Goal: Task Accomplishment & Management: Manage account settings

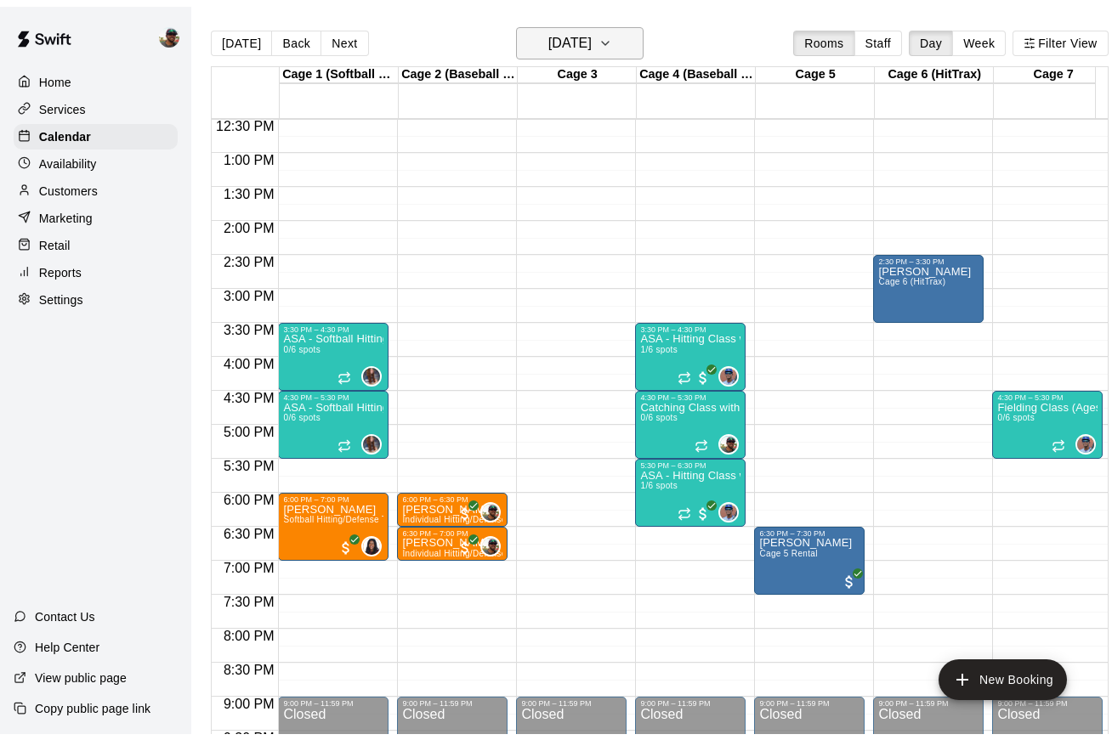
scroll to position [830, 0]
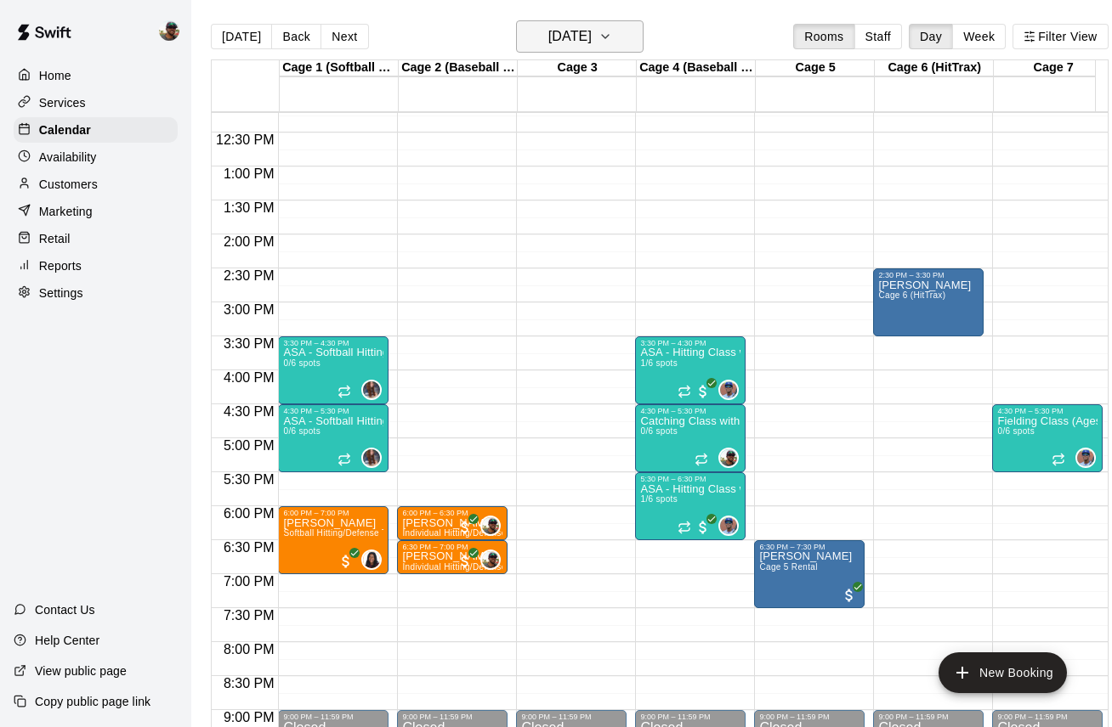
click at [612, 43] on icon "button" at bounding box center [605, 36] width 14 height 20
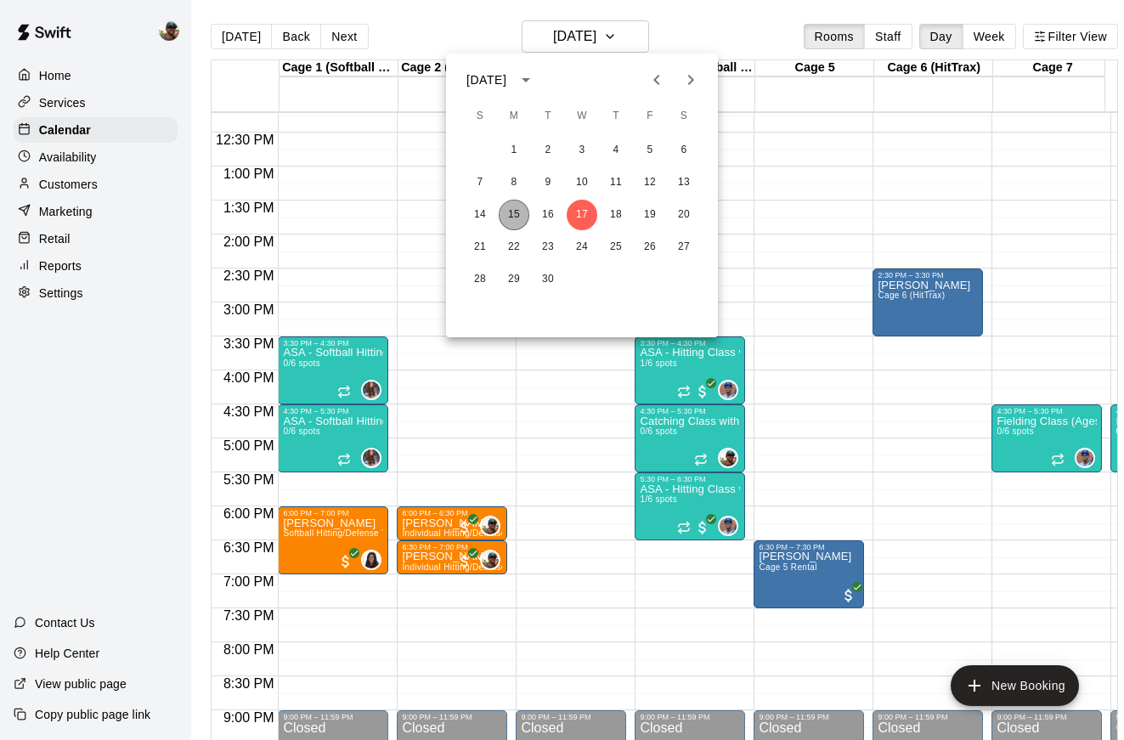
click at [519, 214] on button "15" at bounding box center [514, 215] width 31 height 31
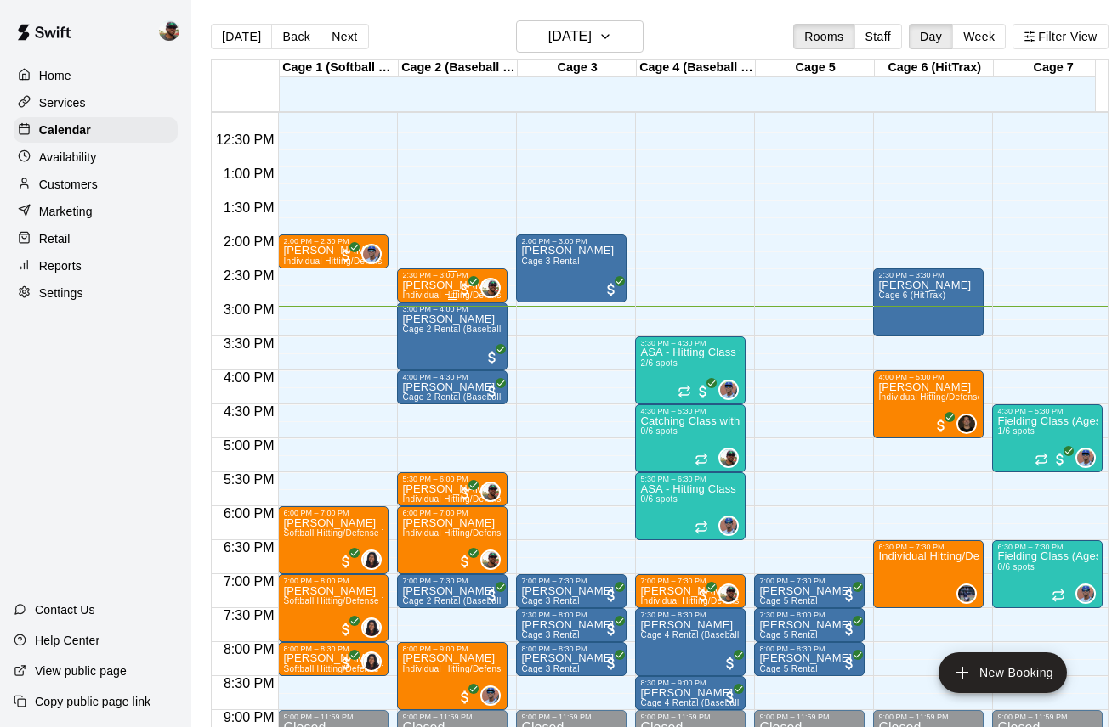
click at [445, 286] on p "[PERSON_NAME]" at bounding box center [452, 286] width 100 height 0
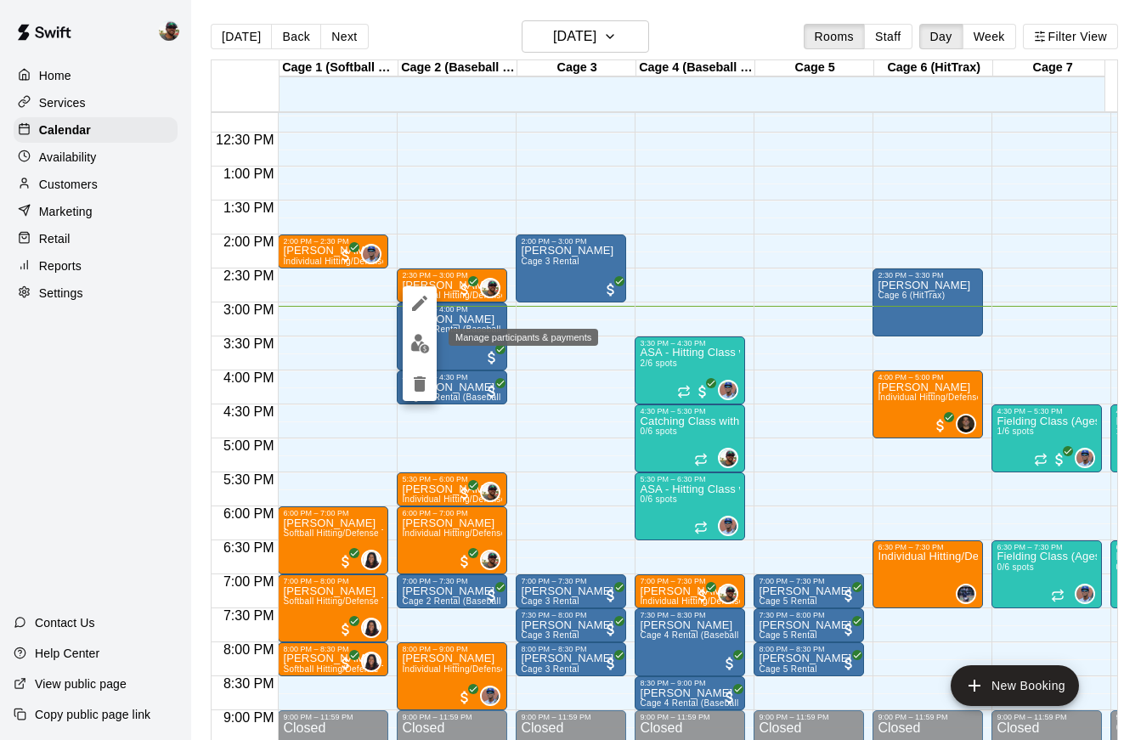
click at [418, 345] on img "edit" at bounding box center [420, 344] width 20 height 20
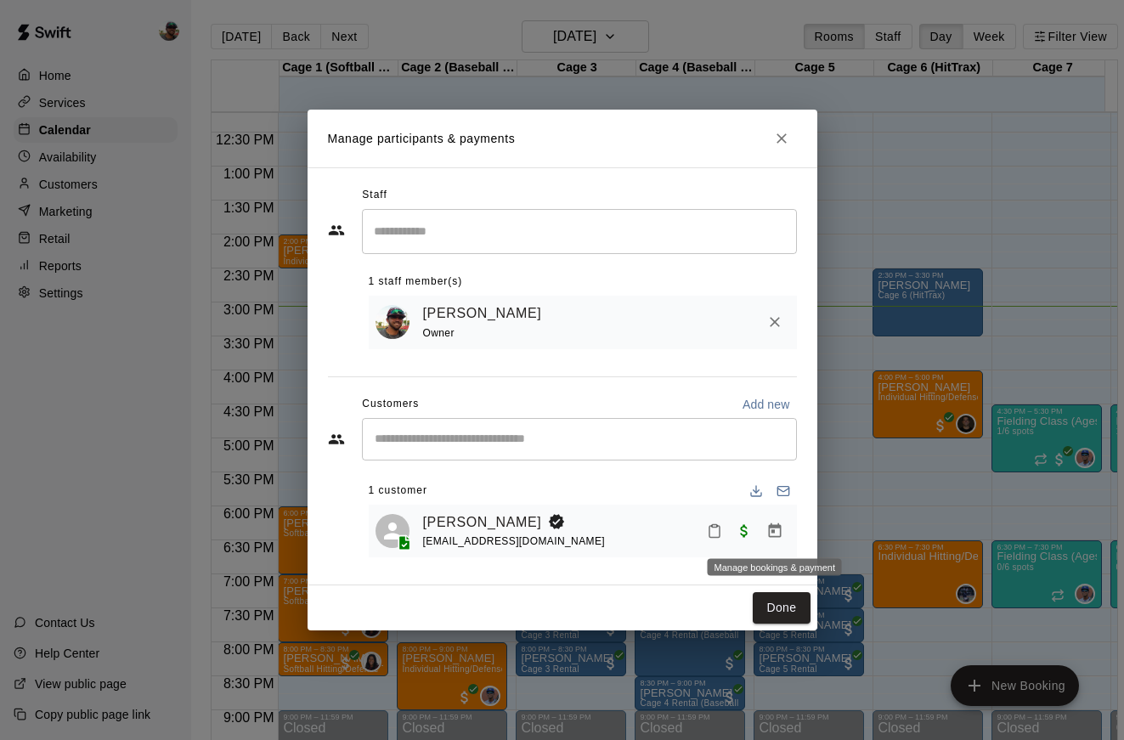
click at [764, 531] on button "Manage bookings & payment" at bounding box center [775, 531] width 31 height 31
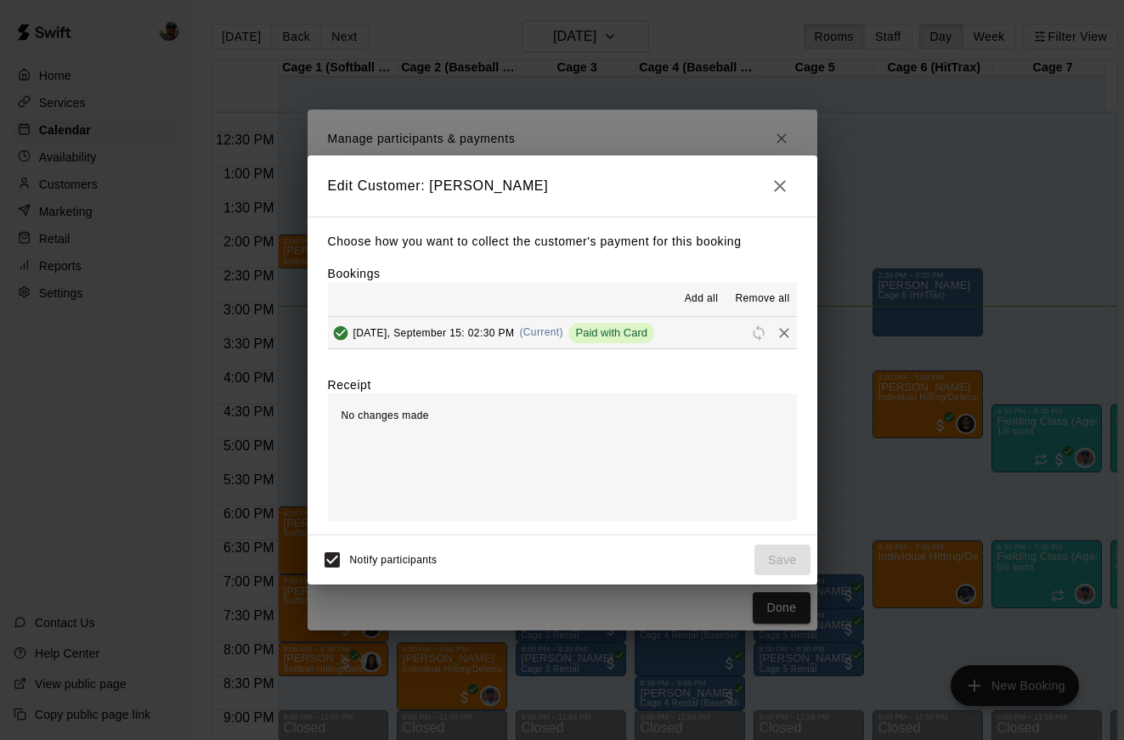
click at [777, 182] on icon "button" at bounding box center [780, 186] width 20 height 20
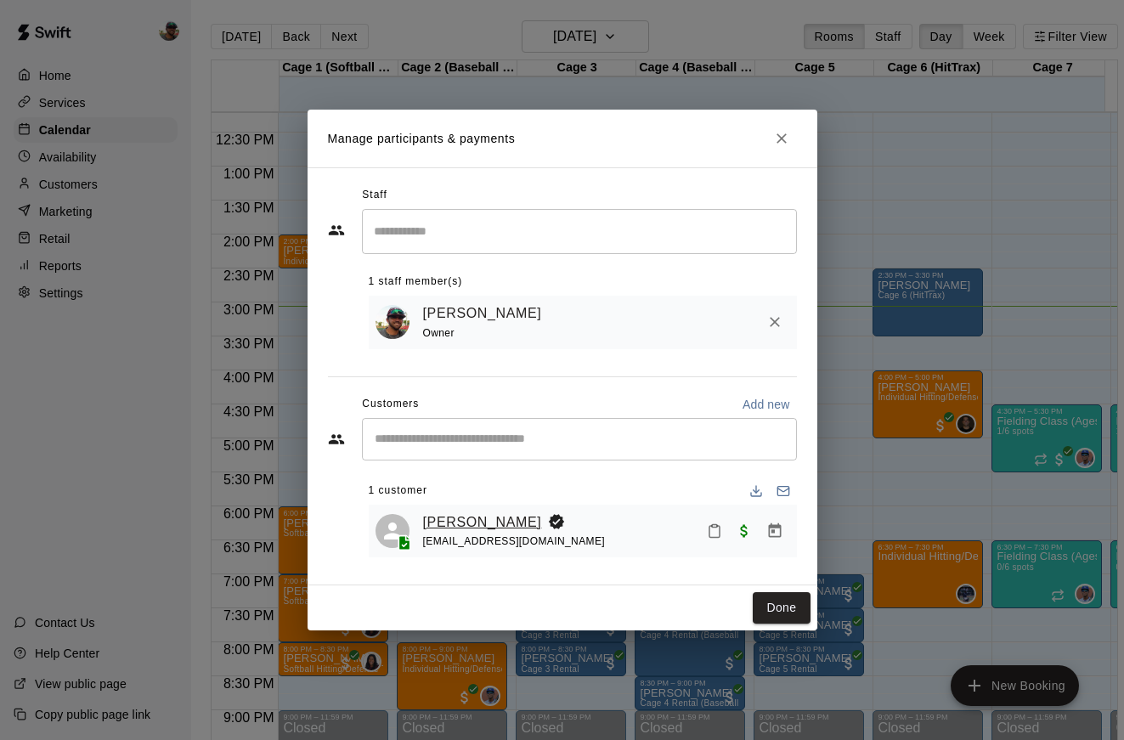
click at [473, 517] on link "[PERSON_NAME]" at bounding box center [482, 523] width 119 height 22
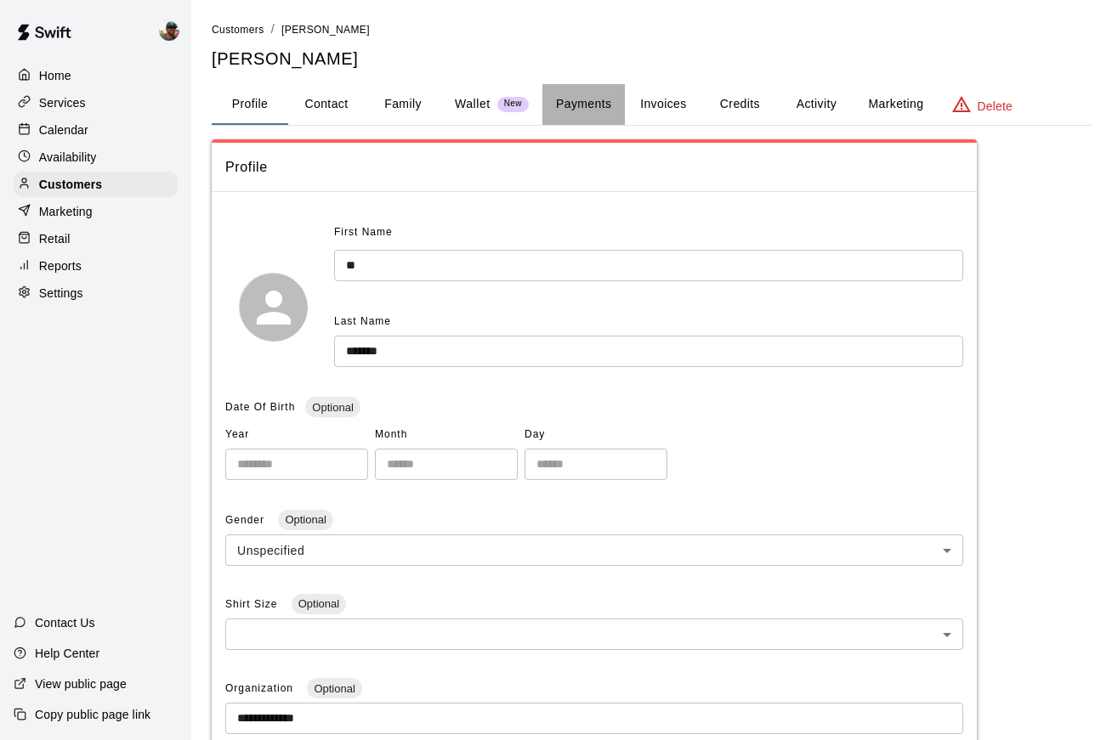
click at [582, 94] on button "Payments" at bounding box center [583, 104] width 82 height 41
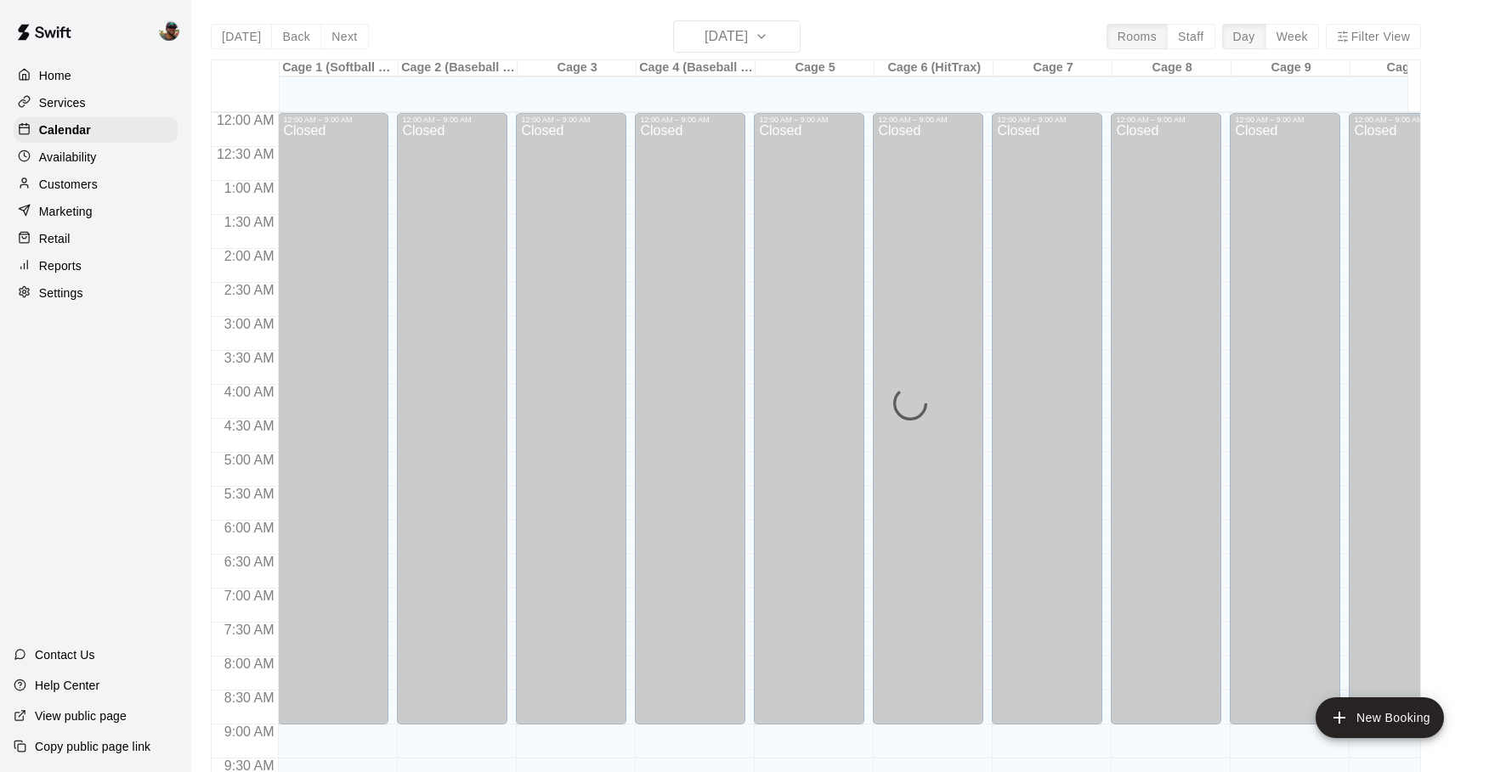
scroll to position [903, 0]
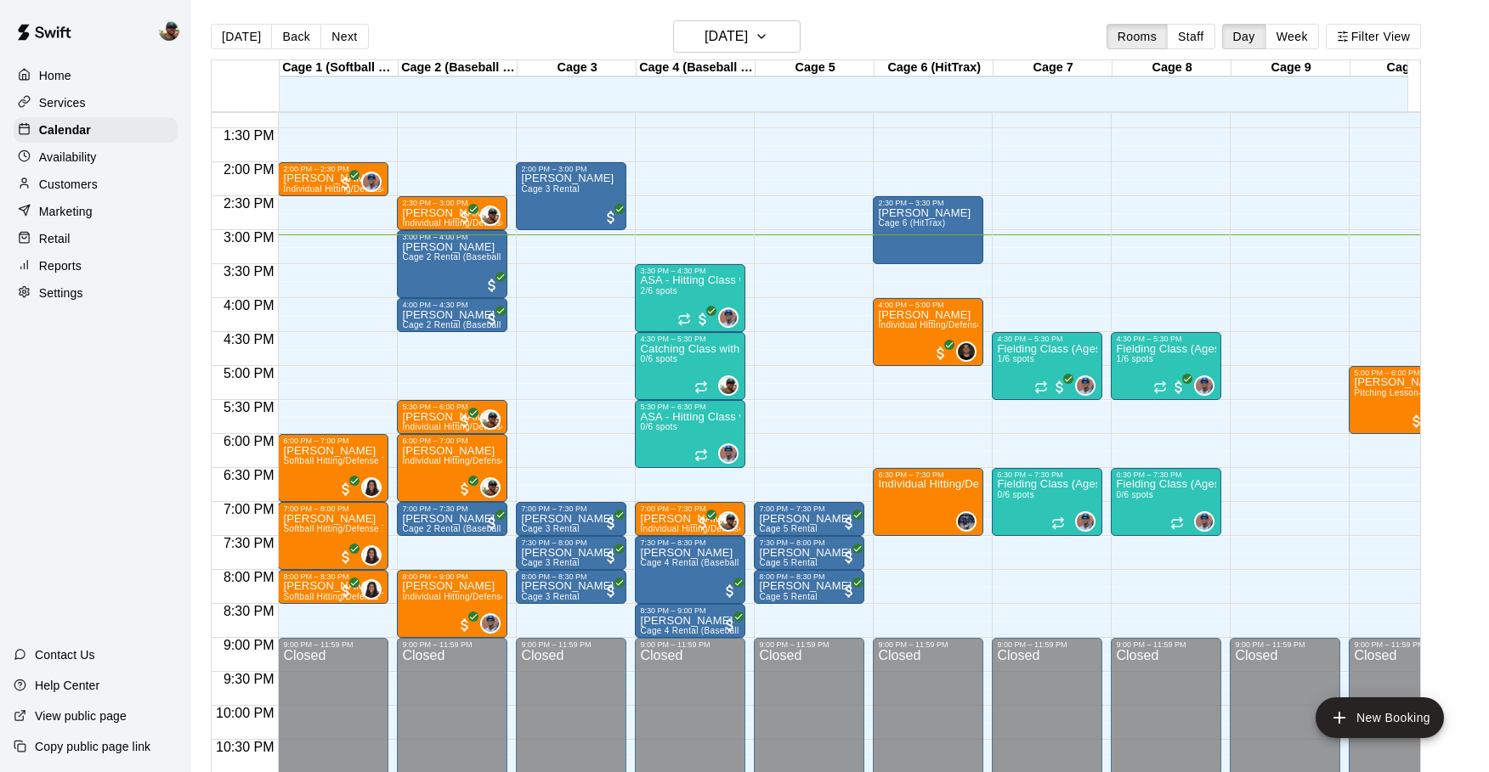
click at [84, 182] on p "Customers" at bounding box center [68, 184] width 59 height 17
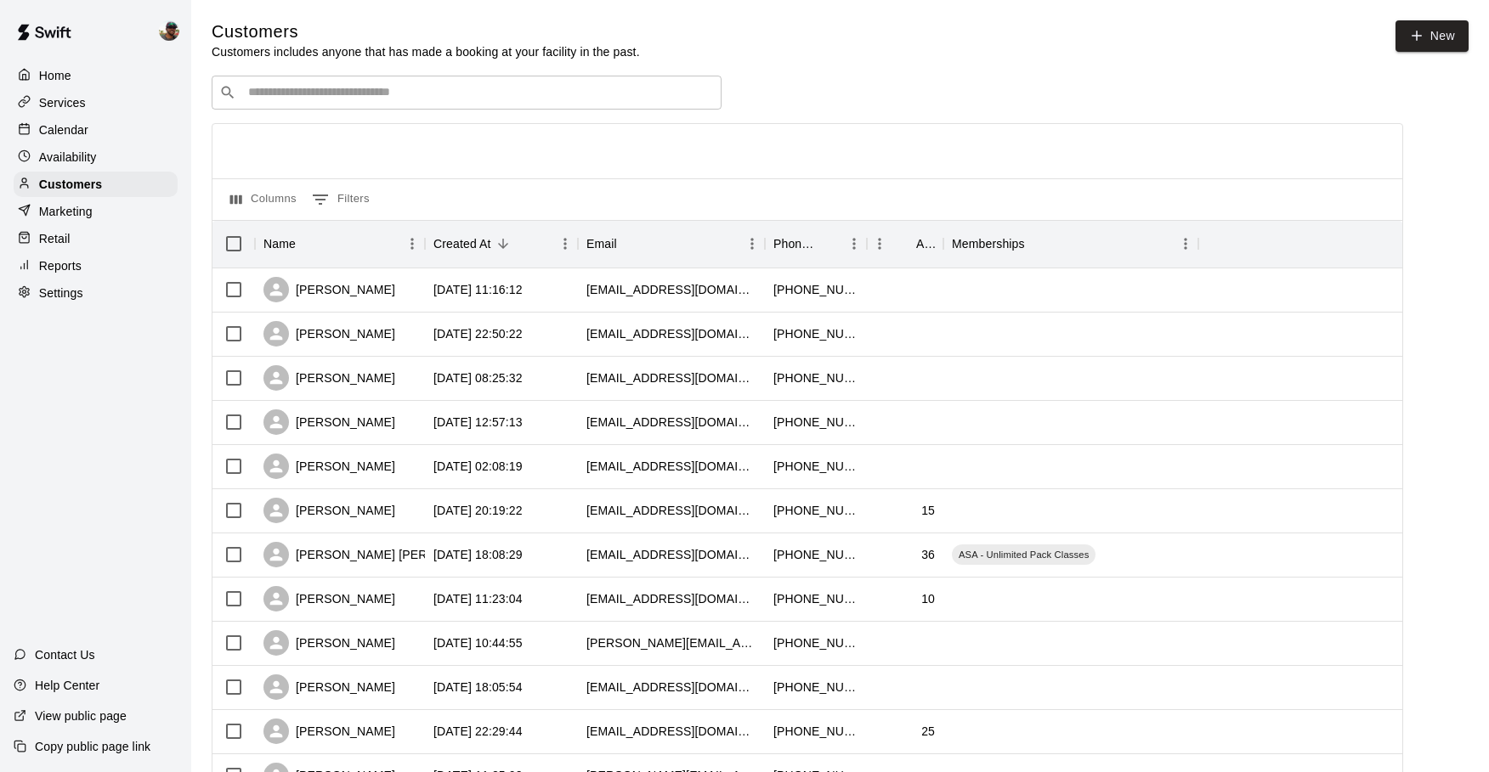
click at [59, 99] on p "Services" at bounding box center [62, 102] width 47 height 17
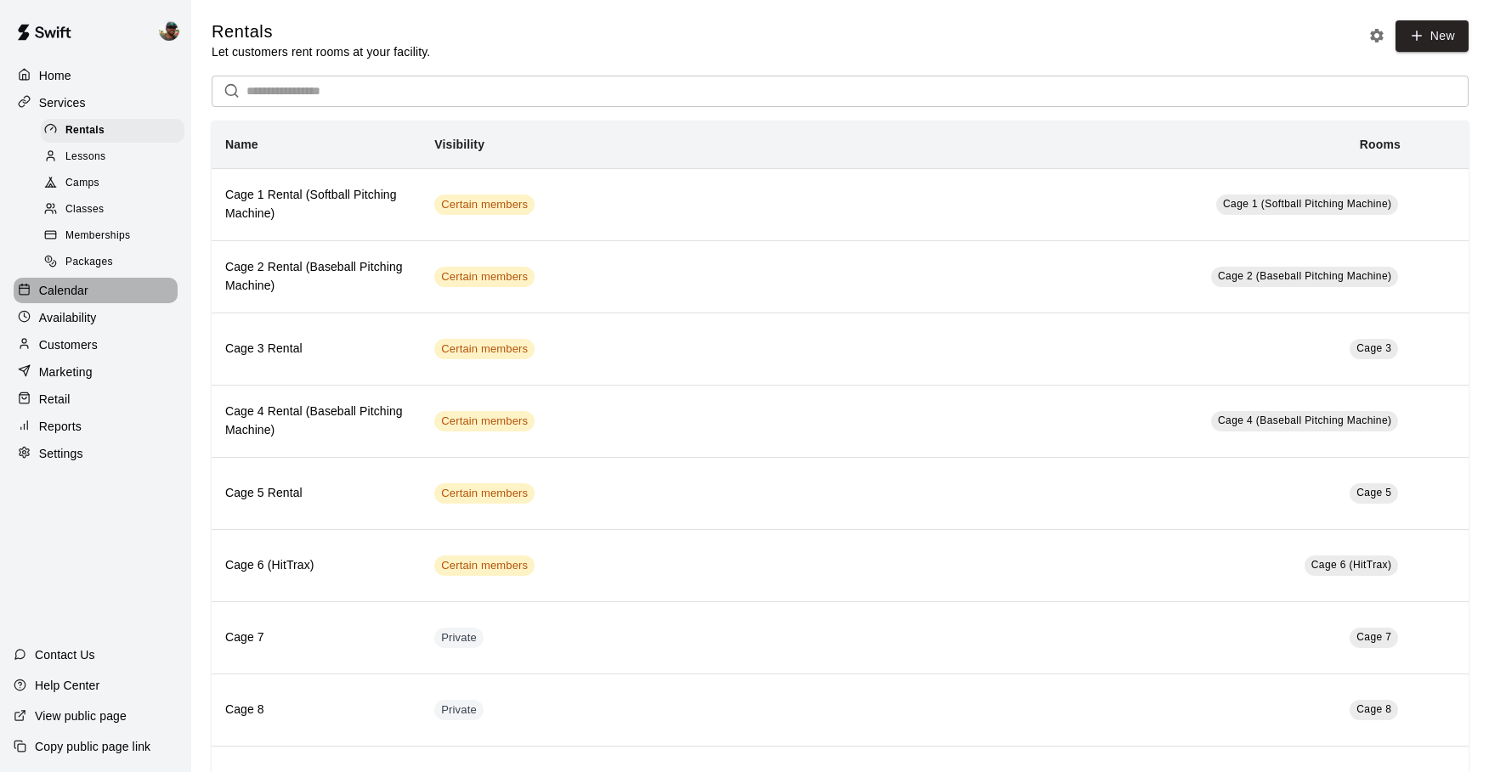
click at [72, 291] on p "Calendar" at bounding box center [63, 290] width 49 height 17
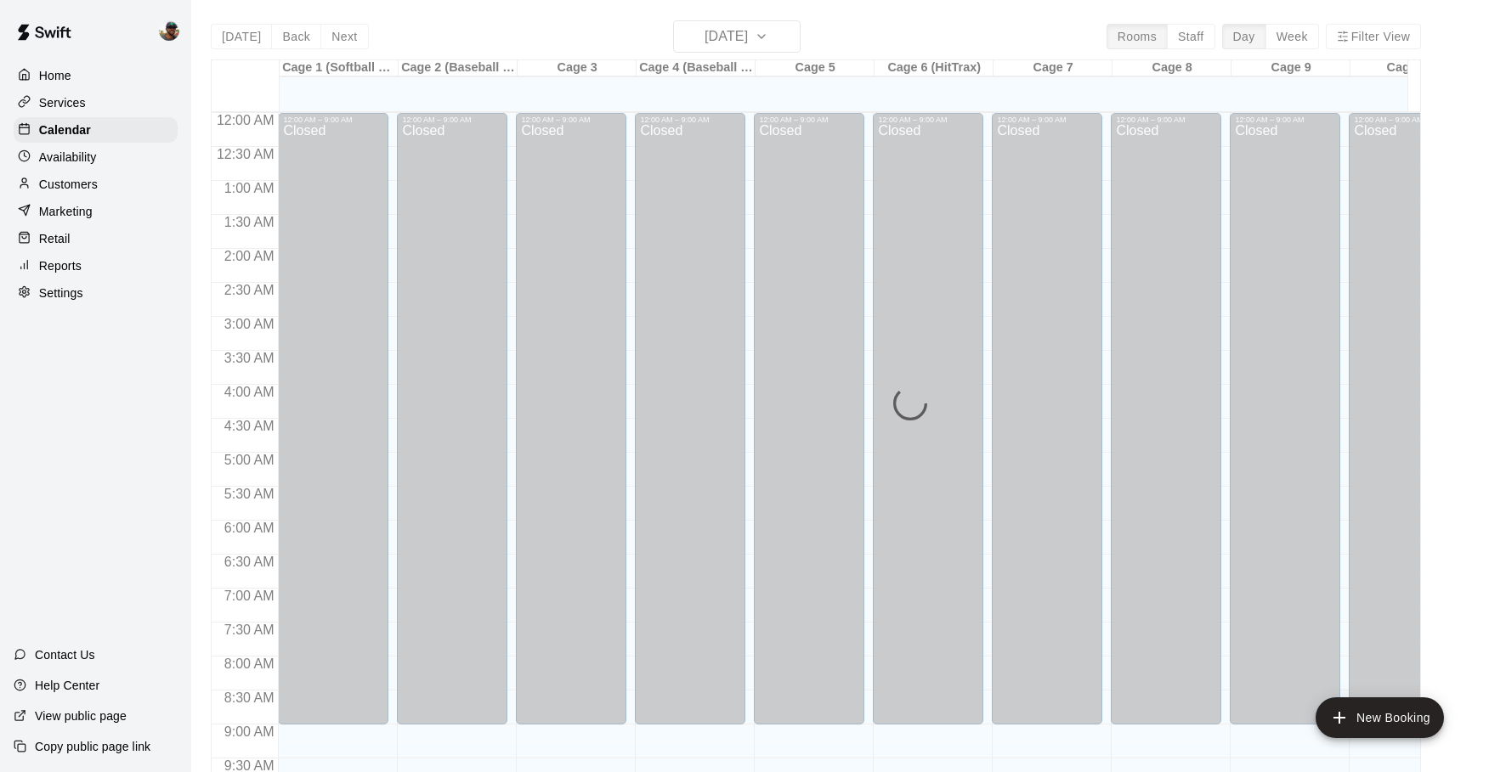
click at [71, 111] on div "Services" at bounding box center [96, 102] width 164 height 25
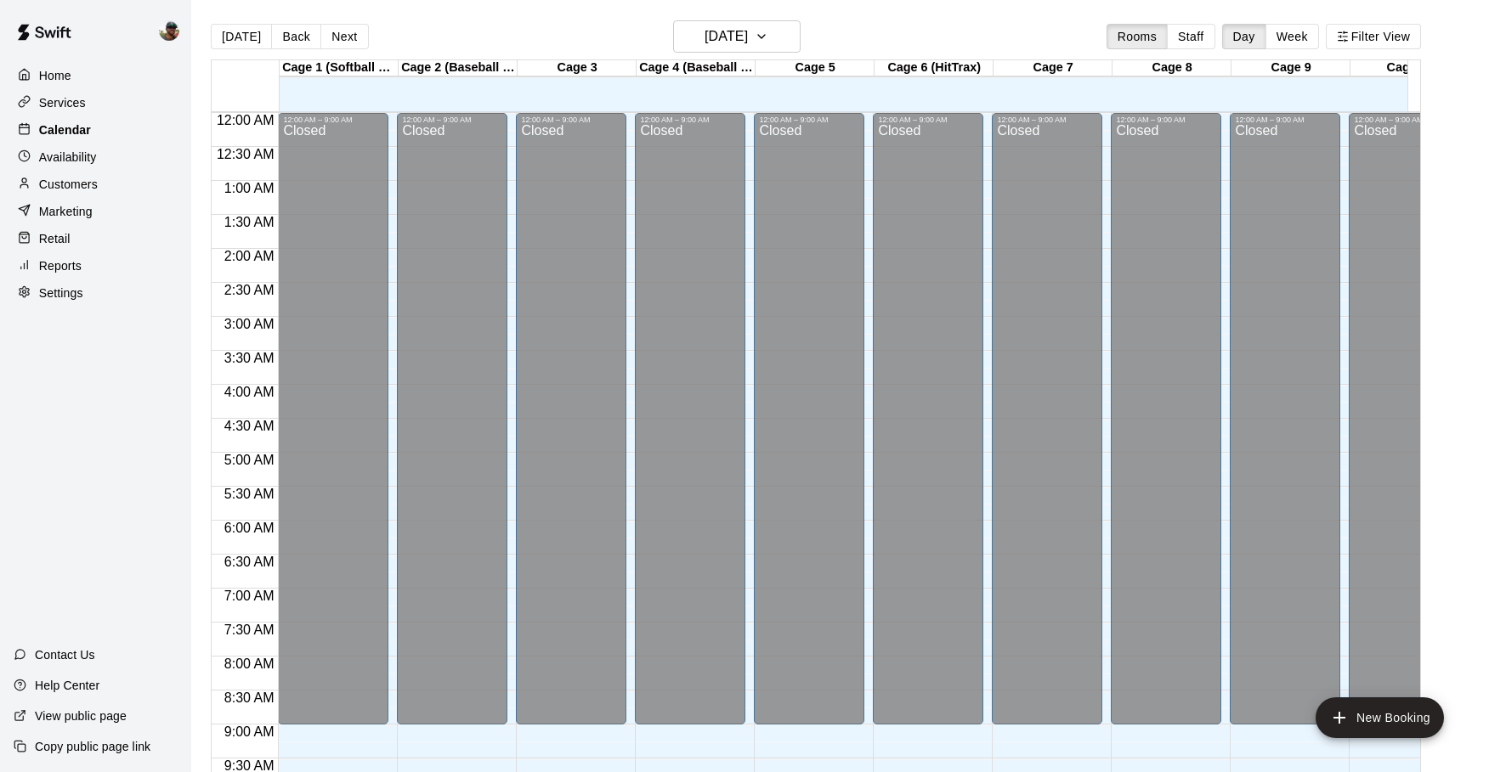
scroll to position [903, 0]
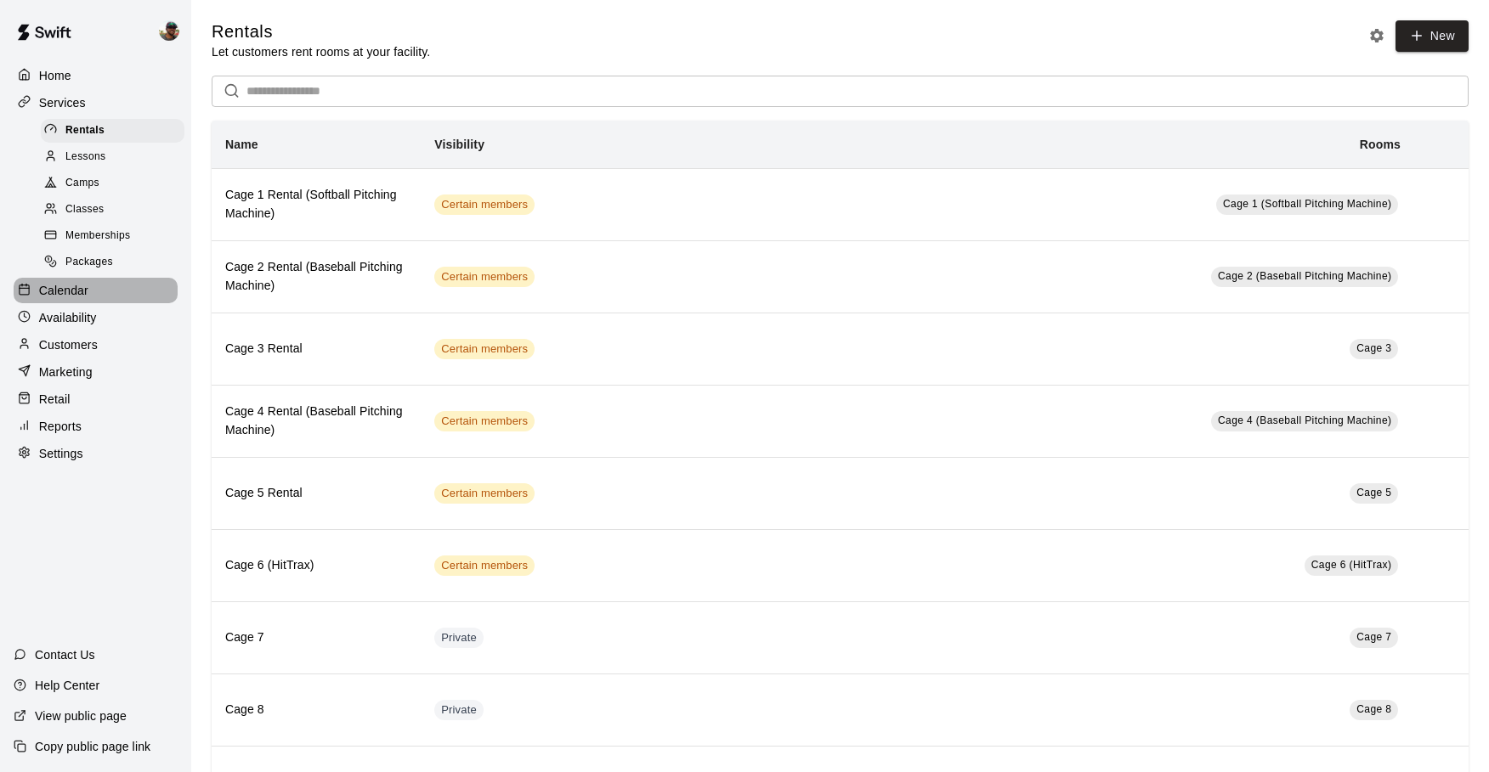
click at [48, 297] on p "Calendar" at bounding box center [63, 290] width 49 height 17
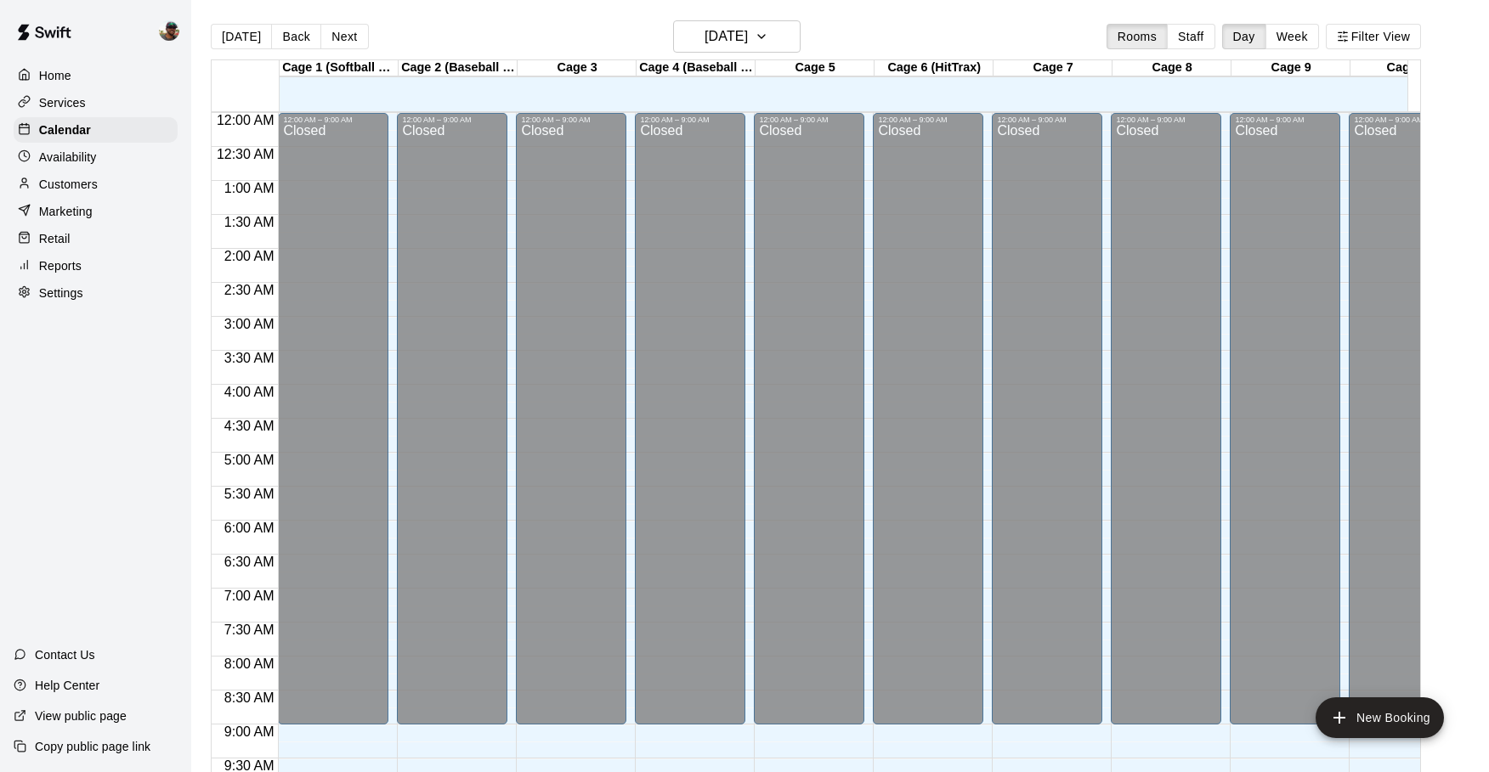
scroll to position [903, 0]
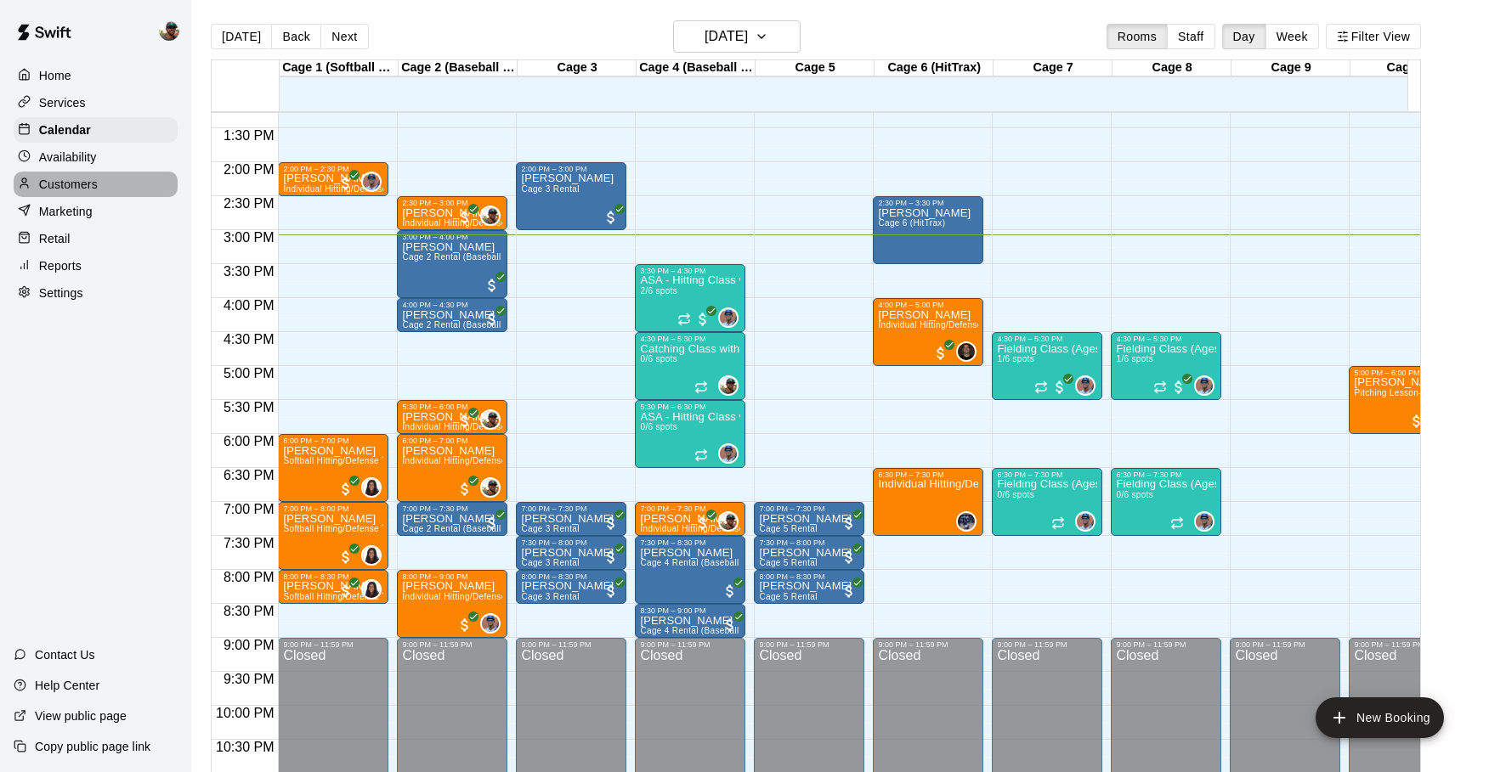
click at [79, 193] on div "Customers" at bounding box center [96, 184] width 164 height 25
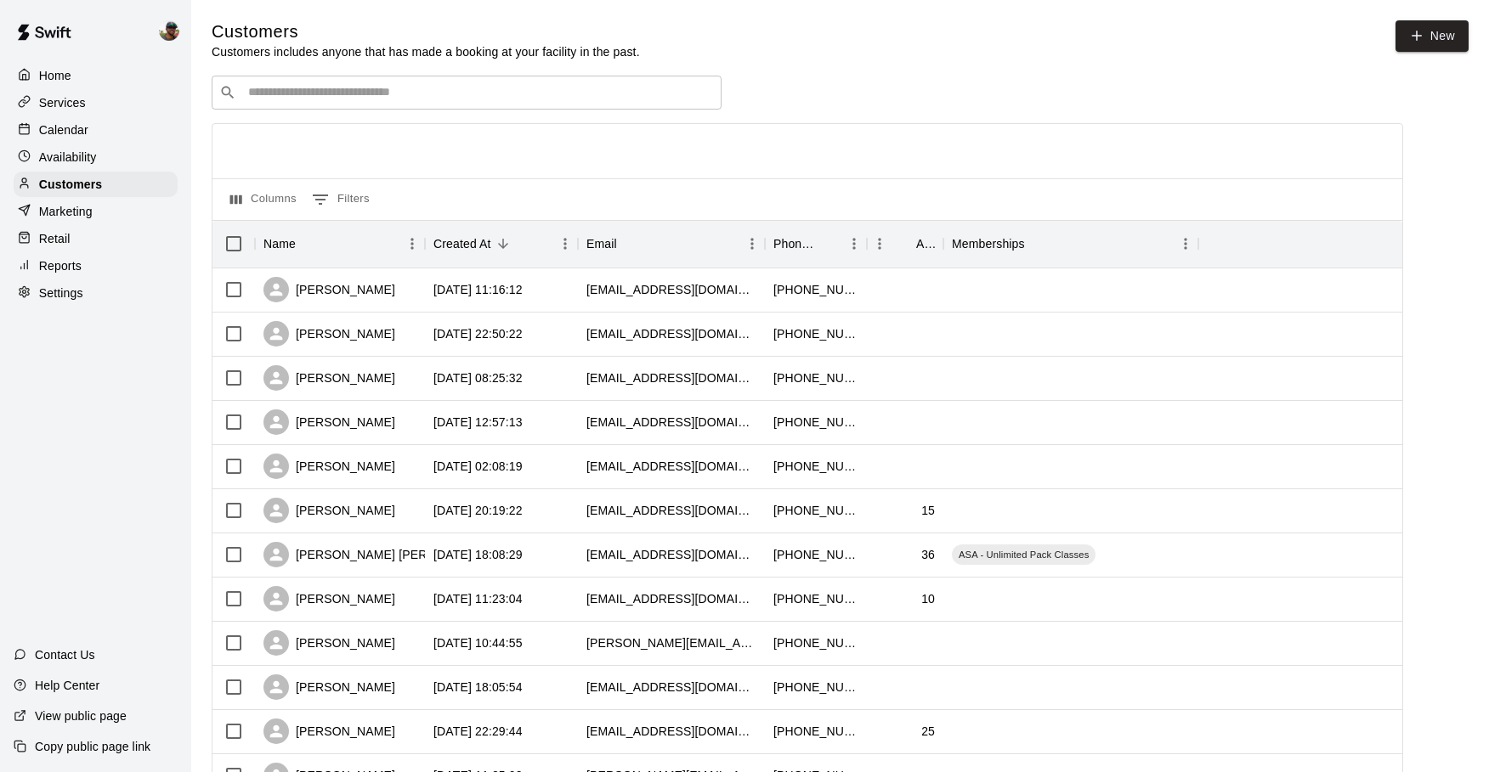
click at [412, 103] on div "​ ​" at bounding box center [467, 93] width 510 height 34
type input "*"
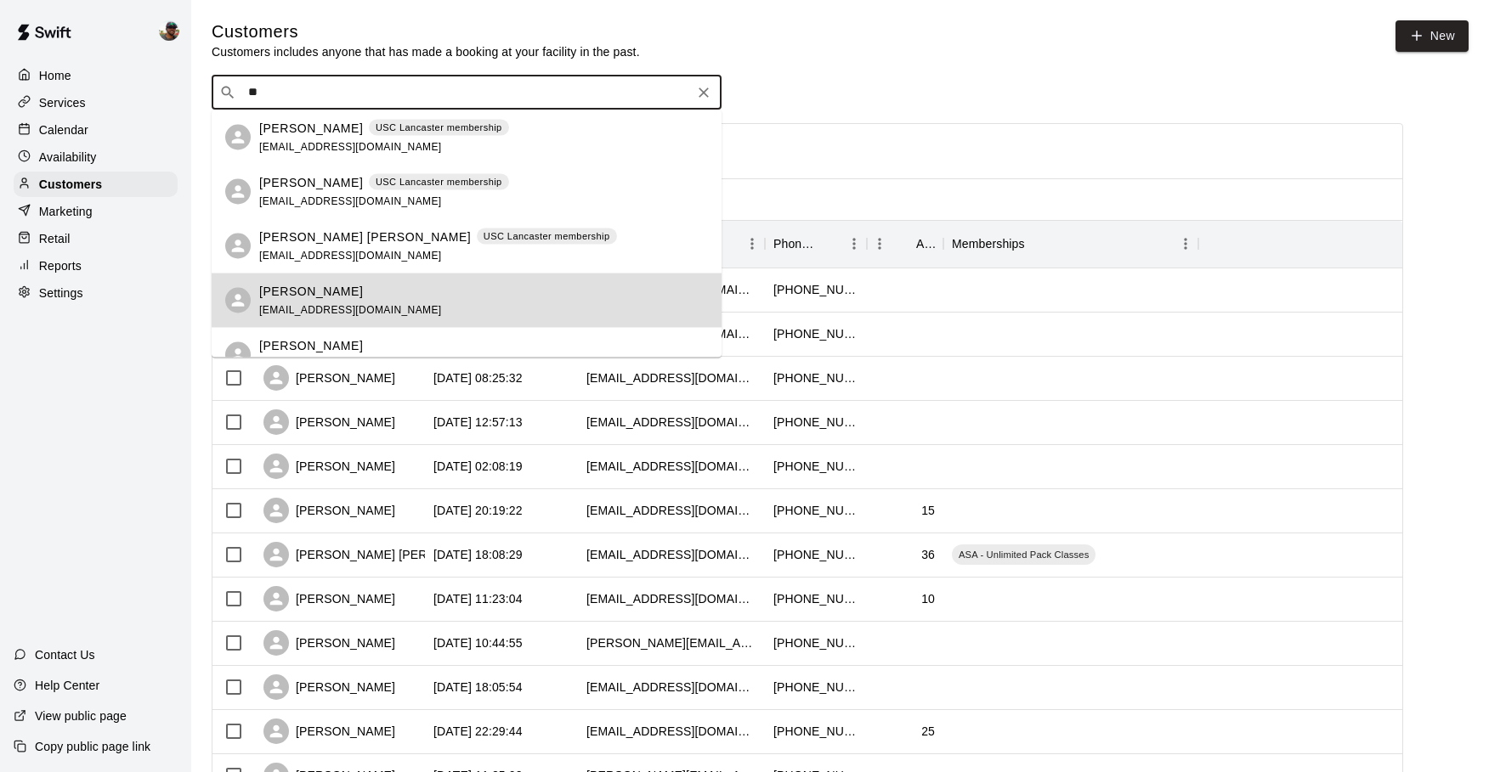
type input "*"
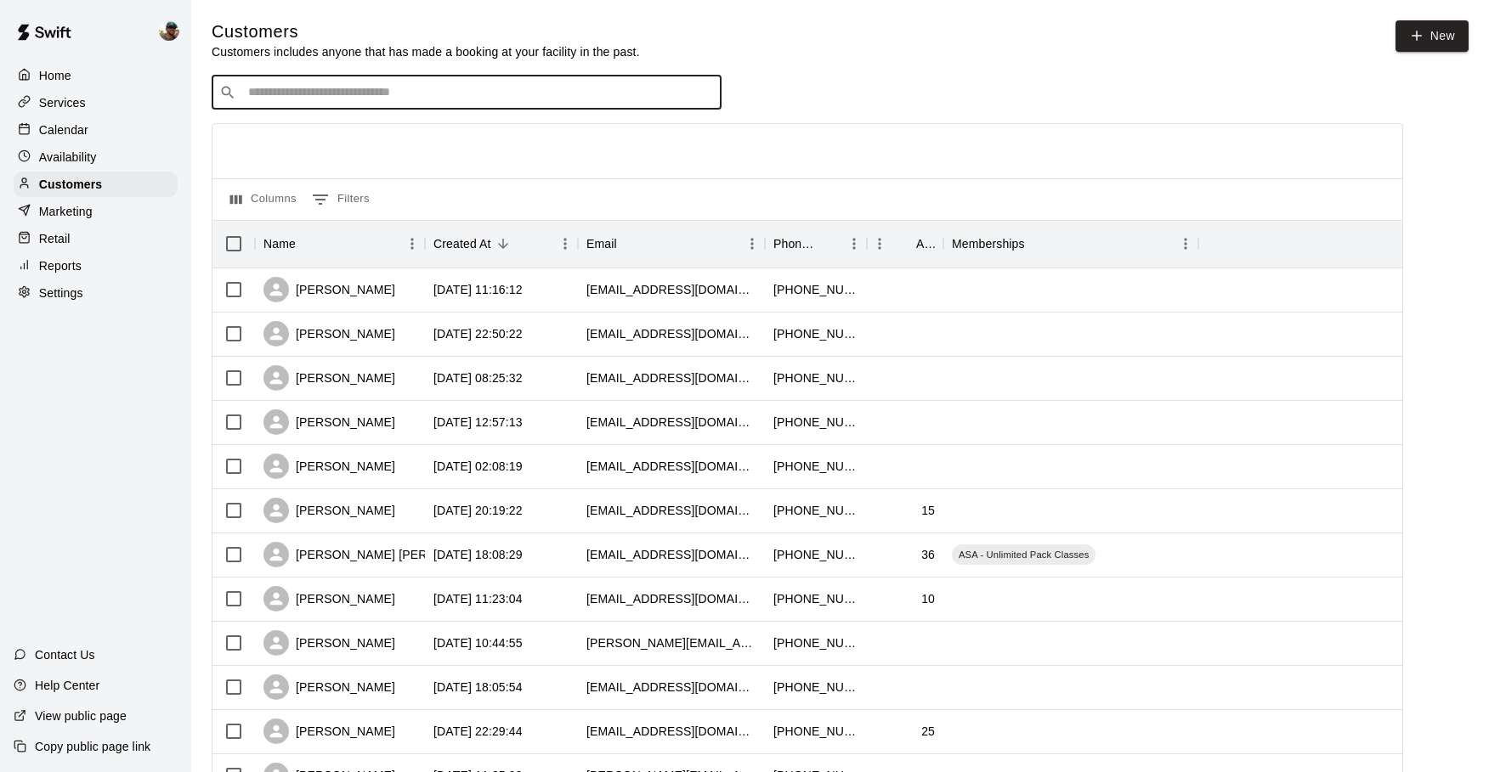
click at [419, 82] on div "​ ​" at bounding box center [467, 93] width 510 height 34
type input "*"
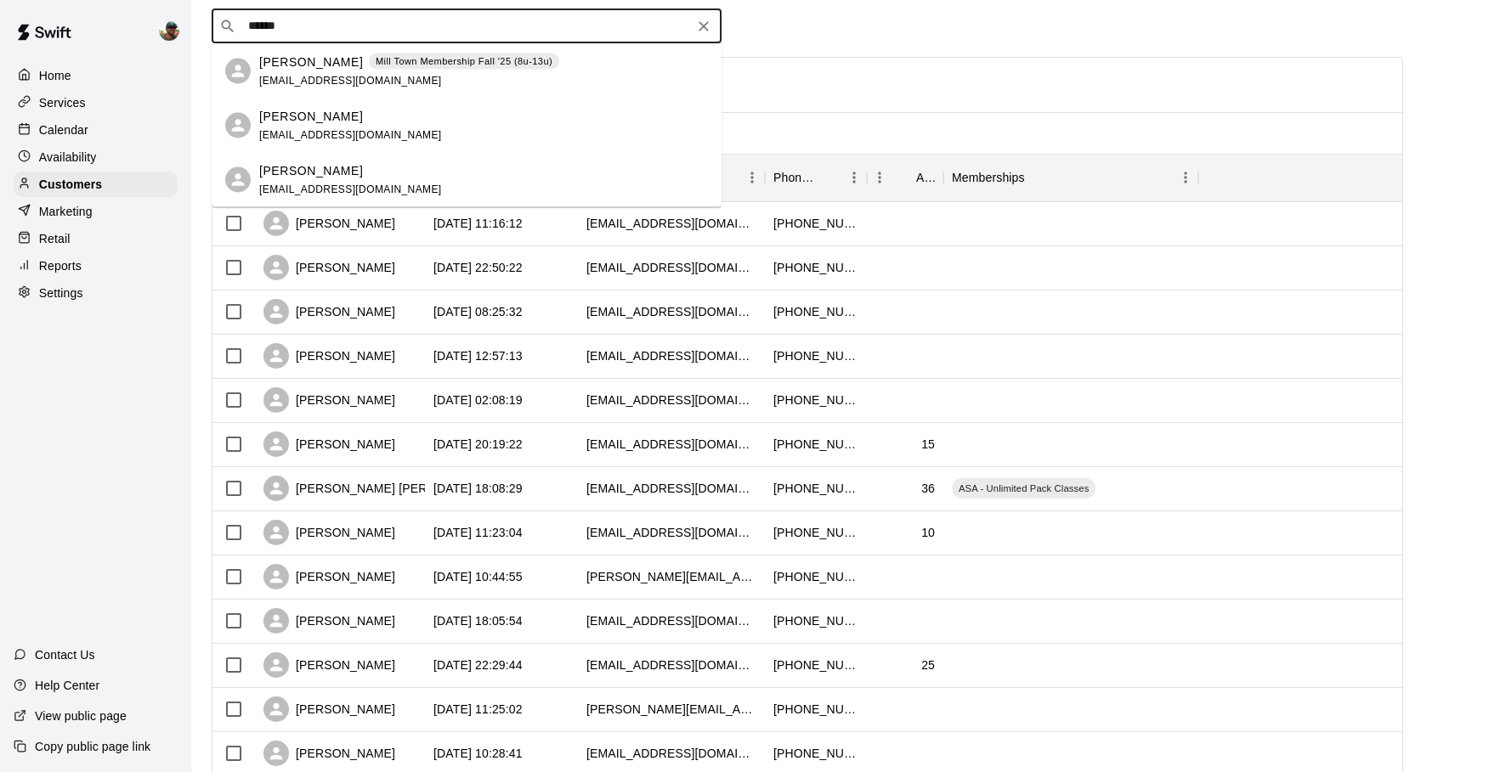
scroll to position [61, 0]
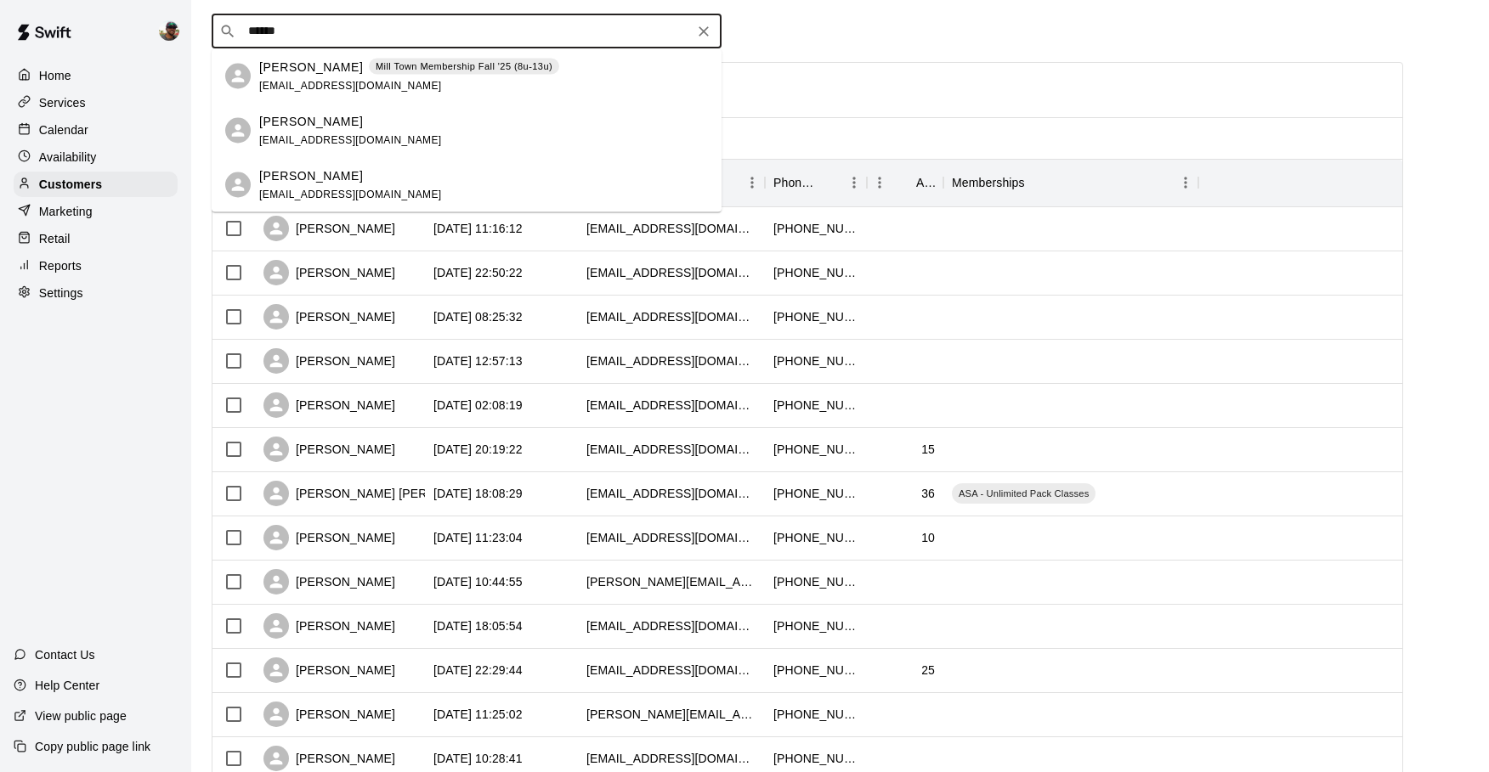
type input "******"
click at [153, 258] on div "Reports" at bounding box center [96, 265] width 164 height 25
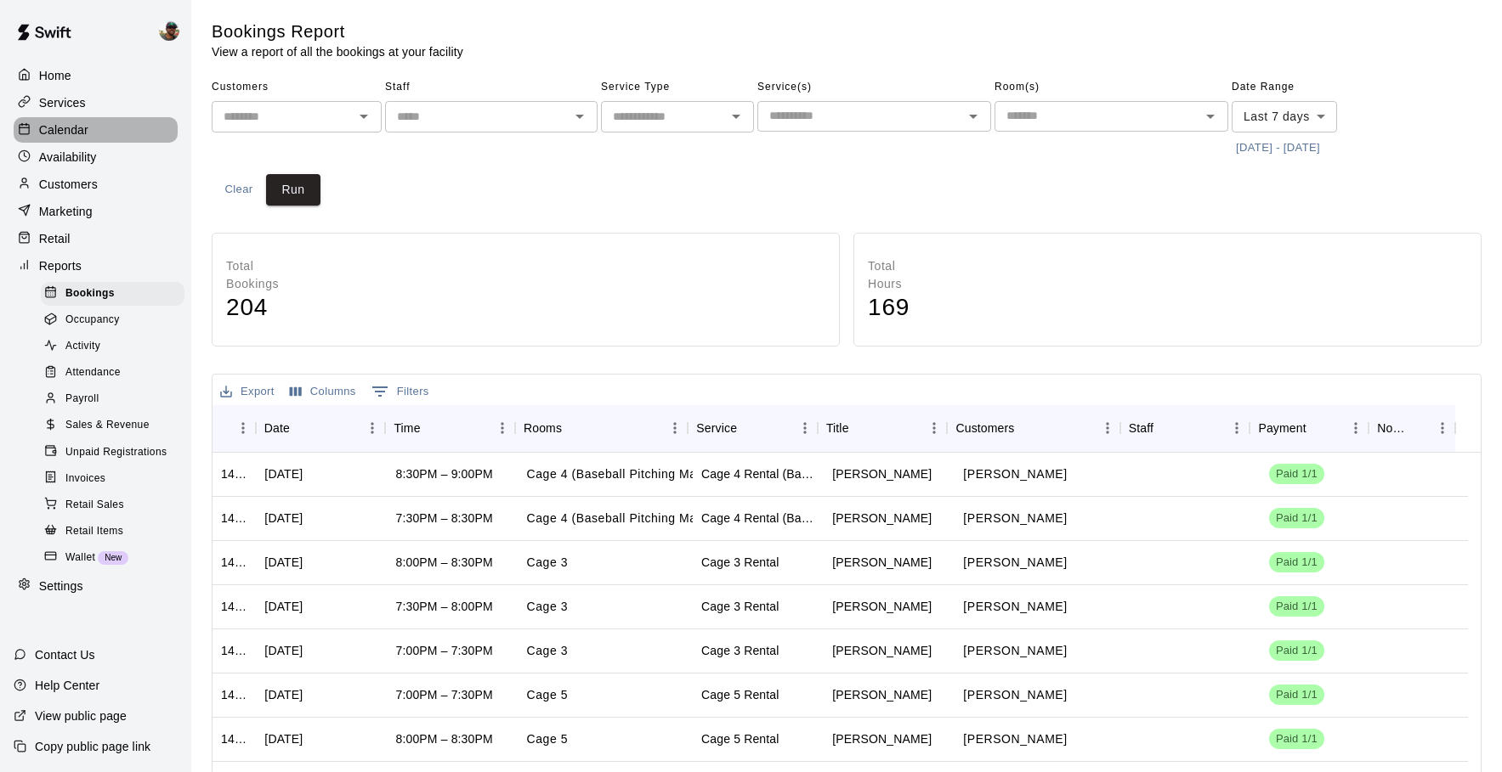
click at [97, 123] on div "Calendar" at bounding box center [96, 129] width 164 height 25
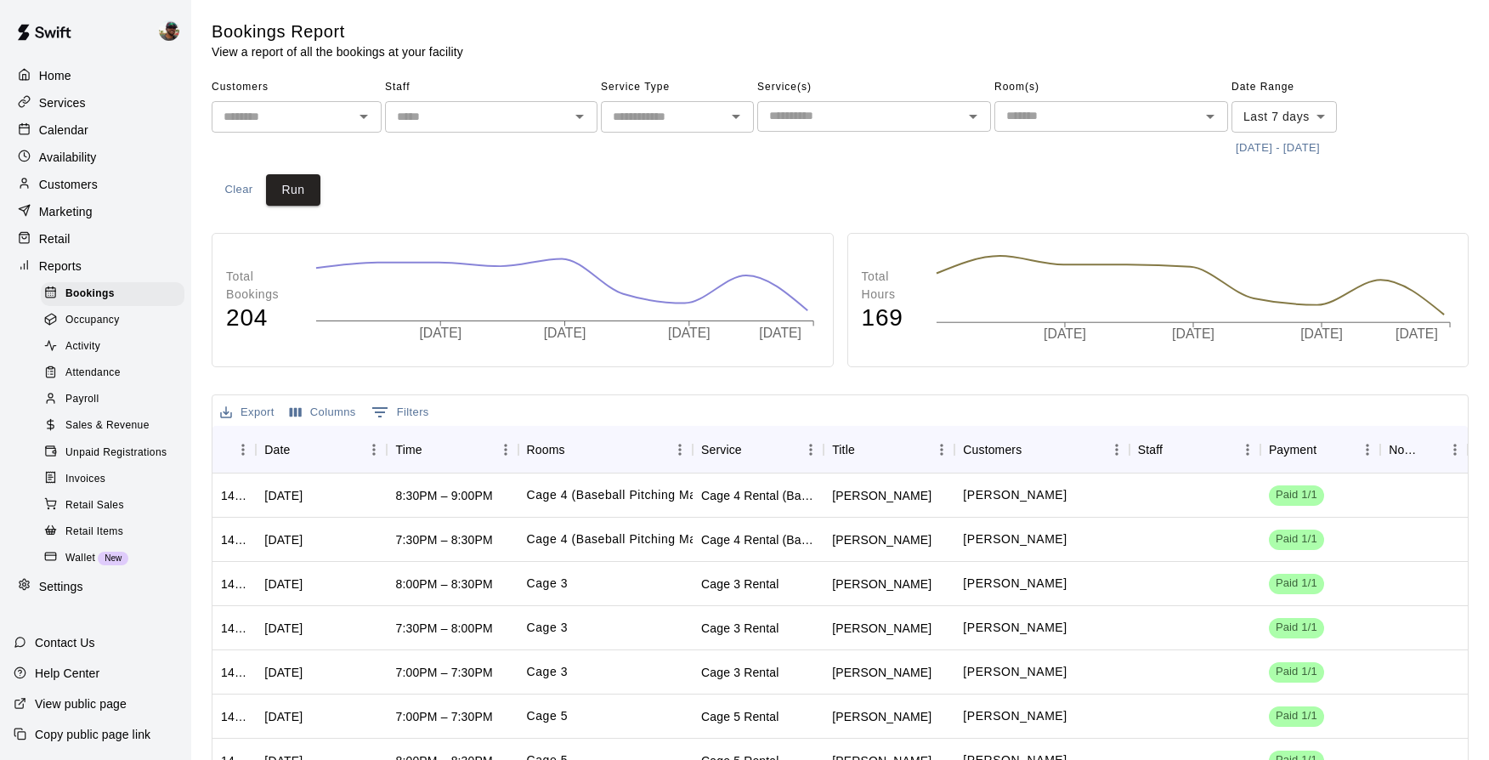
click at [86, 177] on p "Customers" at bounding box center [68, 184] width 59 height 17
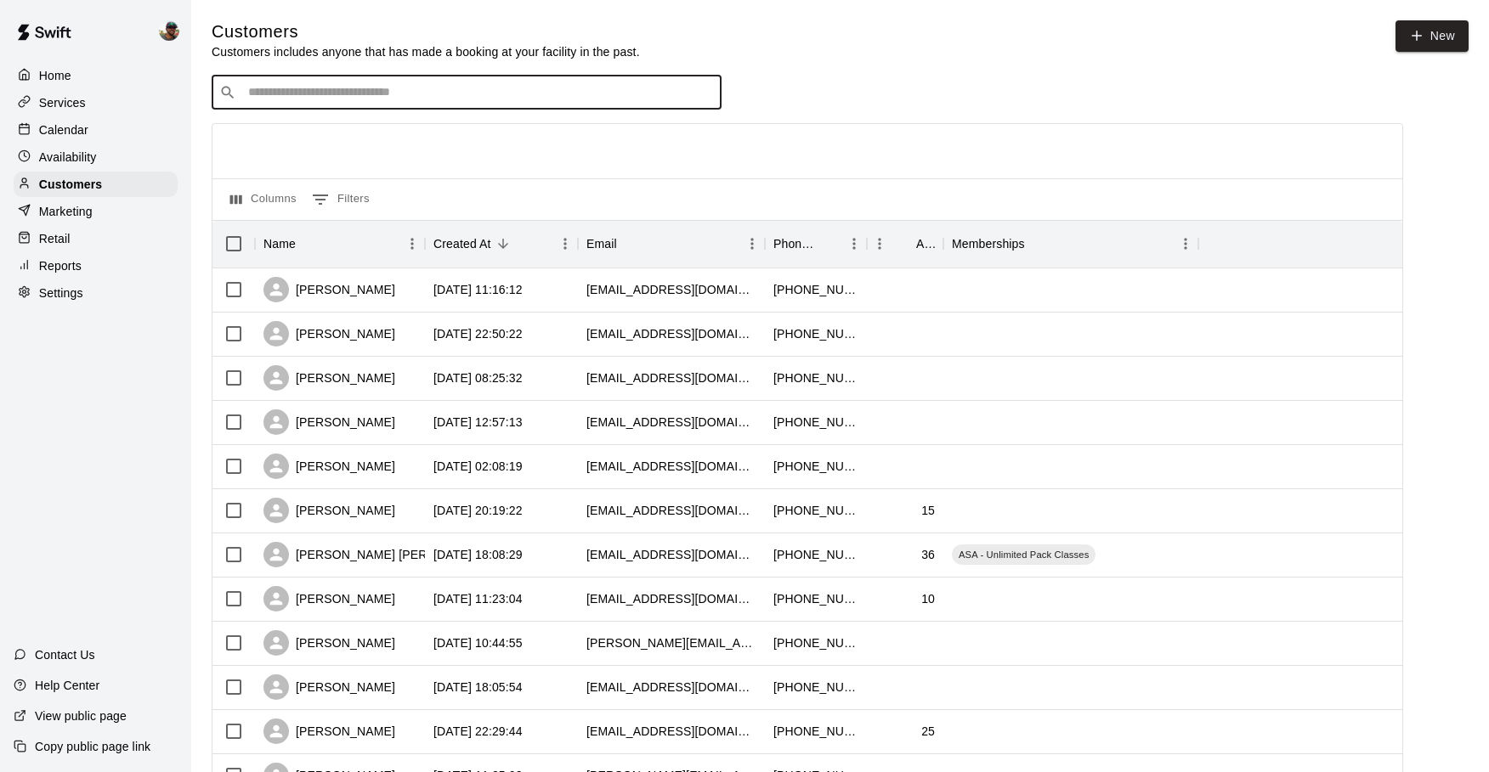
click at [326, 89] on input "Search customers by name or email" at bounding box center [478, 92] width 471 height 17
type input "******"
click at [372, 88] on input "Search customers by name or email" at bounding box center [478, 92] width 471 height 17
type input "******"
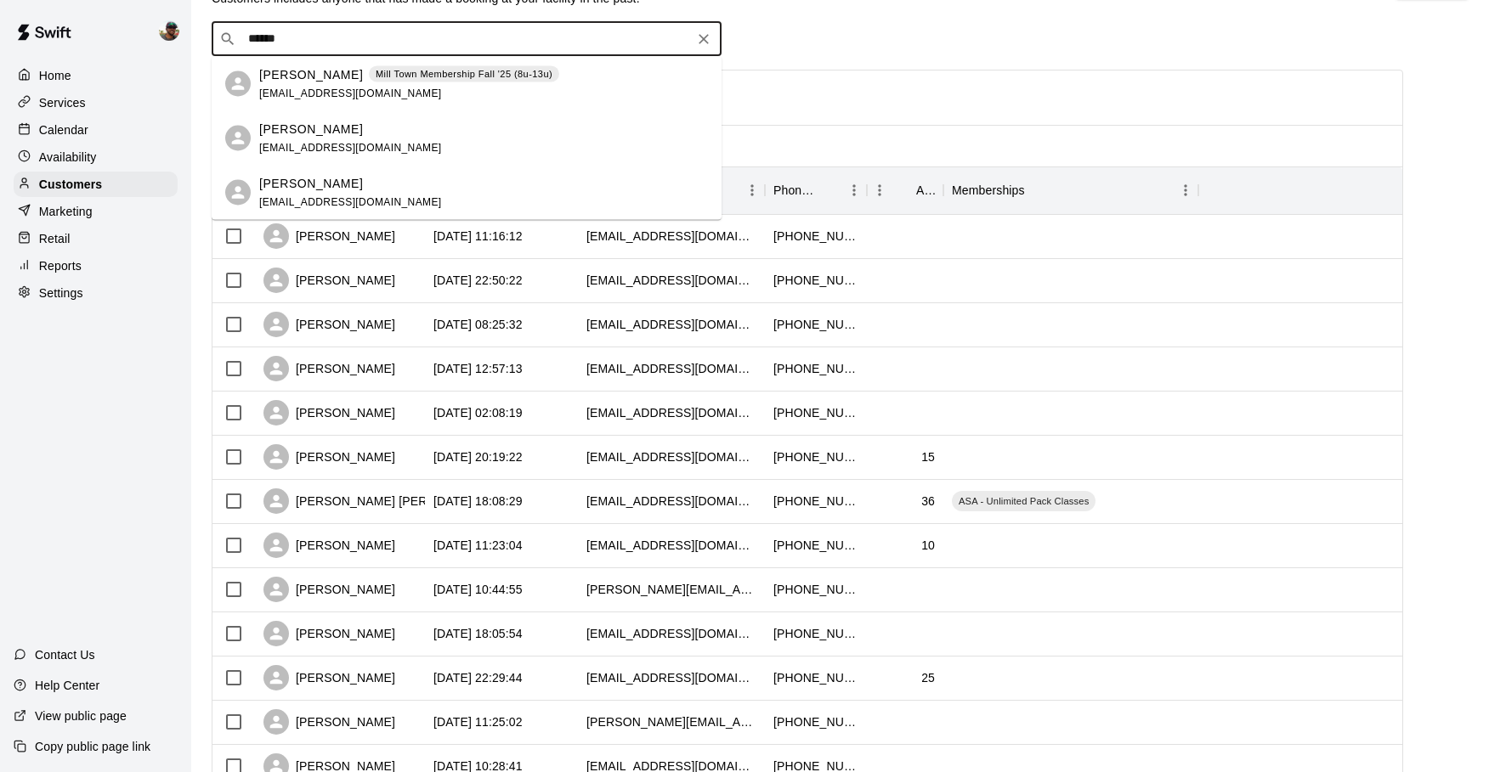
scroll to position [57, 0]
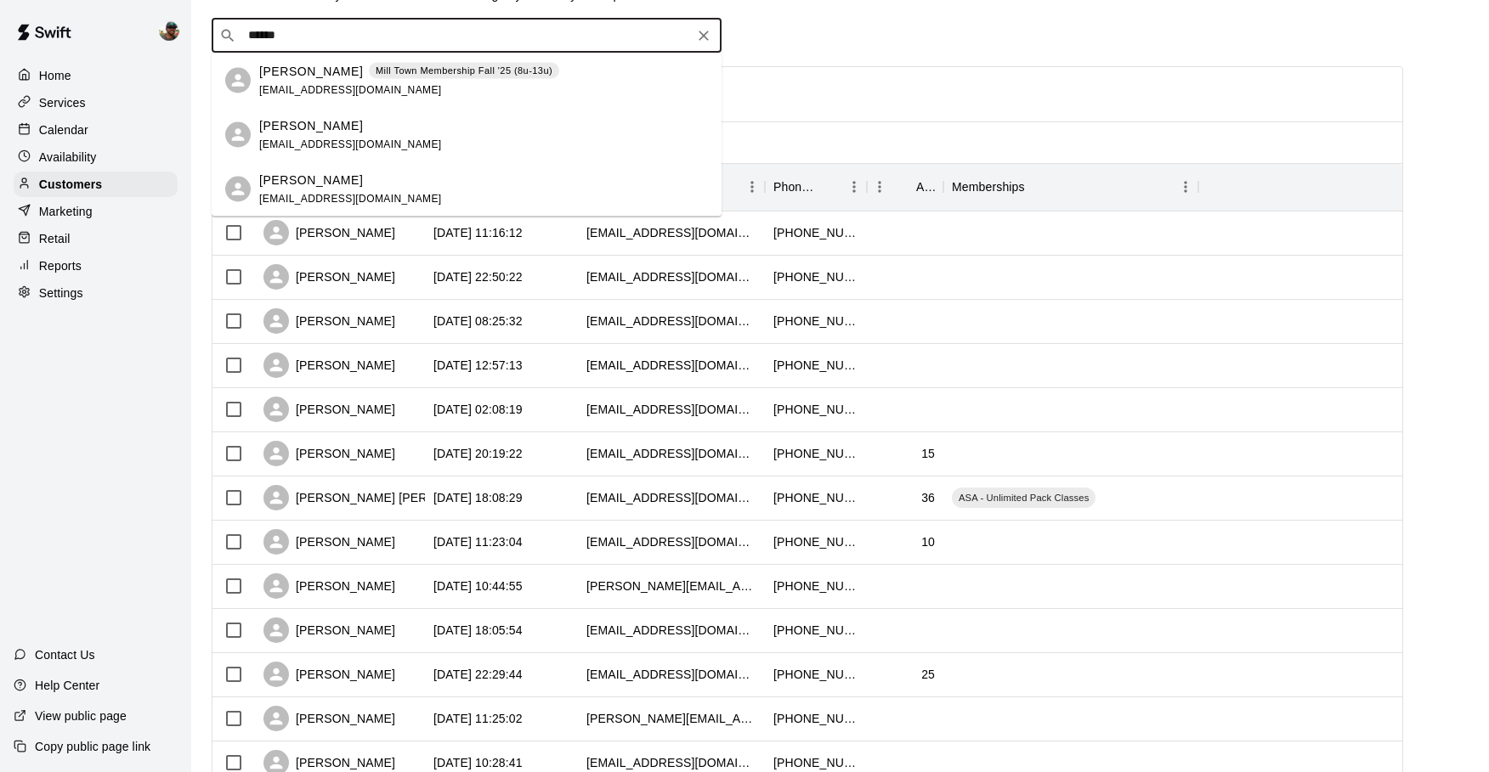
click at [326, 185] on p "[PERSON_NAME]" at bounding box center [311, 180] width 104 height 18
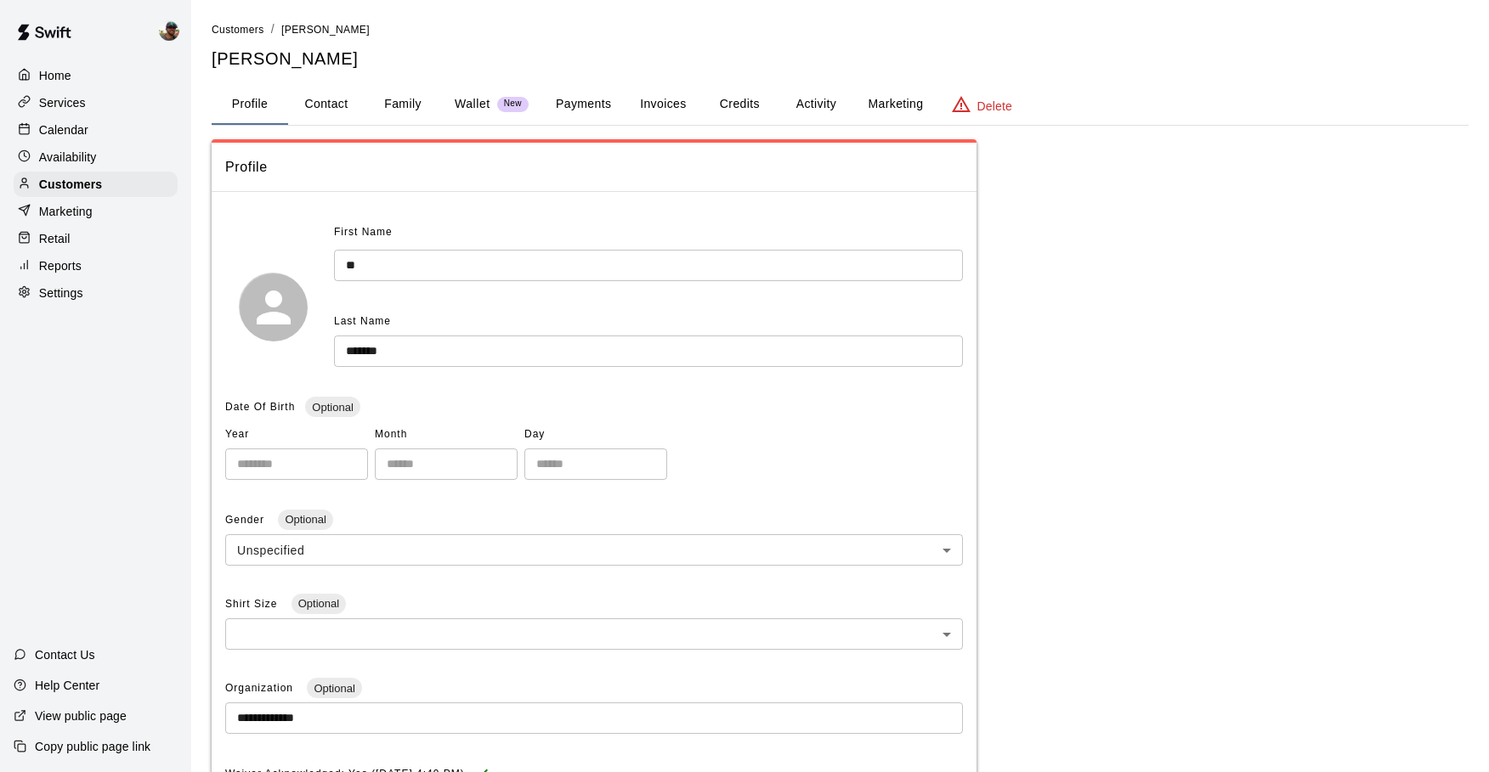
click at [818, 98] on button "Activity" at bounding box center [816, 104] width 76 height 41
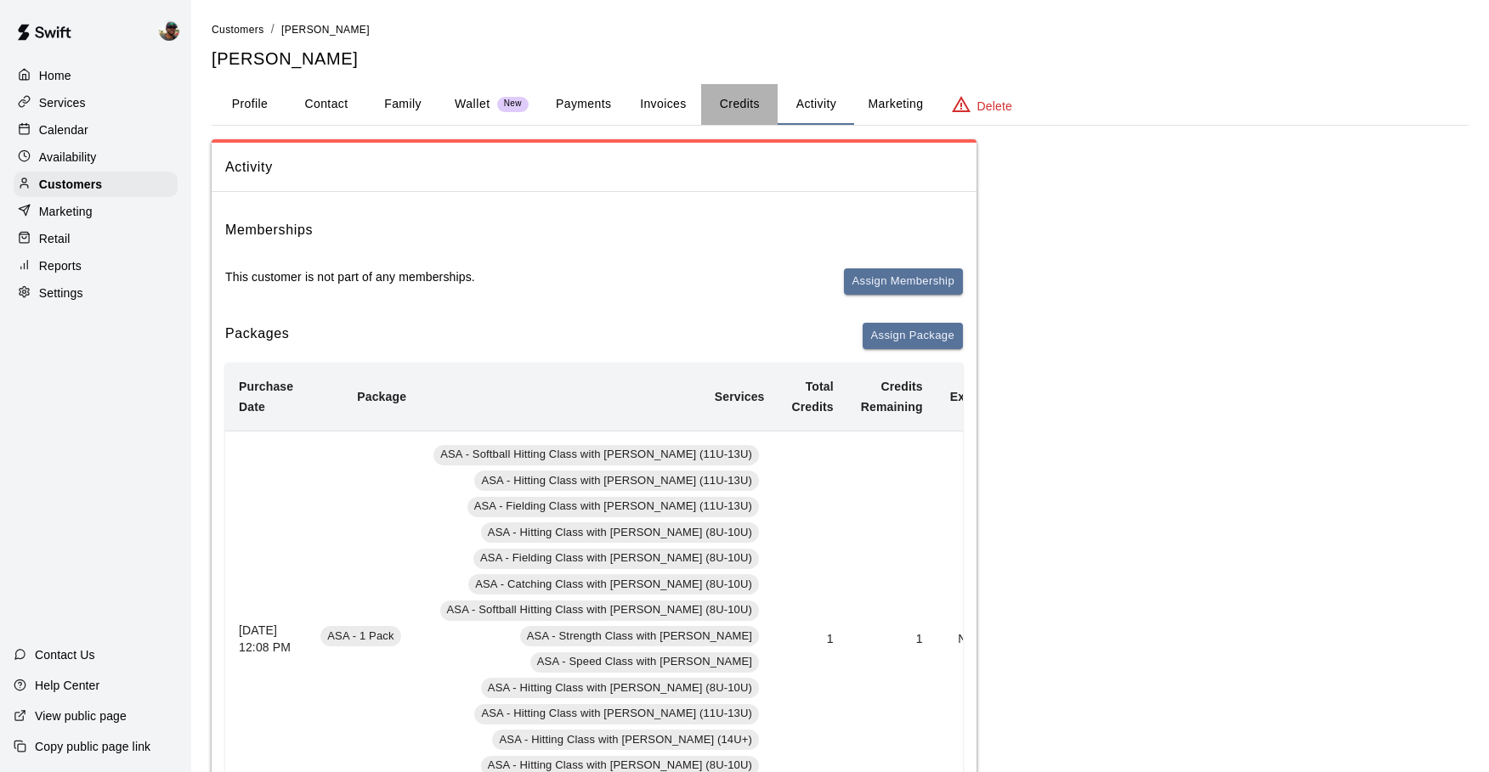
click at [745, 99] on button "Credits" at bounding box center [739, 104] width 76 height 41
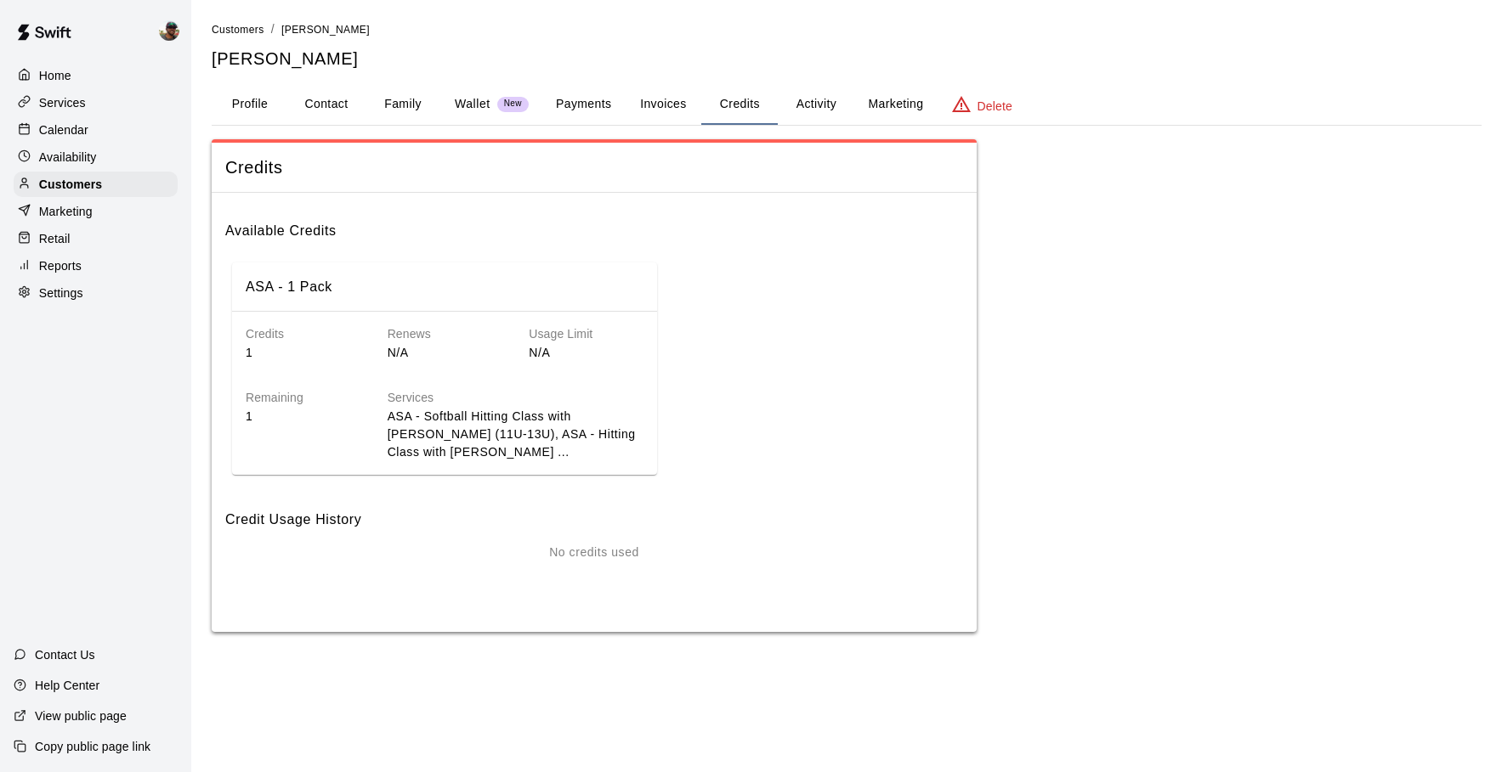
click at [659, 103] on button "Invoices" at bounding box center [663, 104] width 76 height 41
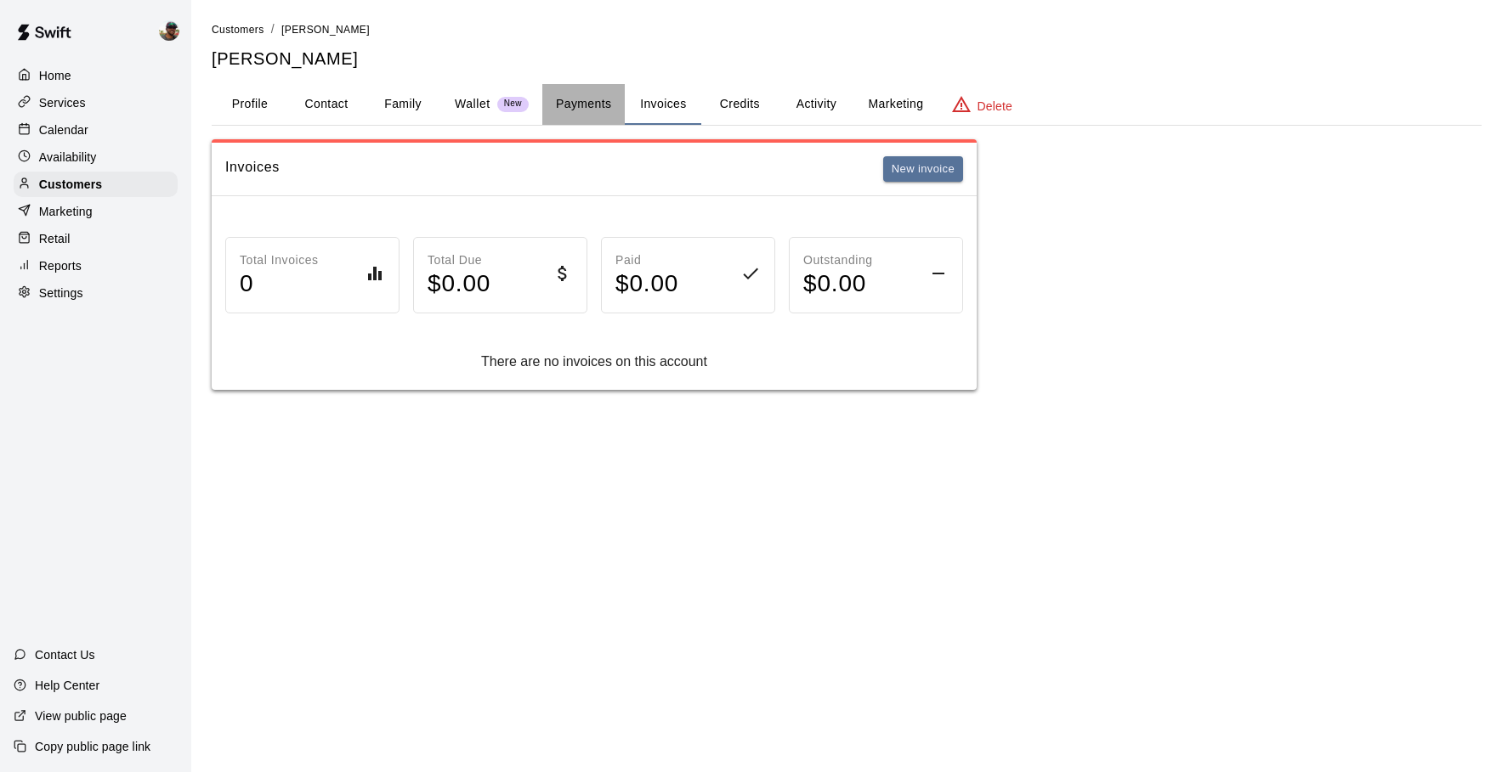
click at [589, 101] on button "Payments" at bounding box center [583, 104] width 82 height 41
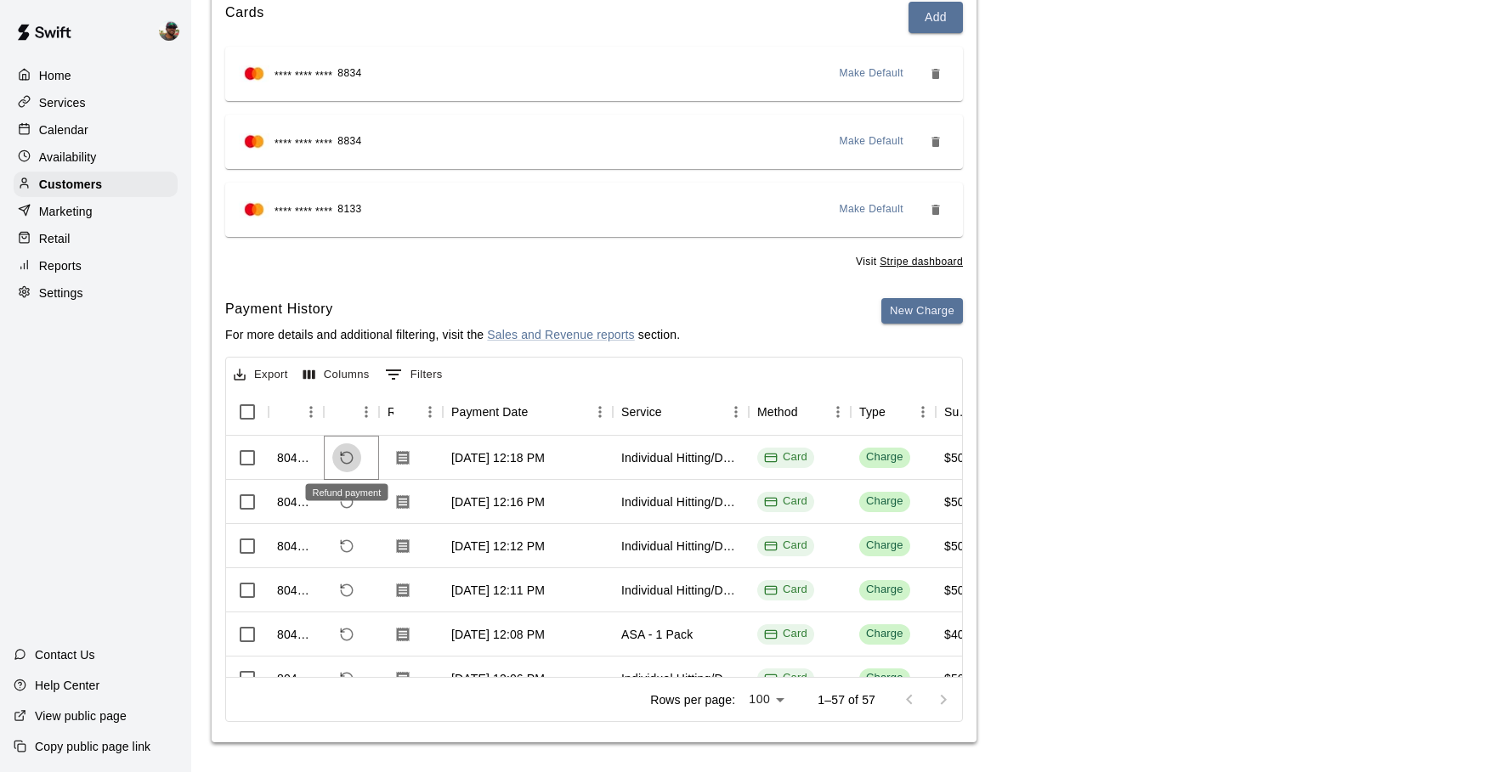
click at [350, 458] on icon "Refund payment" at bounding box center [346, 457] width 15 height 15
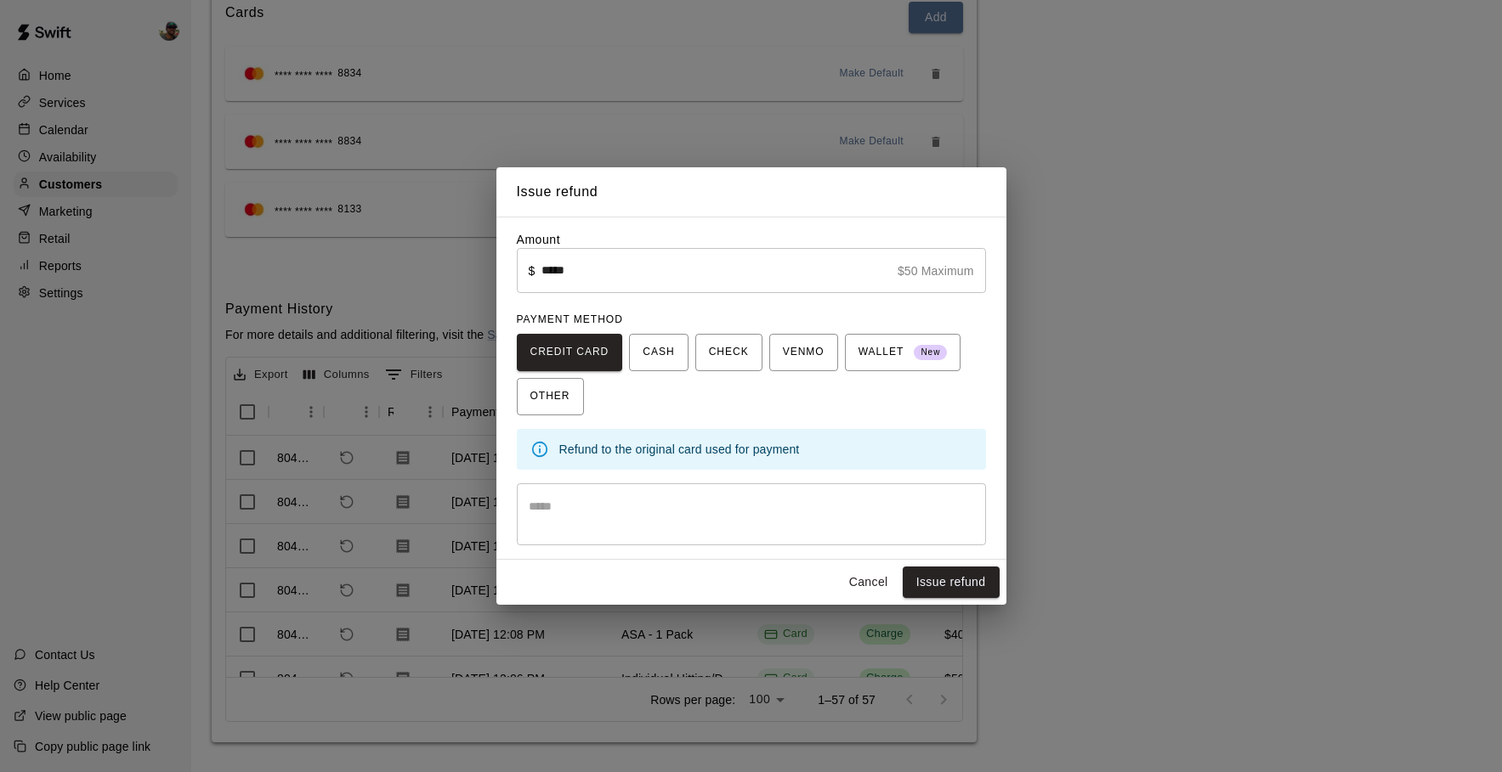
click at [551, 272] on input "*****" at bounding box center [715, 270] width 348 height 45
type input "*****"
click at [963, 585] on button "Issue refund" at bounding box center [951, 582] width 97 height 31
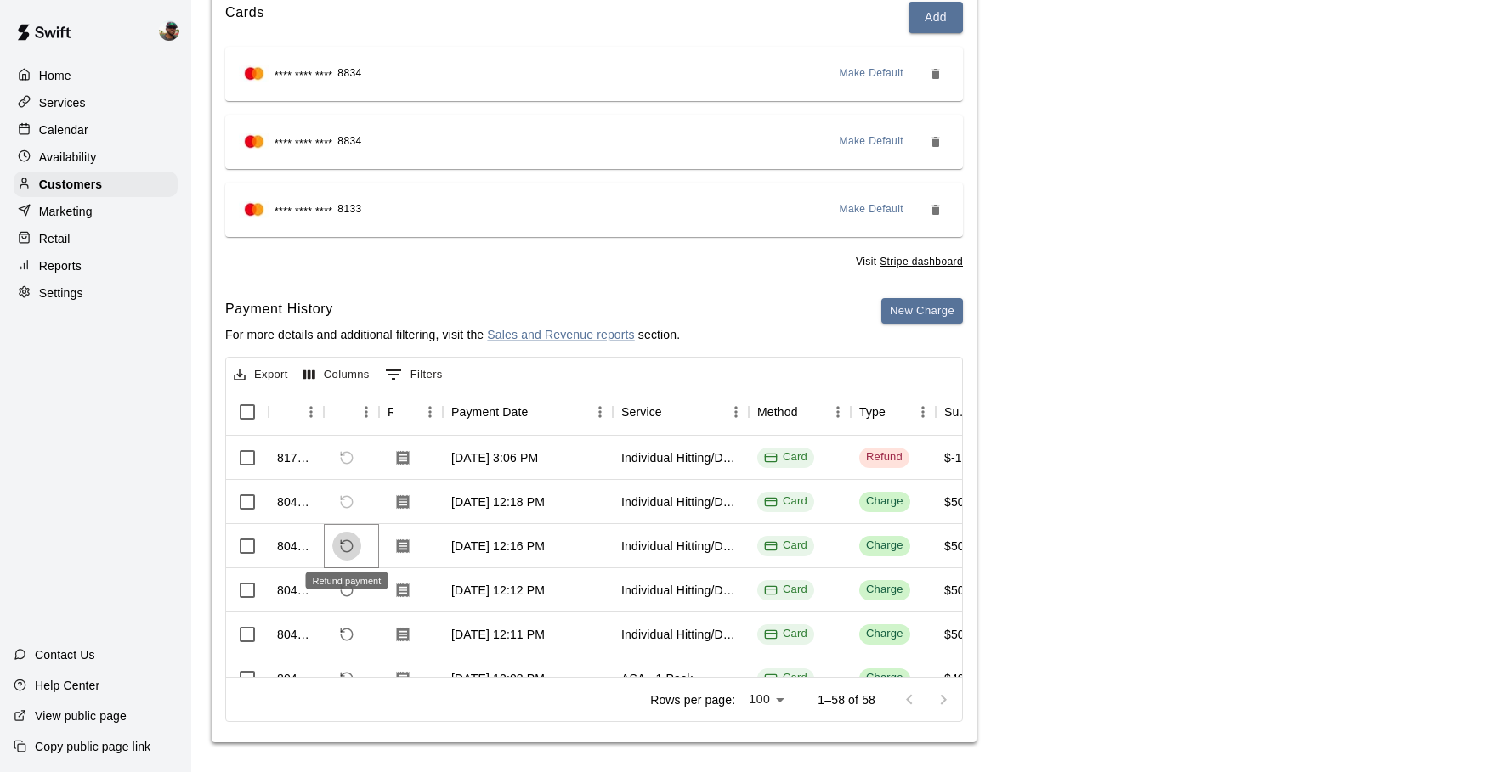
click at [344, 540] on icon "Refund payment" at bounding box center [346, 546] width 15 height 15
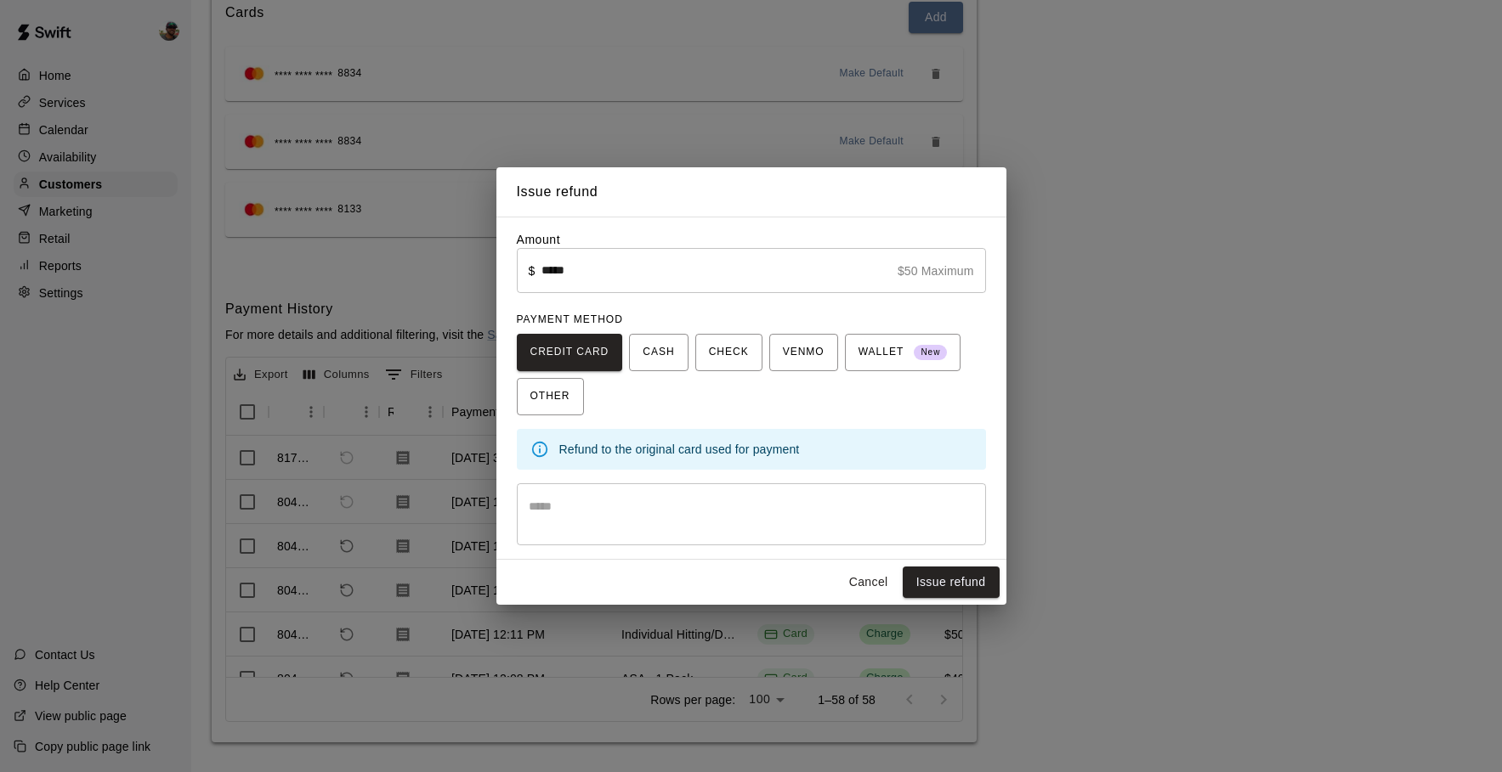
click at [553, 273] on input "*****" at bounding box center [715, 270] width 348 height 45
type input "*****"
click at [969, 586] on button "Issue refund" at bounding box center [951, 582] width 97 height 31
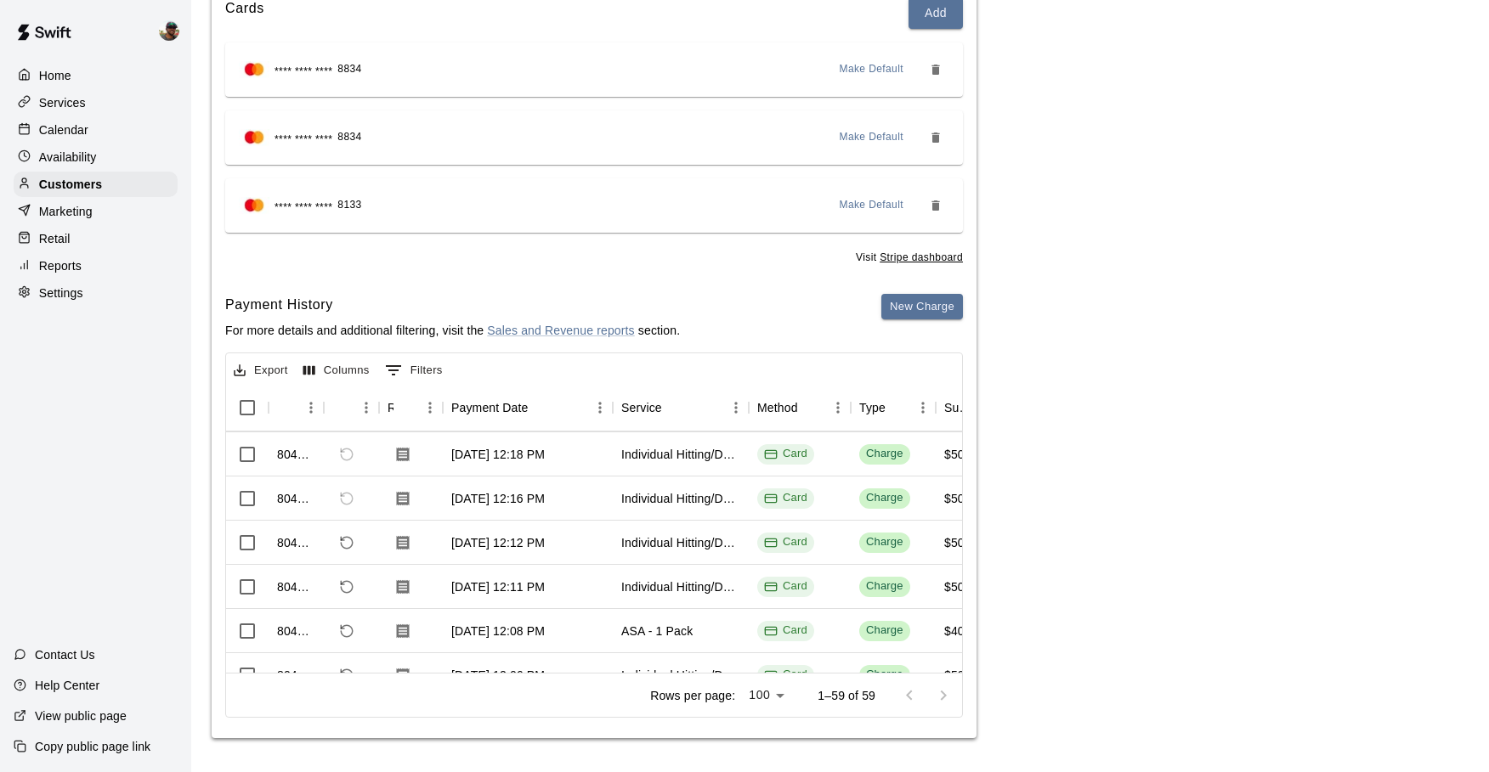
scroll to position [88, 0]
click at [338, 539] on button "Refund payment" at bounding box center [346, 542] width 29 height 29
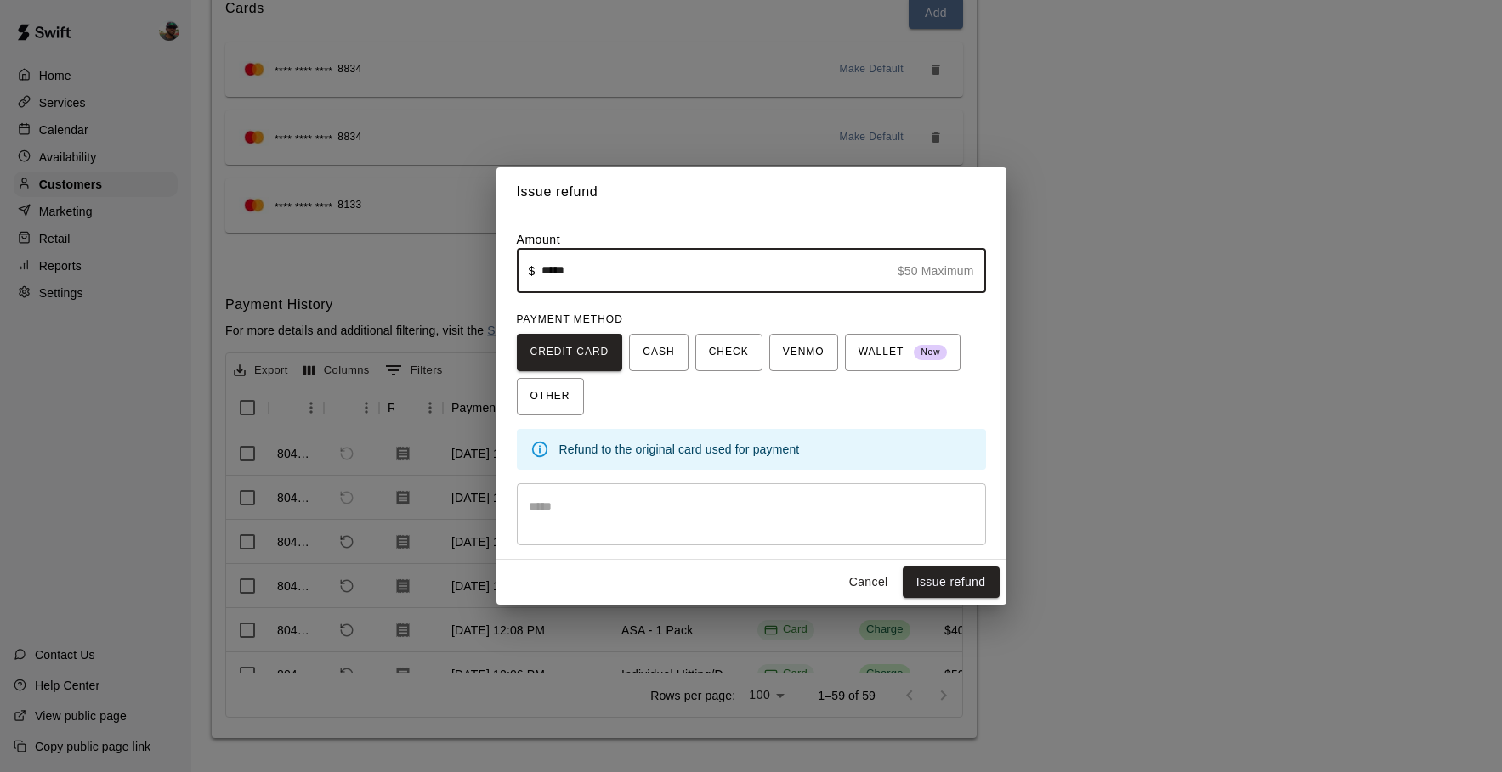
click at [552, 272] on input "*****" at bounding box center [715, 270] width 348 height 45
type input "*****"
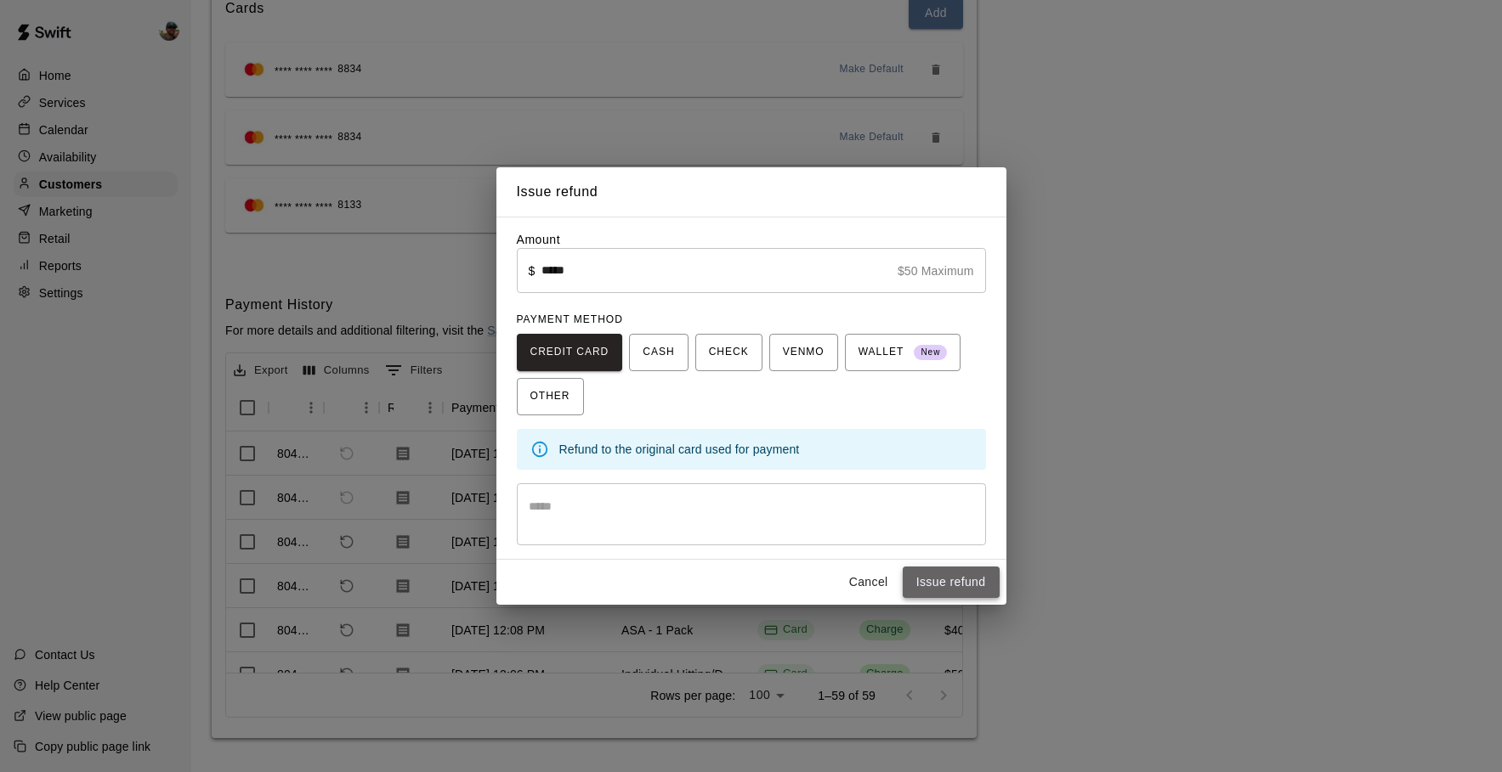
click at [934, 577] on button "Issue refund" at bounding box center [951, 582] width 97 height 31
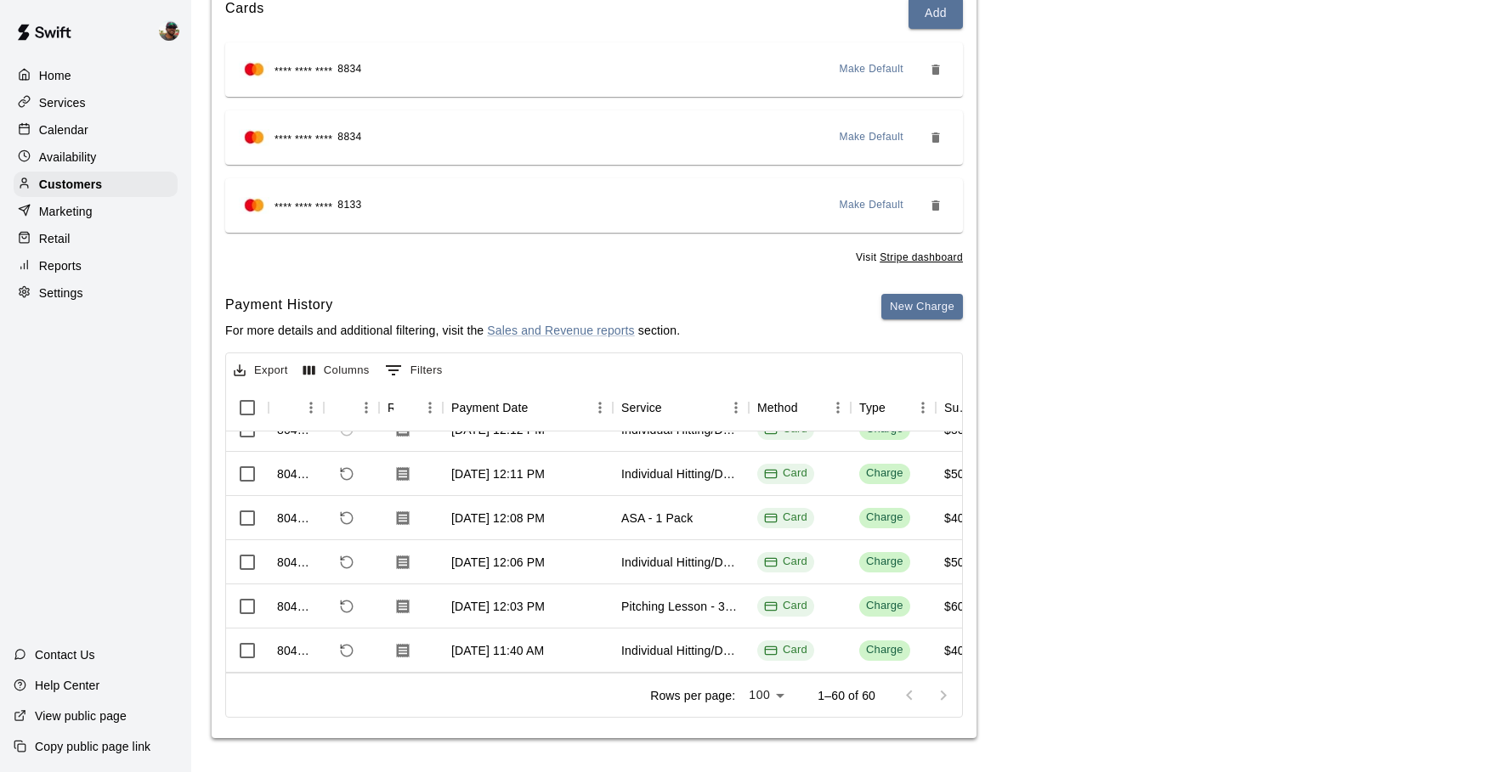
scroll to position [240, 0]
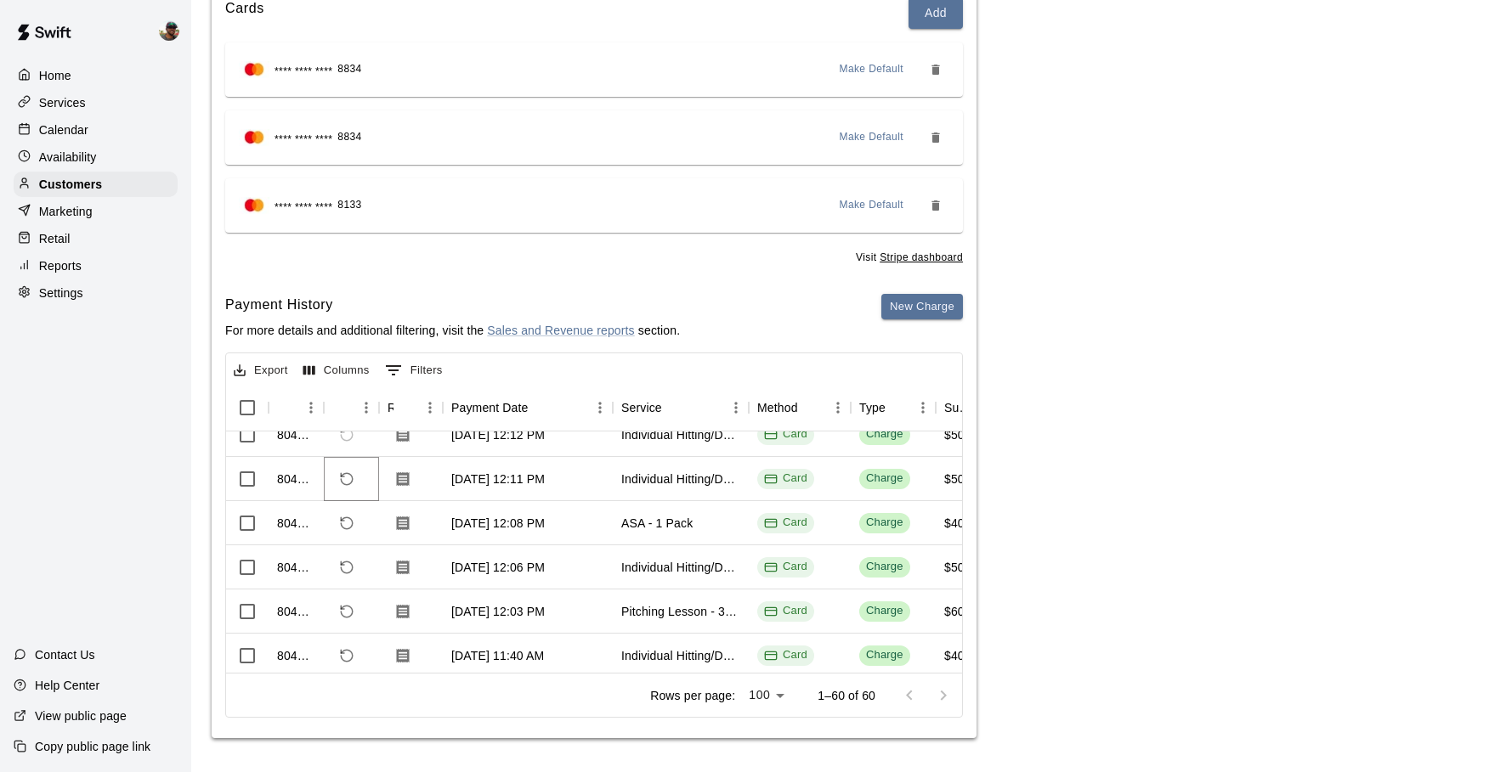
click at [332, 479] on button "Refund payment" at bounding box center [346, 479] width 29 height 29
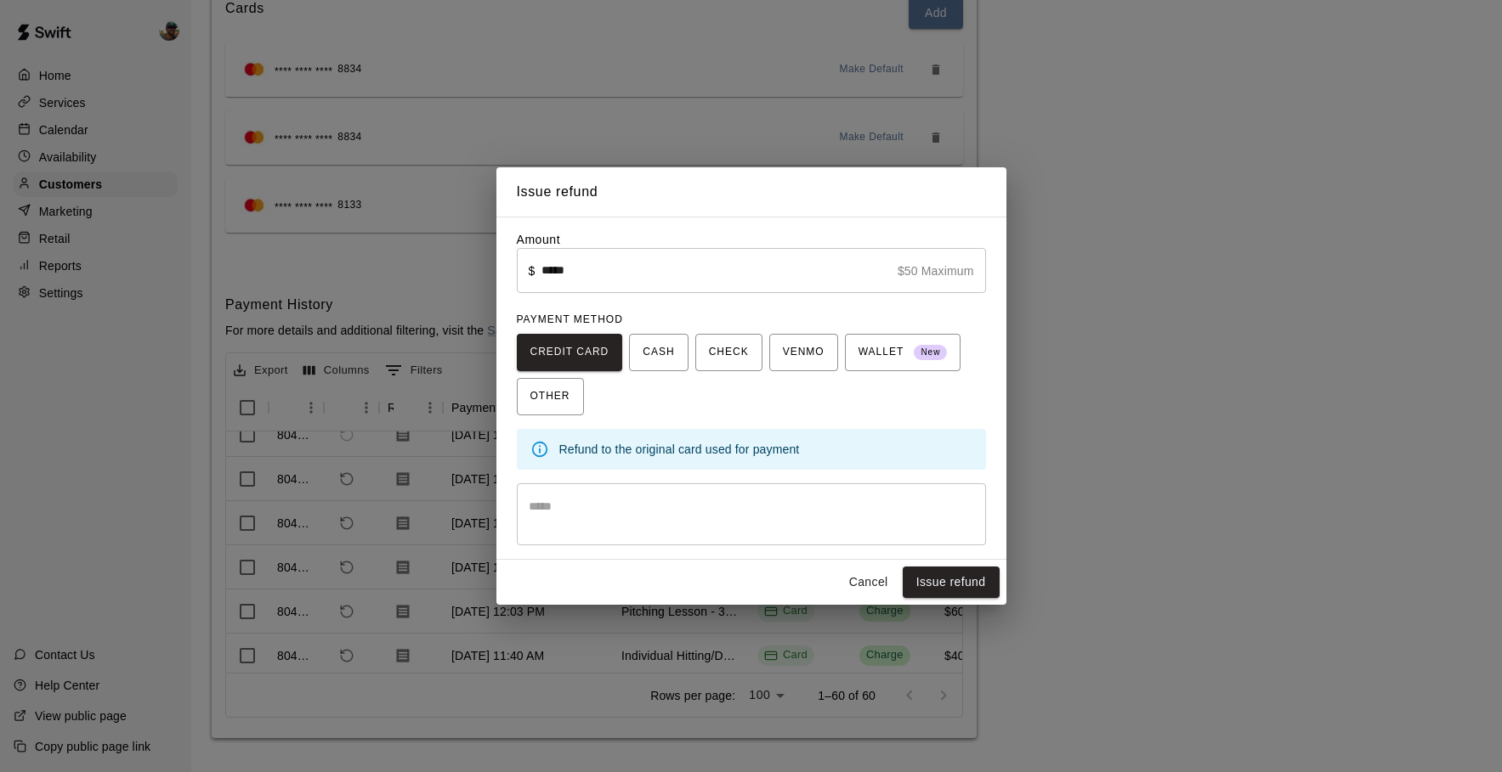
click at [547, 271] on input "*****" at bounding box center [715, 270] width 348 height 45
type input "*****"
click at [977, 578] on button "Issue refund" at bounding box center [951, 582] width 97 height 31
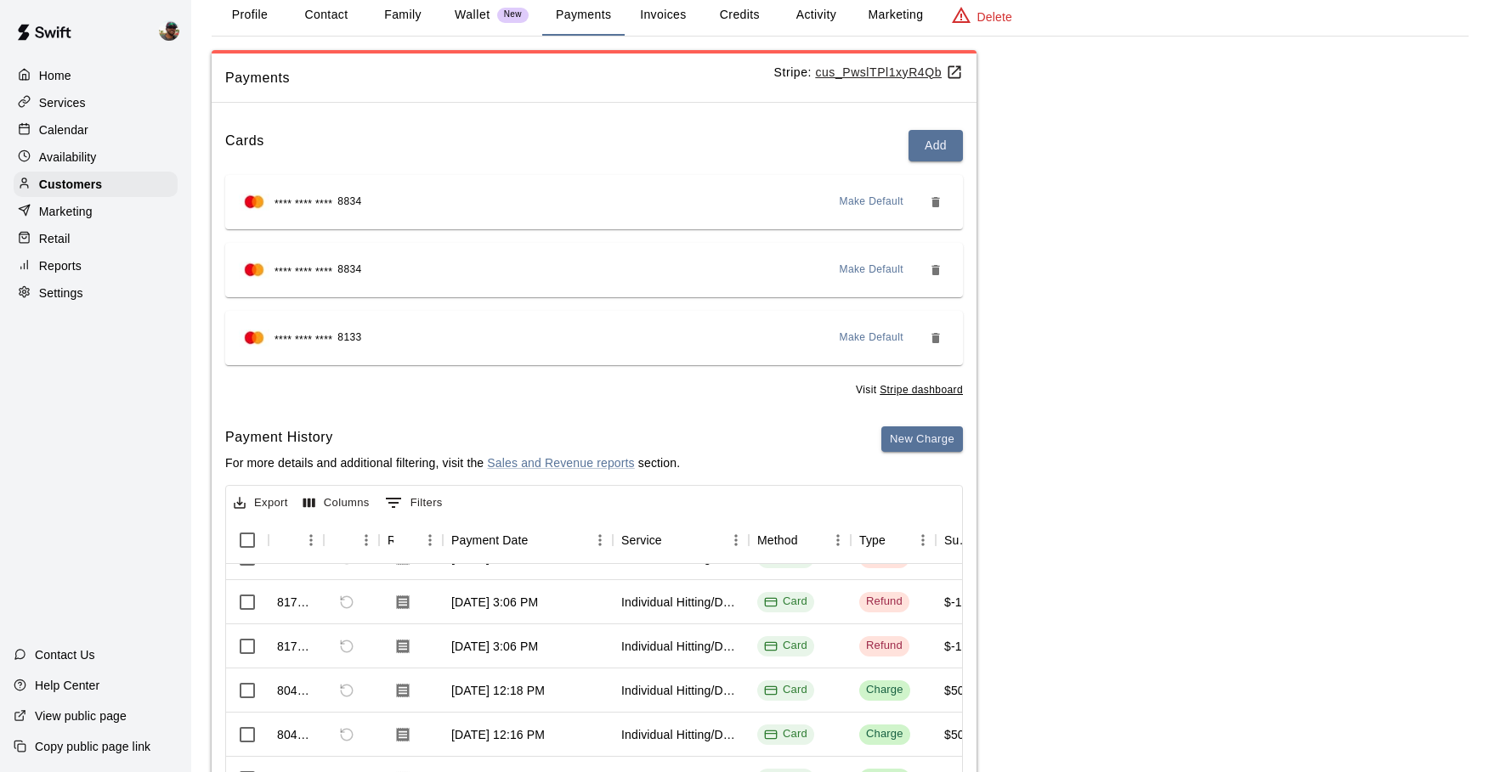
scroll to position [41, 0]
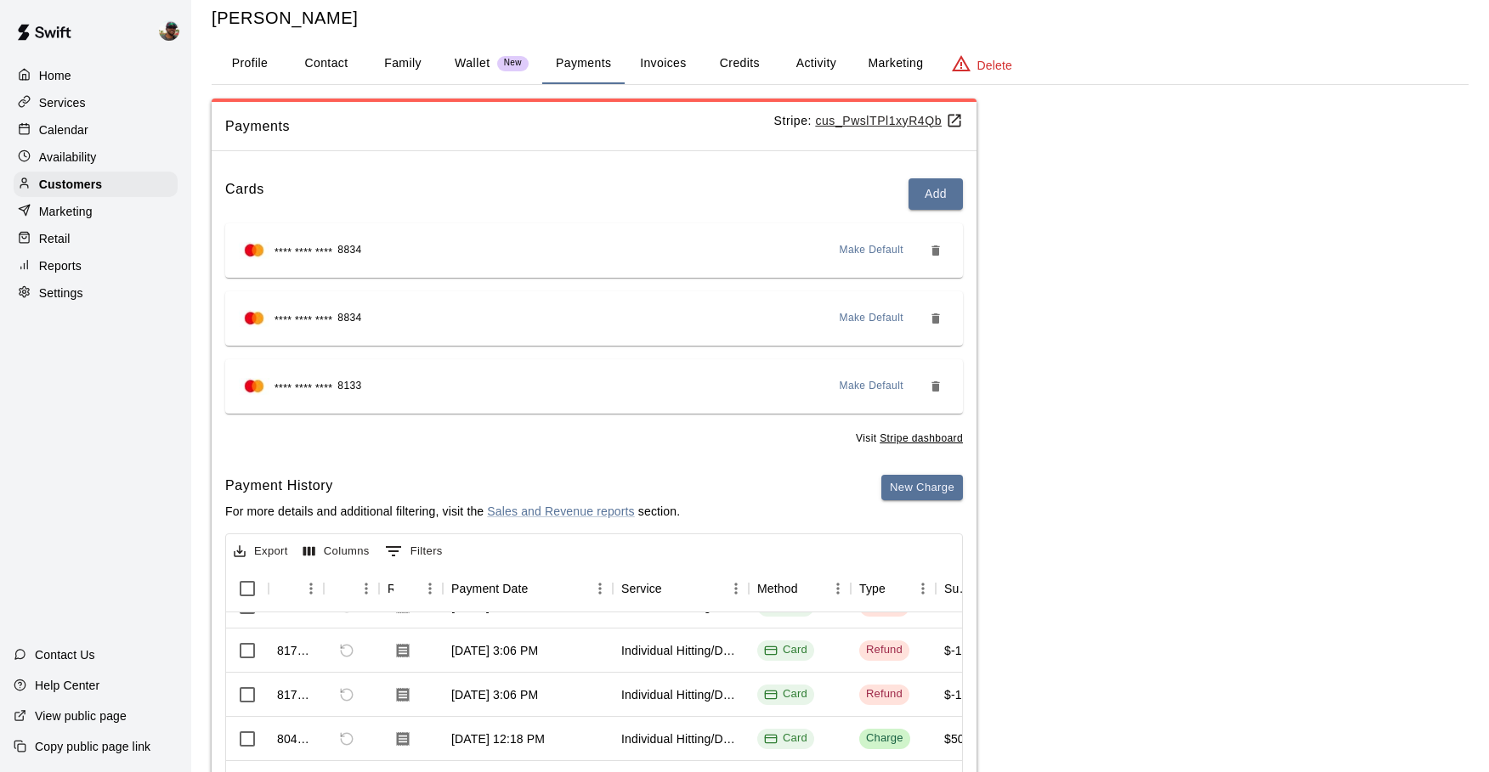
click at [76, 129] on p "Calendar" at bounding box center [63, 130] width 49 height 17
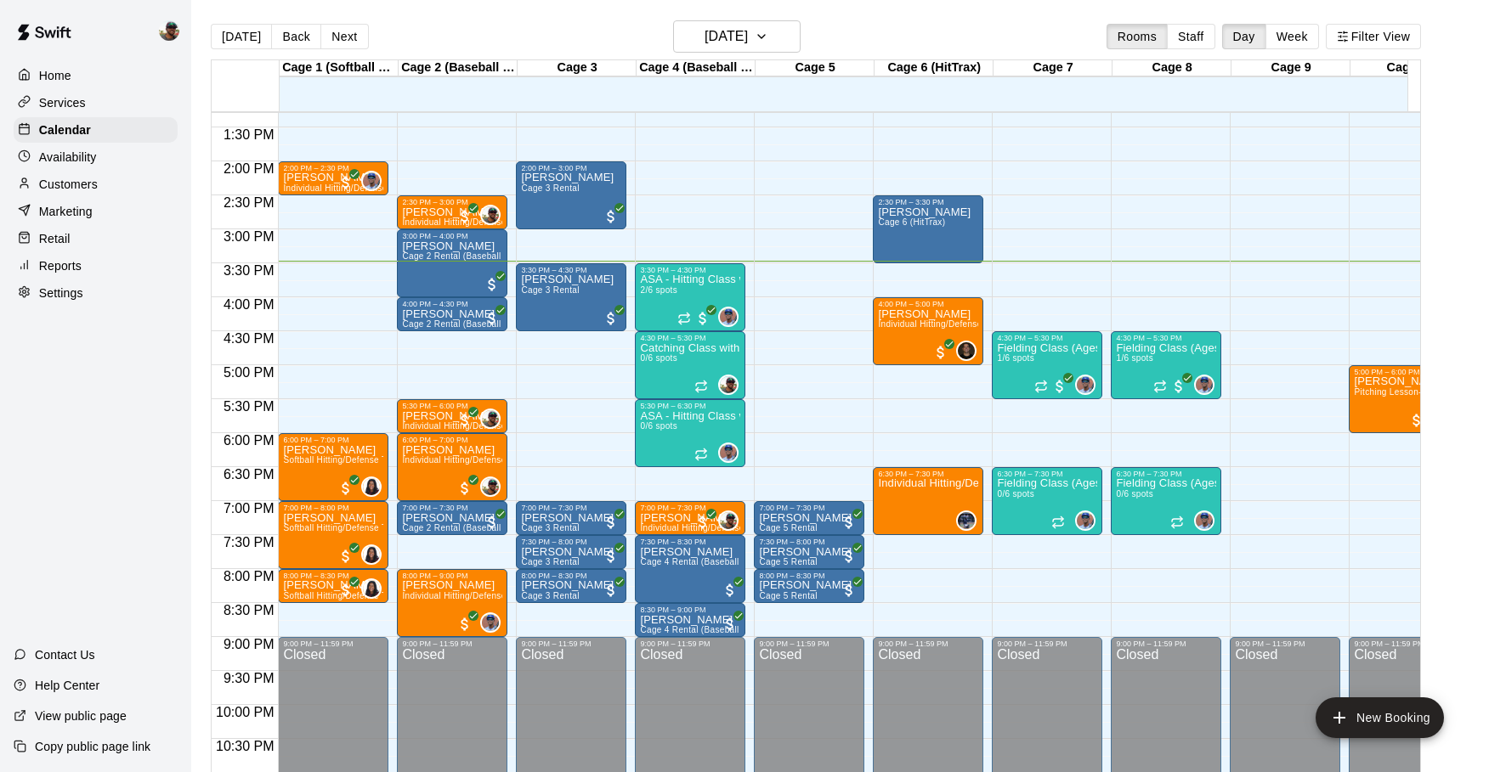
scroll to position [0, 3]
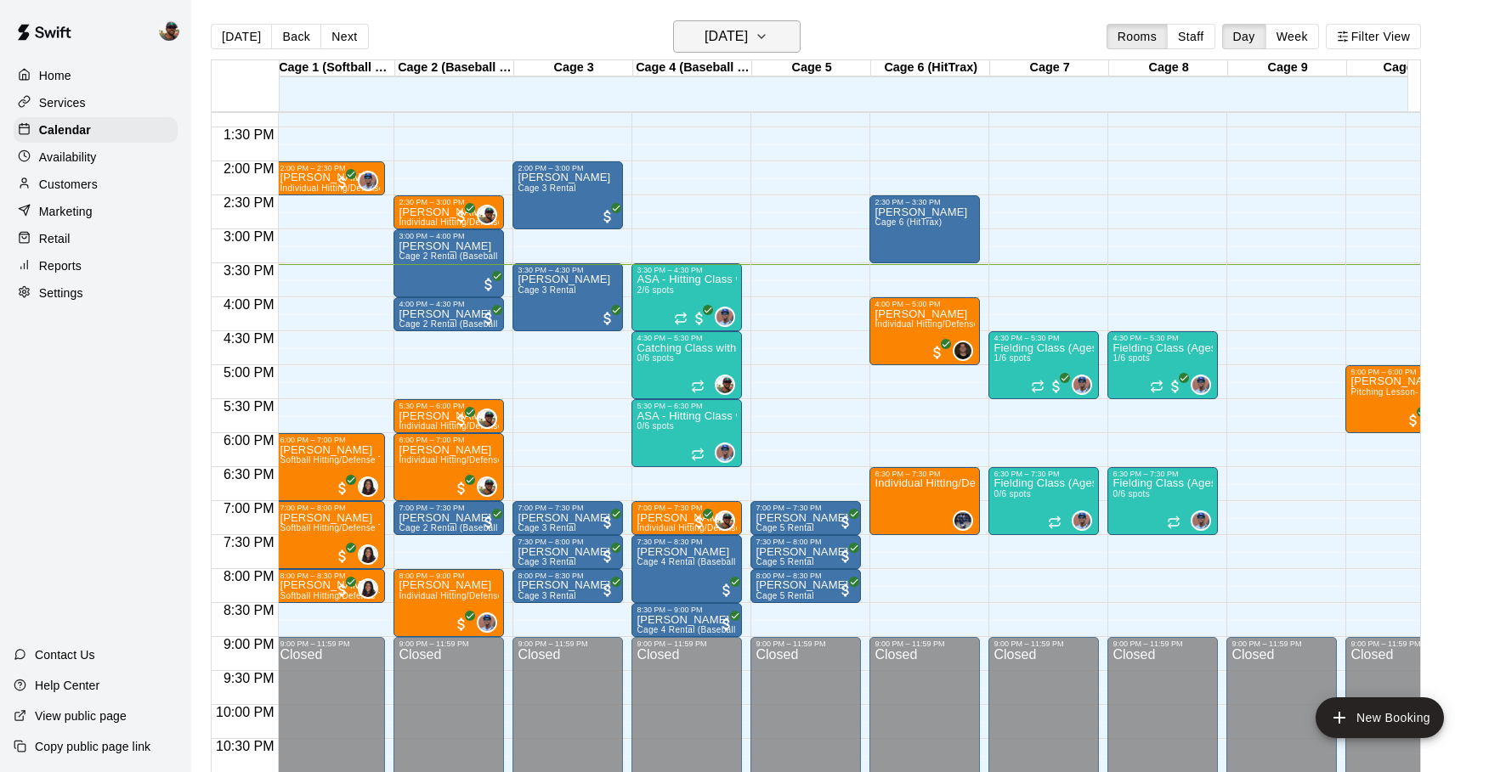
click at [768, 36] on icon "button" at bounding box center [762, 36] width 14 height 20
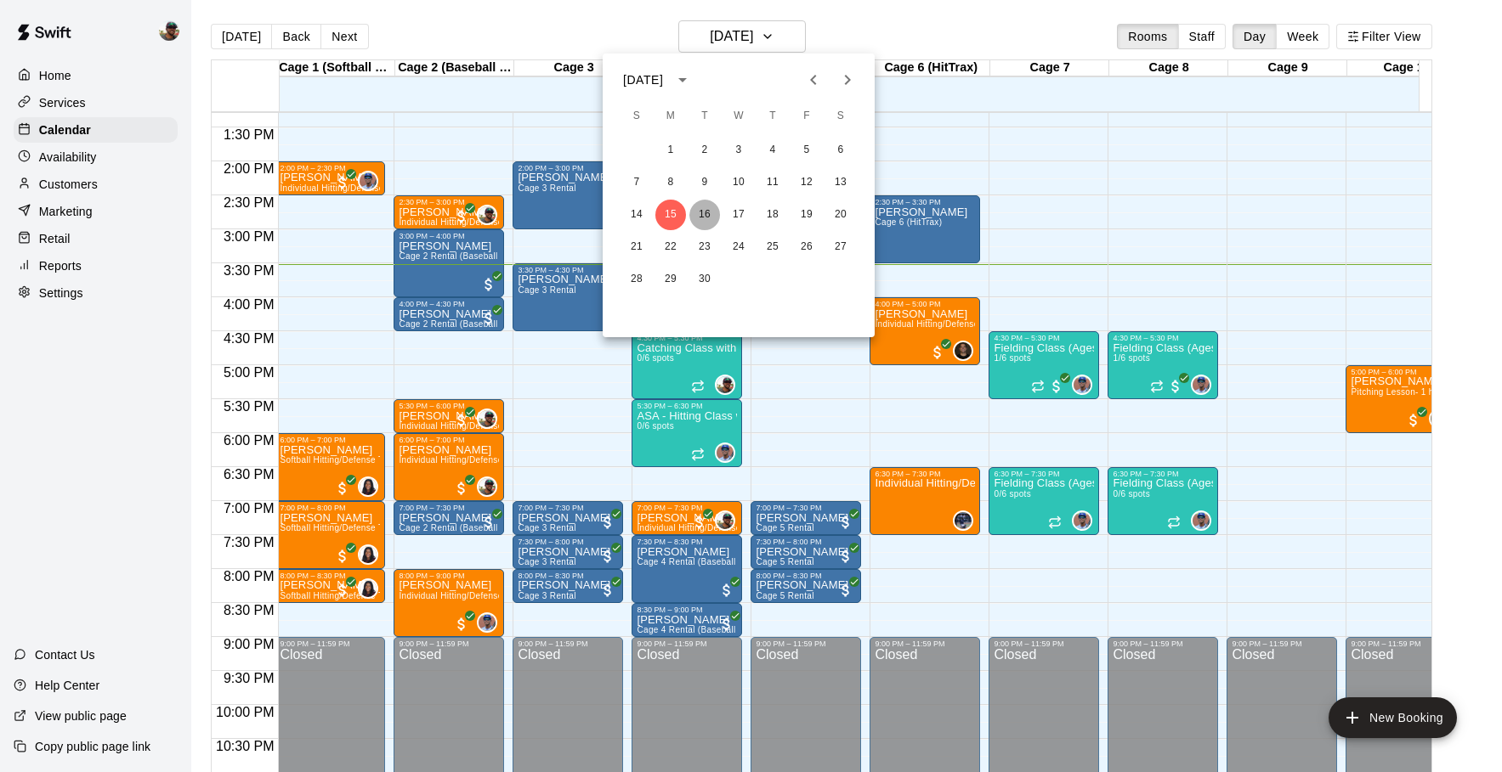
click at [710, 208] on button "16" at bounding box center [704, 215] width 31 height 31
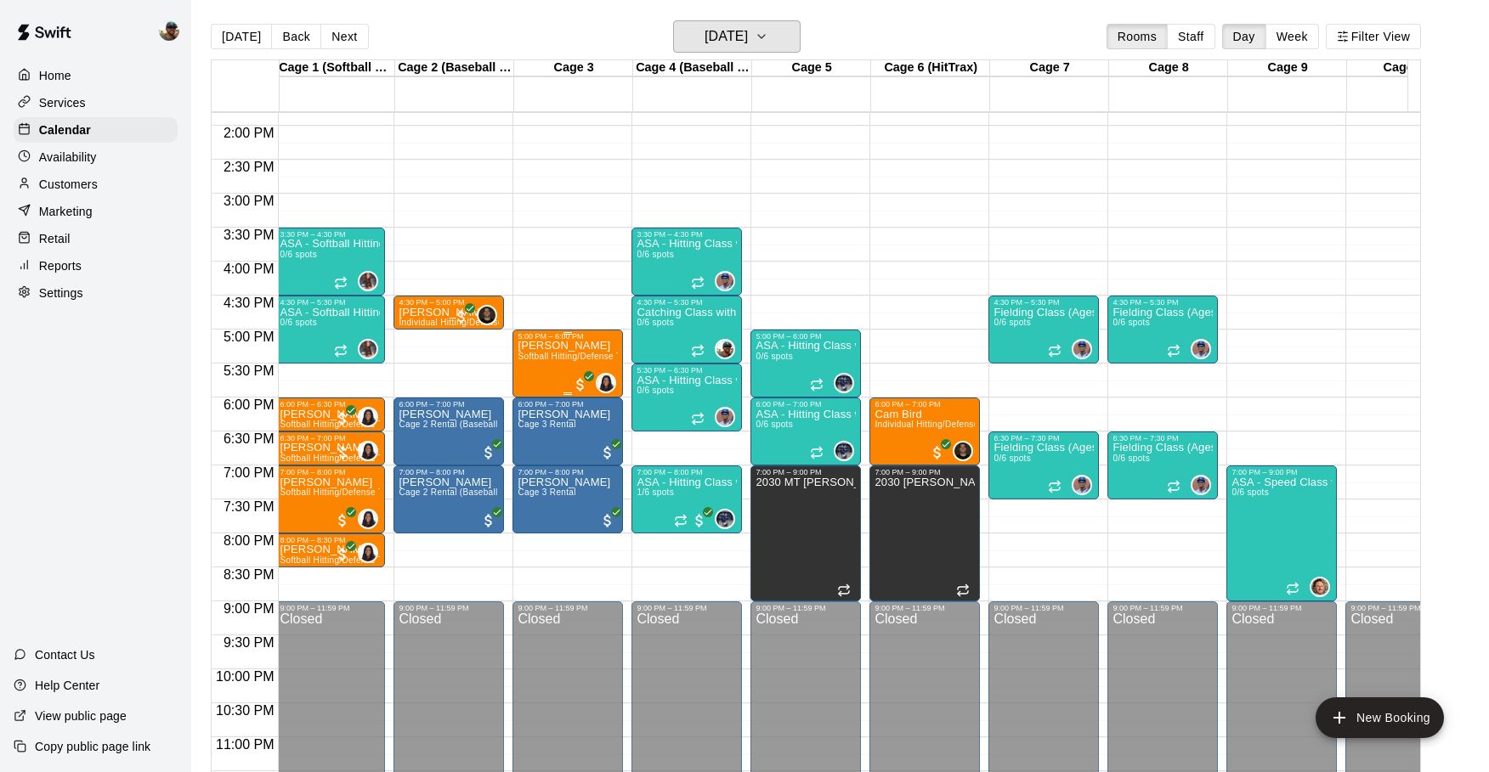
scroll to position [942, 3]
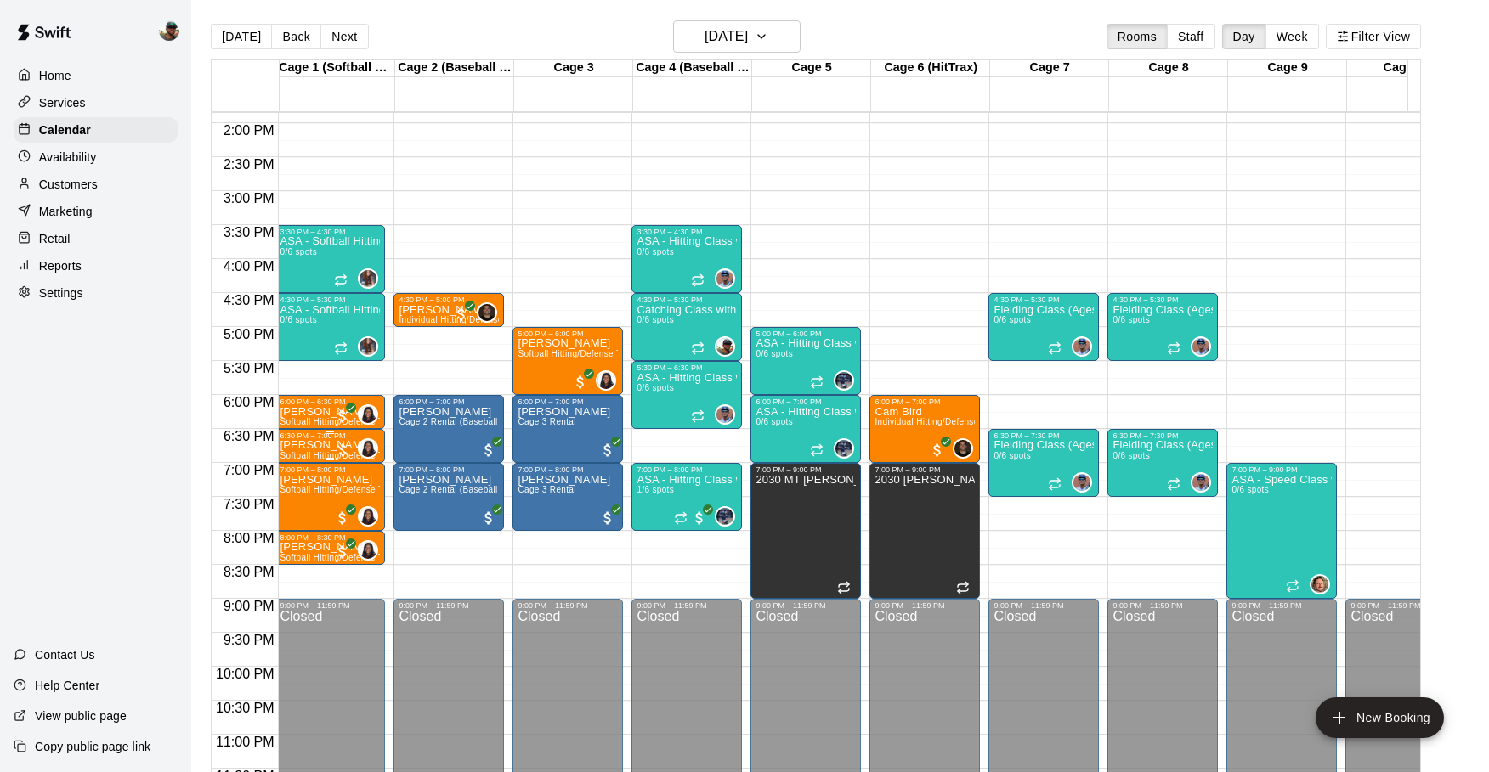
click at [332, 445] on p "[PERSON_NAME]" at bounding box center [330, 445] width 100 height 0
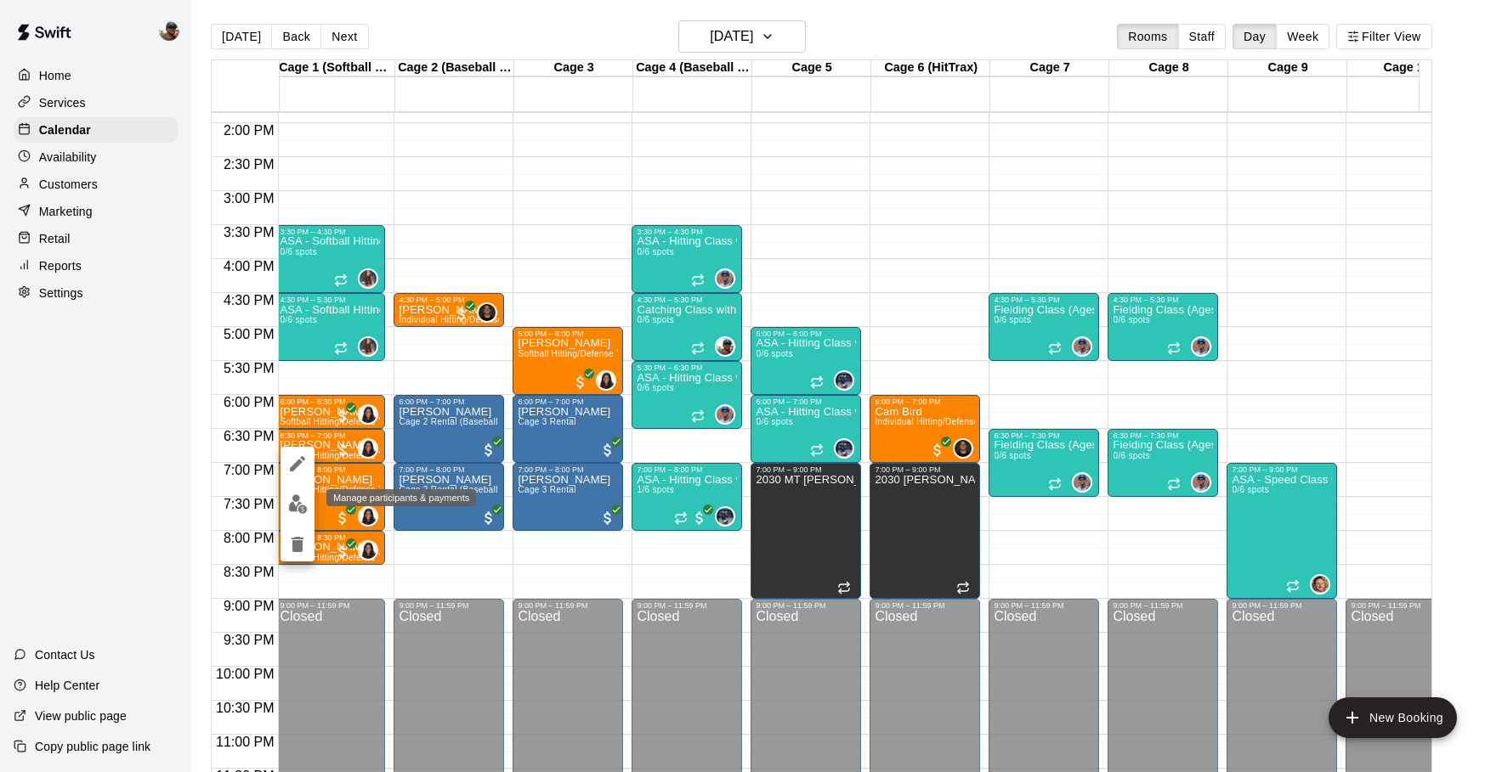
click at [303, 501] on img "edit" at bounding box center [298, 505] width 20 height 20
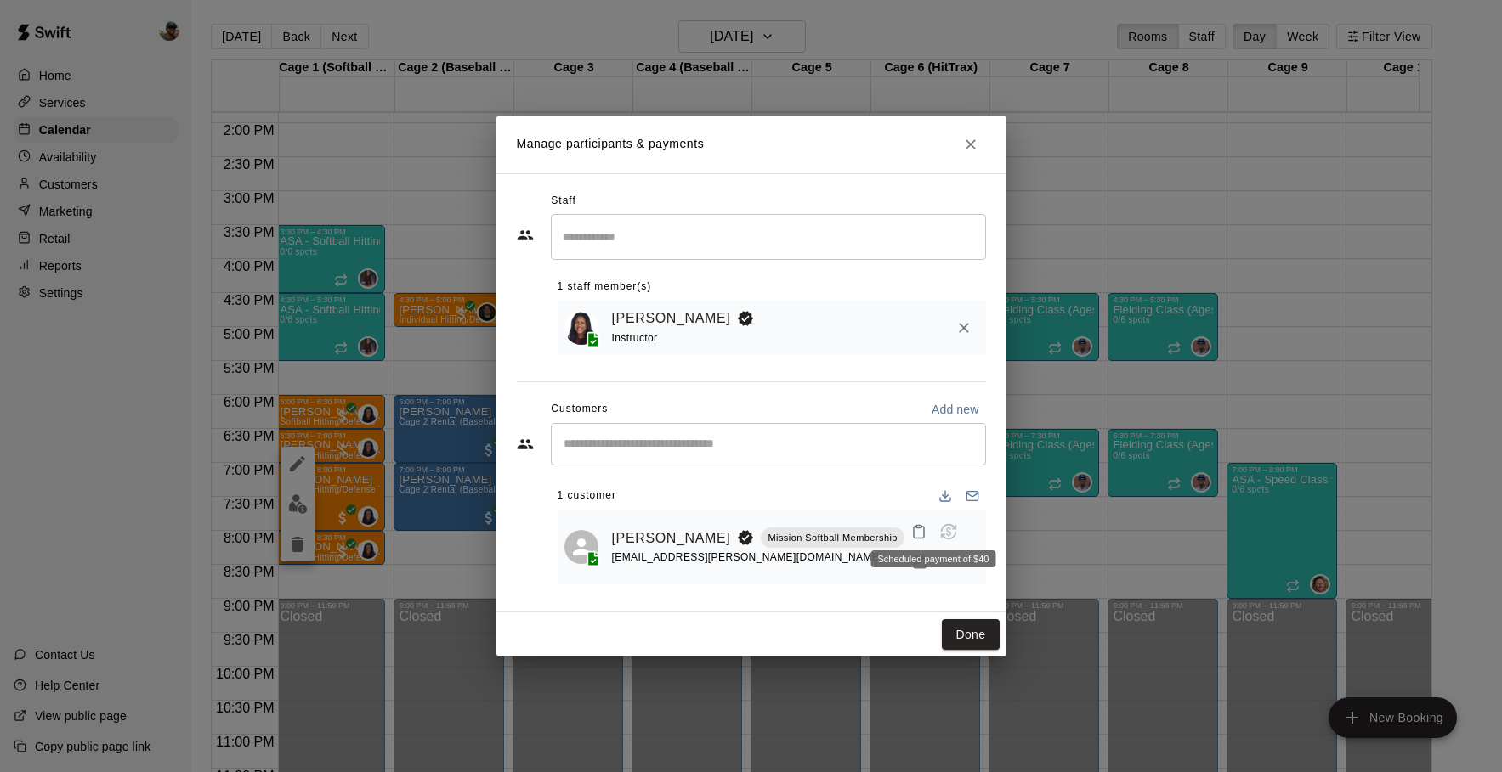
click at [934, 530] on span "Scheduled payment of $40" at bounding box center [948, 530] width 31 height 14
click at [933, 534] on span "Scheduled payment of $40" at bounding box center [948, 530] width 31 height 14
click at [911, 564] on icon "Manage bookings & payment" at bounding box center [919, 562] width 17 height 17
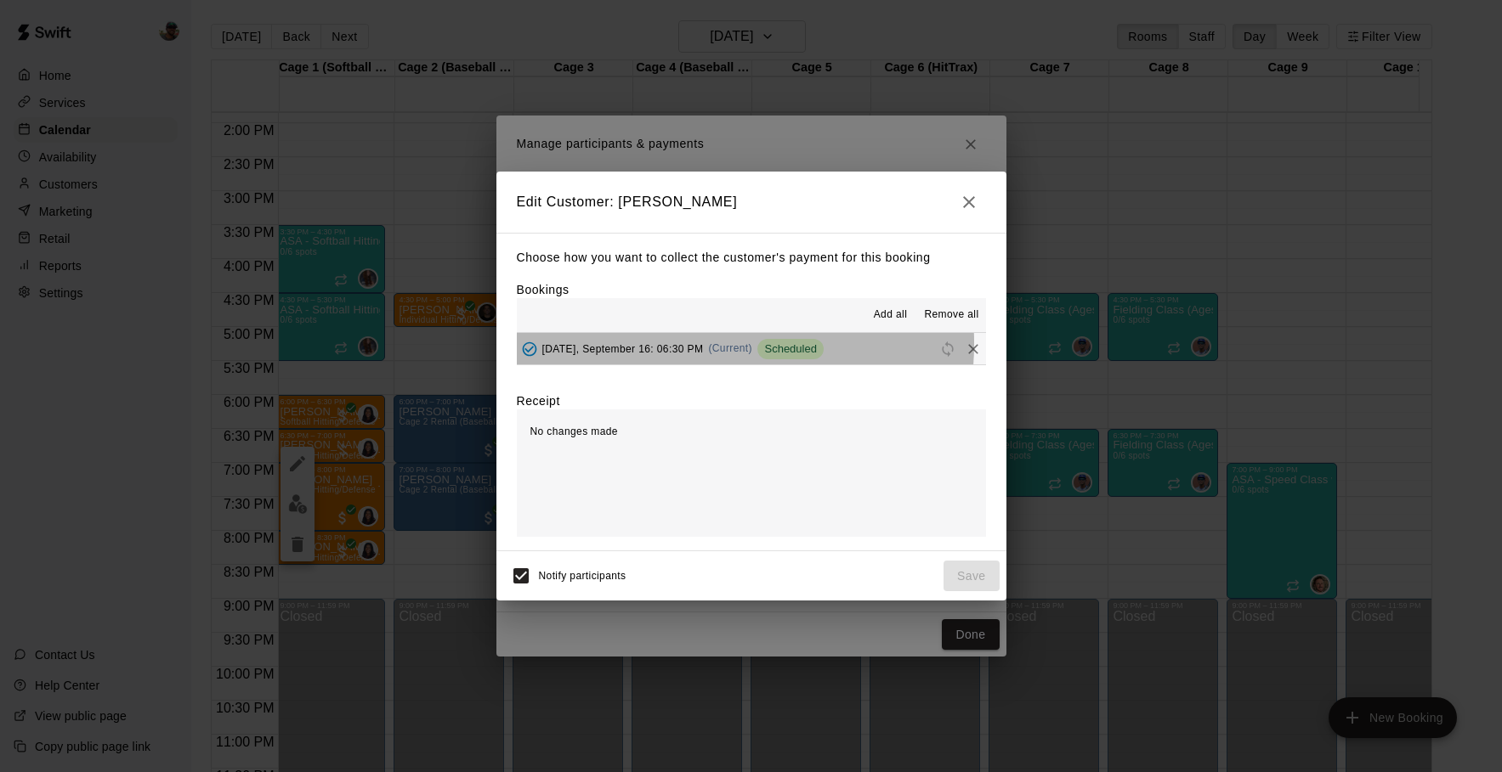
click at [678, 344] on span "[DATE], September 16: 06:30 PM" at bounding box center [622, 348] width 161 height 12
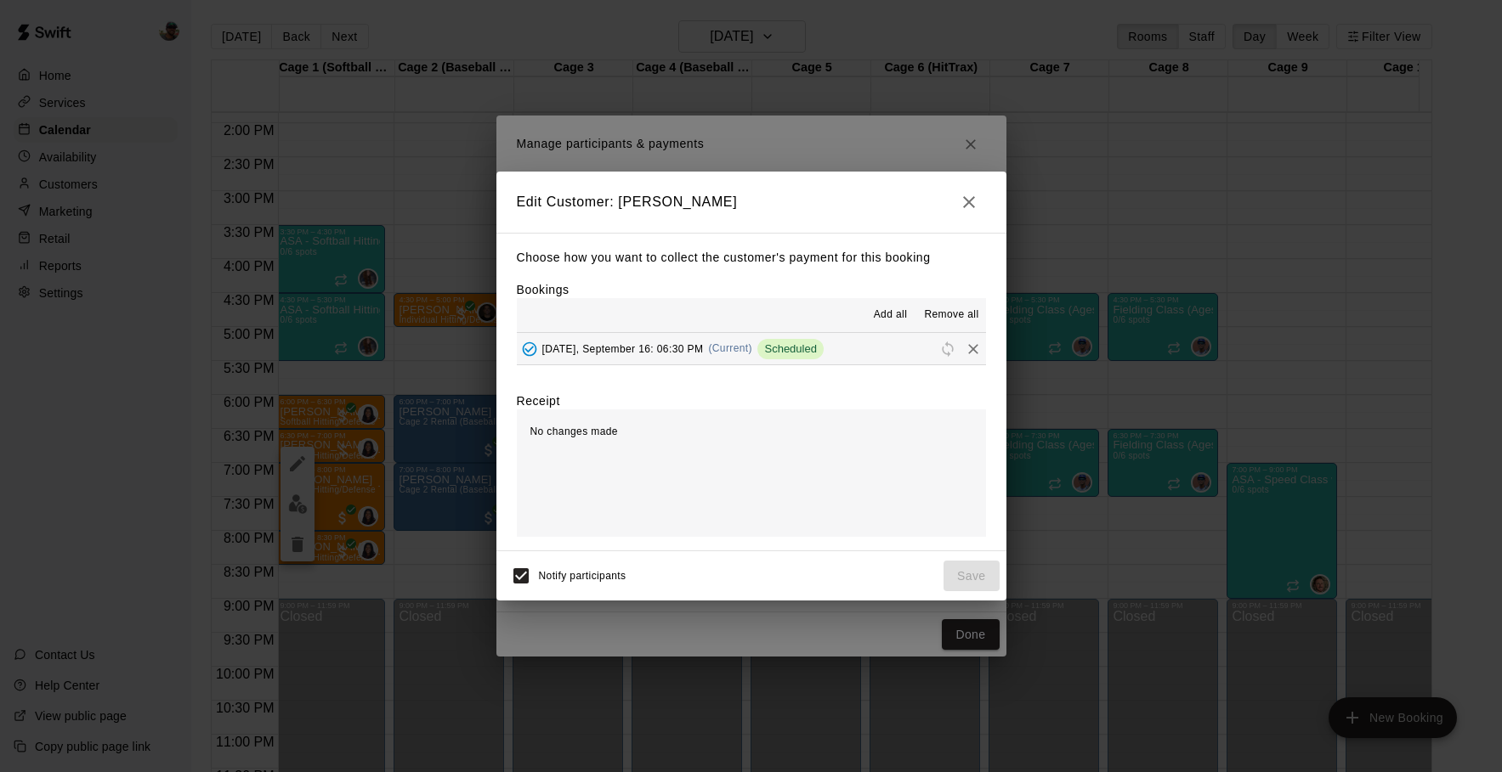
click at [968, 212] on button "button" at bounding box center [969, 202] width 34 height 34
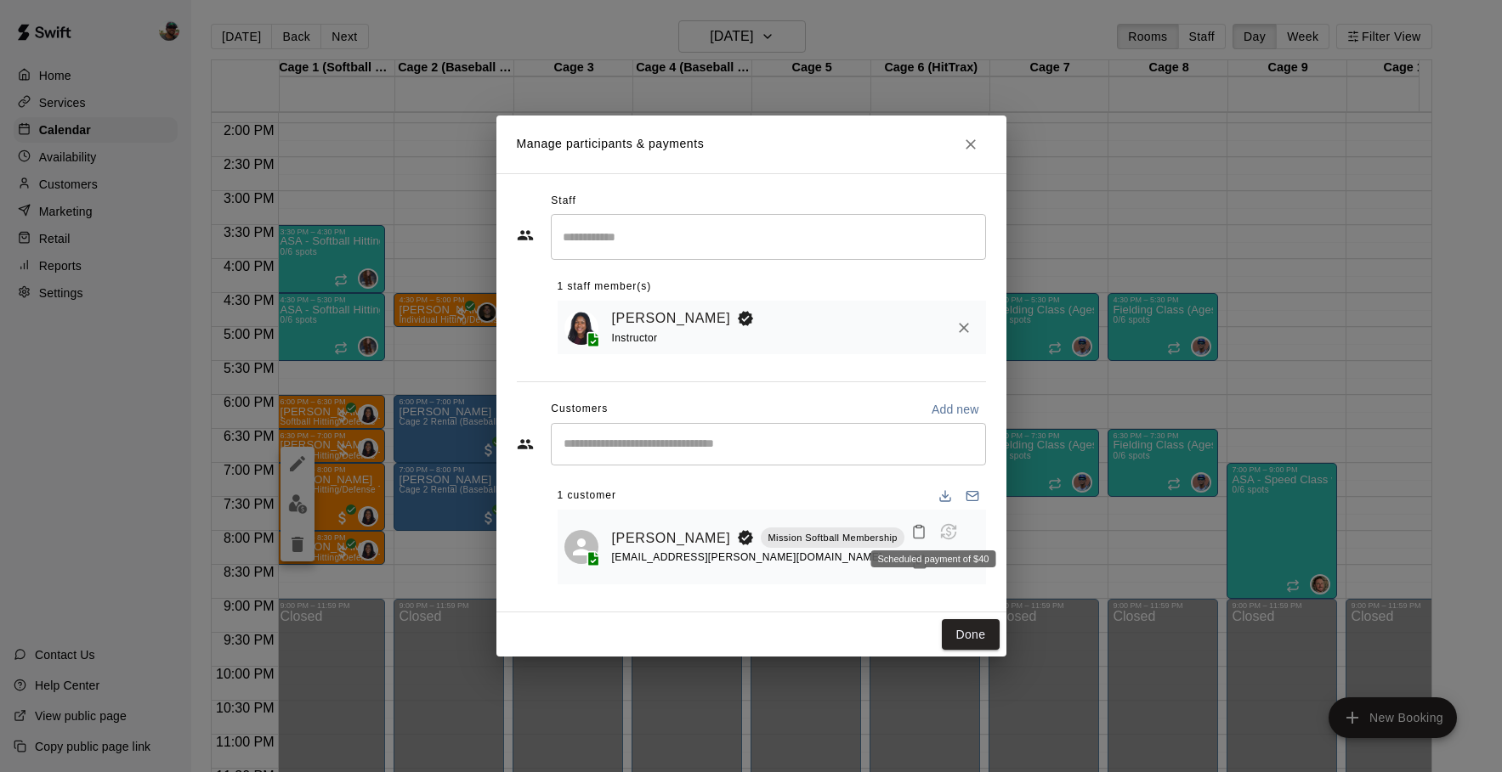
click at [938, 531] on span "Scheduled payment of $40" at bounding box center [948, 530] width 31 height 14
click at [967, 137] on icon "Close" at bounding box center [970, 144] width 17 height 17
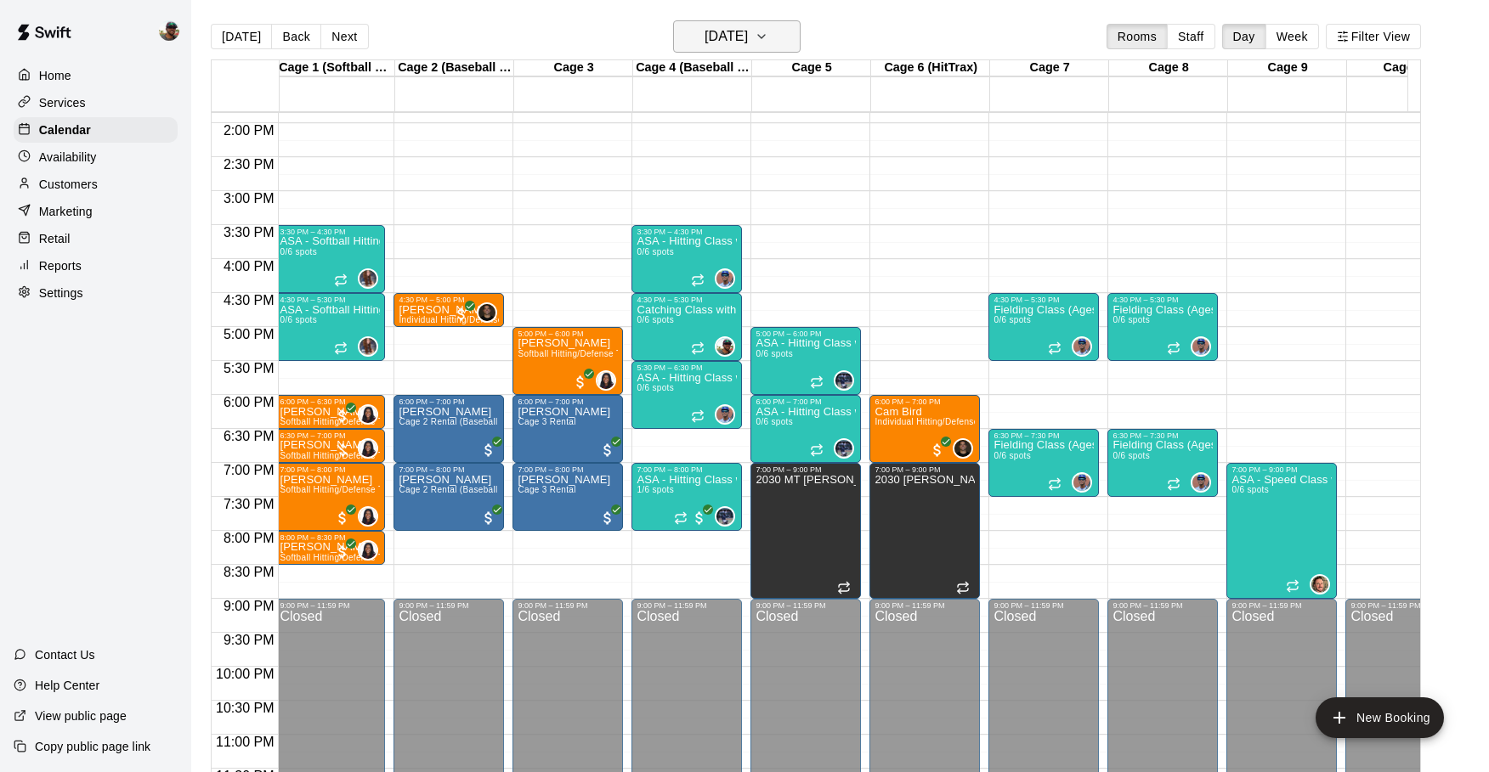
click at [768, 26] on icon "button" at bounding box center [762, 36] width 14 height 20
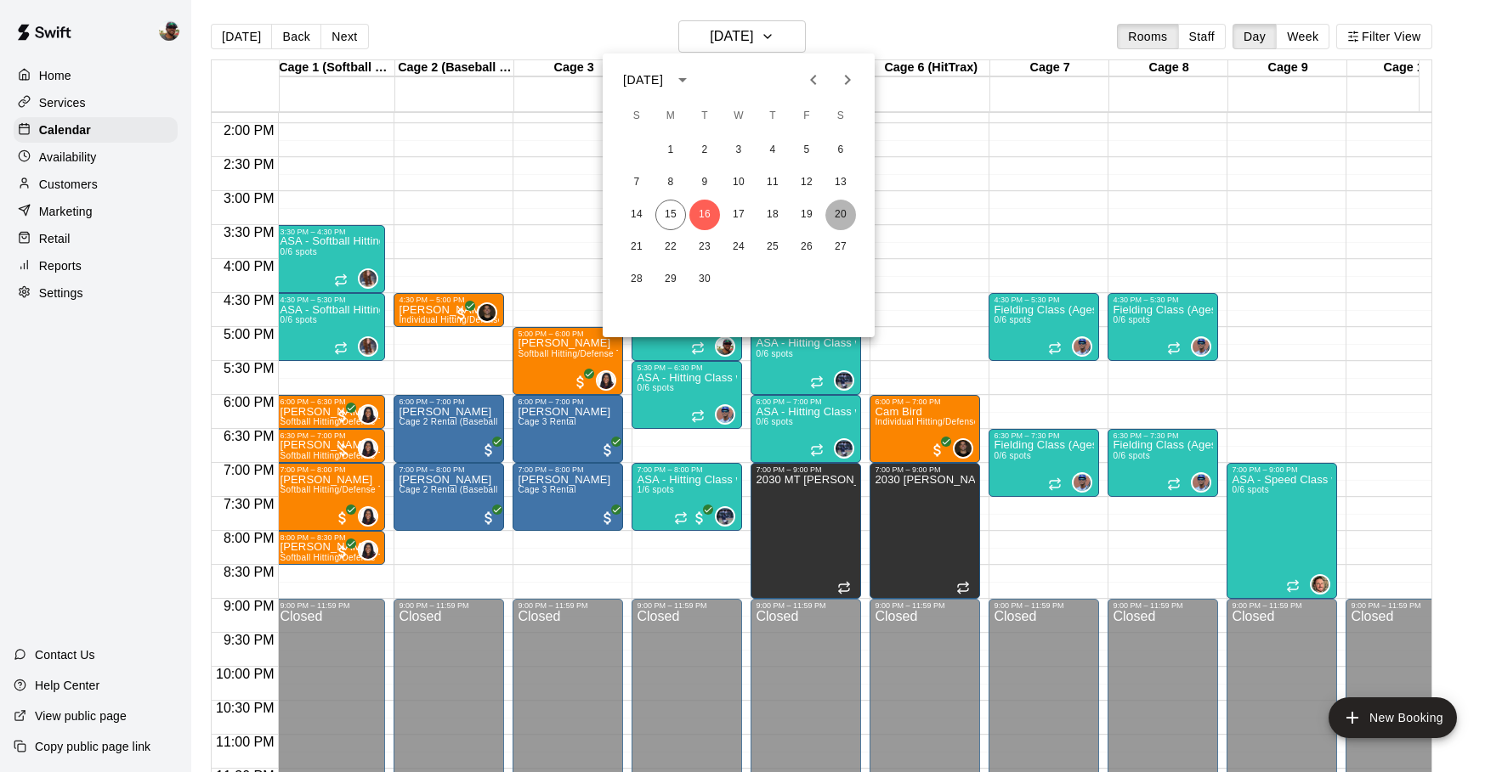
click at [840, 220] on button "20" at bounding box center [840, 215] width 31 height 31
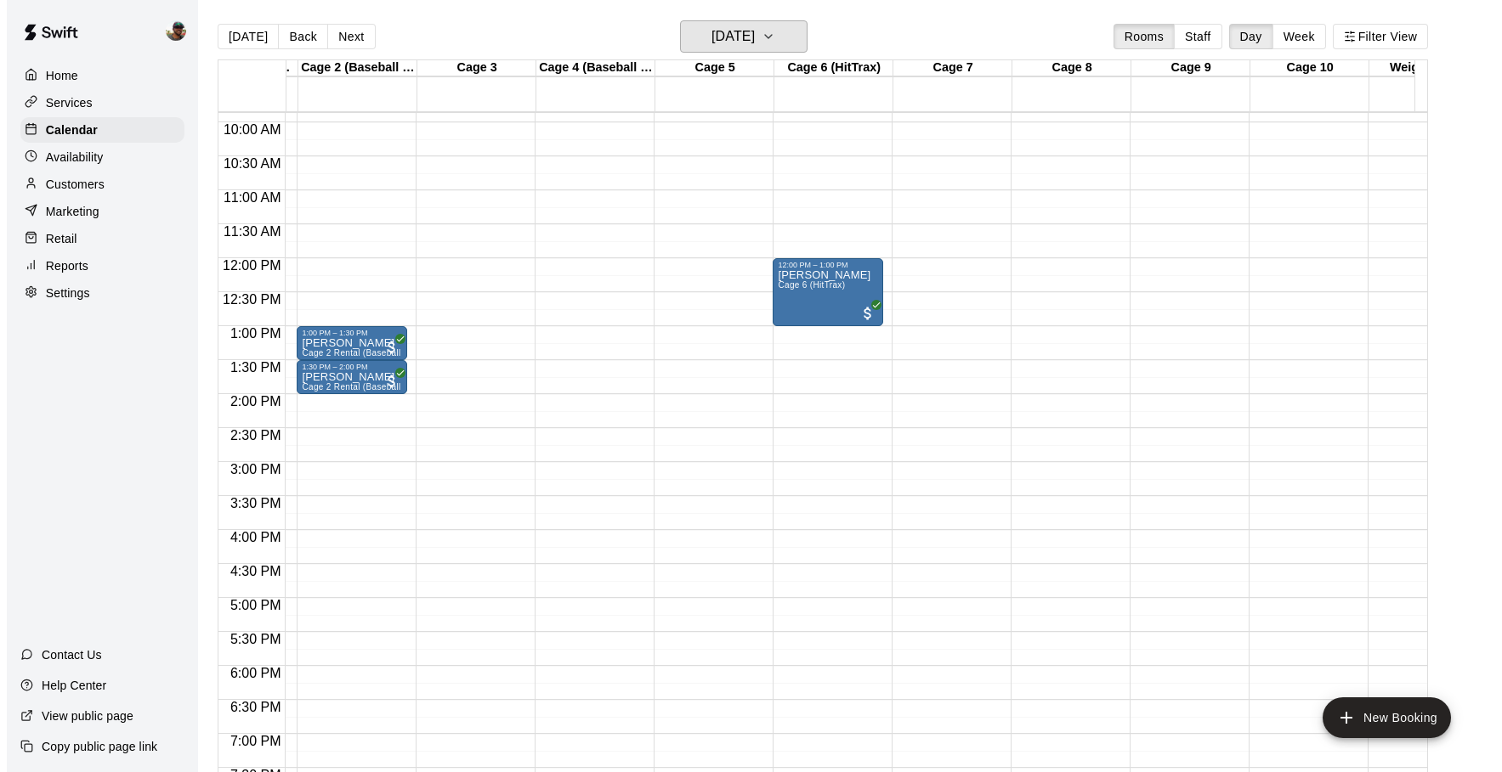
scroll to position [671, 107]
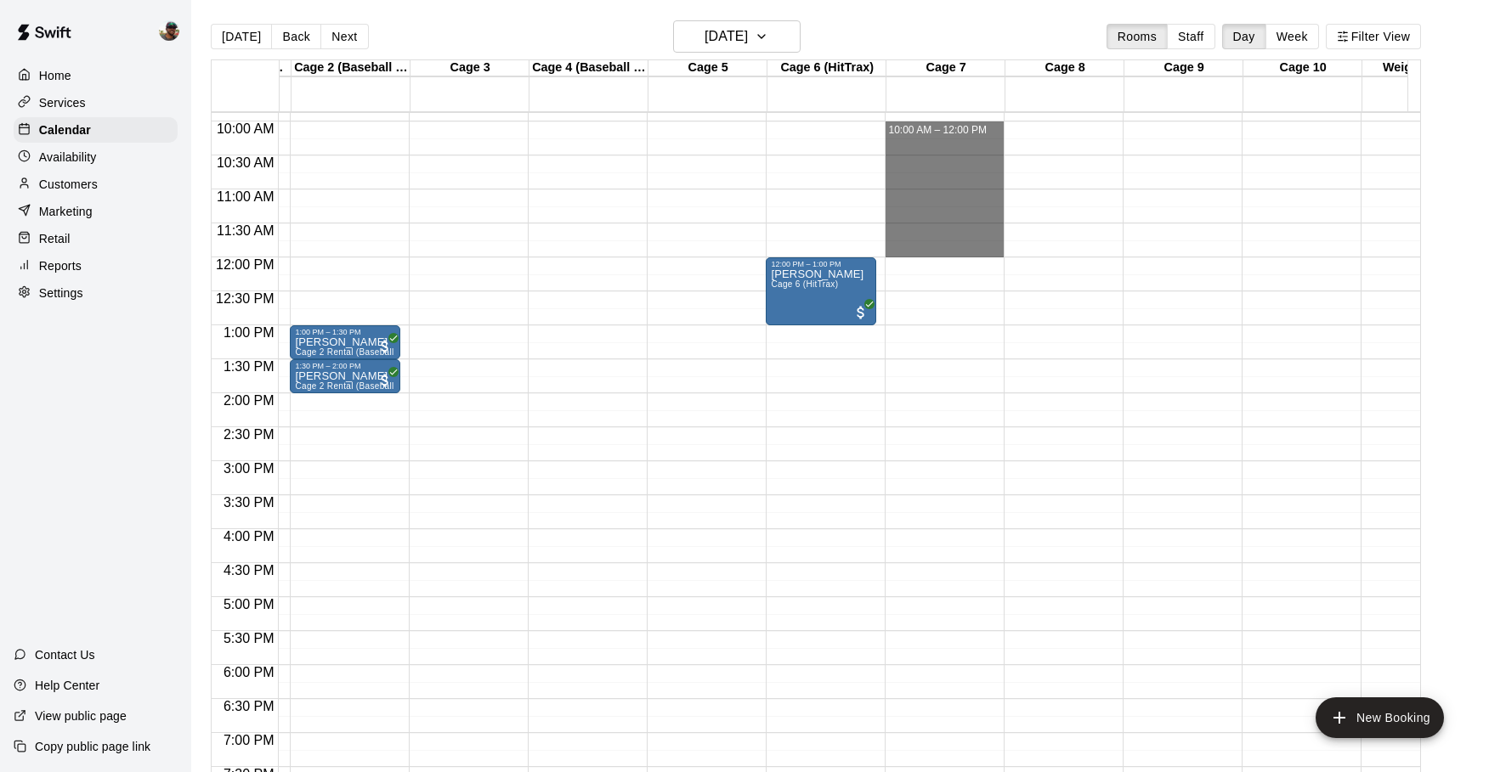
drag, startPoint x: 914, startPoint y: 127, endPoint x: 907, endPoint y: 248, distance: 121.7
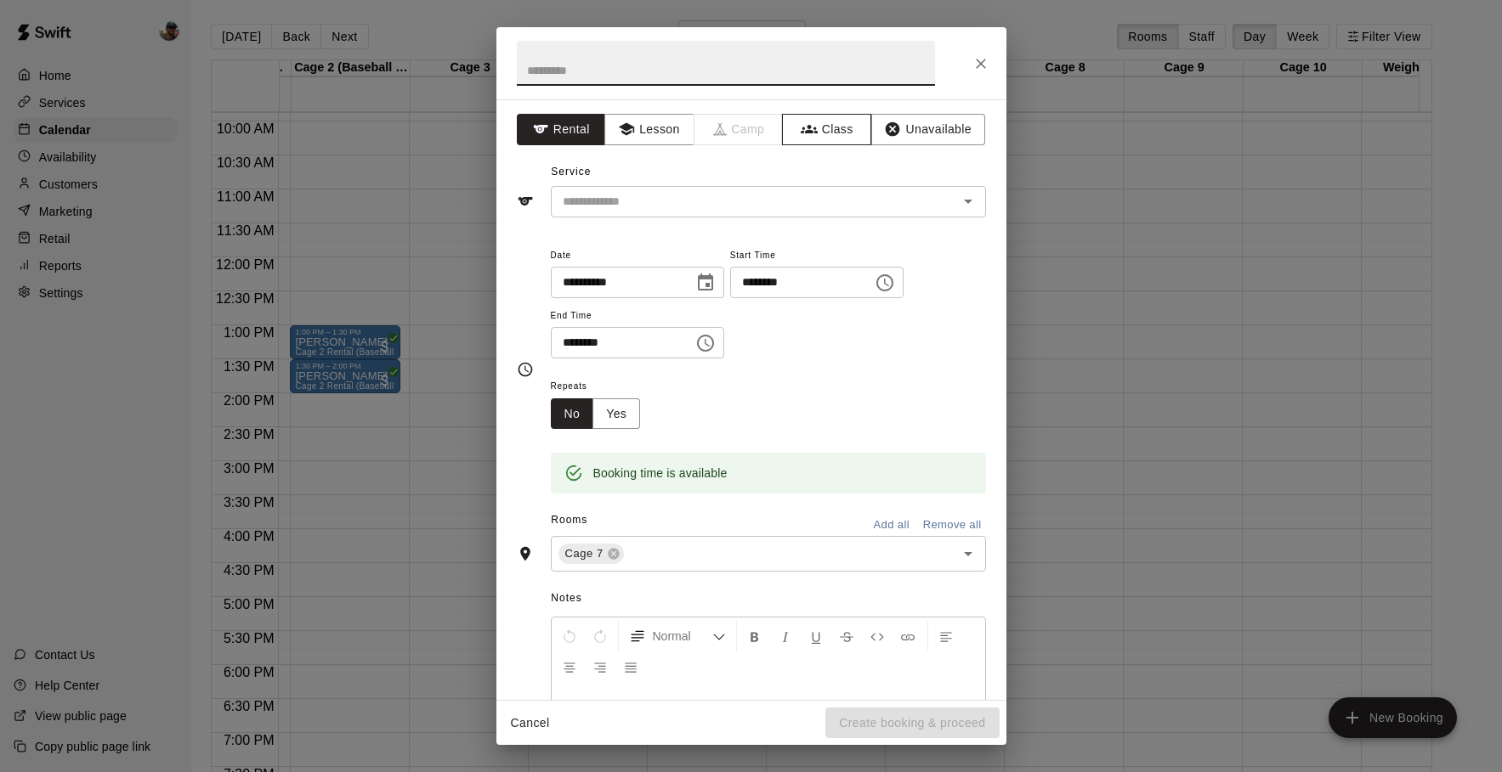
click at [818, 137] on button "Class" at bounding box center [826, 129] width 89 height 31
click at [855, 219] on div "**********" at bounding box center [751, 399] width 510 height 601
click at [857, 212] on div "​" at bounding box center [768, 201] width 435 height 31
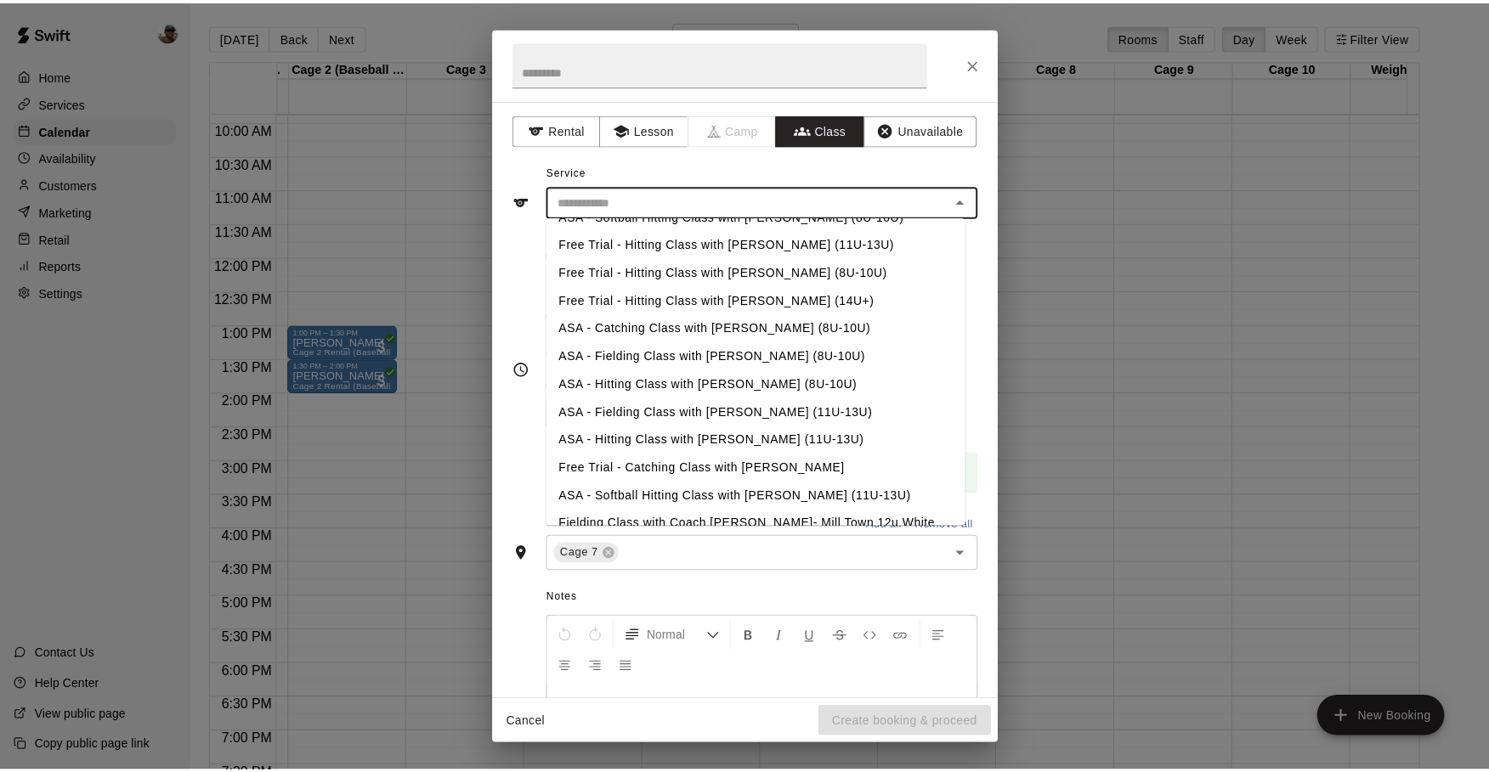
scroll to position [257, 0]
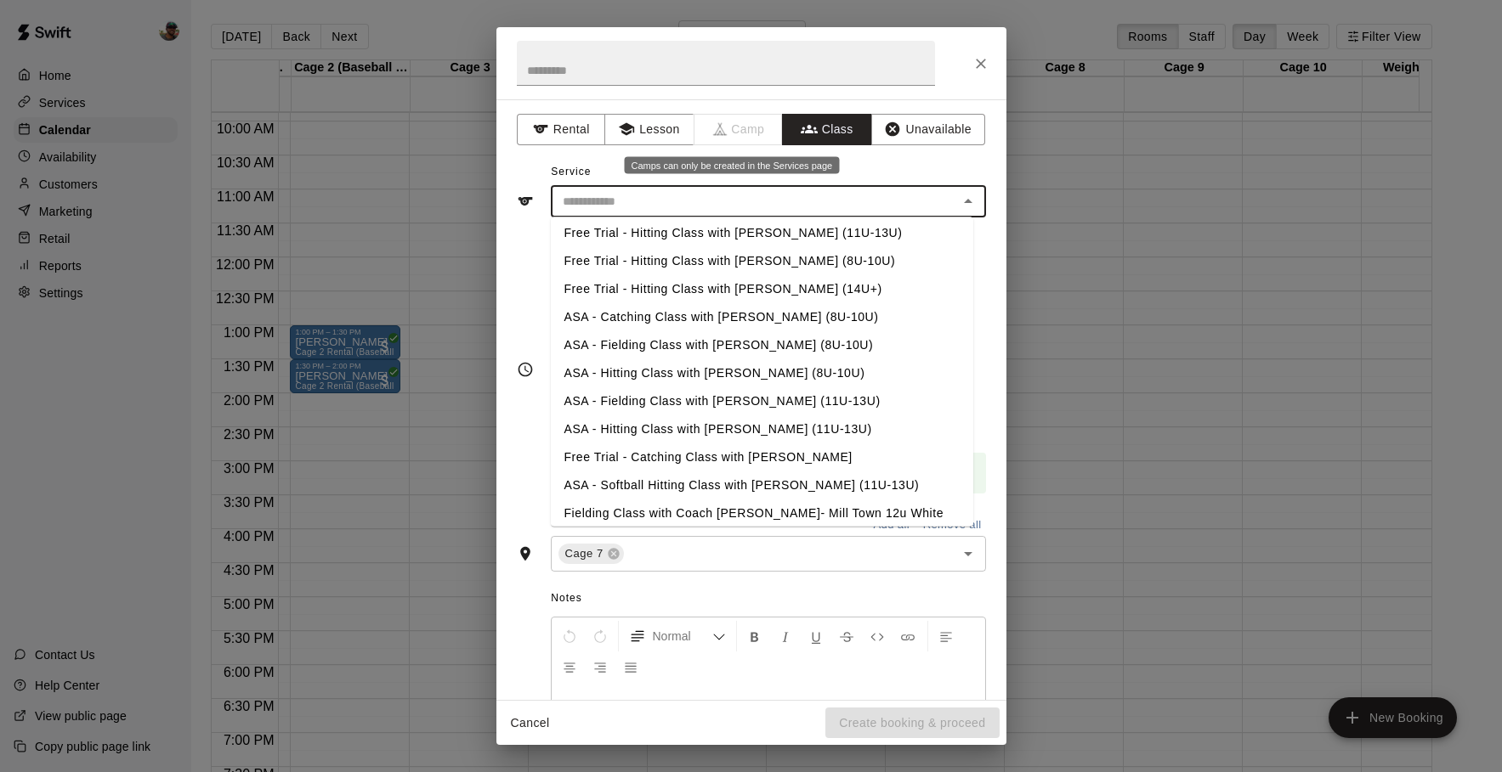
click at [744, 131] on span "Camp" at bounding box center [738, 129] width 89 height 31
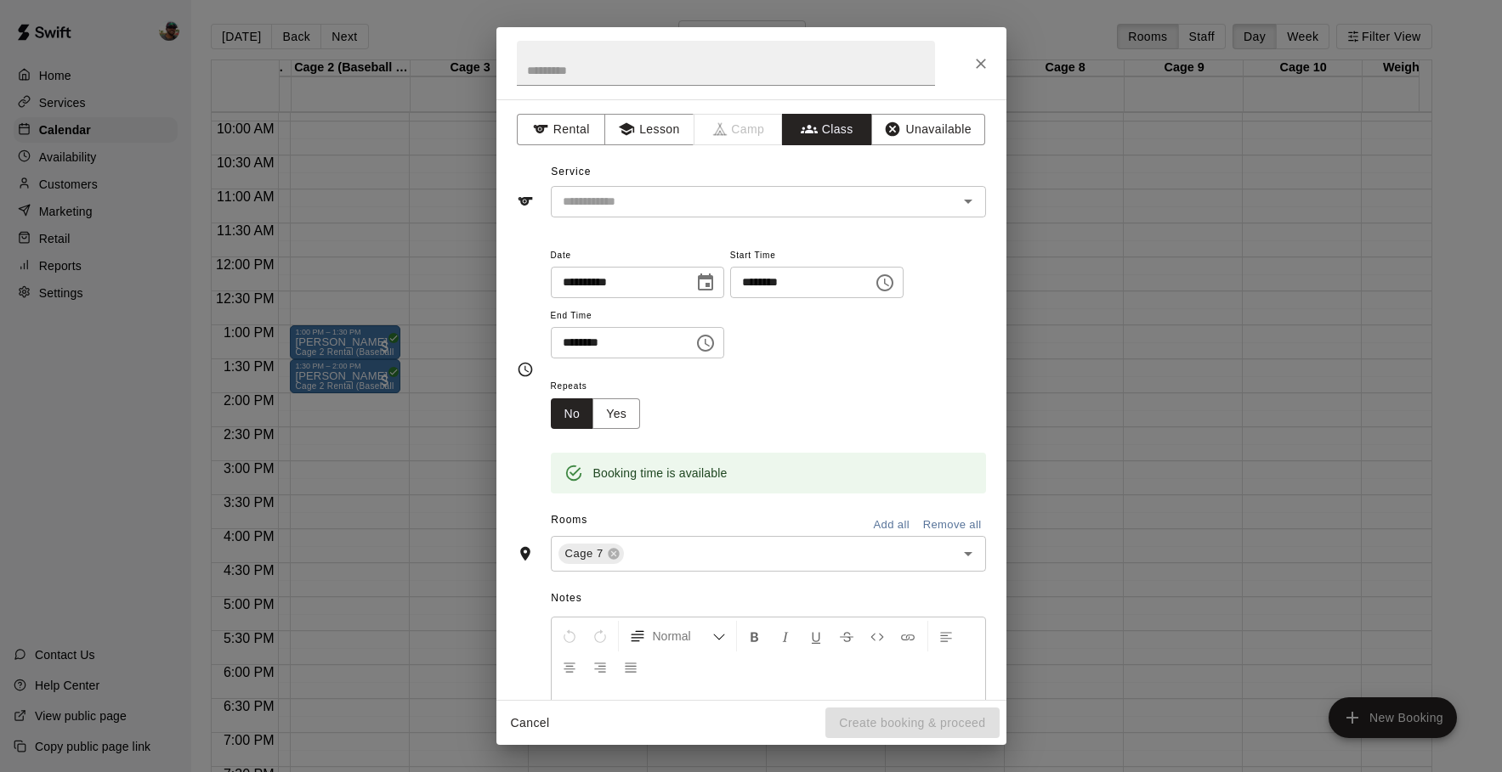
click at [979, 63] on icon "Close" at bounding box center [981, 64] width 10 height 10
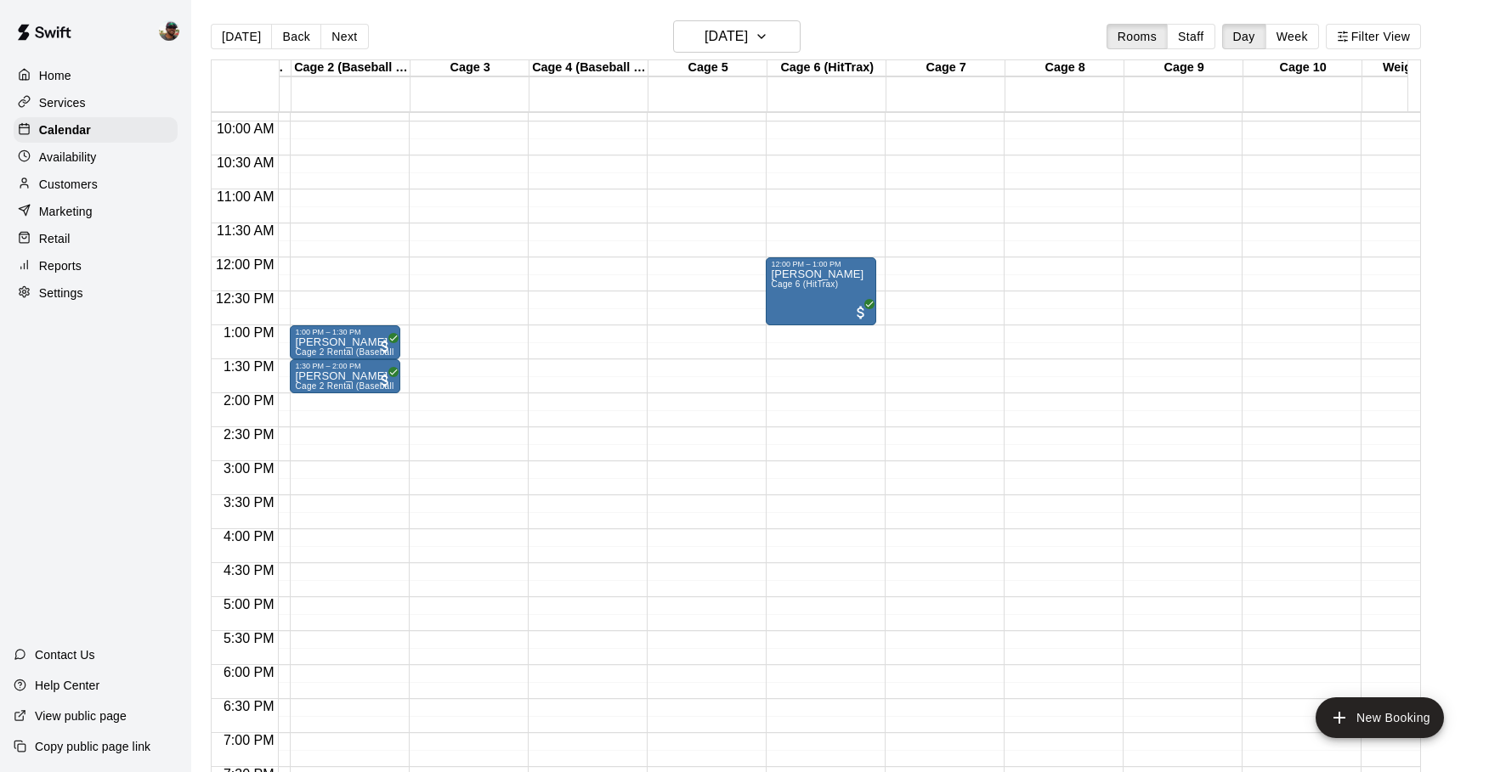
click at [80, 108] on p "Services" at bounding box center [62, 102] width 47 height 17
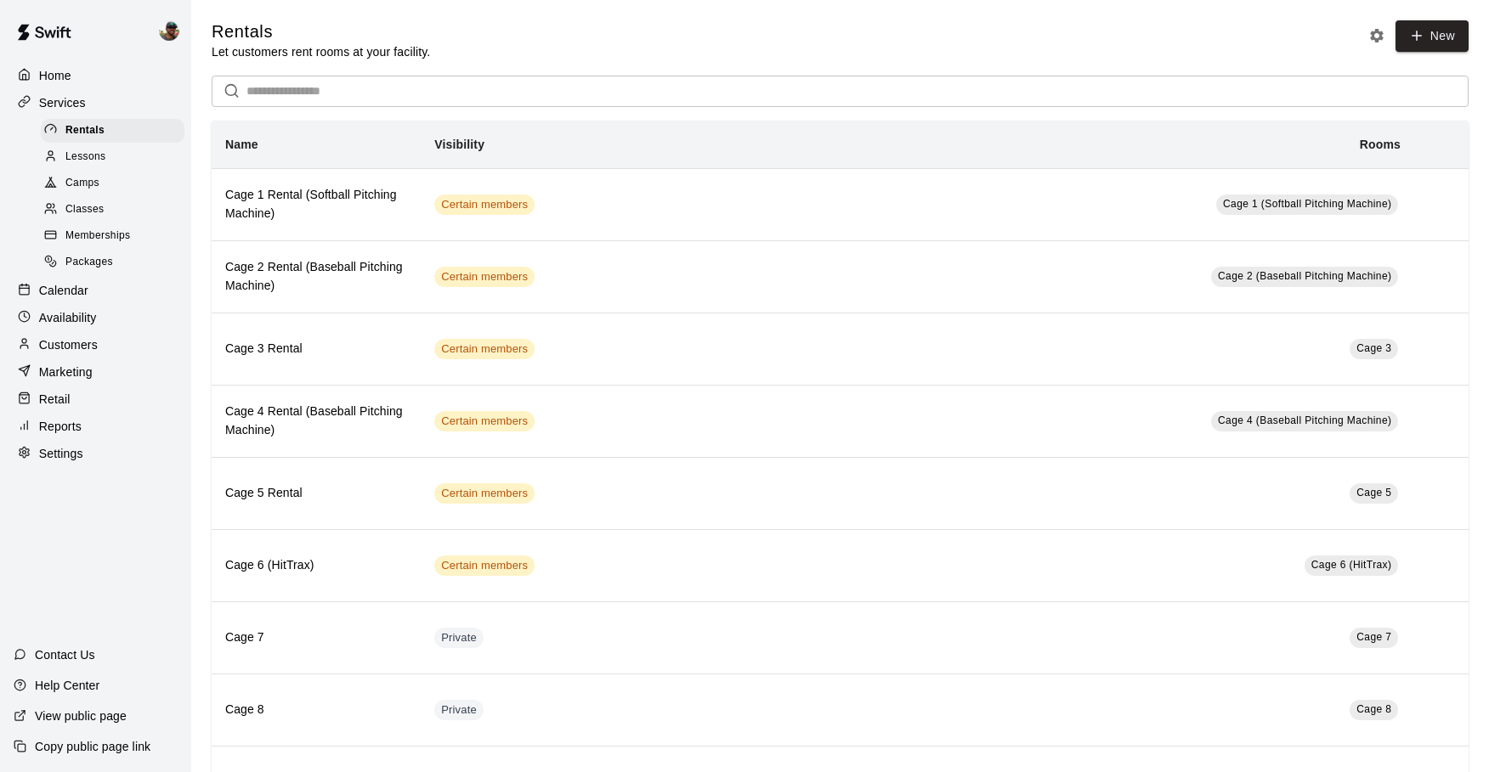
click at [79, 212] on span "Classes" at bounding box center [84, 209] width 38 height 17
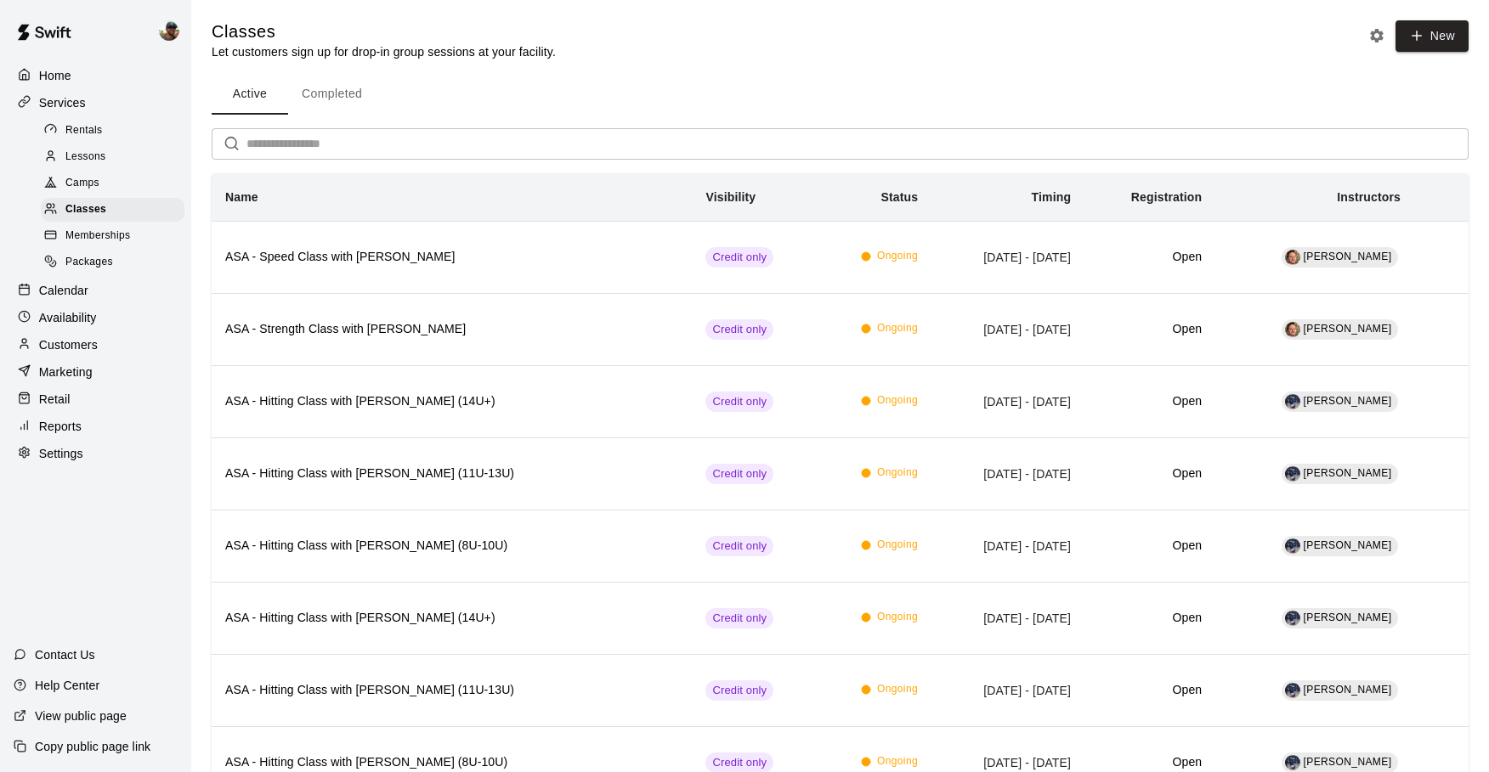
click at [335, 90] on button "Completed" at bounding box center [332, 94] width 88 height 41
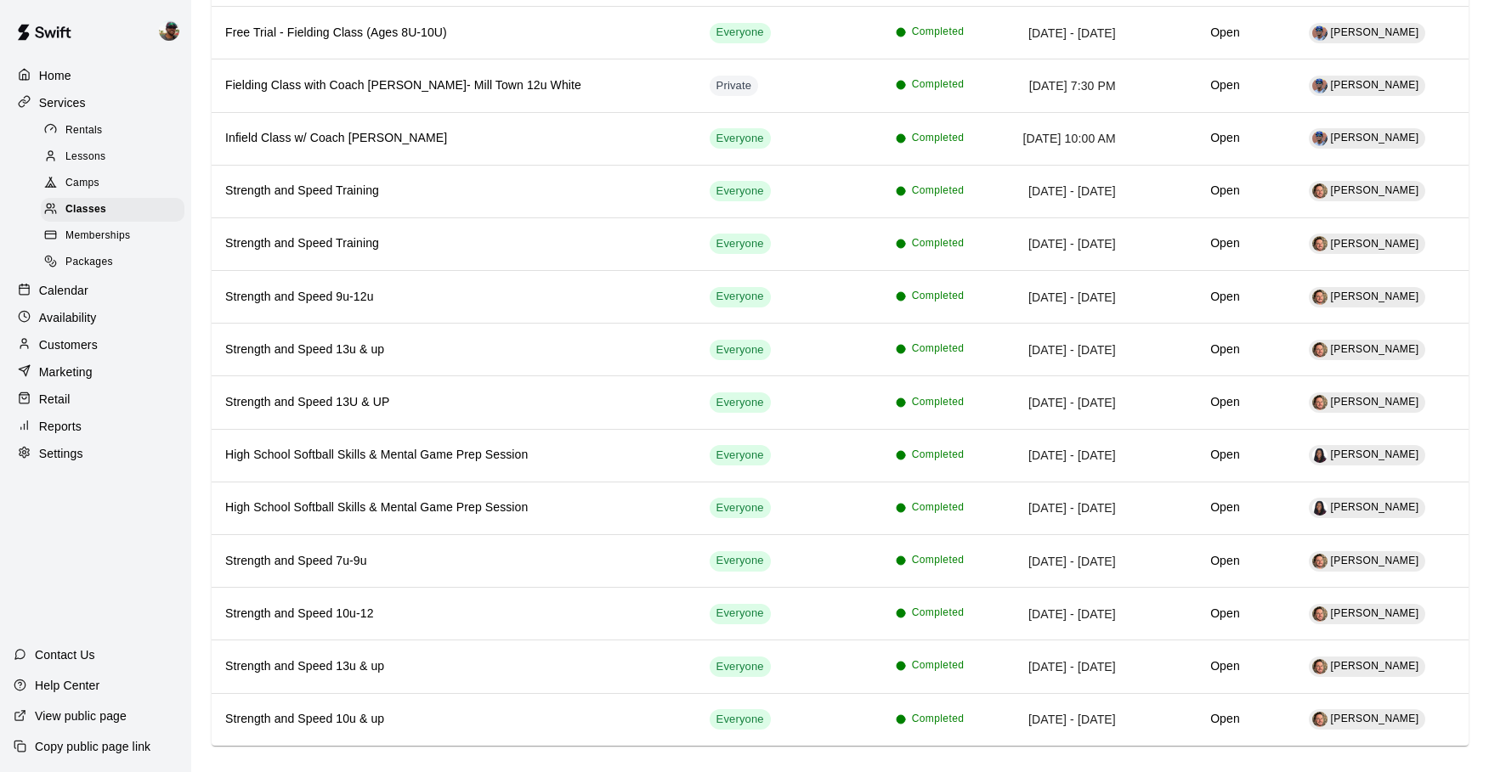
scroll to position [606, 0]
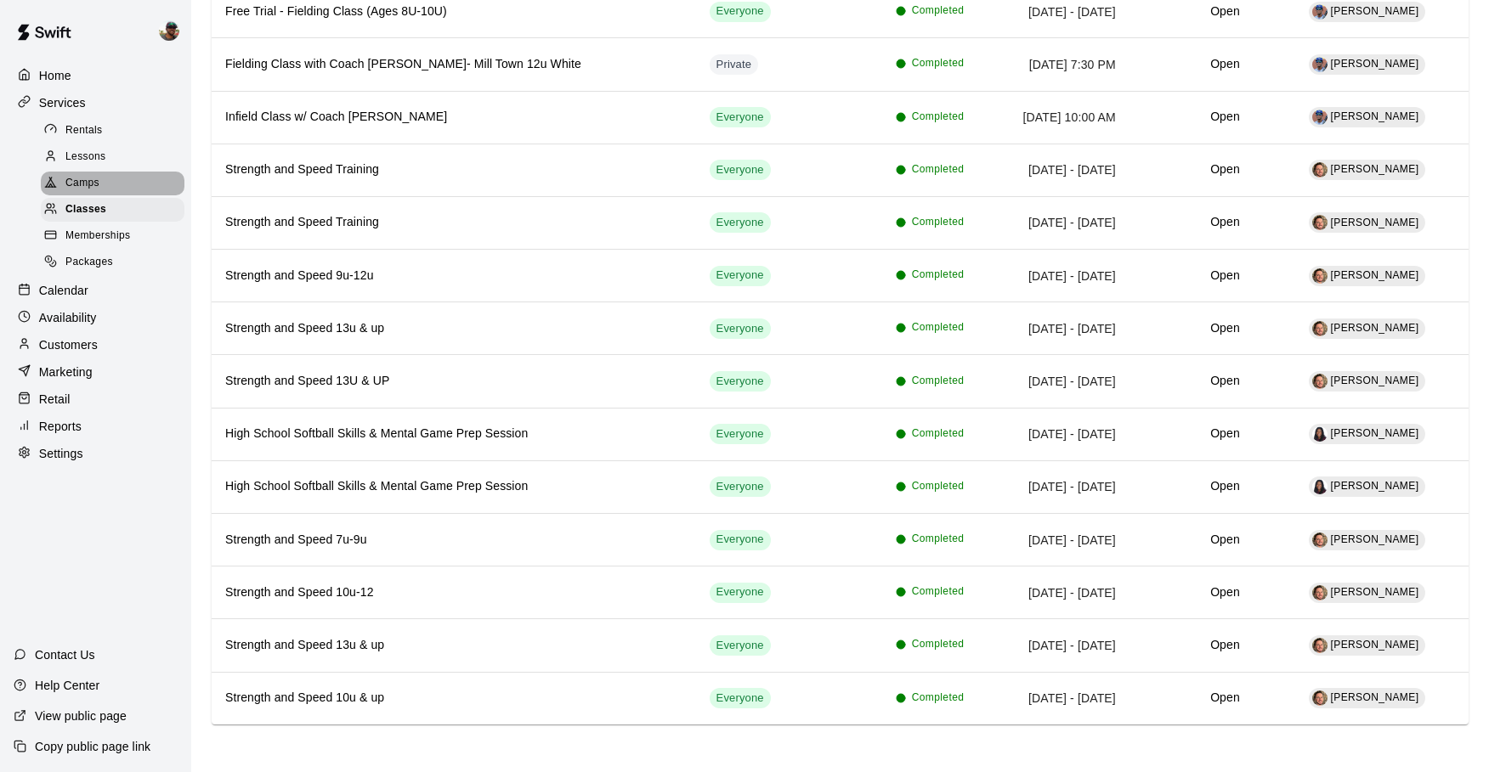
click at [89, 184] on span "Camps" at bounding box center [82, 183] width 34 height 17
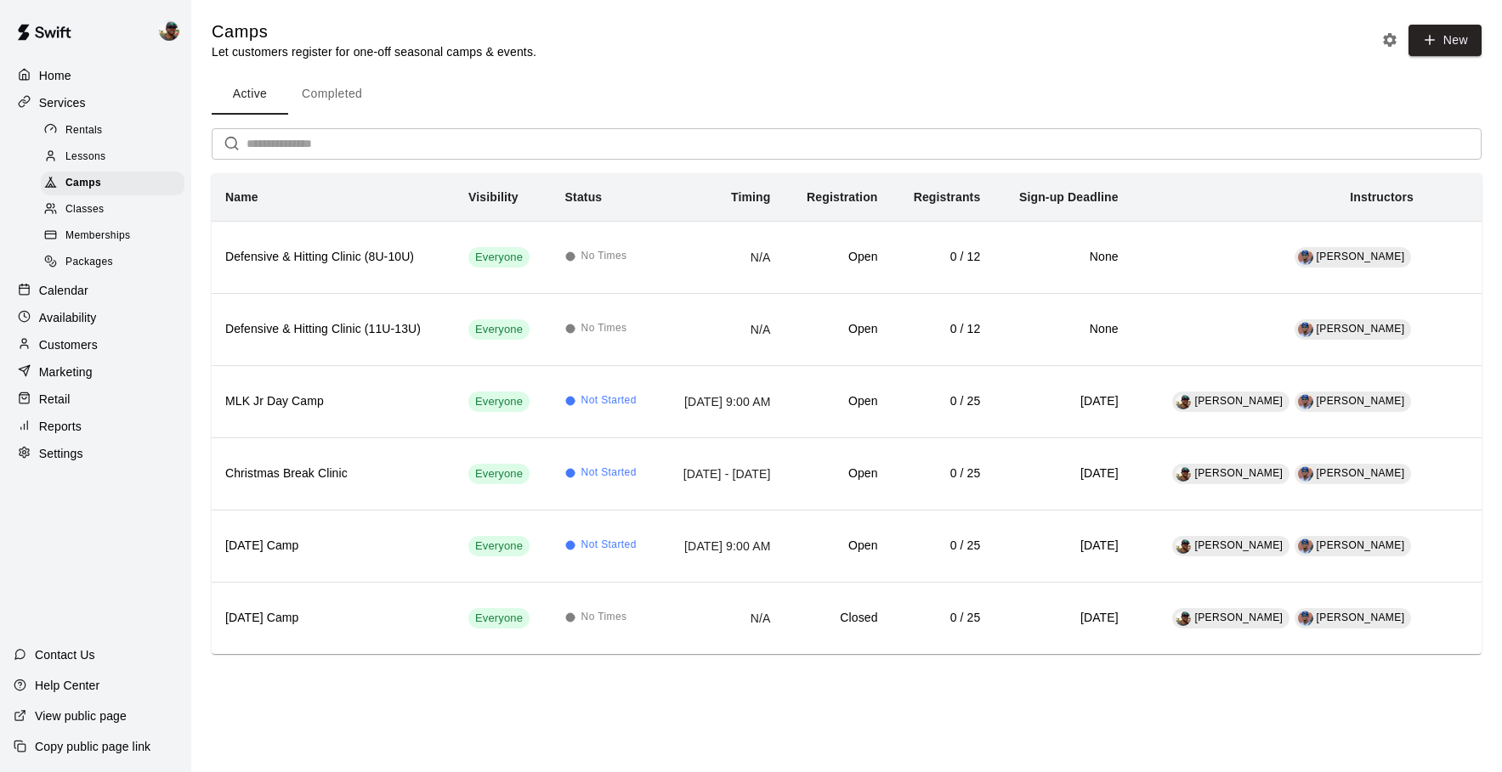
click at [342, 77] on button "Completed" at bounding box center [332, 94] width 88 height 41
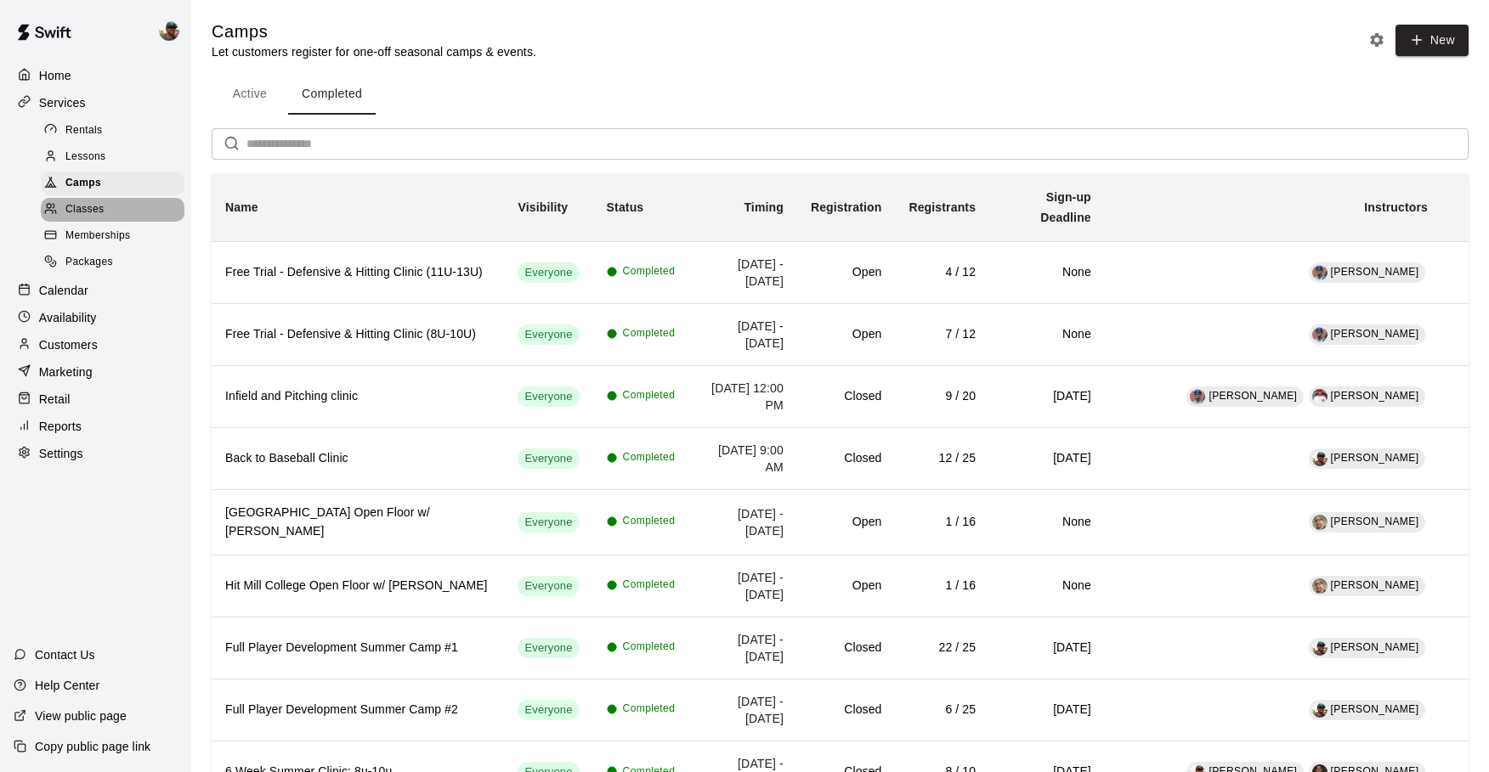
click at [82, 203] on span "Classes" at bounding box center [84, 209] width 38 height 17
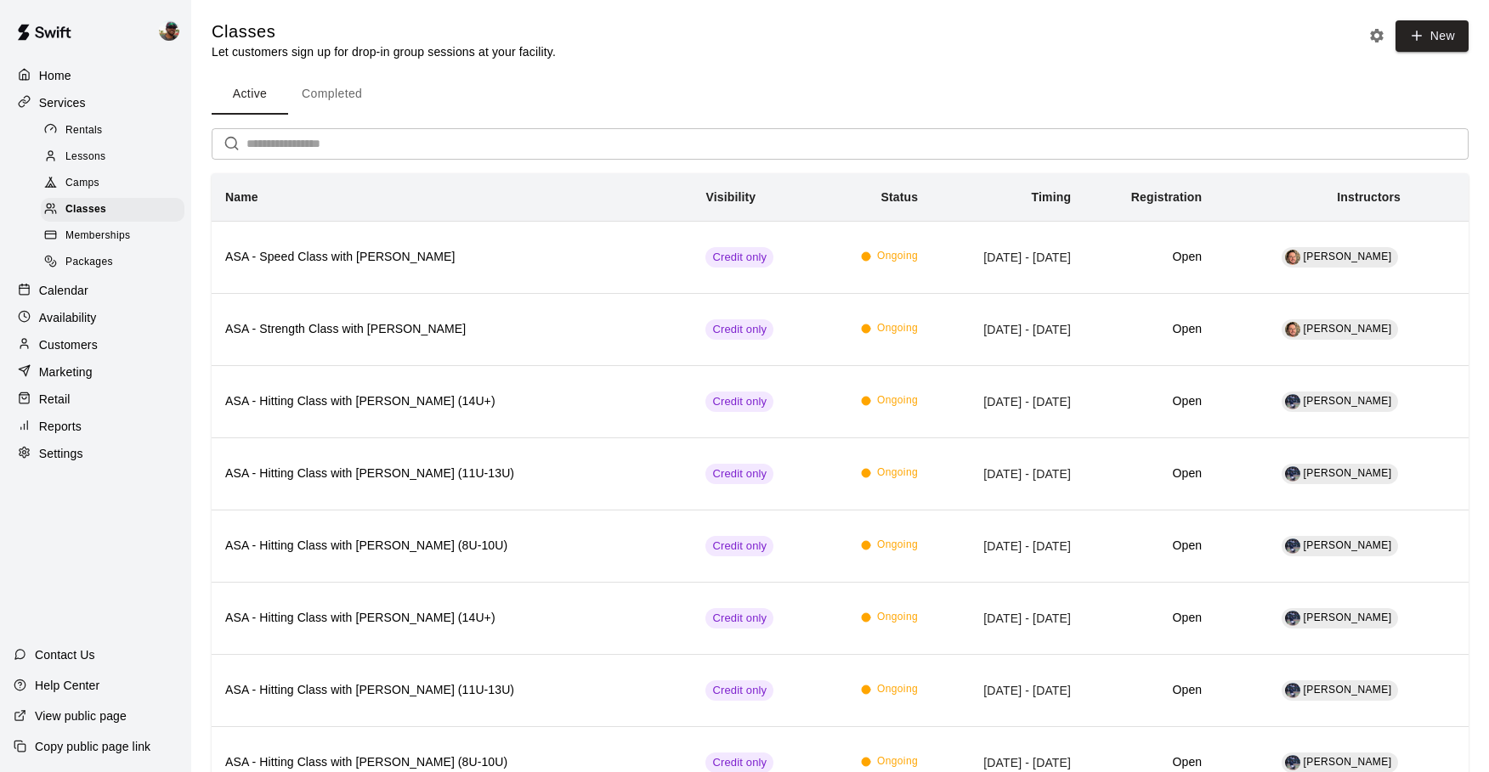
click at [342, 94] on button "Completed" at bounding box center [332, 94] width 88 height 41
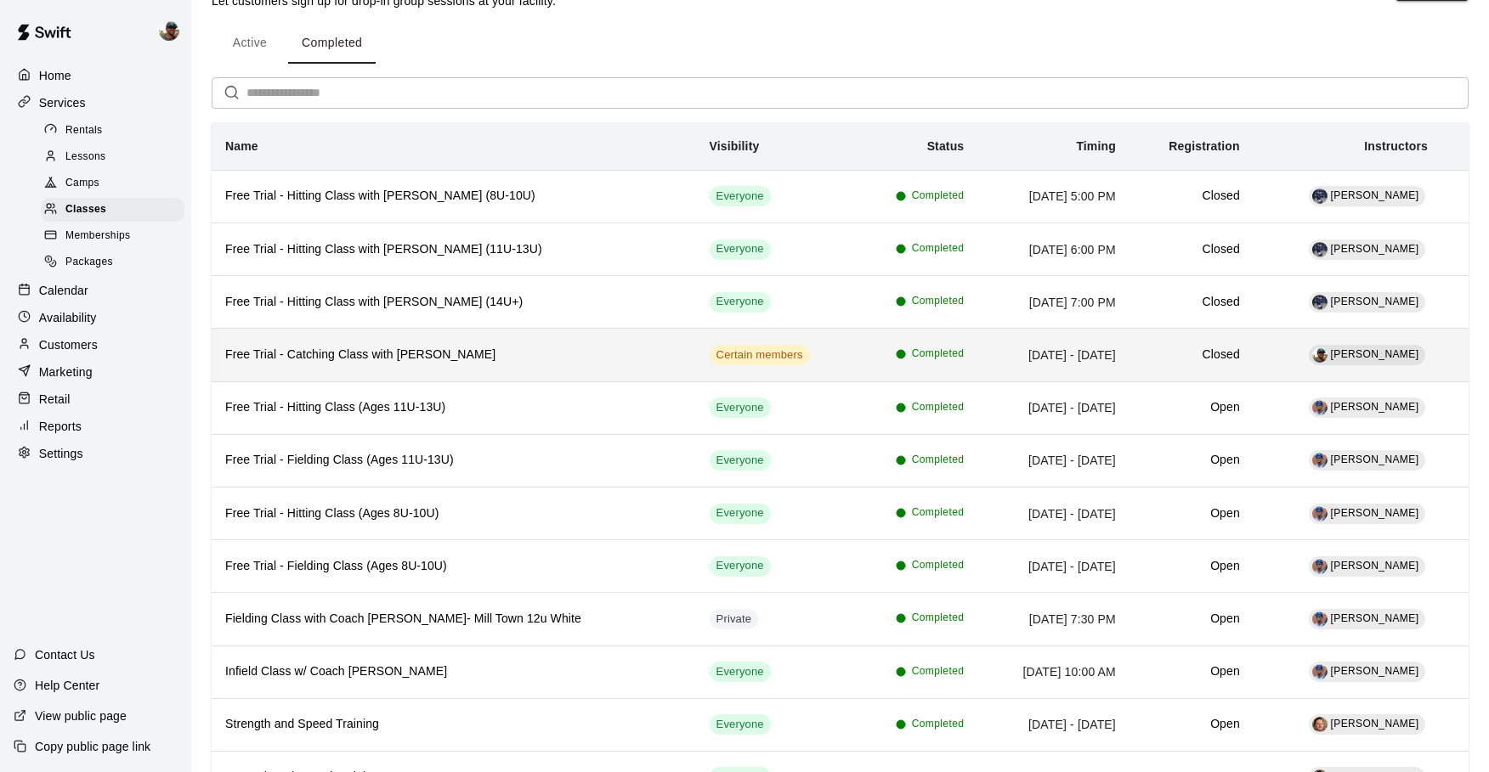
scroll to position [55, 0]
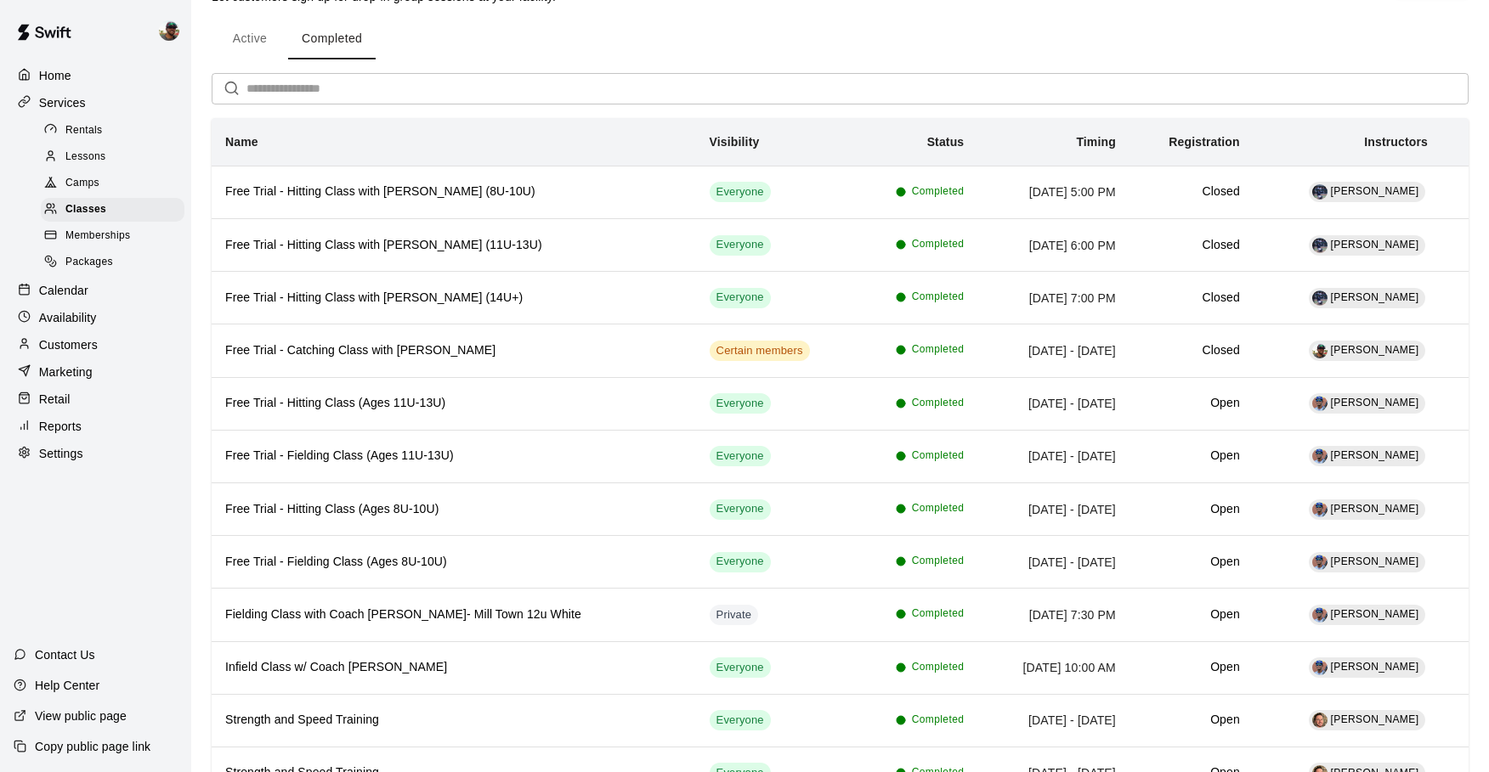
click at [88, 186] on span "Camps" at bounding box center [82, 183] width 34 height 17
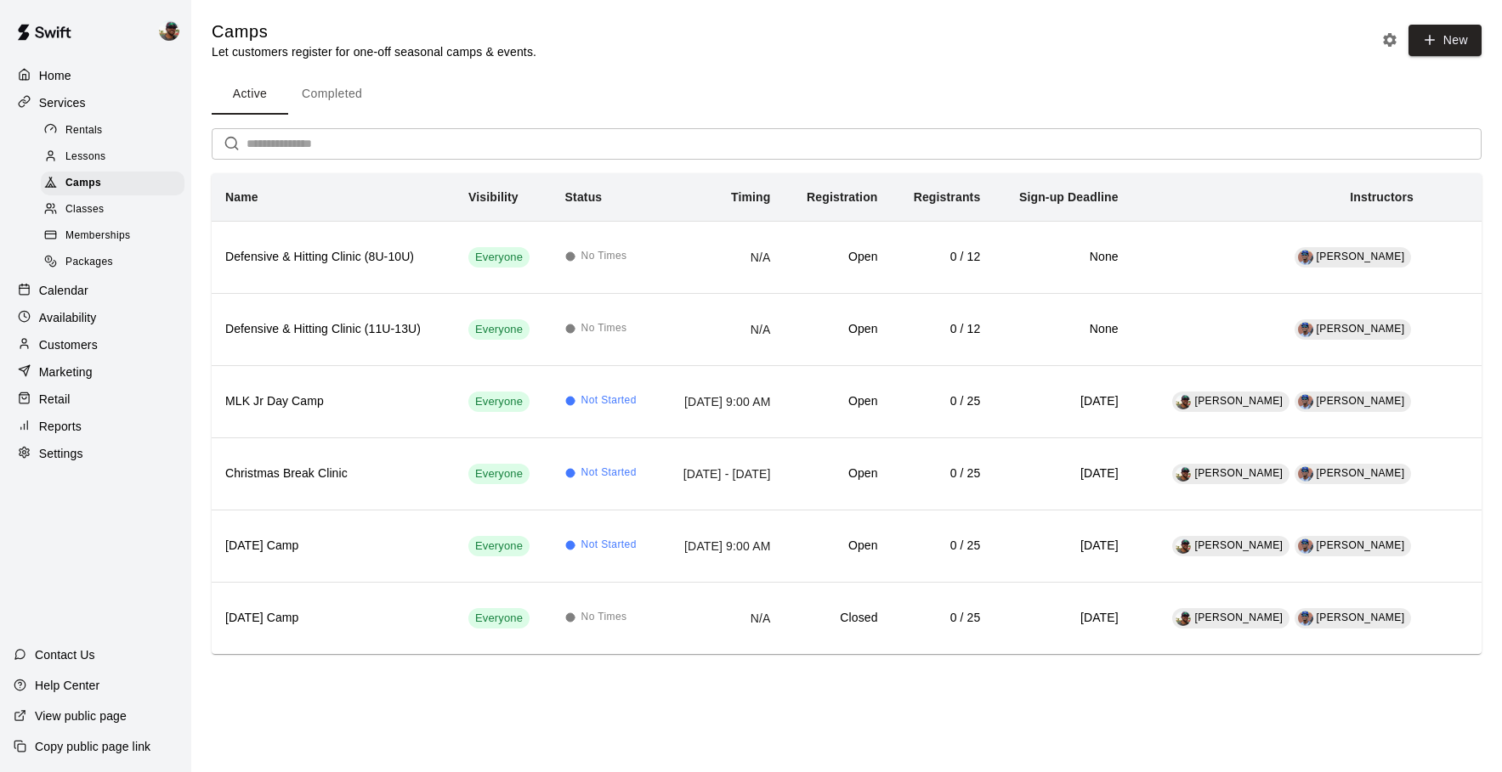
click at [99, 255] on span "Packages" at bounding box center [89, 262] width 48 height 17
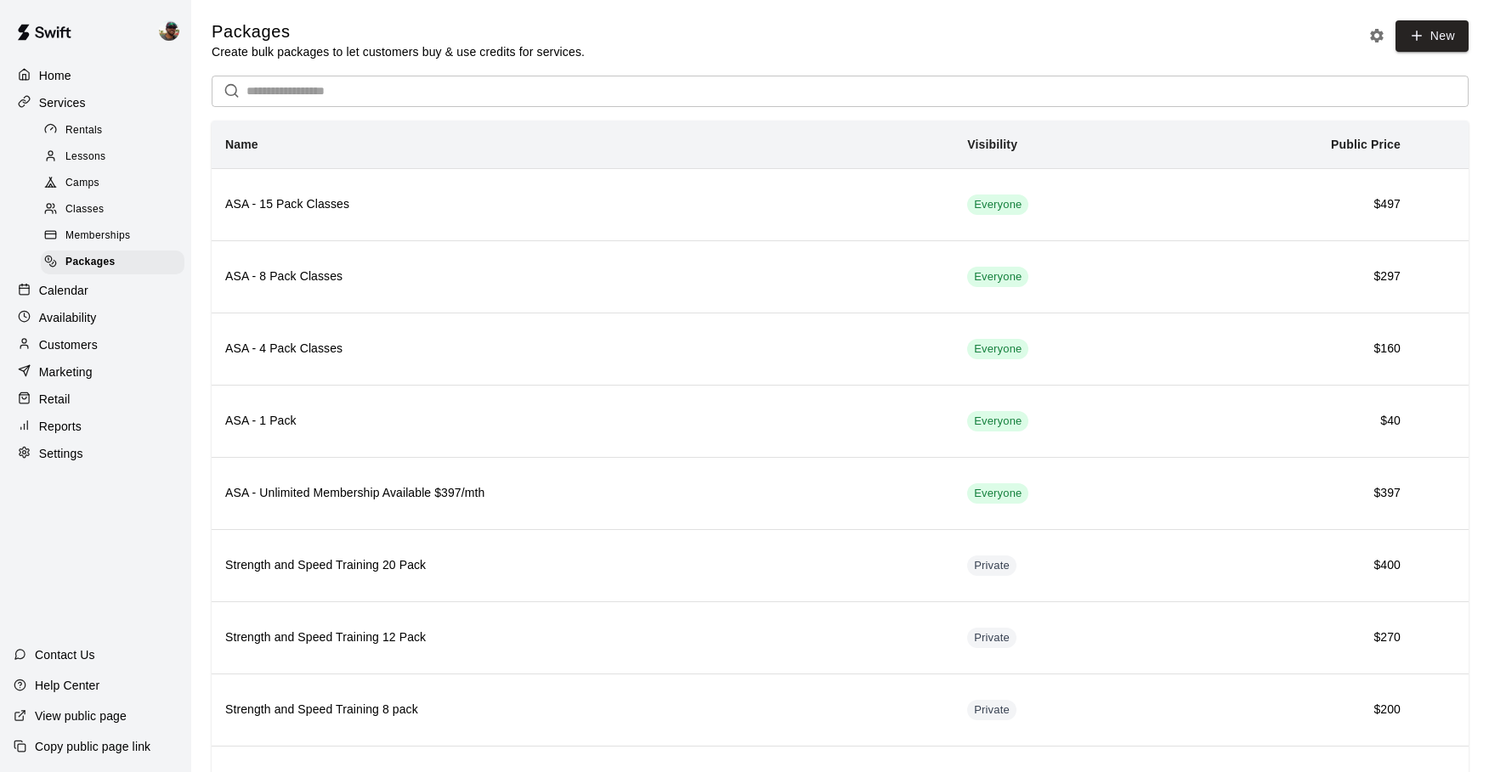
click at [88, 130] on span "Rentals" at bounding box center [83, 130] width 37 height 17
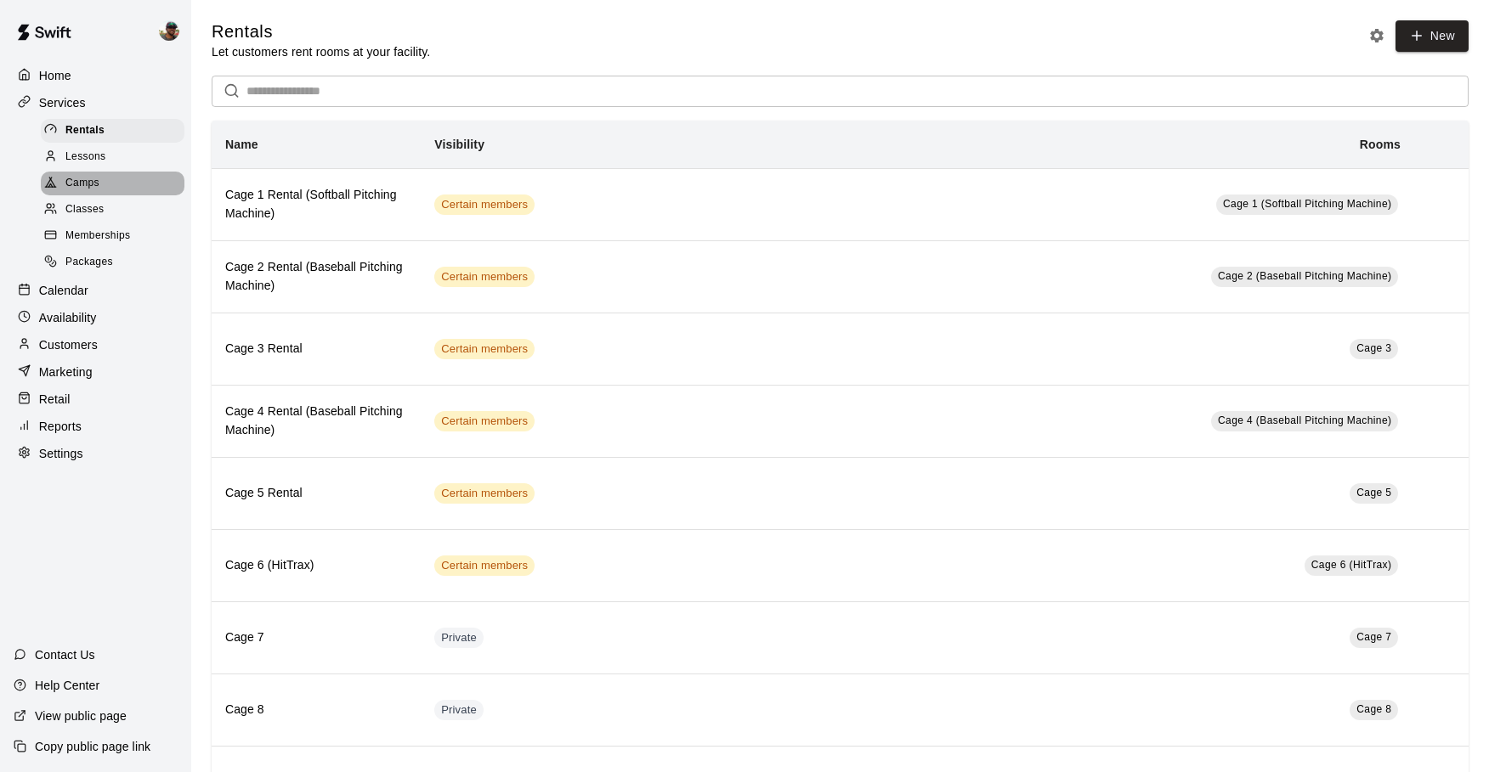
click at [90, 176] on span "Camps" at bounding box center [82, 183] width 34 height 17
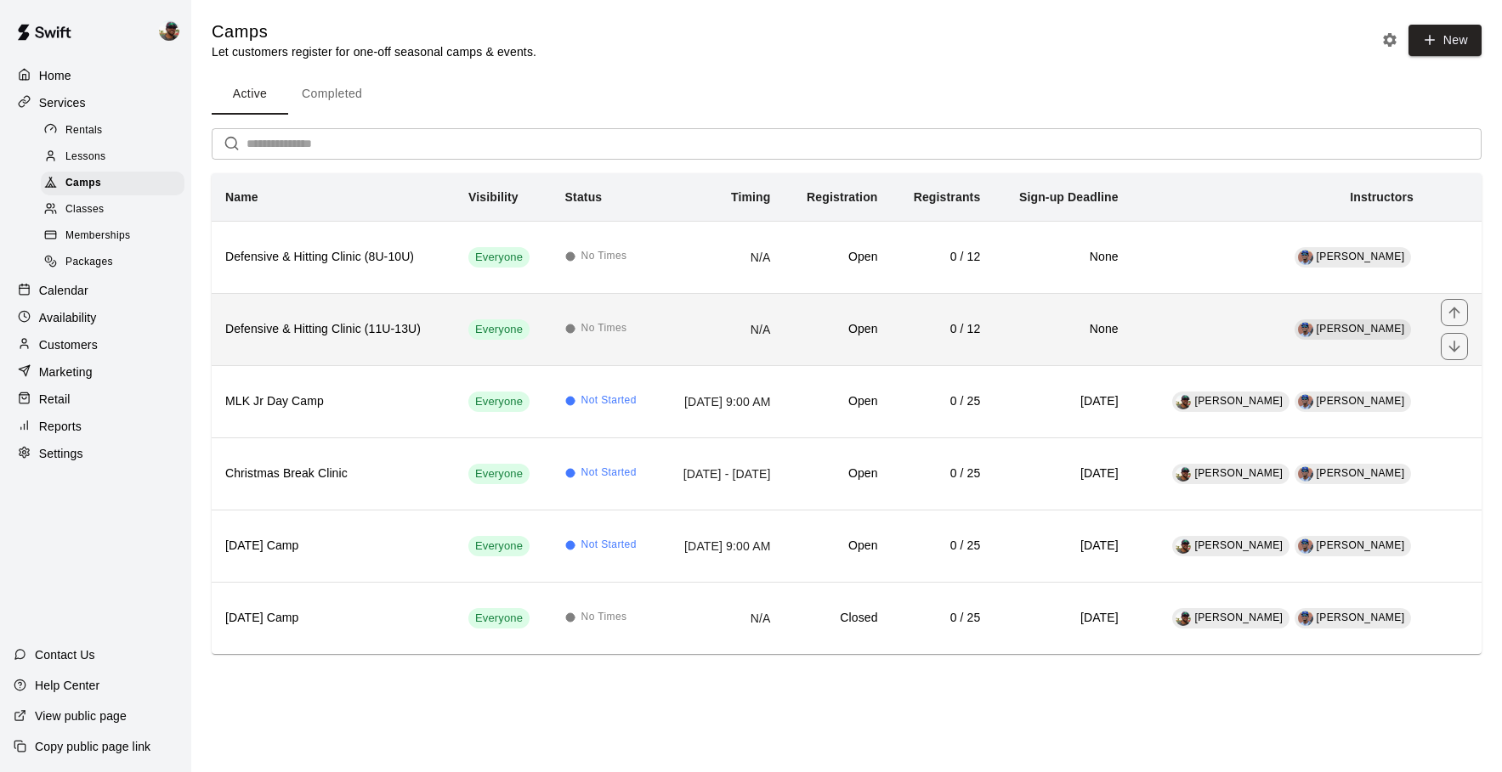
click at [368, 338] on h6 "Defensive & Hitting Clinic (11U-13U)" at bounding box center [333, 329] width 216 height 19
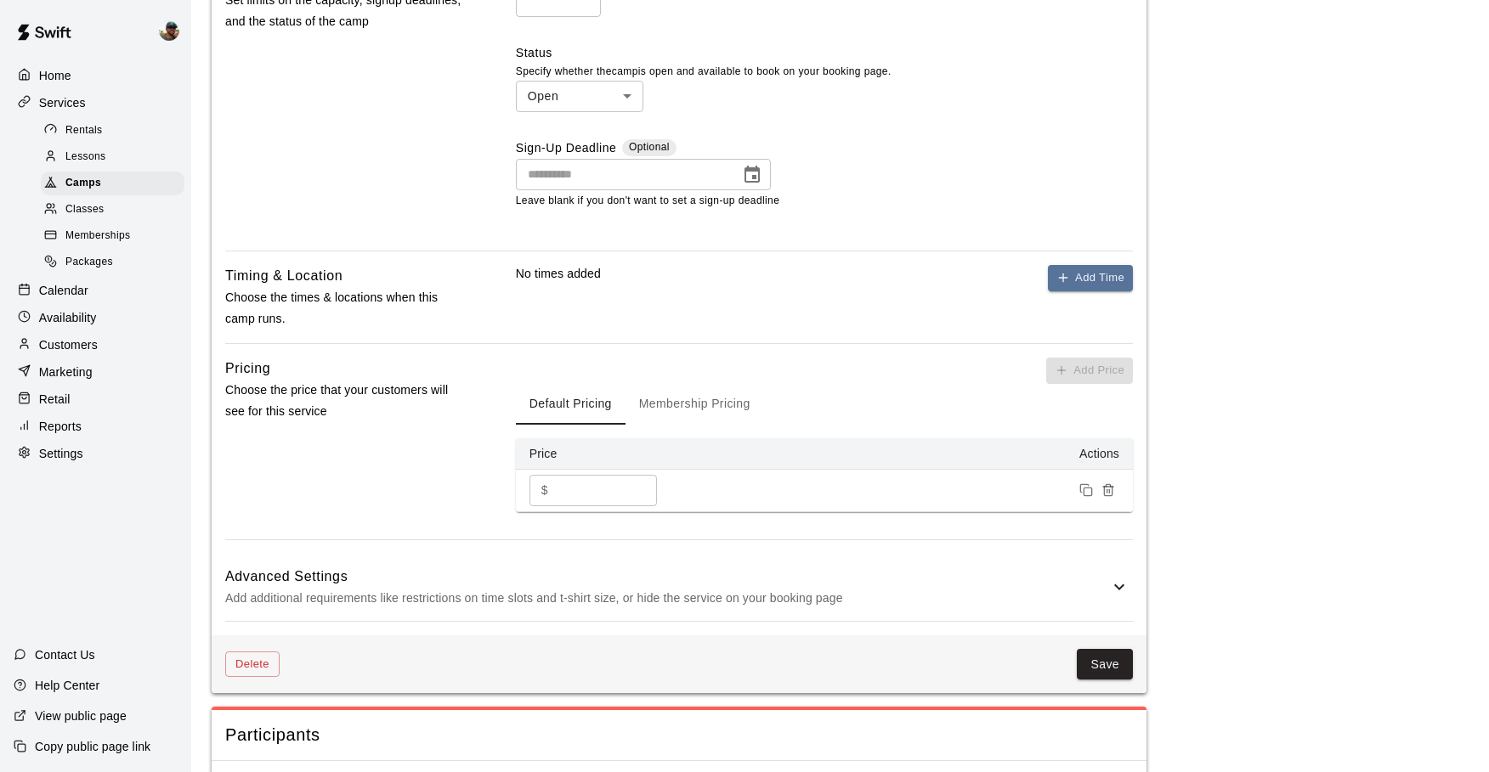
scroll to position [1045, 0]
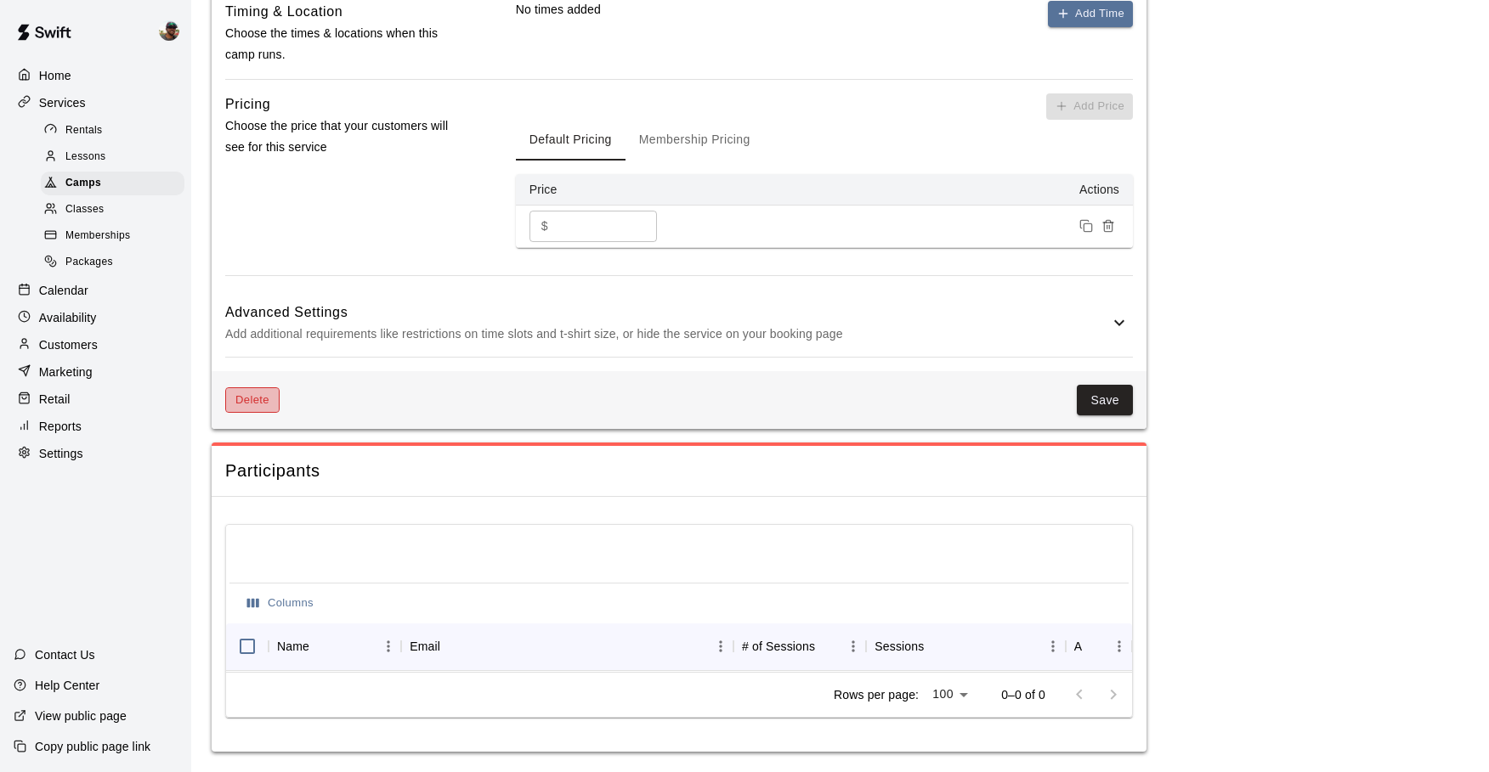
click at [271, 396] on button "Delete" at bounding box center [252, 401] width 54 height 26
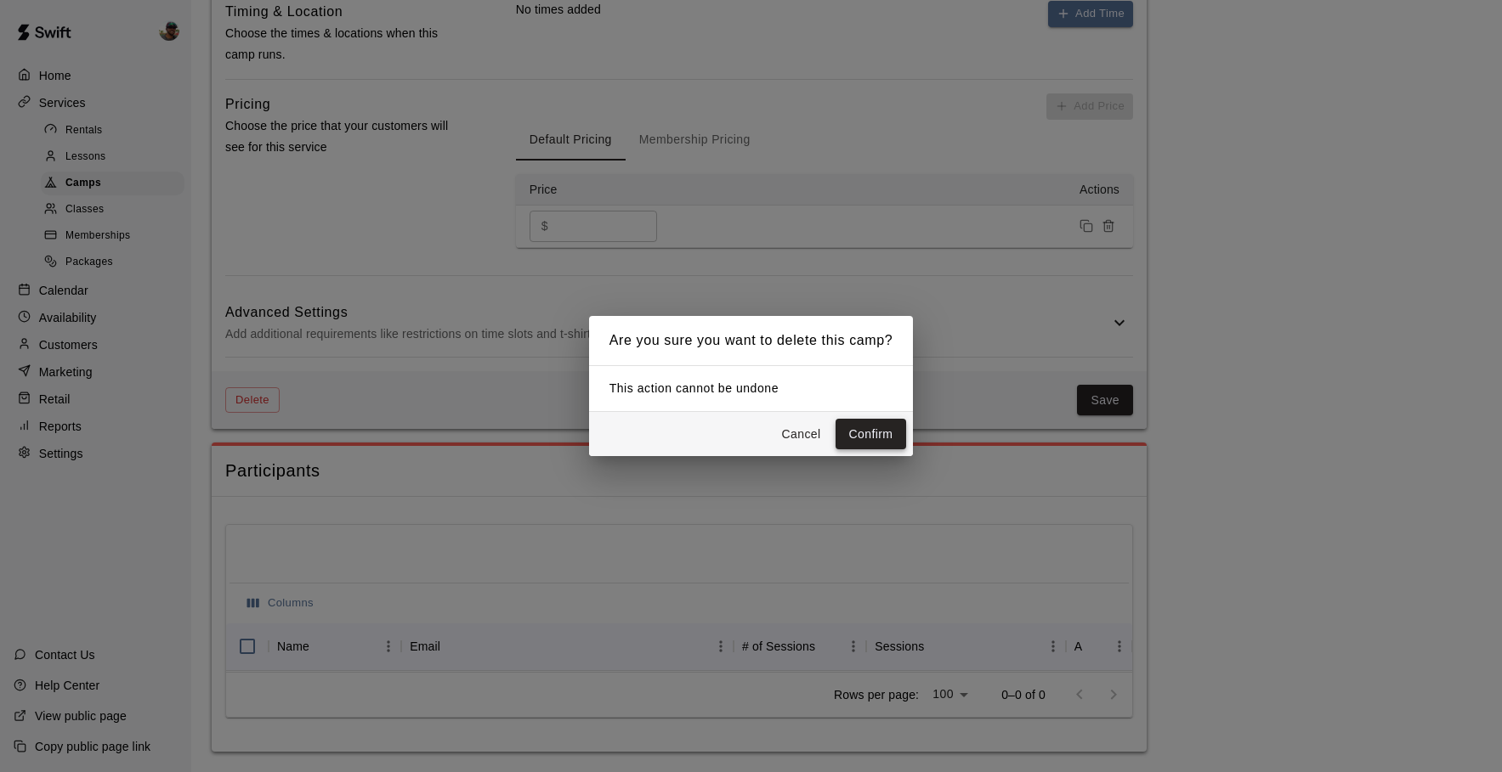
click at [876, 427] on button "Confirm" at bounding box center [870, 434] width 71 height 31
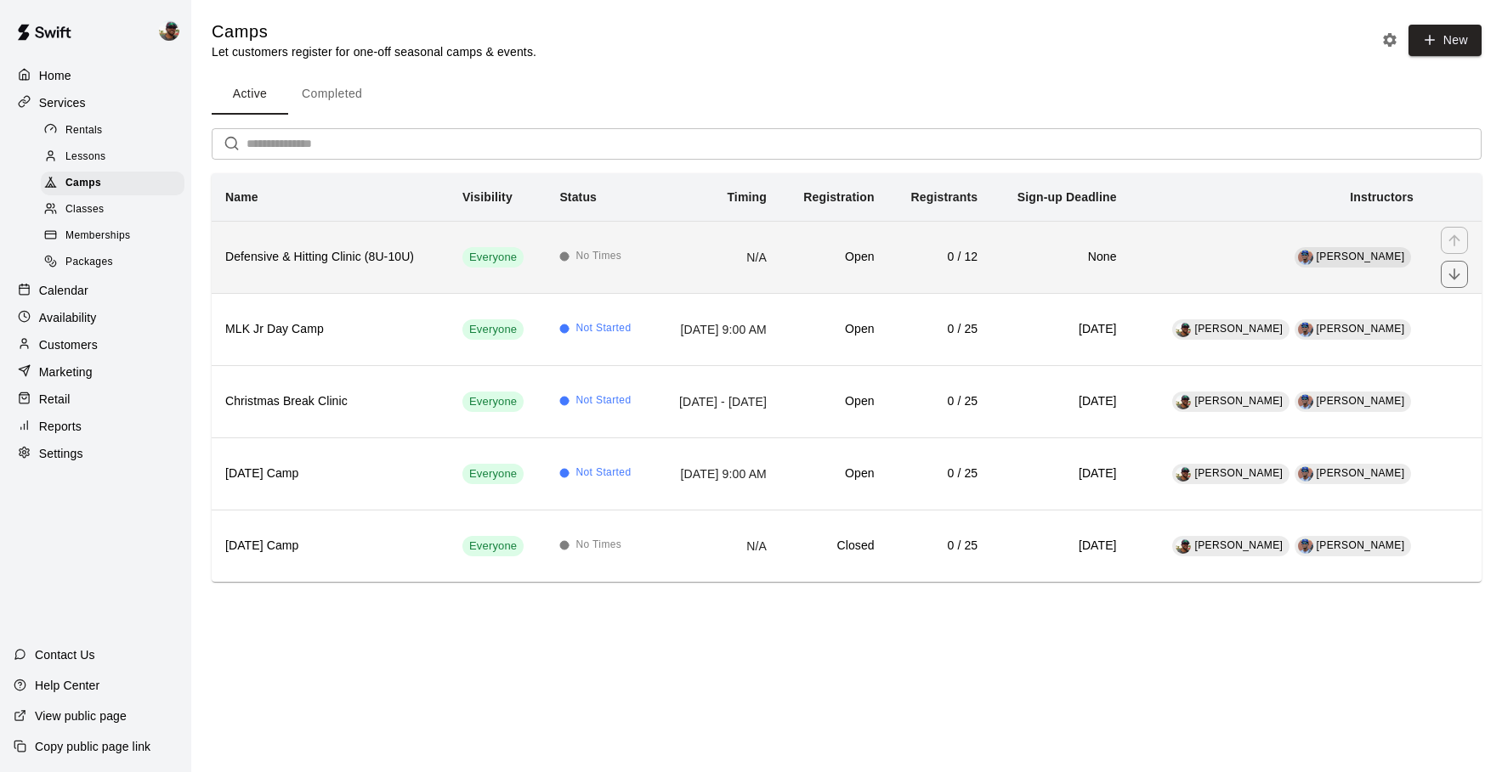
click at [314, 258] on h6 "Defensive & Hitting Clinic (8U-10U)" at bounding box center [330, 257] width 210 height 19
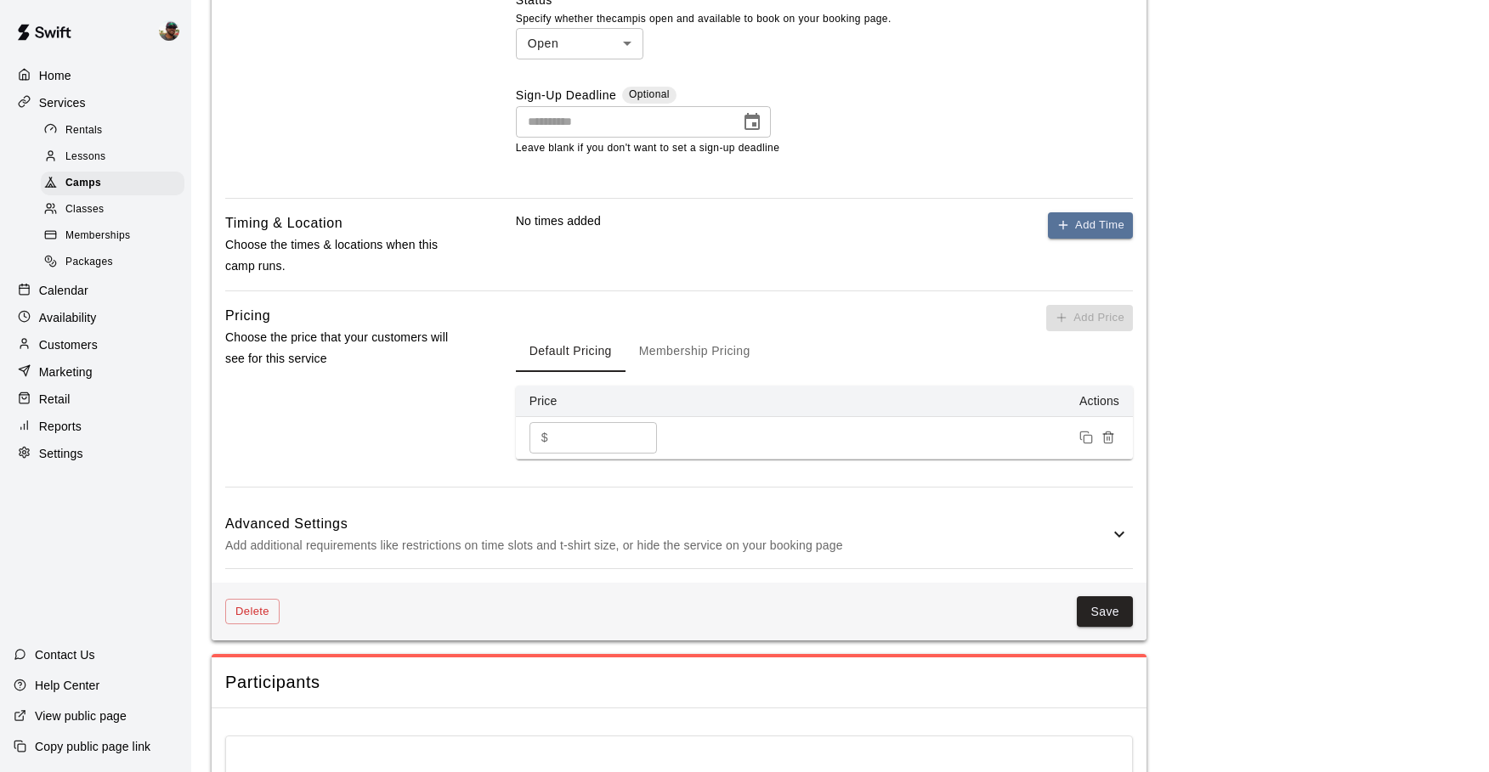
scroll to position [1069, 0]
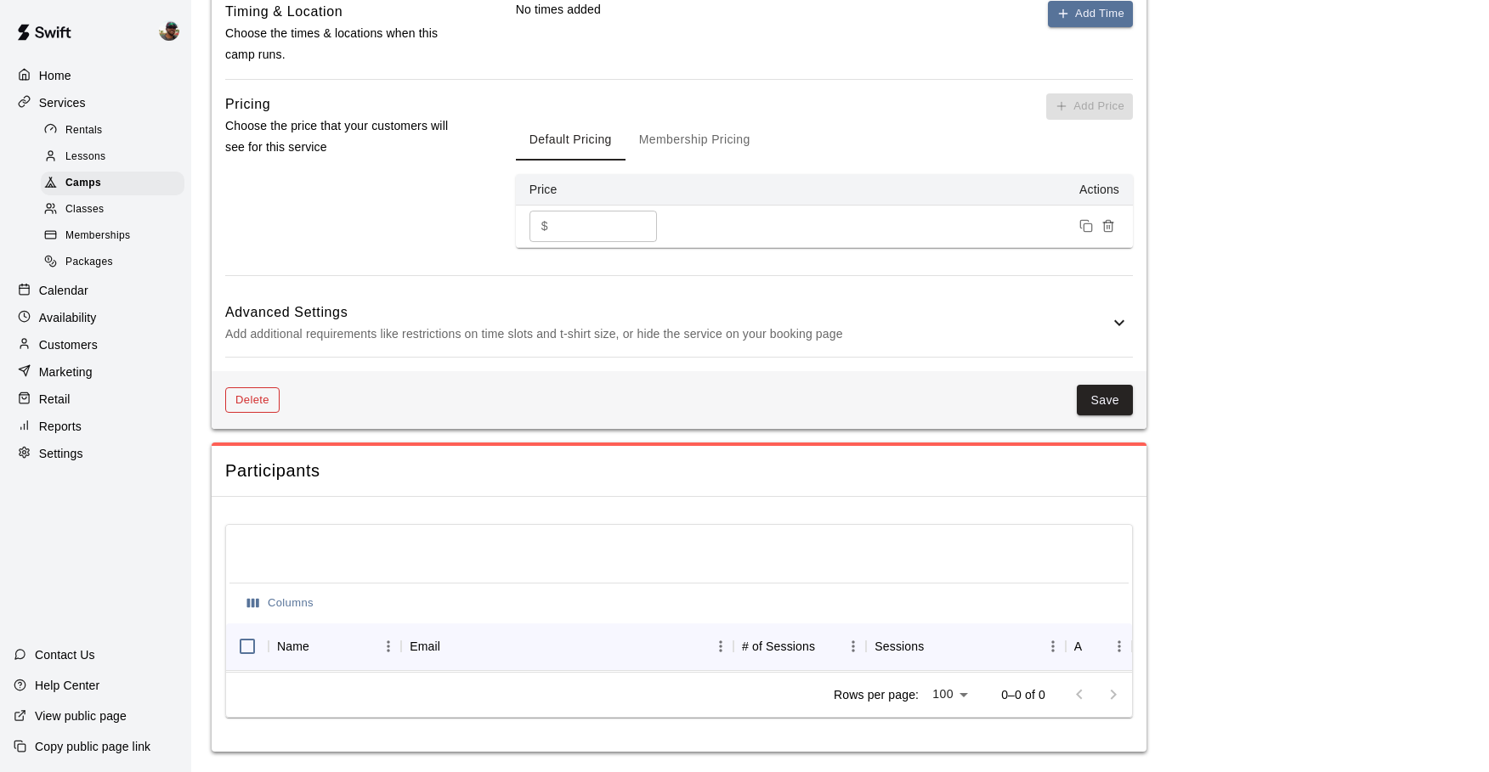
click at [259, 388] on button "Delete" at bounding box center [252, 401] width 54 height 26
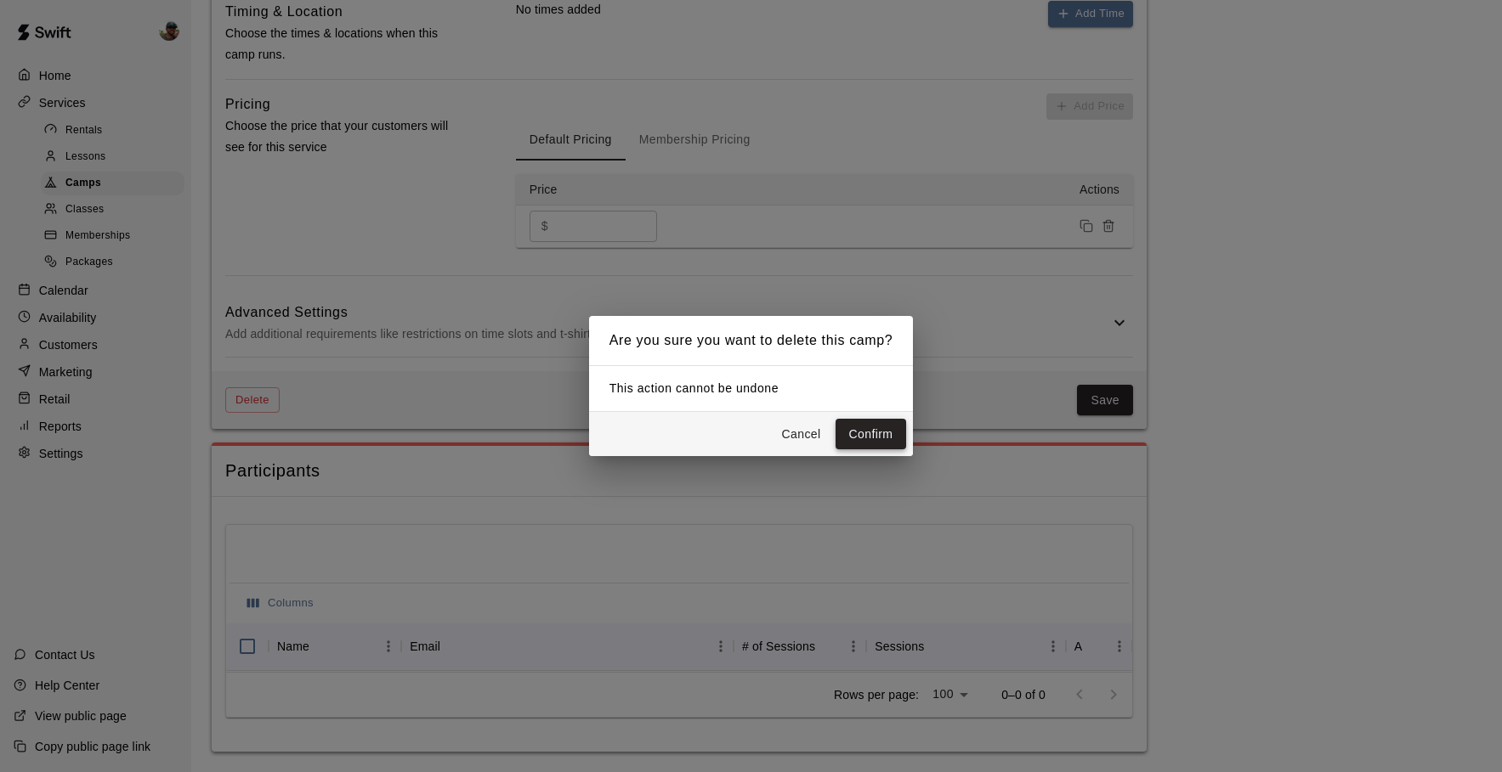
click at [875, 443] on button "Confirm" at bounding box center [870, 434] width 71 height 31
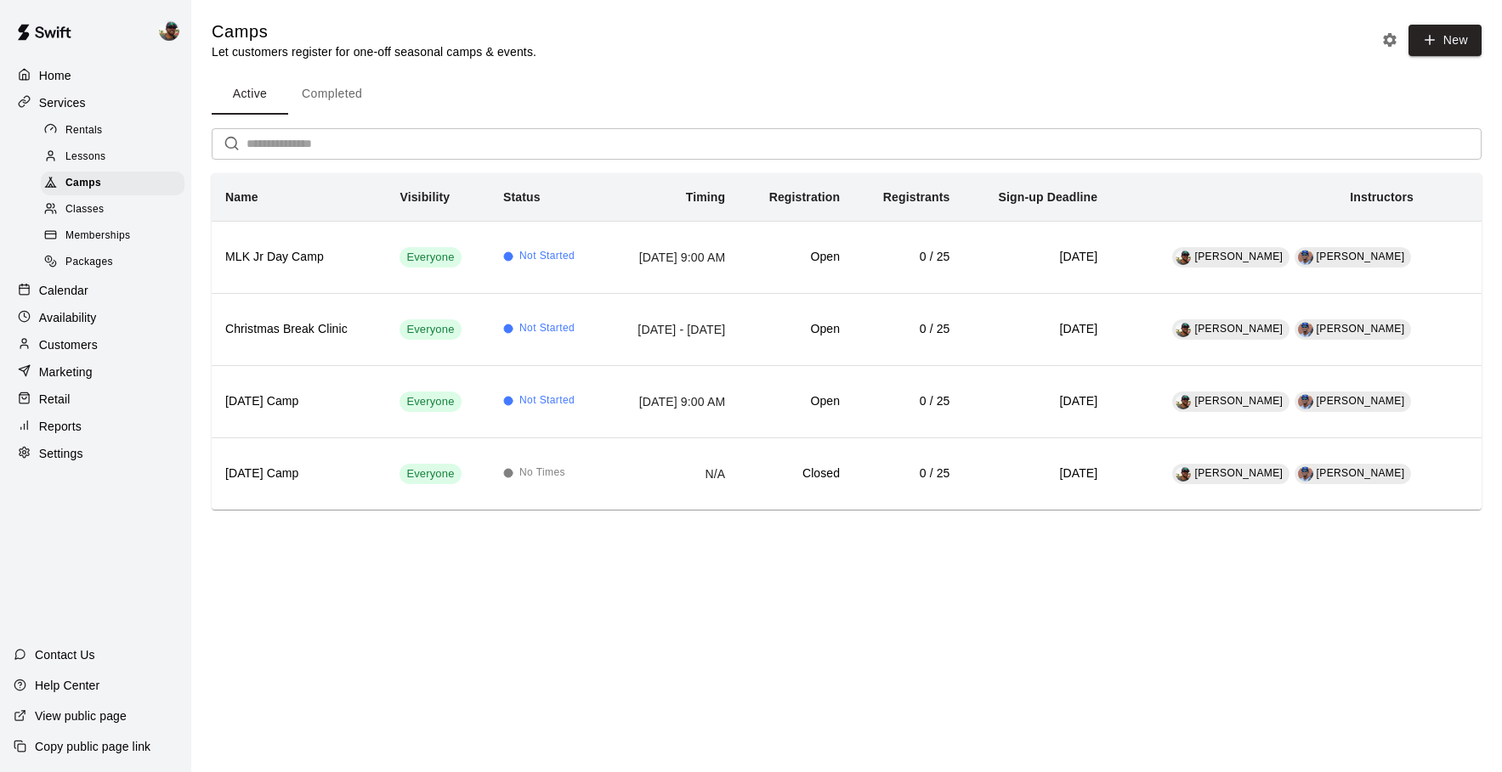
click at [96, 201] on span "Classes" at bounding box center [84, 209] width 38 height 17
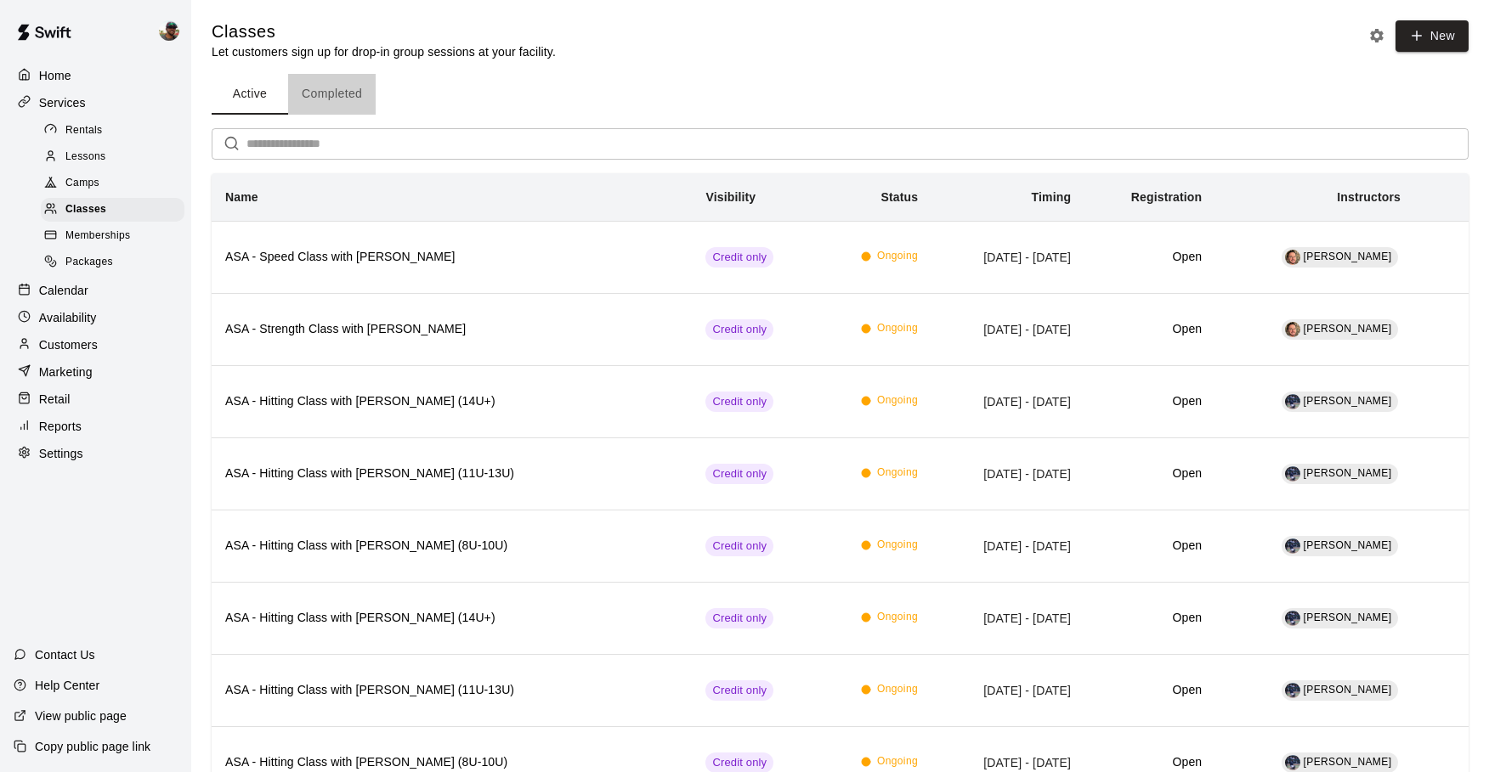
click at [331, 88] on button "Completed" at bounding box center [332, 94] width 88 height 41
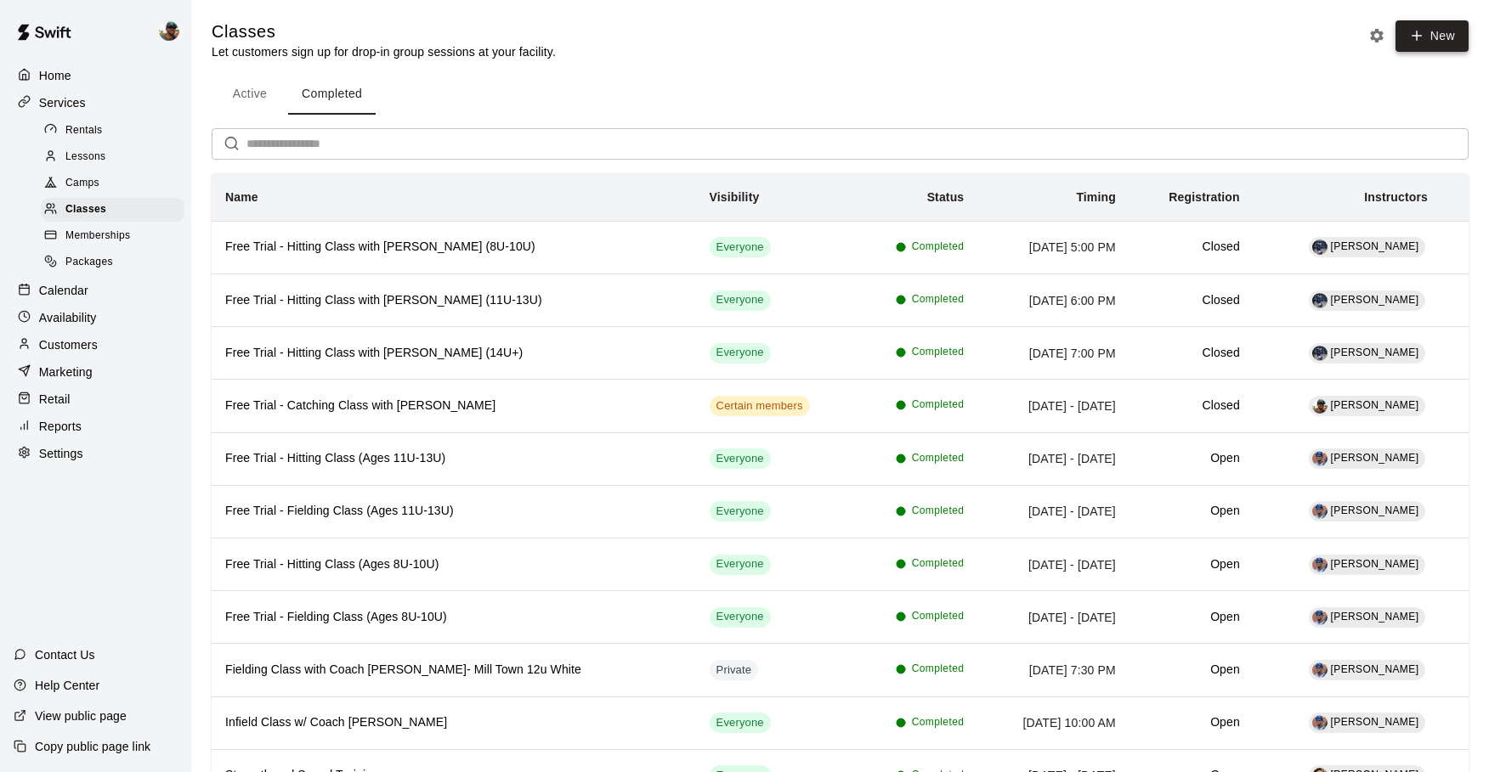
click at [1111, 42] on button "New" at bounding box center [1431, 35] width 73 height 31
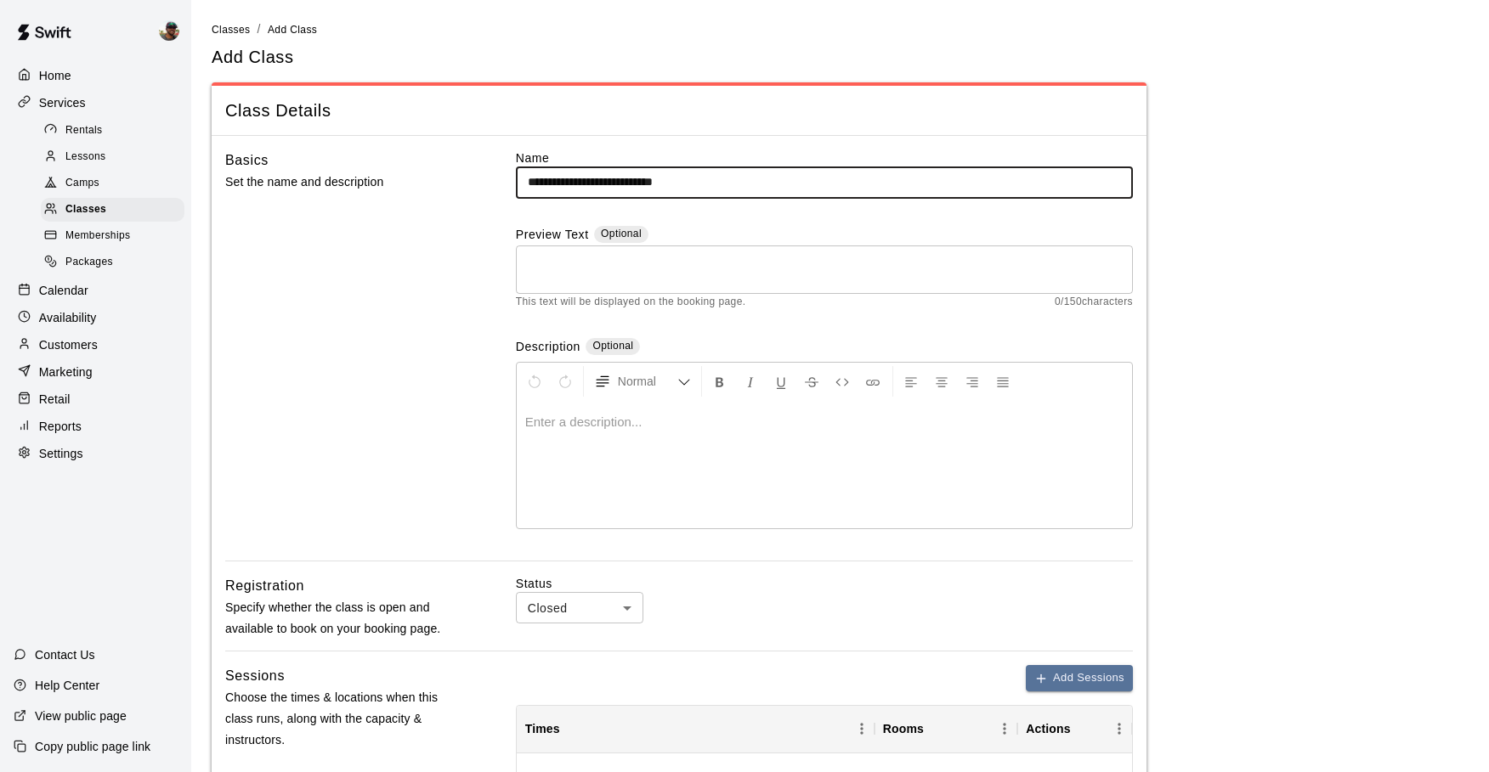
type input "**********"
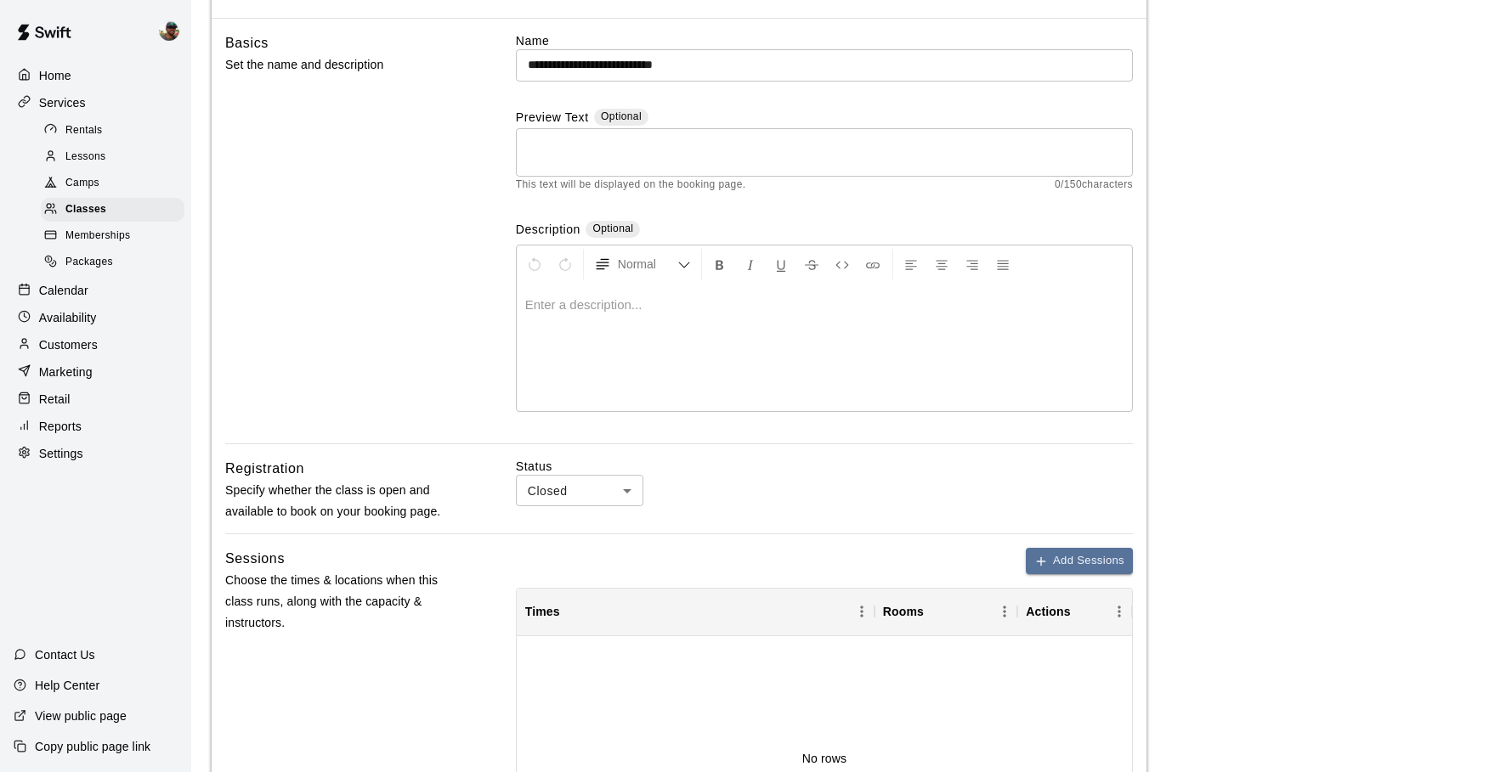
scroll to position [118, 0]
click at [614, 483] on body "**********" at bounding box center [744, 582] width 1489 height 1401
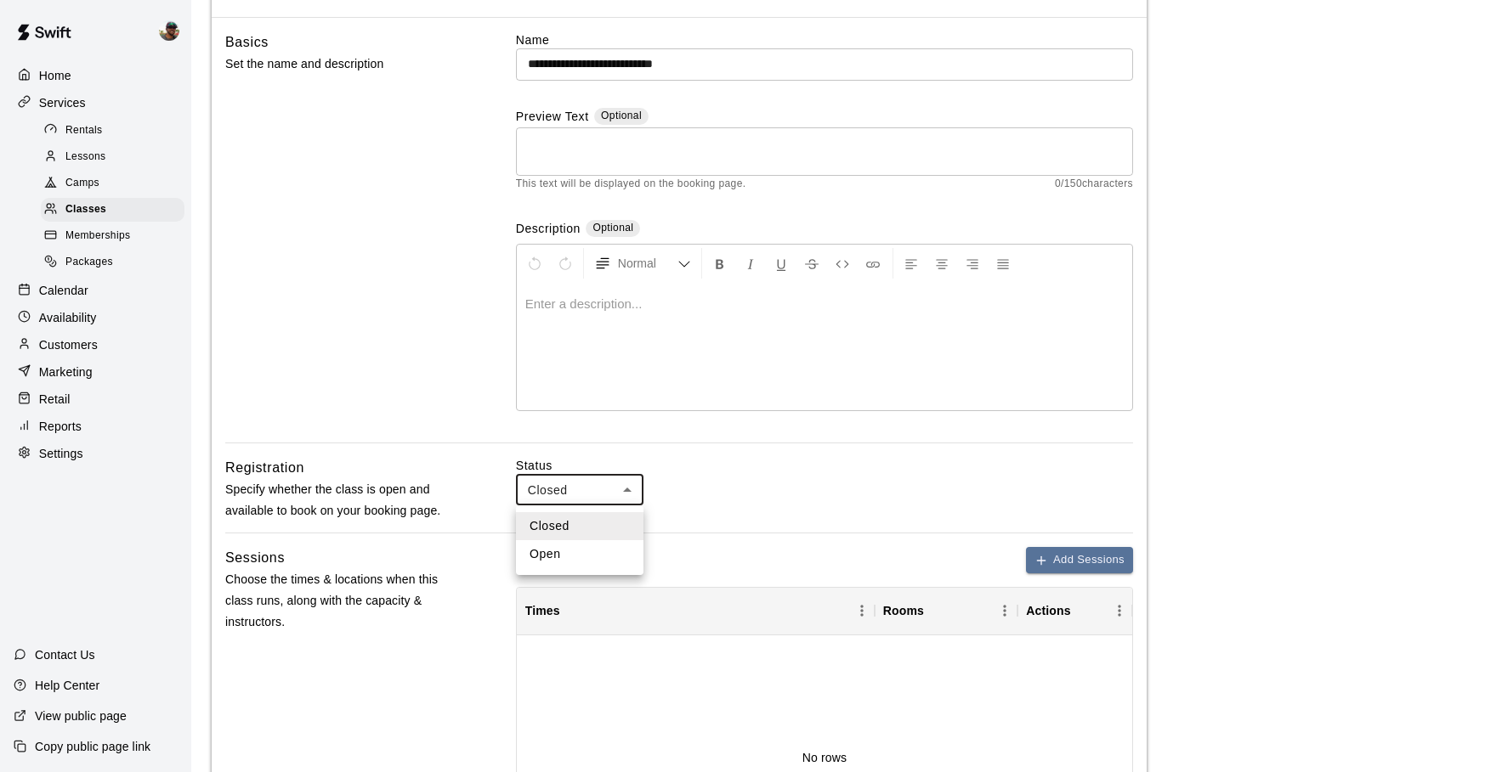
click at [402, 390] on div at bounding box center [751, 386] width 1502 height 772
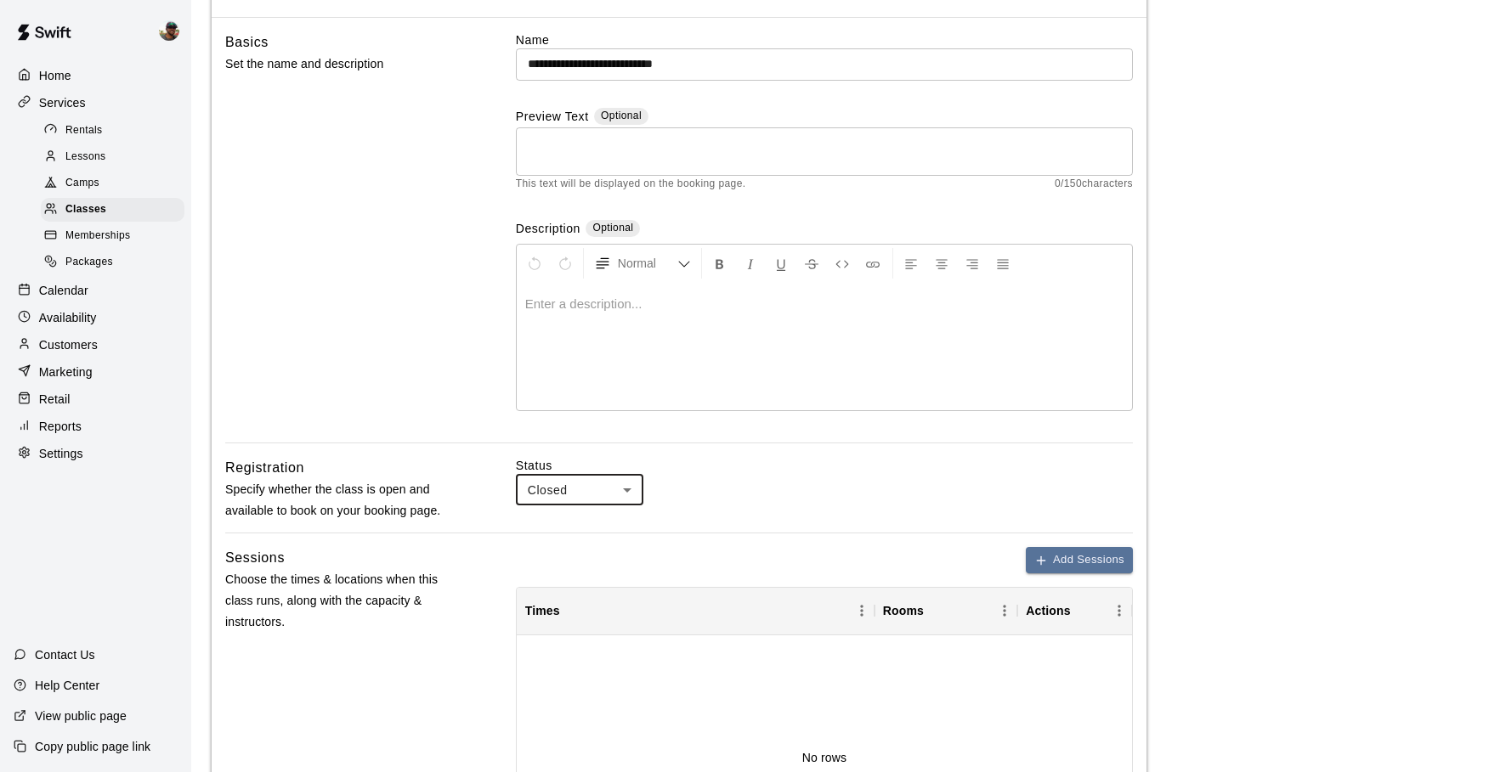
click at [84, 178] on span "Camps" at bounding box center [82, 183] width 34 height 17
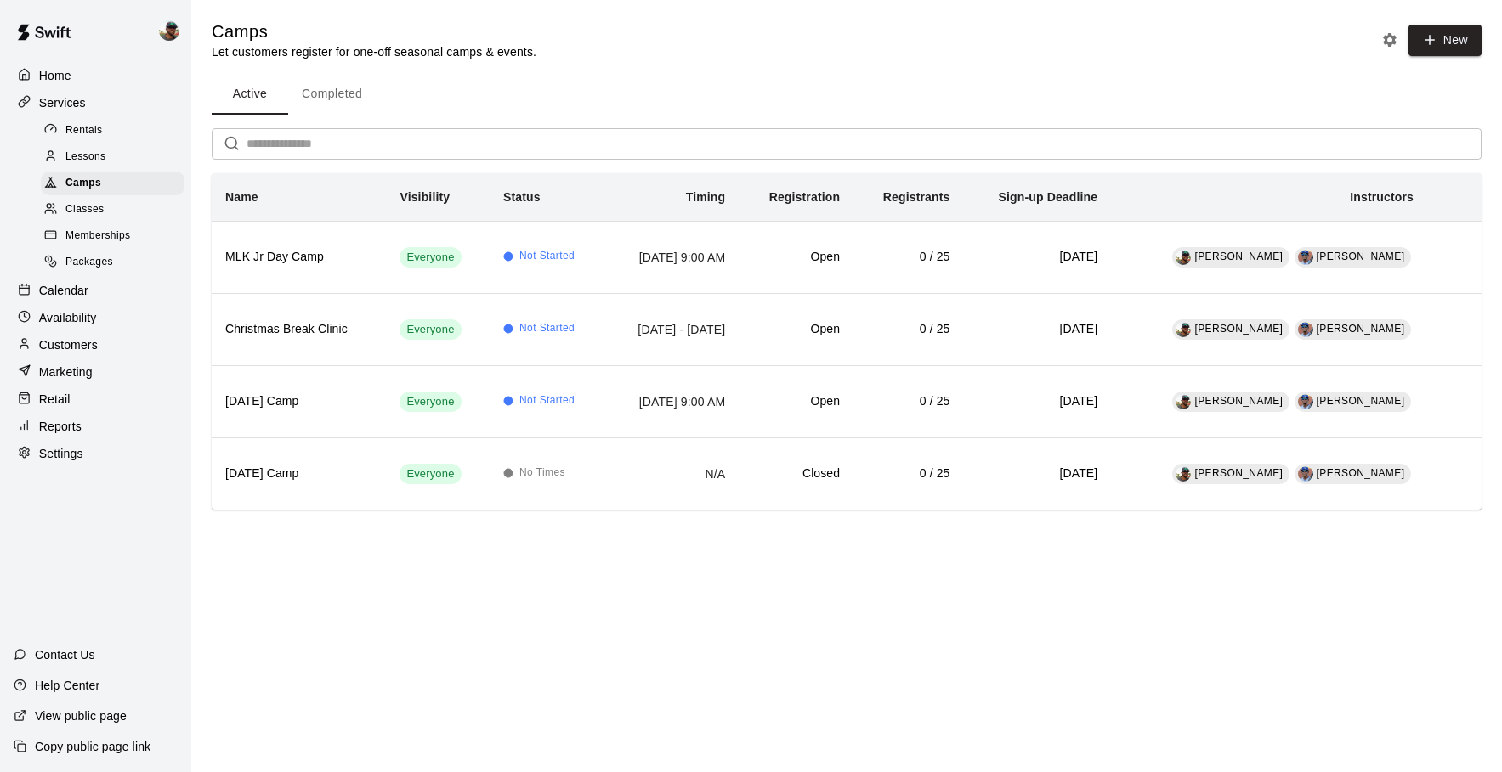
click at [317, 90] on button "Completed" at bounding box center [332, 94] width 88 height 41
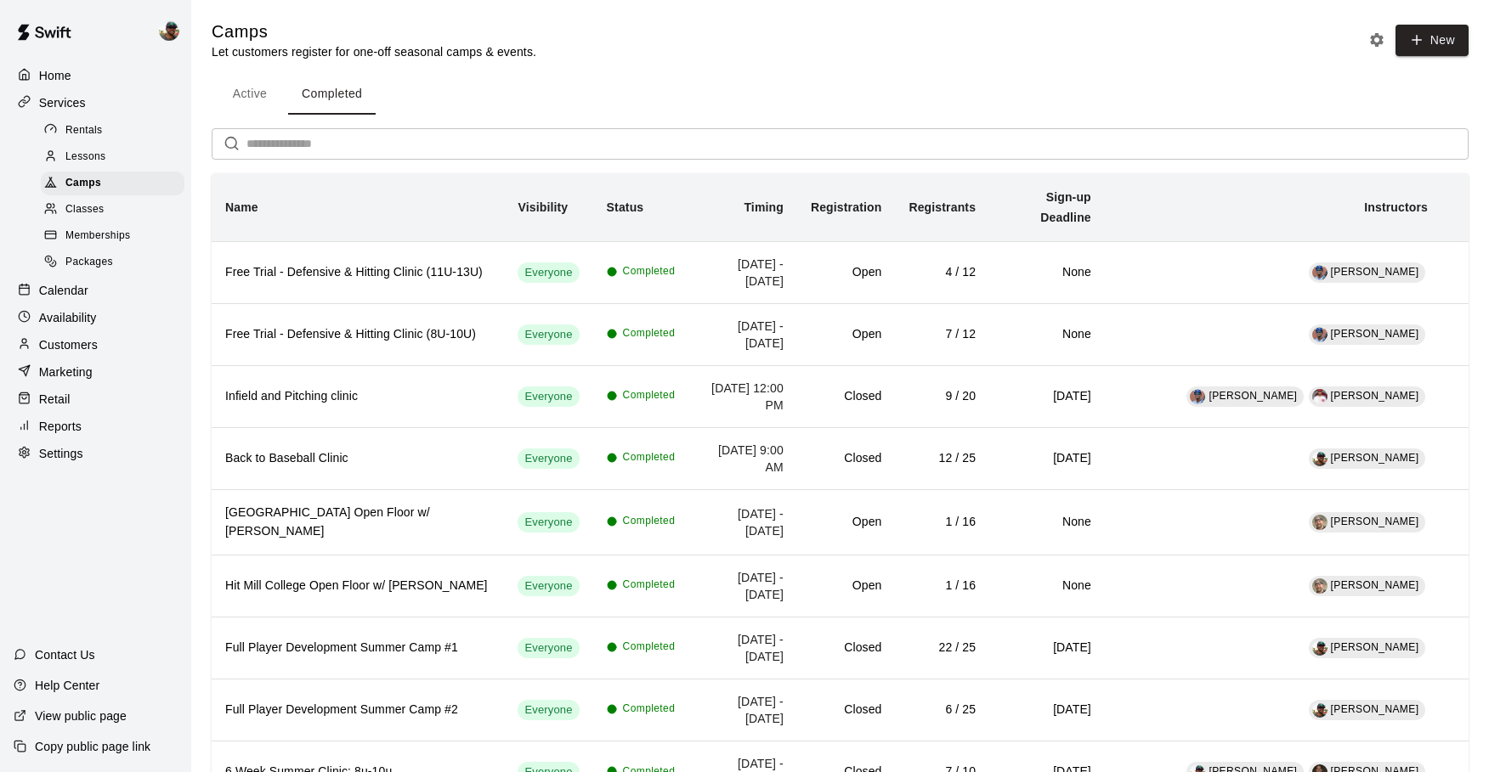
click at [259, 93] on button "Active" at bounding box center [250, 94] width 76 height 41
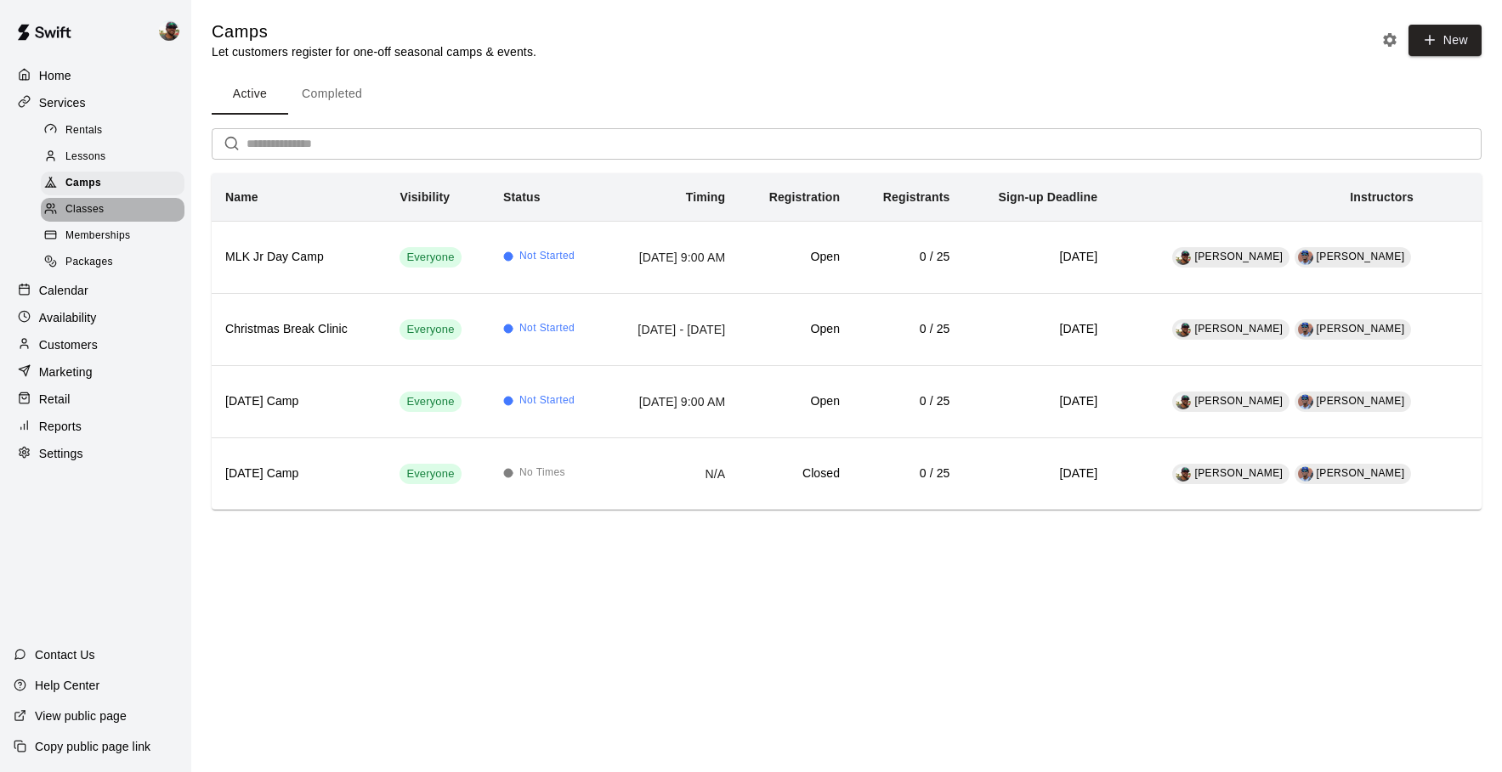
click at [90, 207] on span "Classes" at bounding box center [84, 209] width 38 height 17
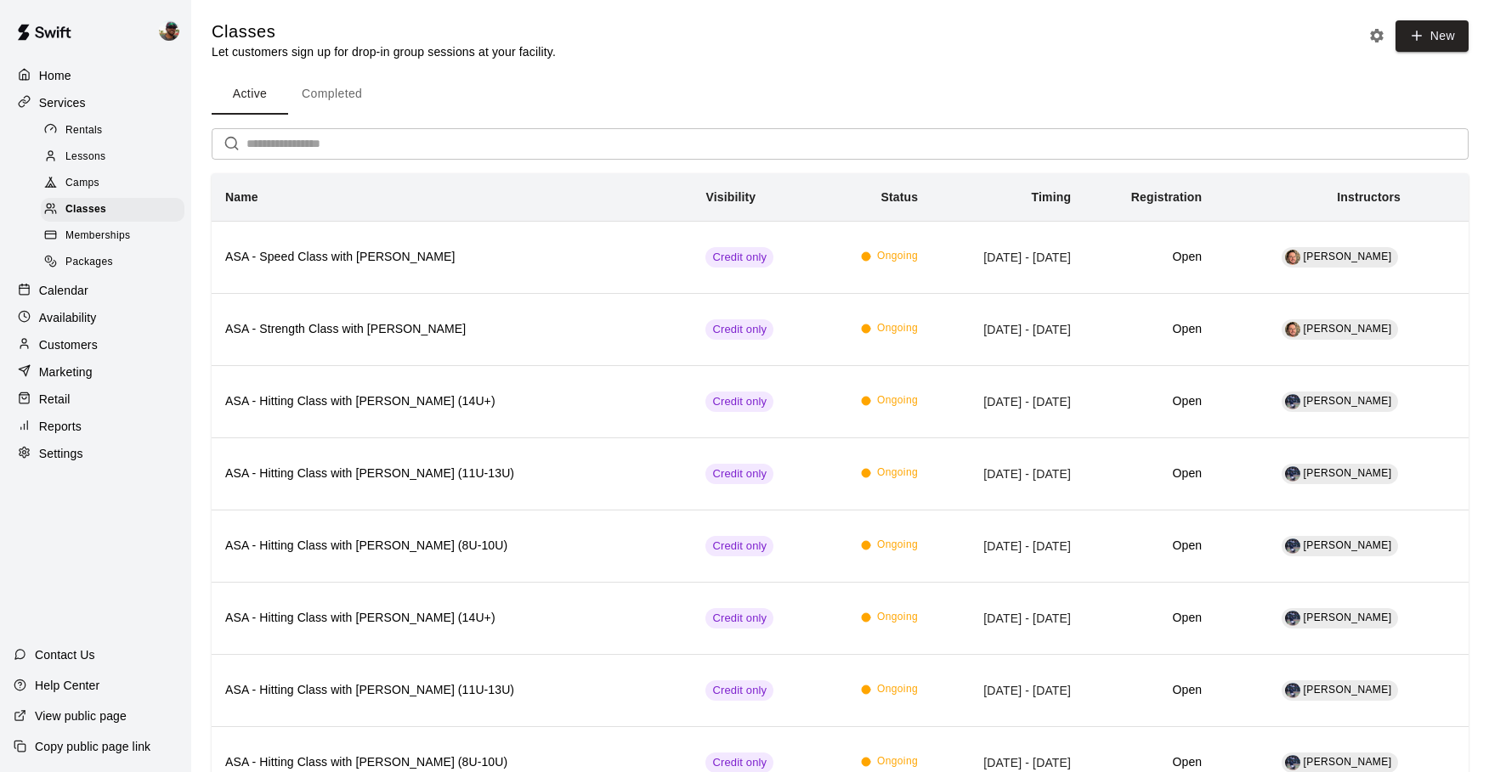
click at [349, 84] on button "Completed" at bounding box center [332, 94] width 88 height 41
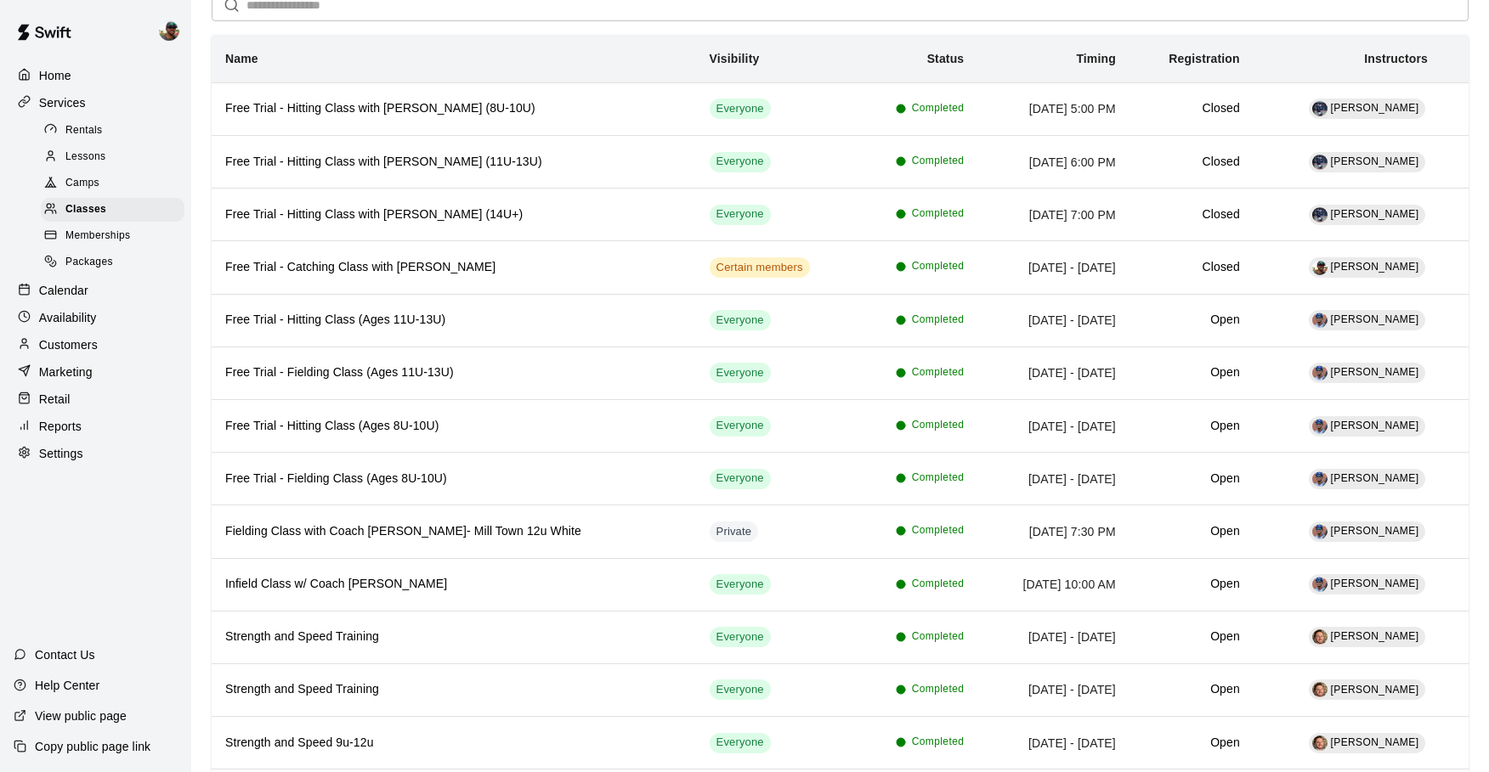
scroll to position [133, 0]
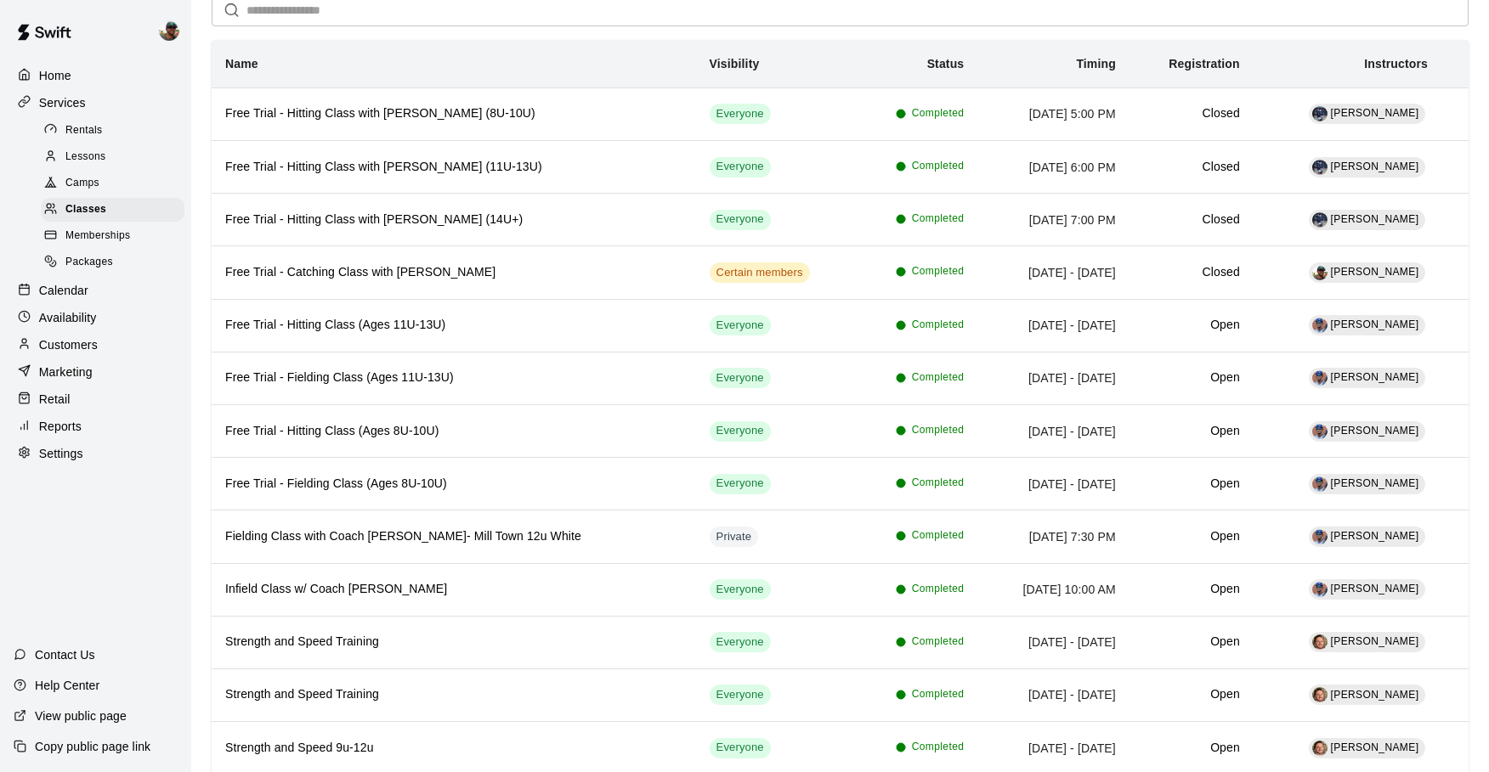
click at [99, 190] on span "Camps" at bounding box center [82, 183] width 34 height 17
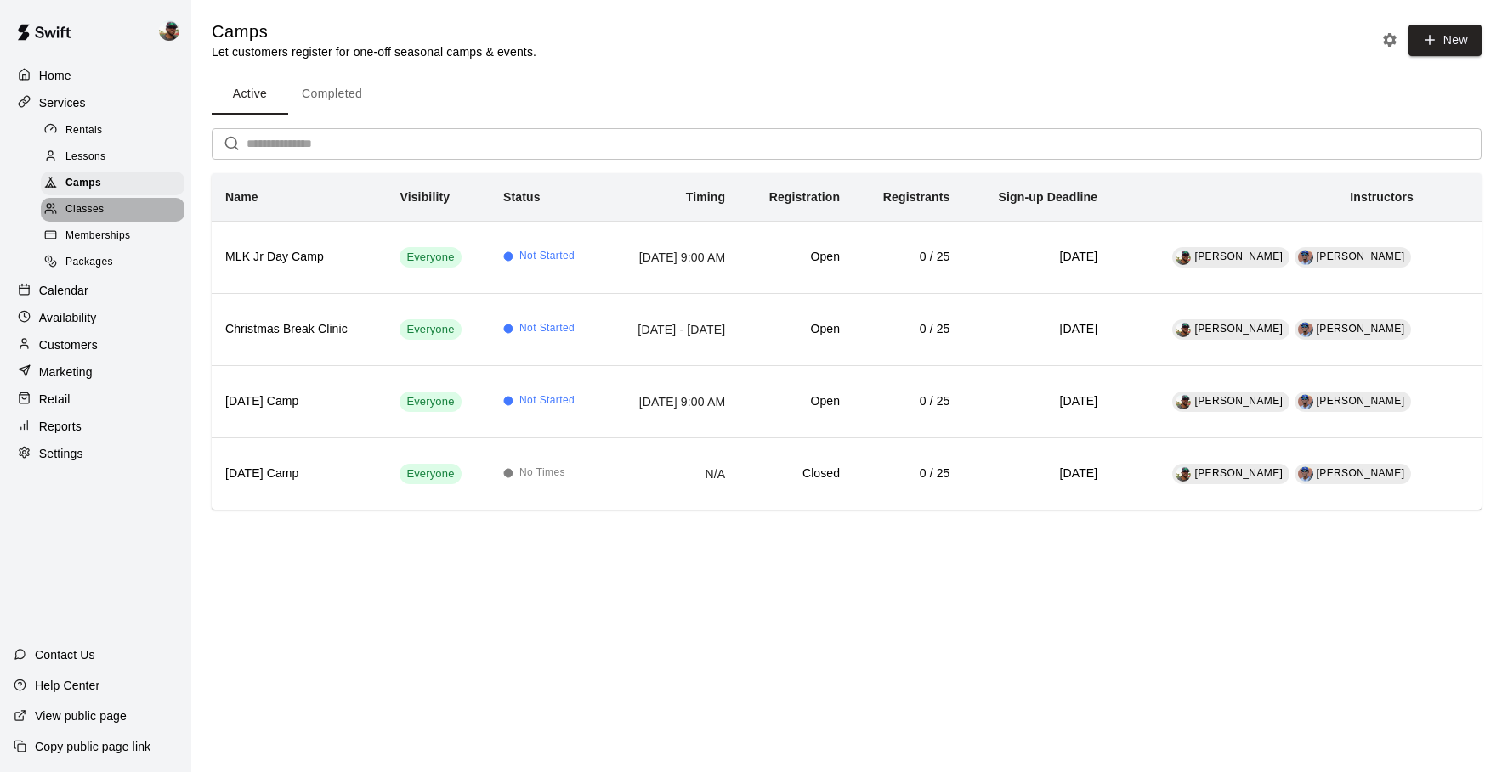
click at [96, 207] on span "Classes" at bounding box center [84, 209] width 38 height 17
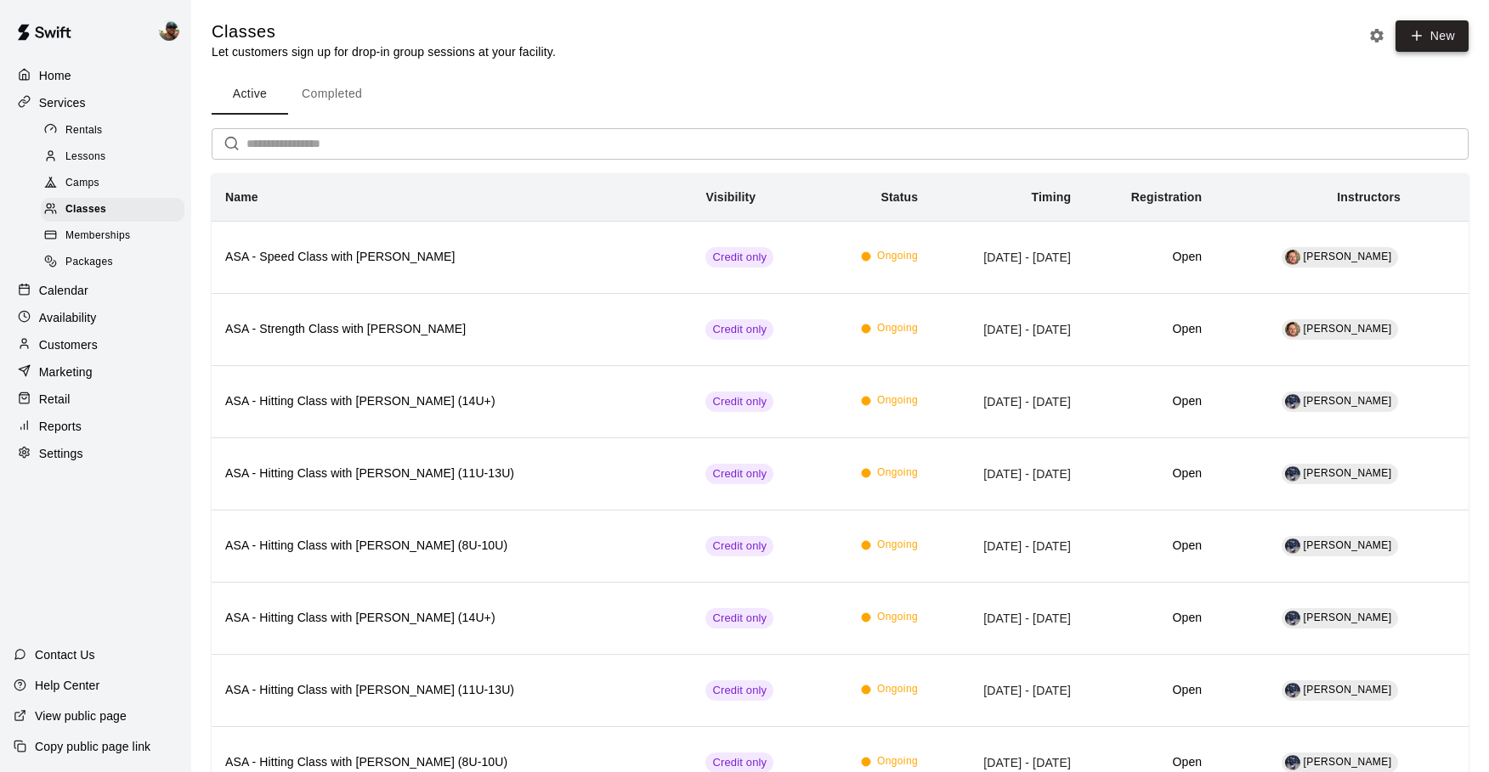
click at [1111, 36] on button "New" at bounding box center [1431, 35] width 73 height 31
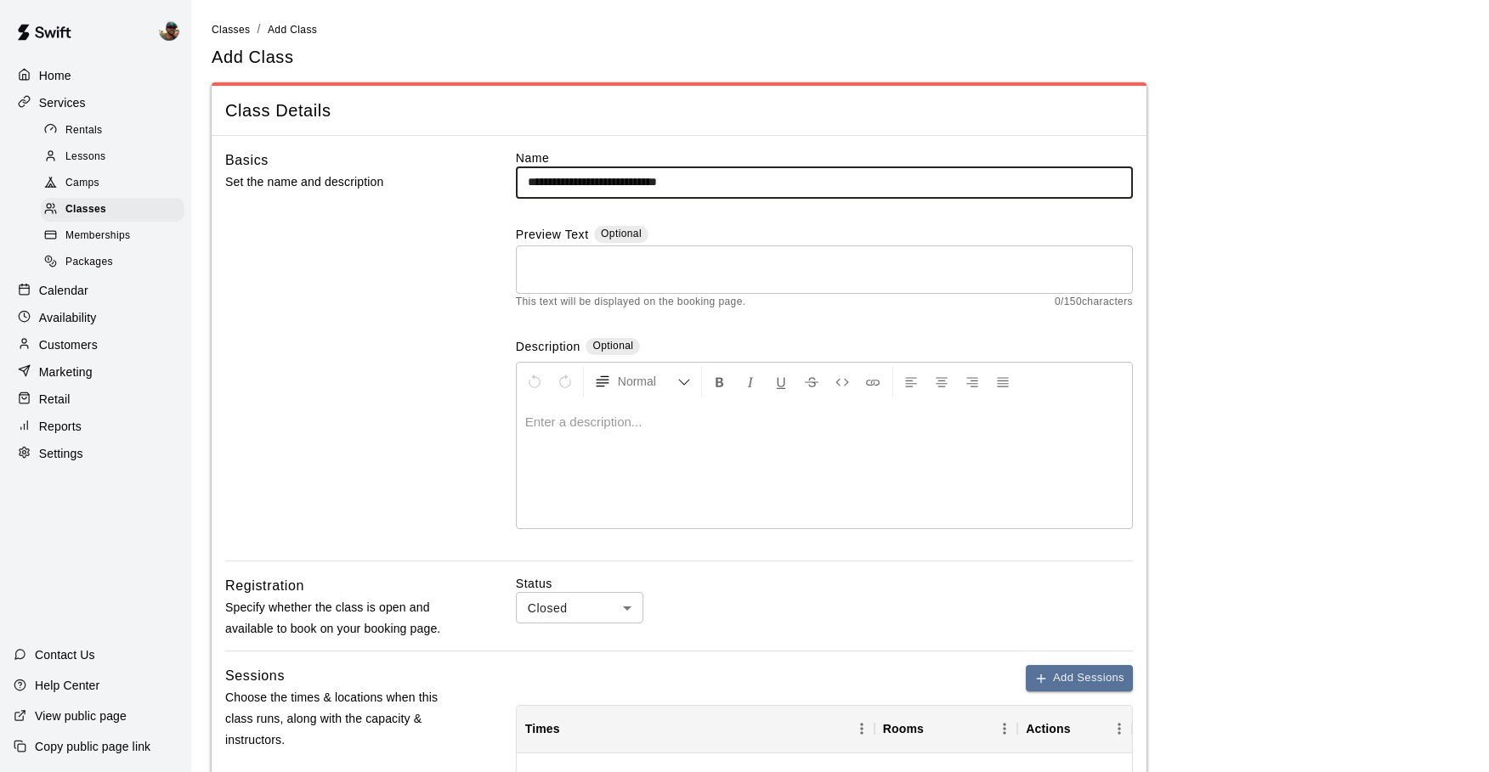
click at [673, 178] on input "**********" at bounding box center [824, 182] width 617 height 31
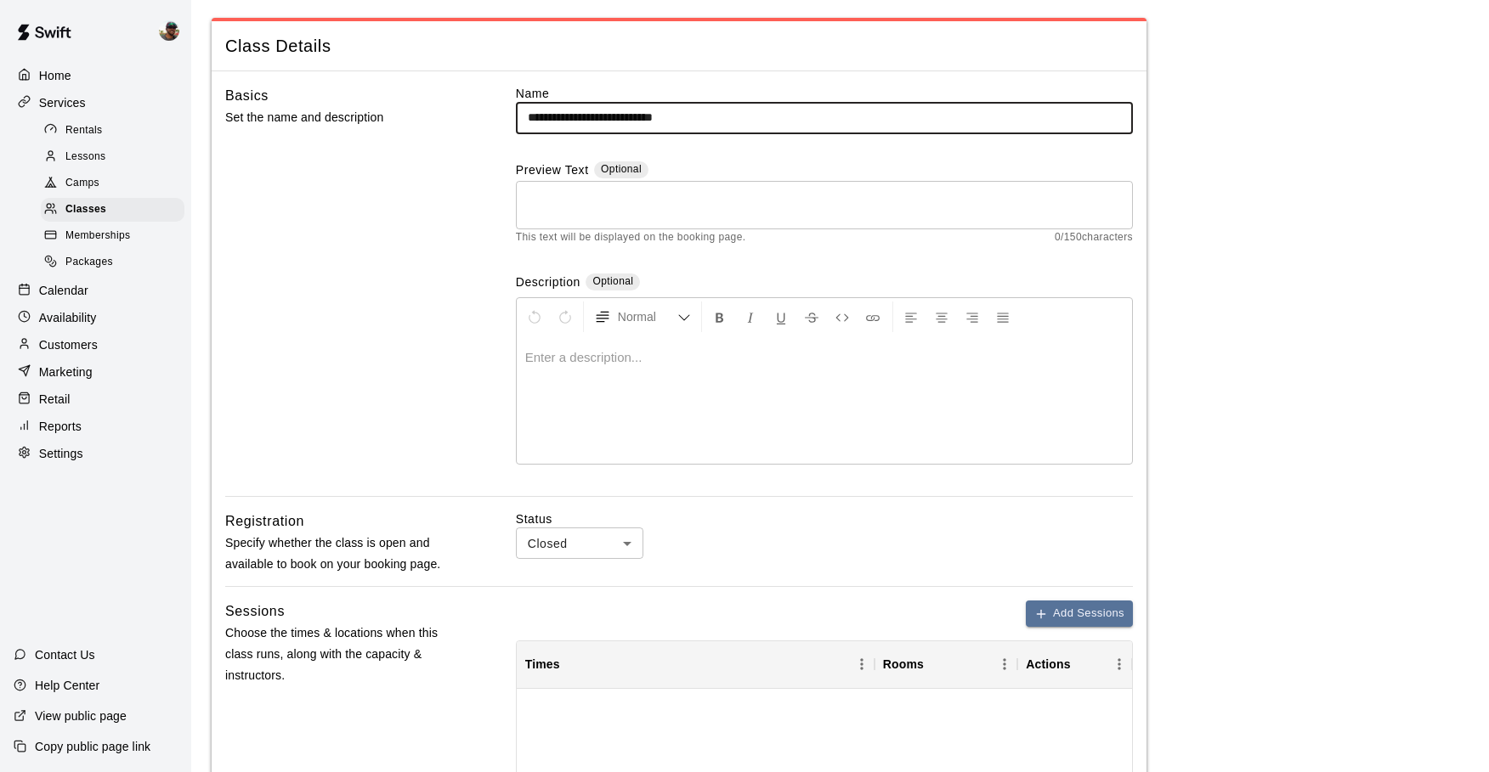
scroll to position [97, 0]
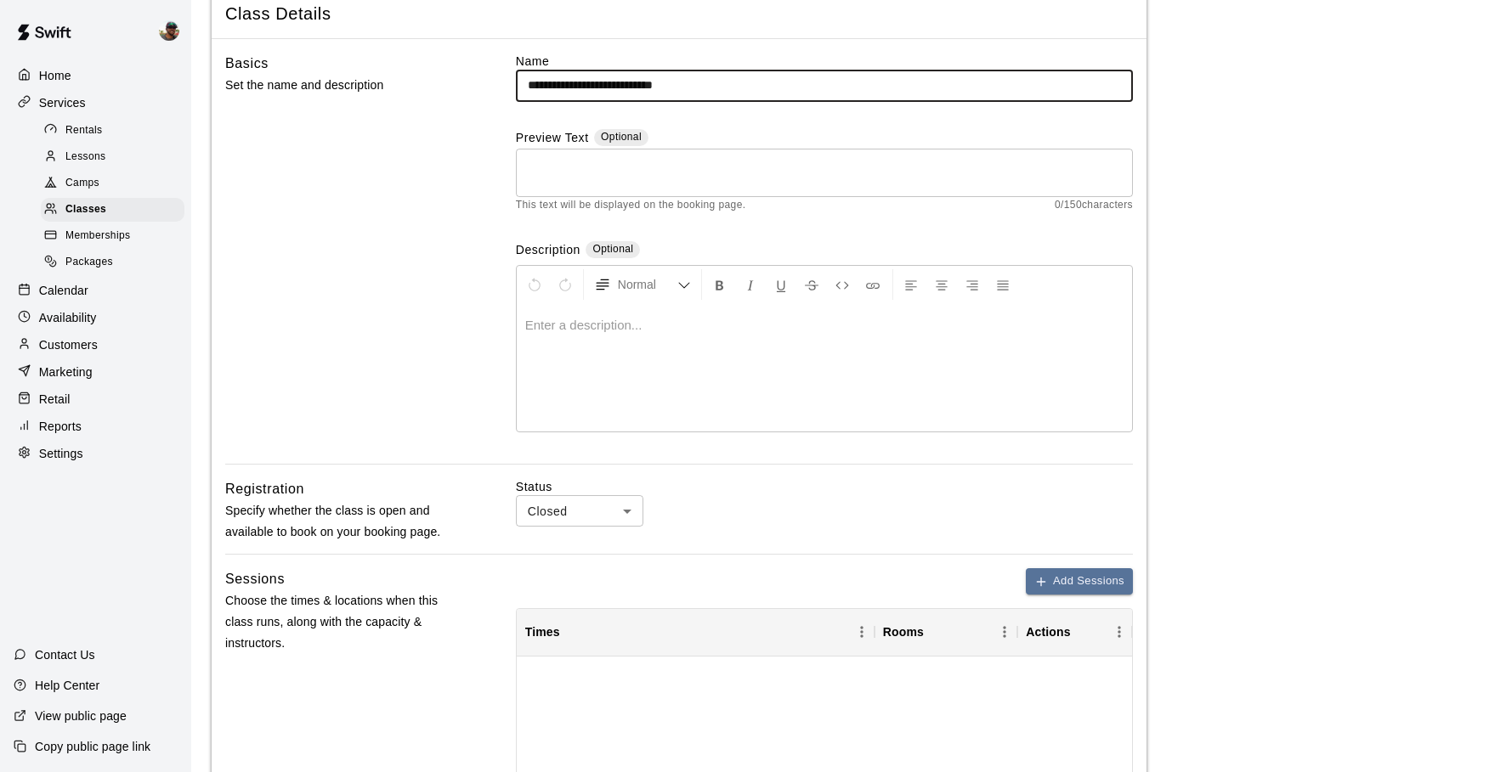
type input "**********"
click at [627, 522] on body "**********" at bounding box center [744, 603] width 1489 height 1401
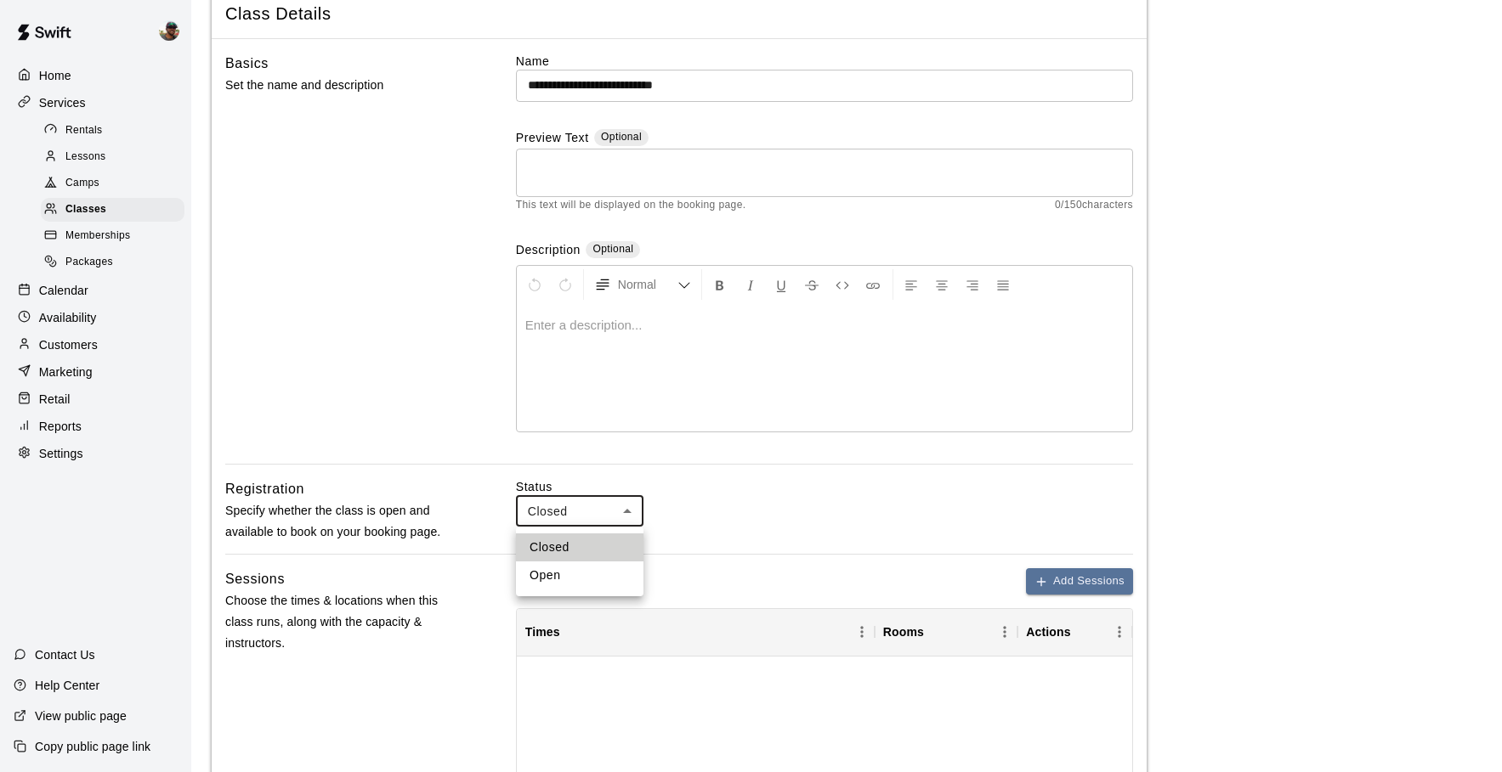
click at [597, 573] on li "Open" at bounding box center [579, 576] width 127 height 28
type input "****"
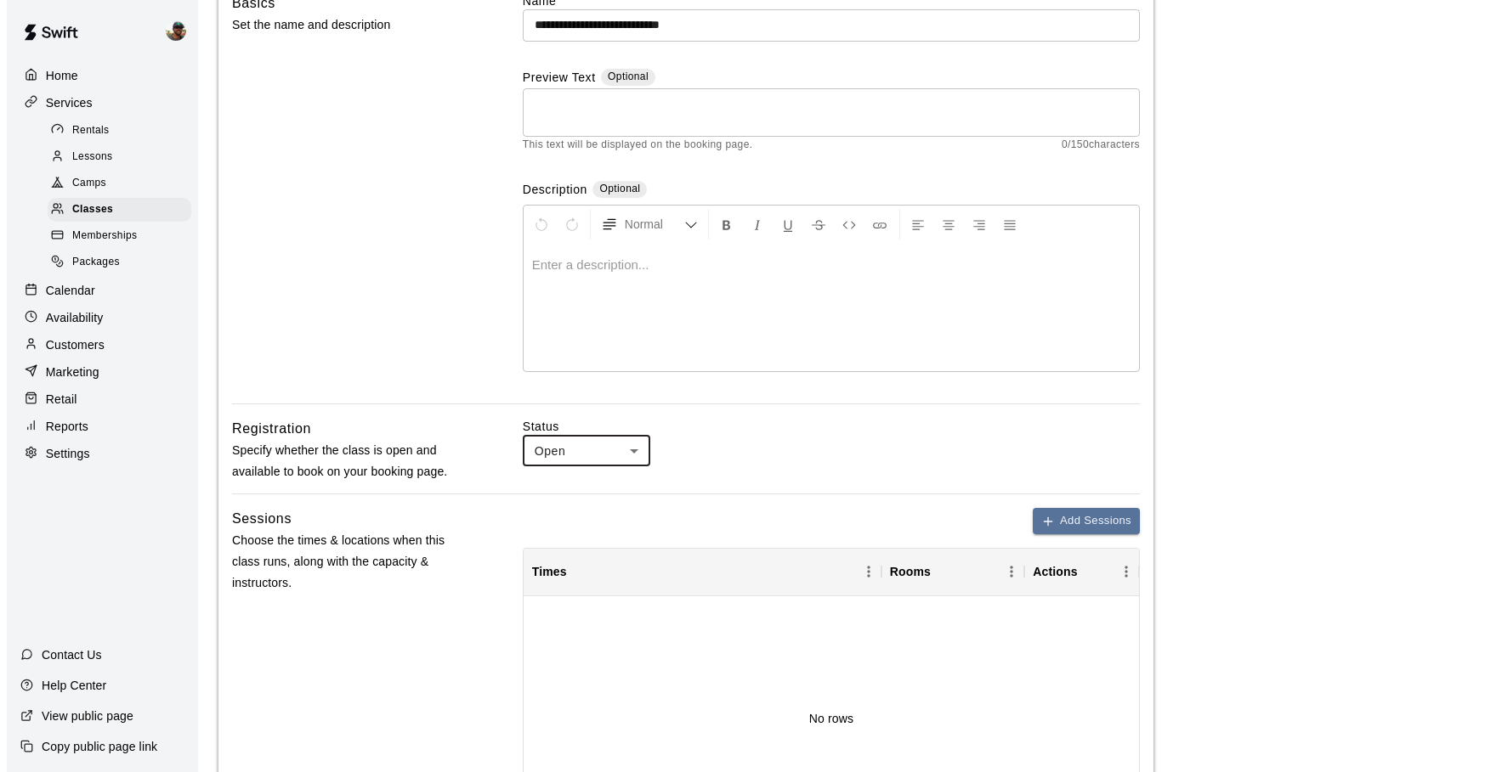
scroll to position [167, 0]
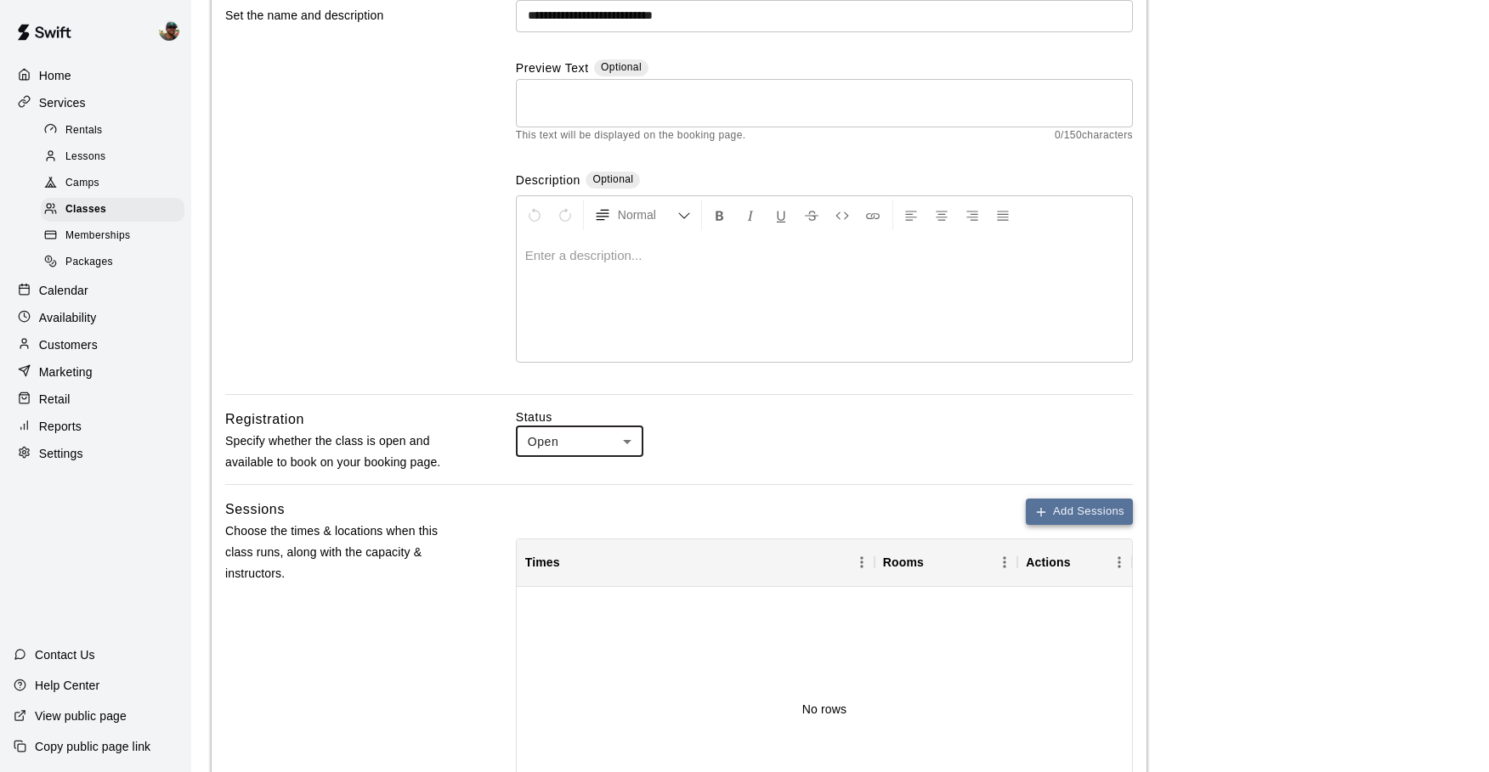
click at [1044, 508] on icon "button" at bounding box center [1041, 513] width 14 height 14
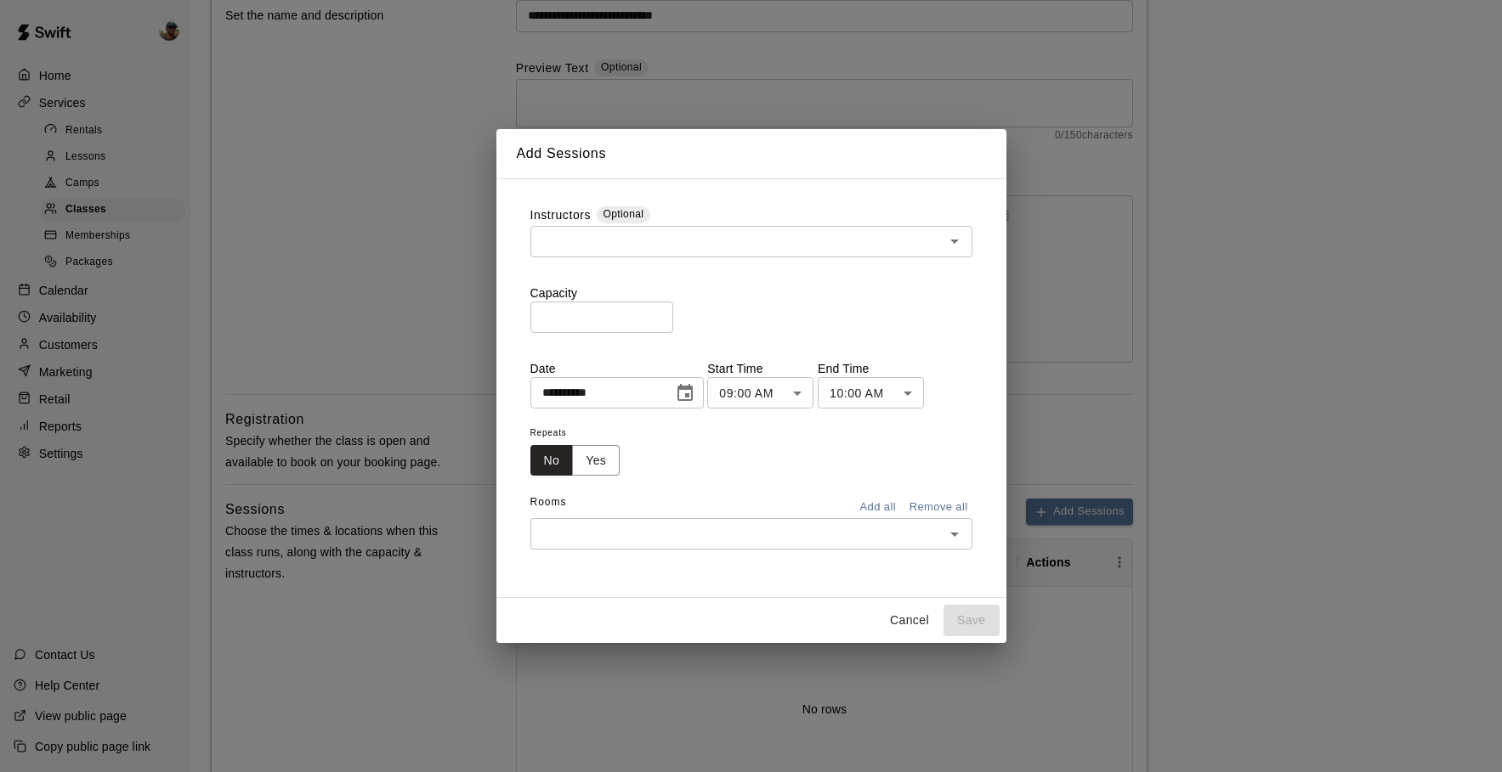
click at [804, 391] on body "**********" at bounding box center [751, 533] width 1502 height 1401
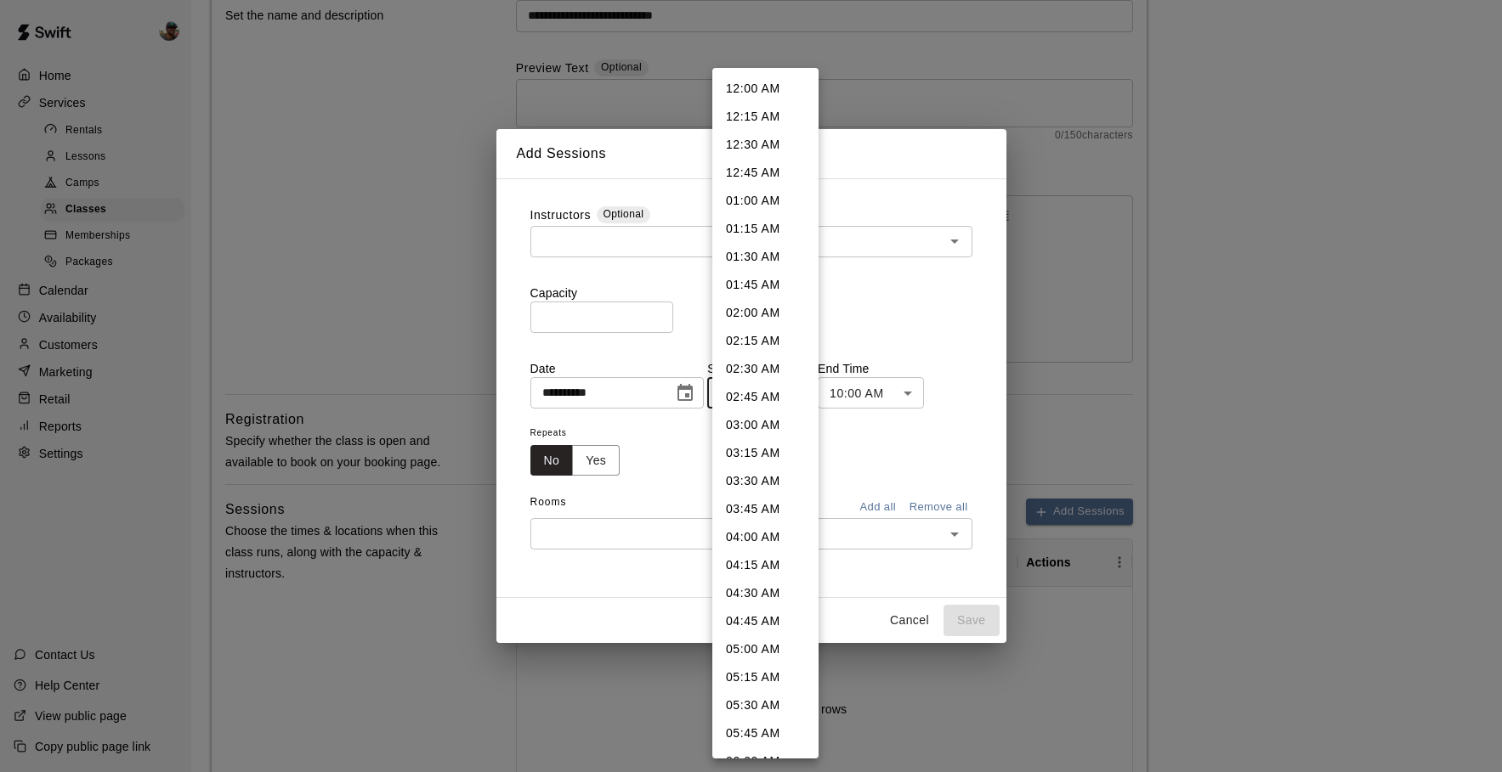
scroll to position [685, 0]
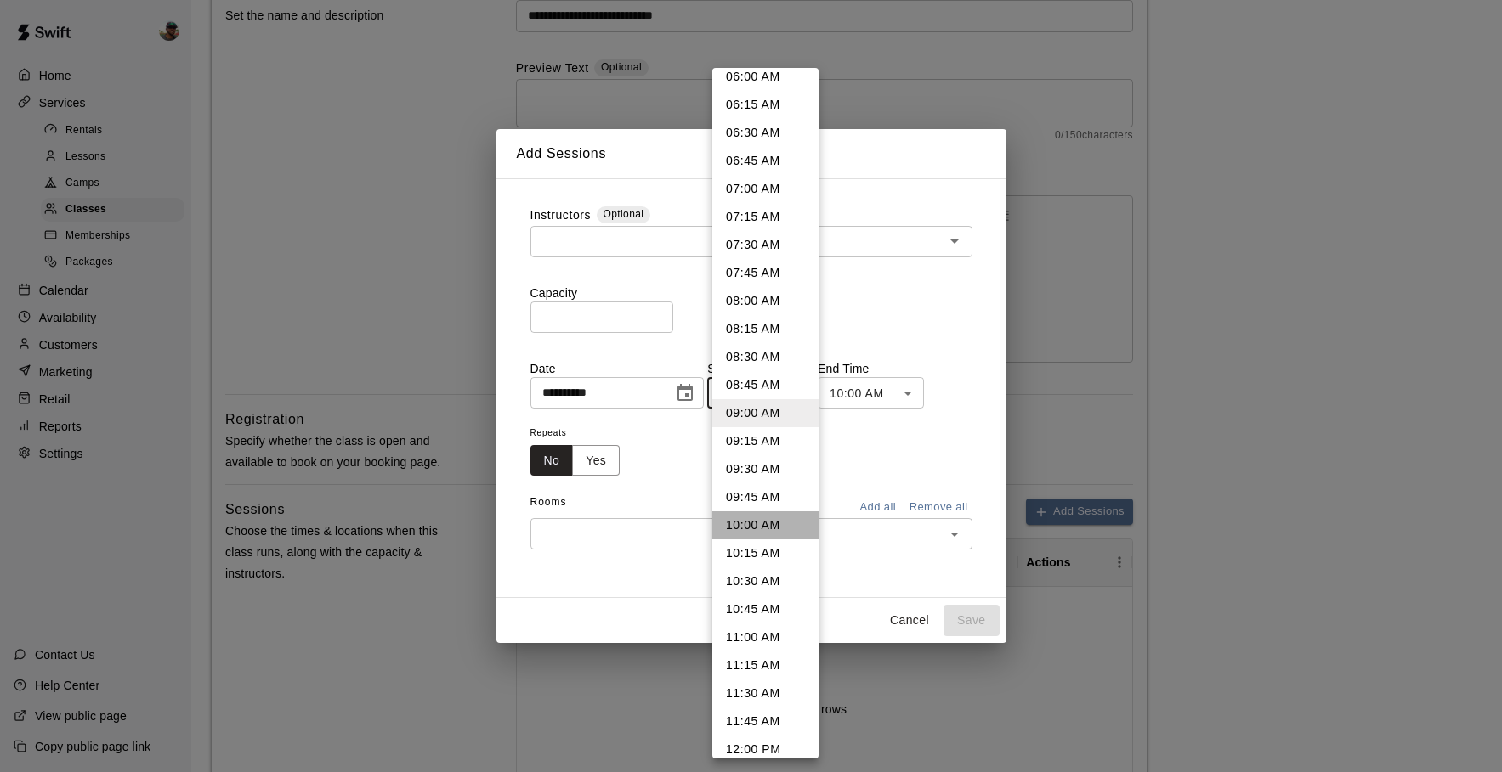
click at [767, 521] on li "10:00 AM" at bounding box center [765, 526] width 106 height 28
type input "********"
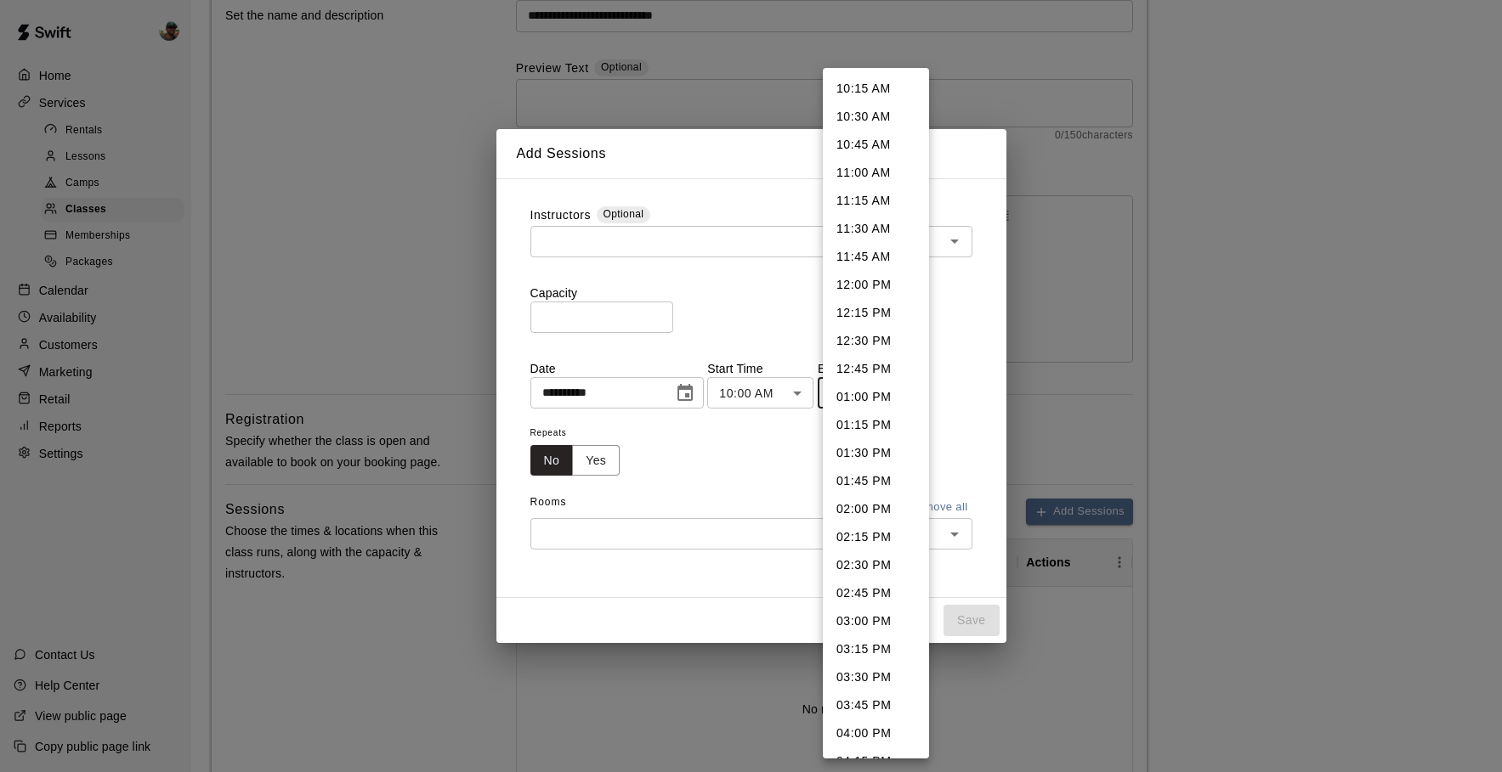
click at [898, 398] on body "**********" at bounding box center [751, 533] width 1502 height 1401
click at [873, 288] on li "12:00 PM" at bounding box center [876, 285] width 106 height 28
type input "********"
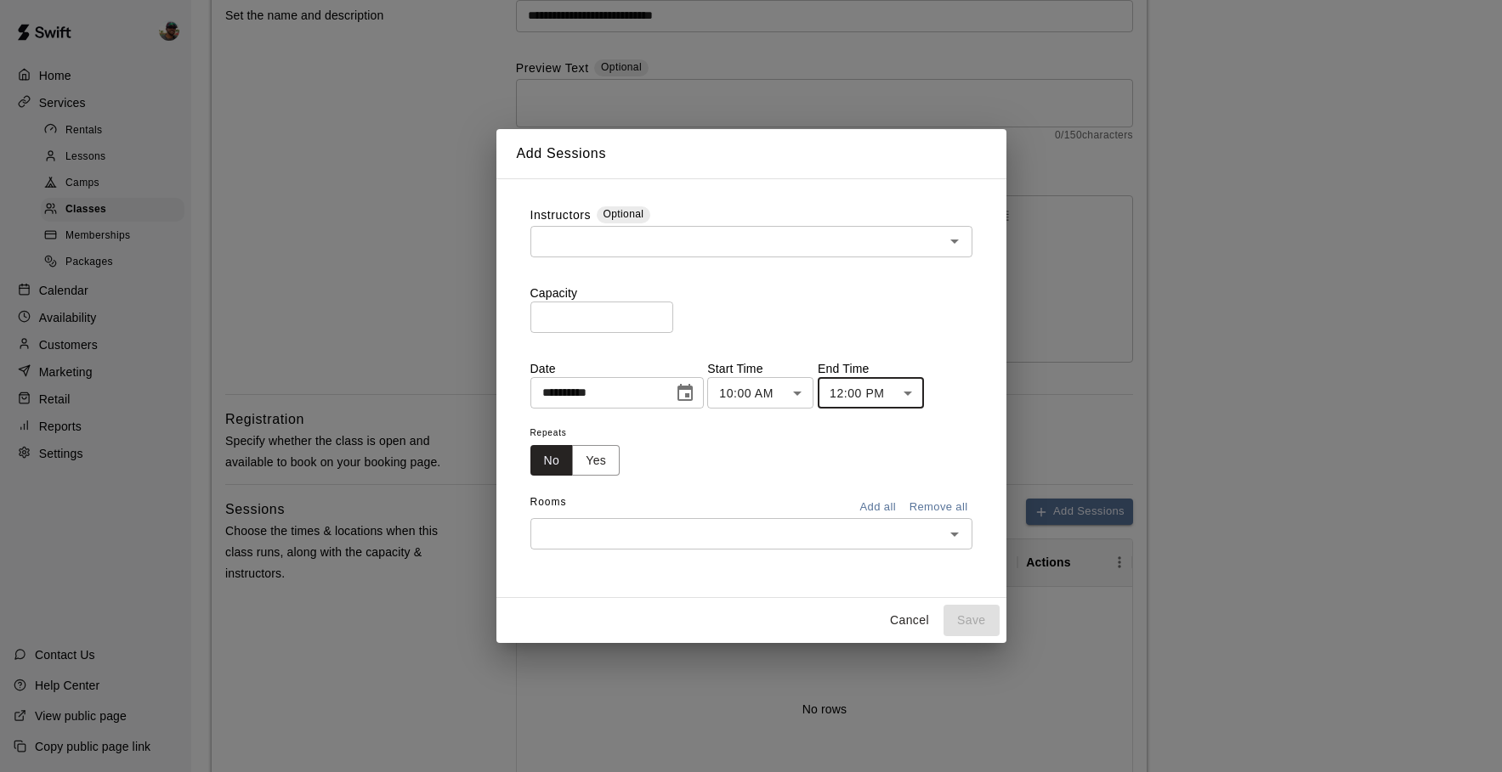
click at [623, 314] on input "*" at bounding box center [601, 317] width 143 height 31
type input "**"
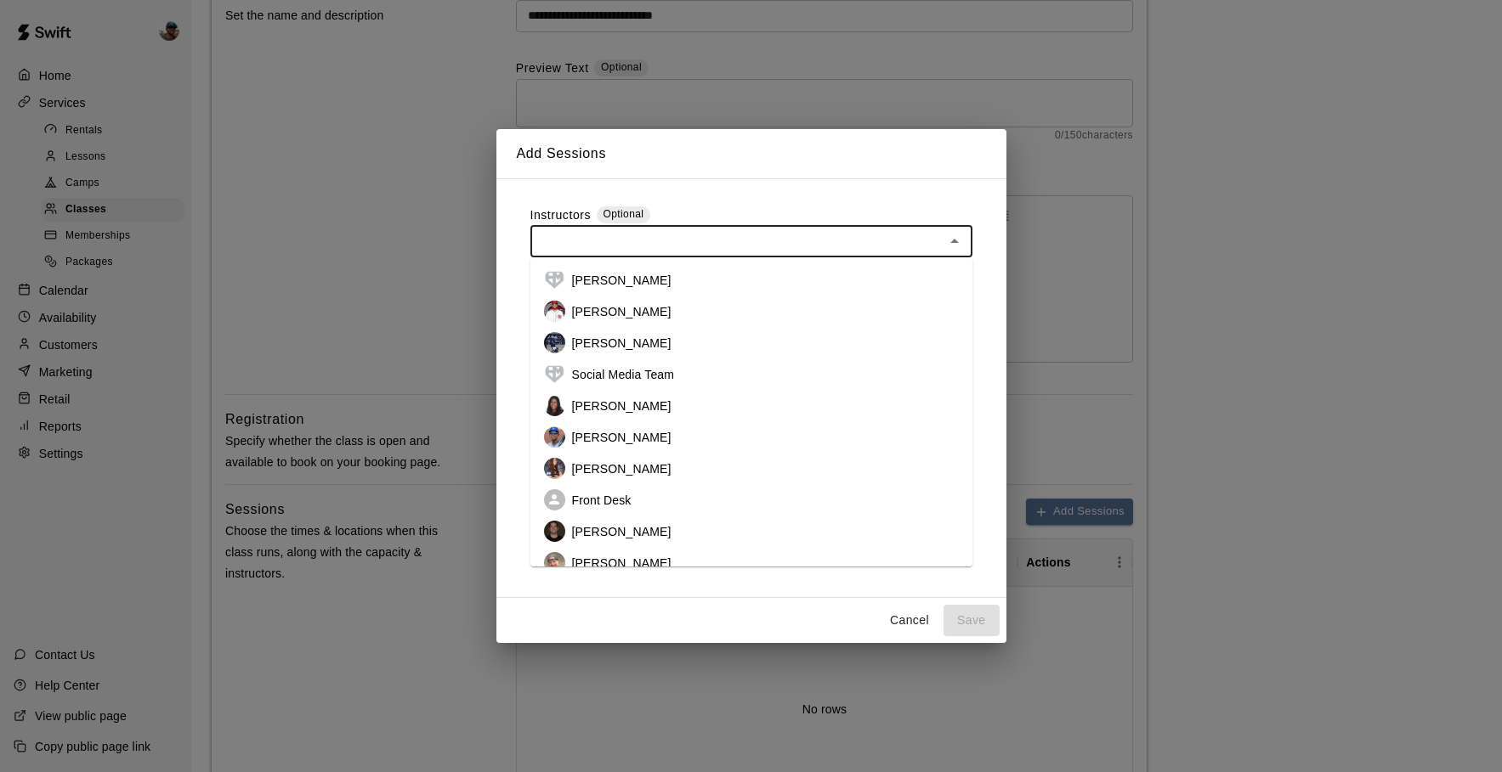
click at [736, 234] on input "text" at bounding box center [737, 241] width 404 height 21
click at [639, 433] on p "[PERSON_NAME]" at bounding box center [621, 437] width 99 height 17
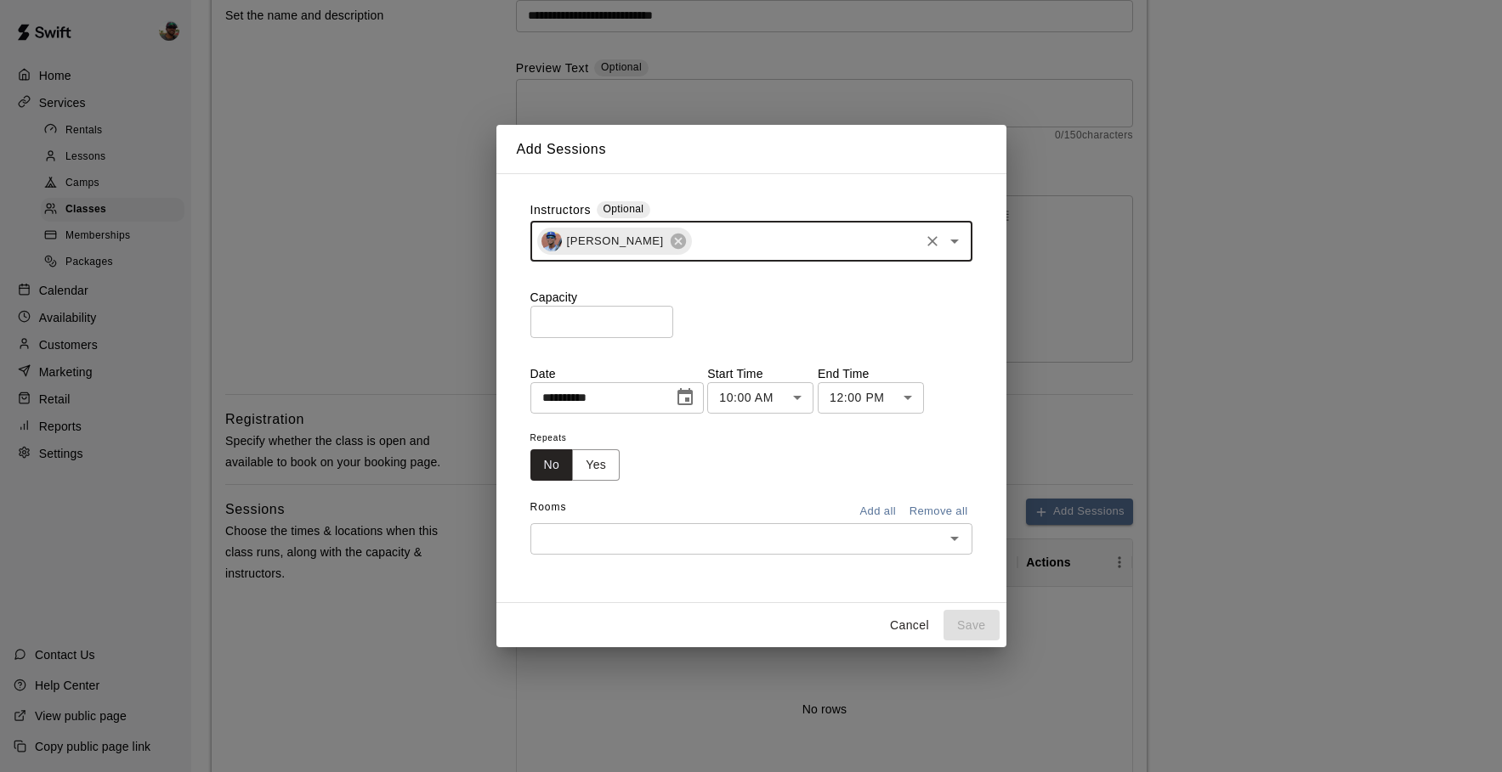
click at [872, 515] on button "Add all" at bounding box center [878, 512] width 54 height 26
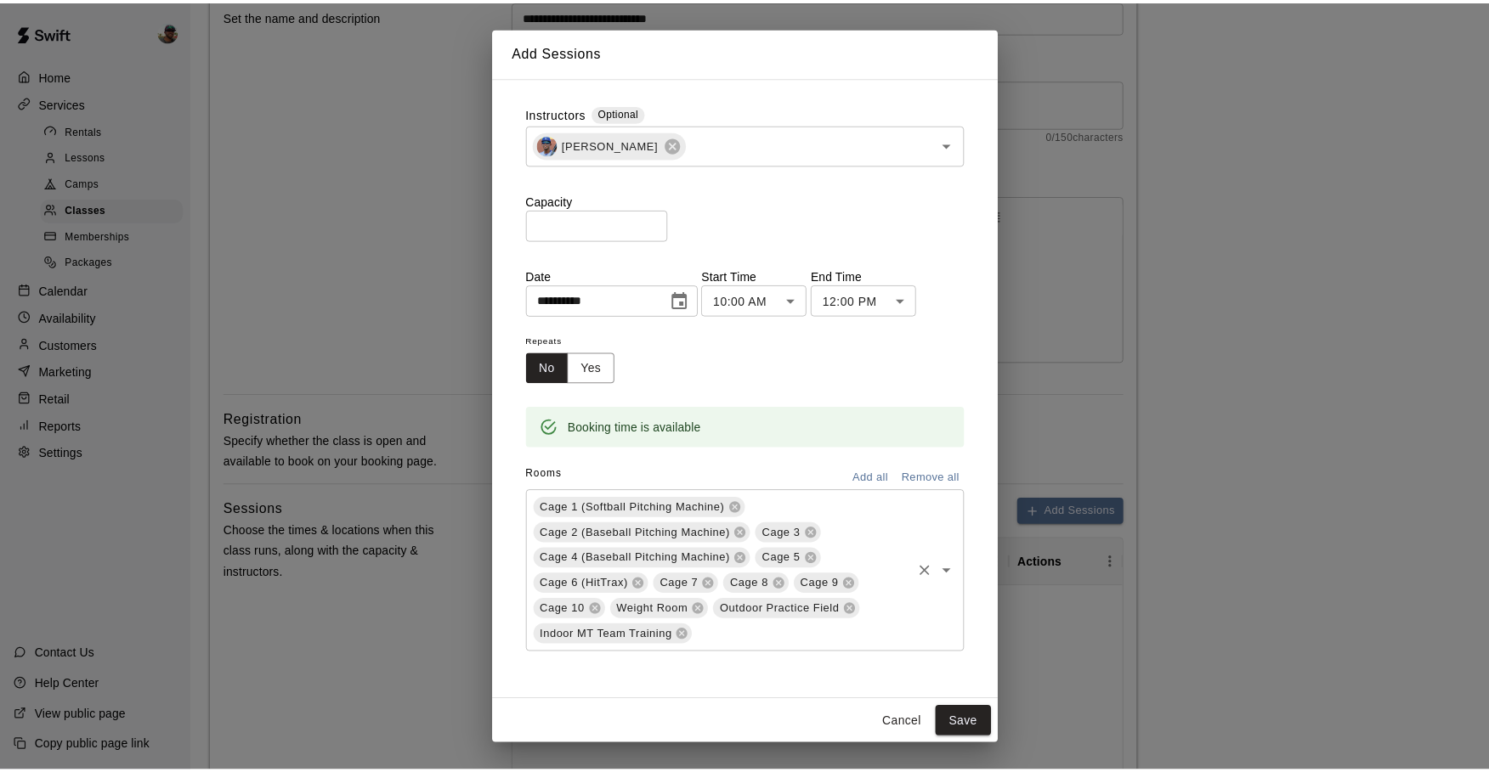
scroll to position [1, 0]
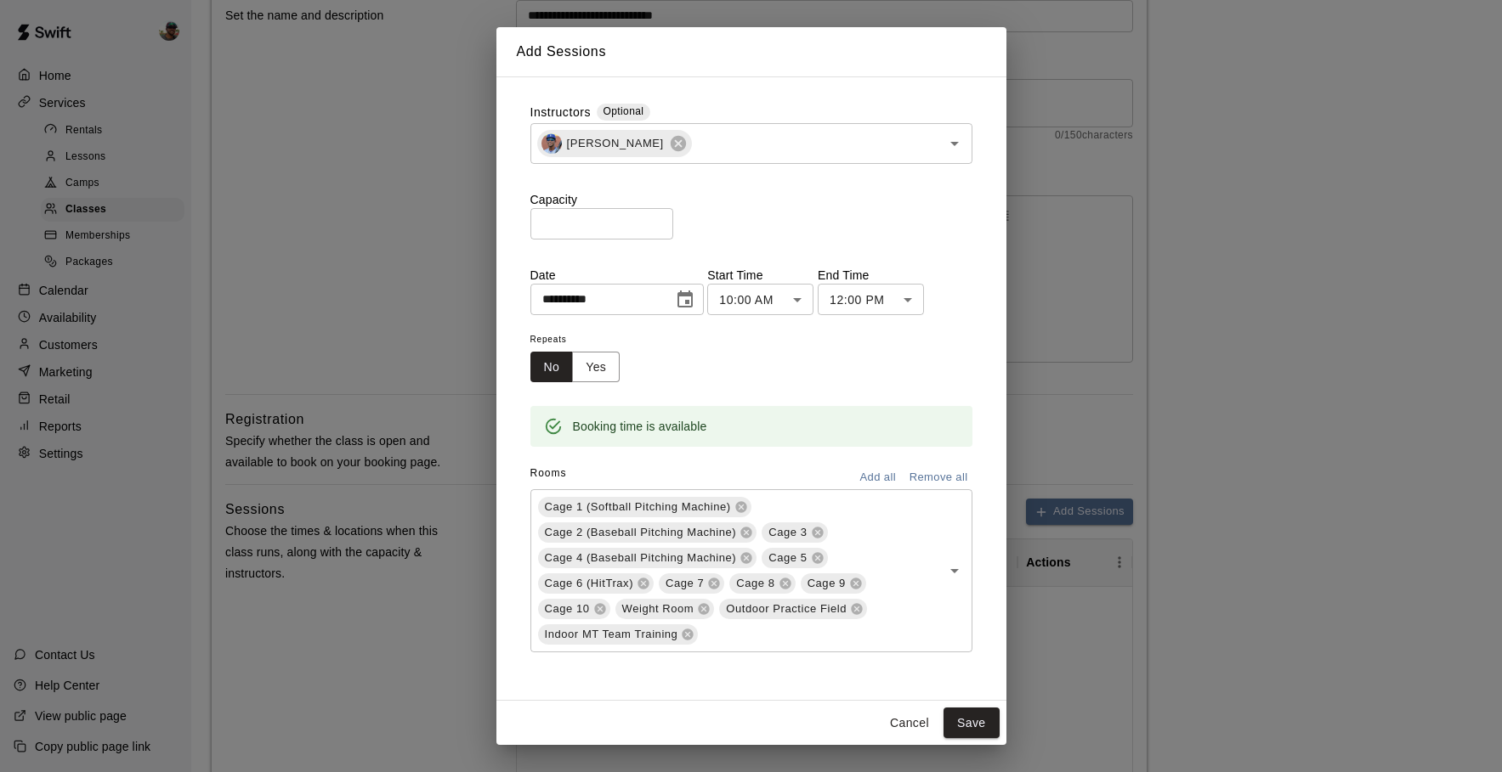
click at [914, 725] on button "Cancel" at bounding box center [909, 723] width 54 height 31
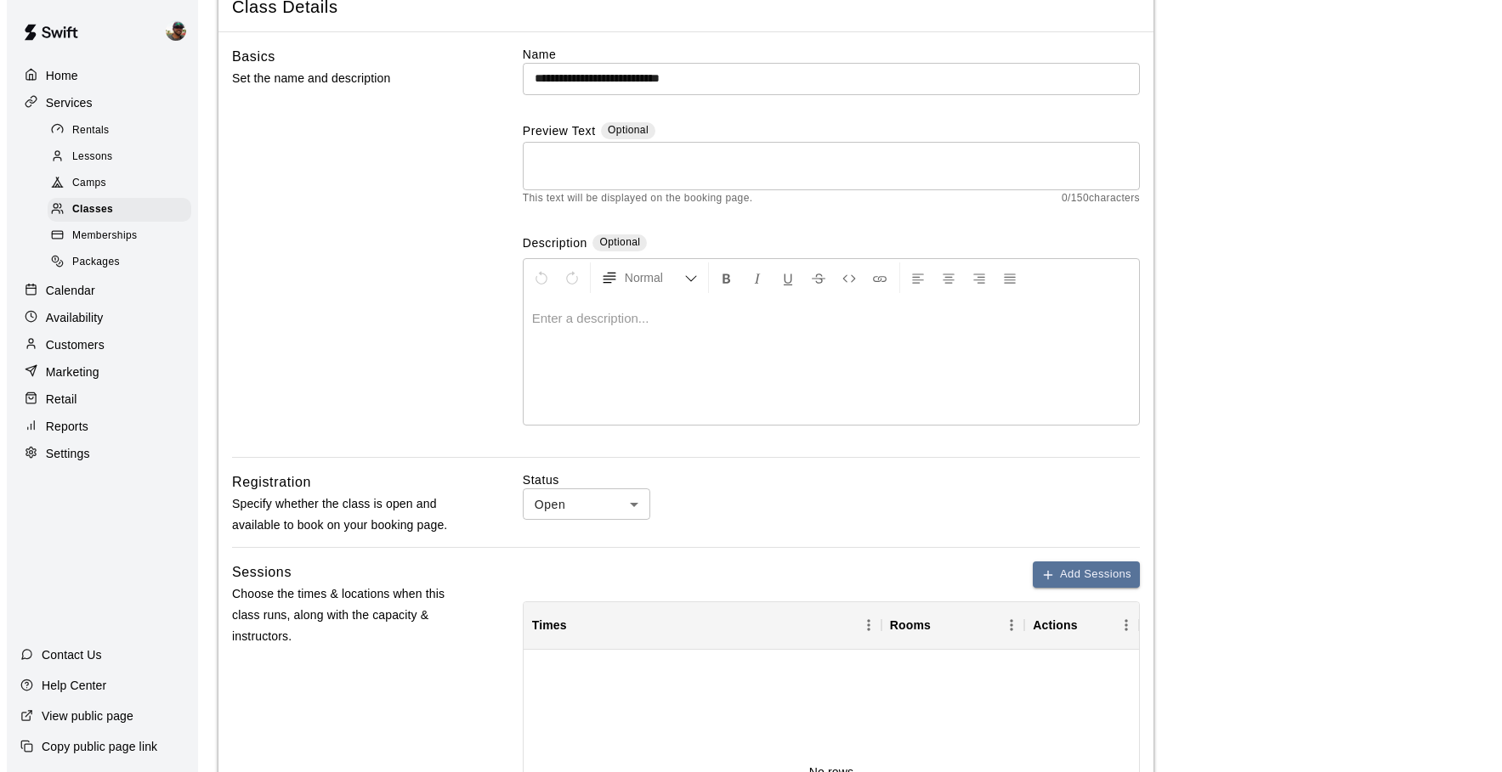
scroll to position [105, 0]
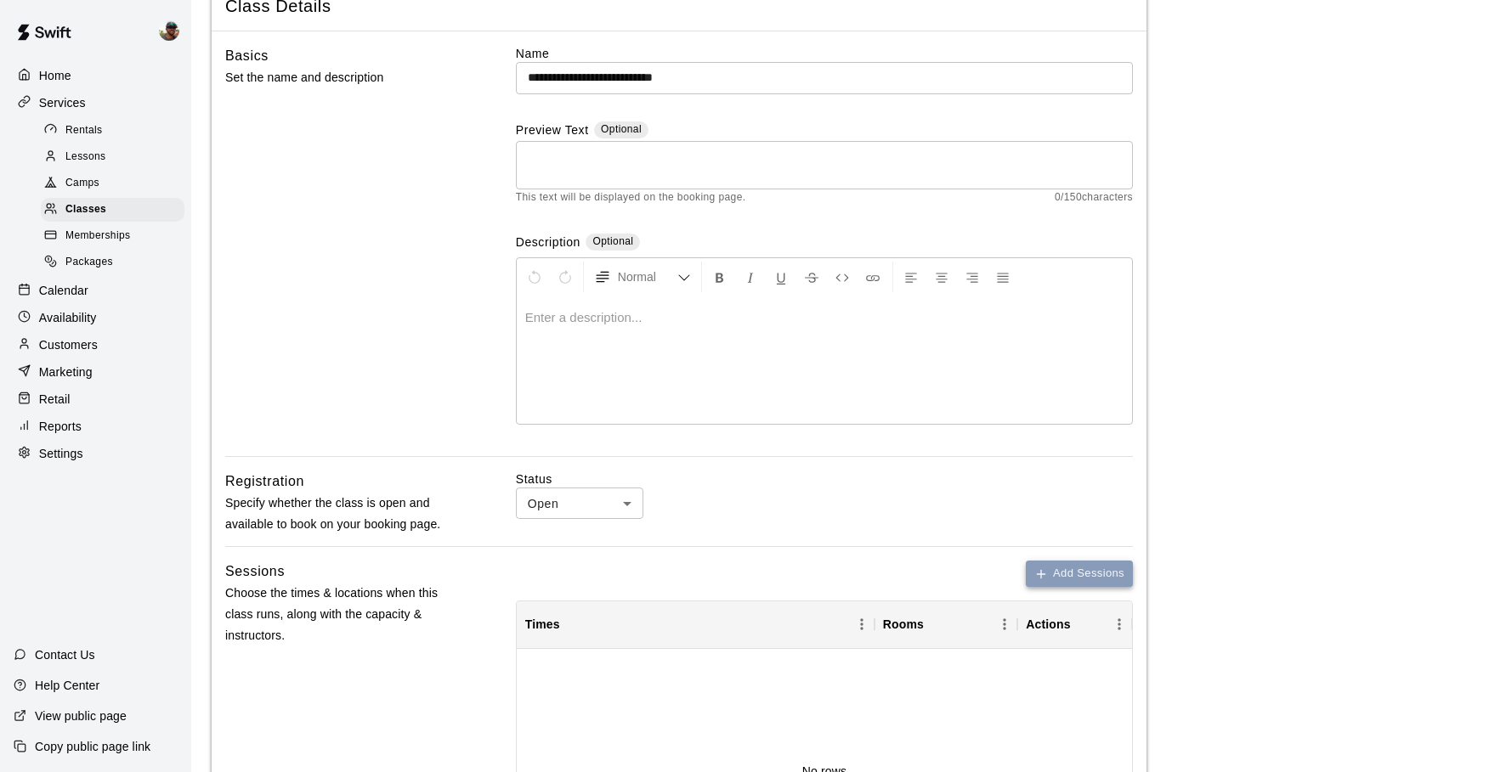
click at [1052, 574] on button "Add Sessions" at bounding box center [1079, 574] width 107 height 26
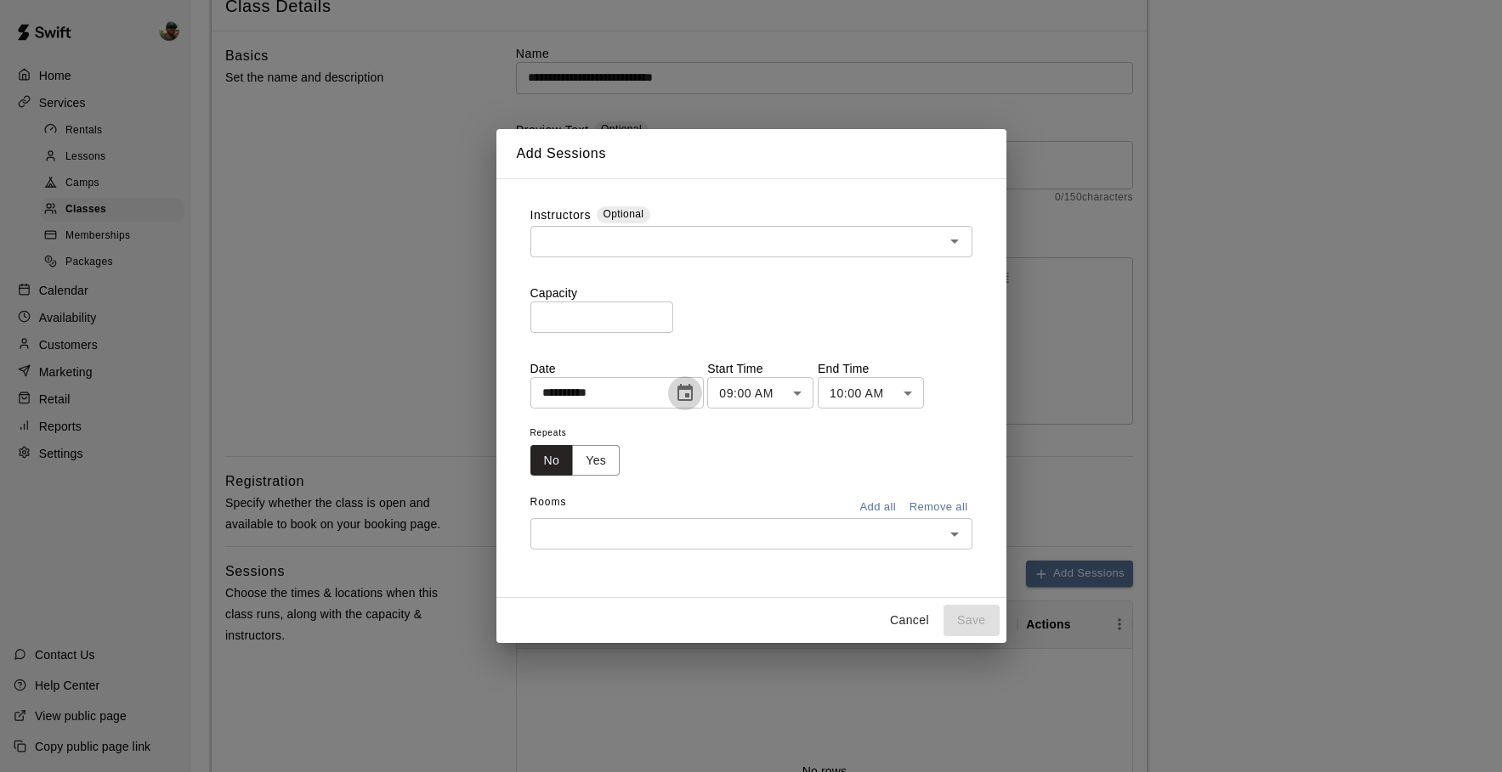
click at [692, 391] on icon "Choose date, selected date is Sep 15, 2025" at bounding box center [685, 393] width 20 height 20
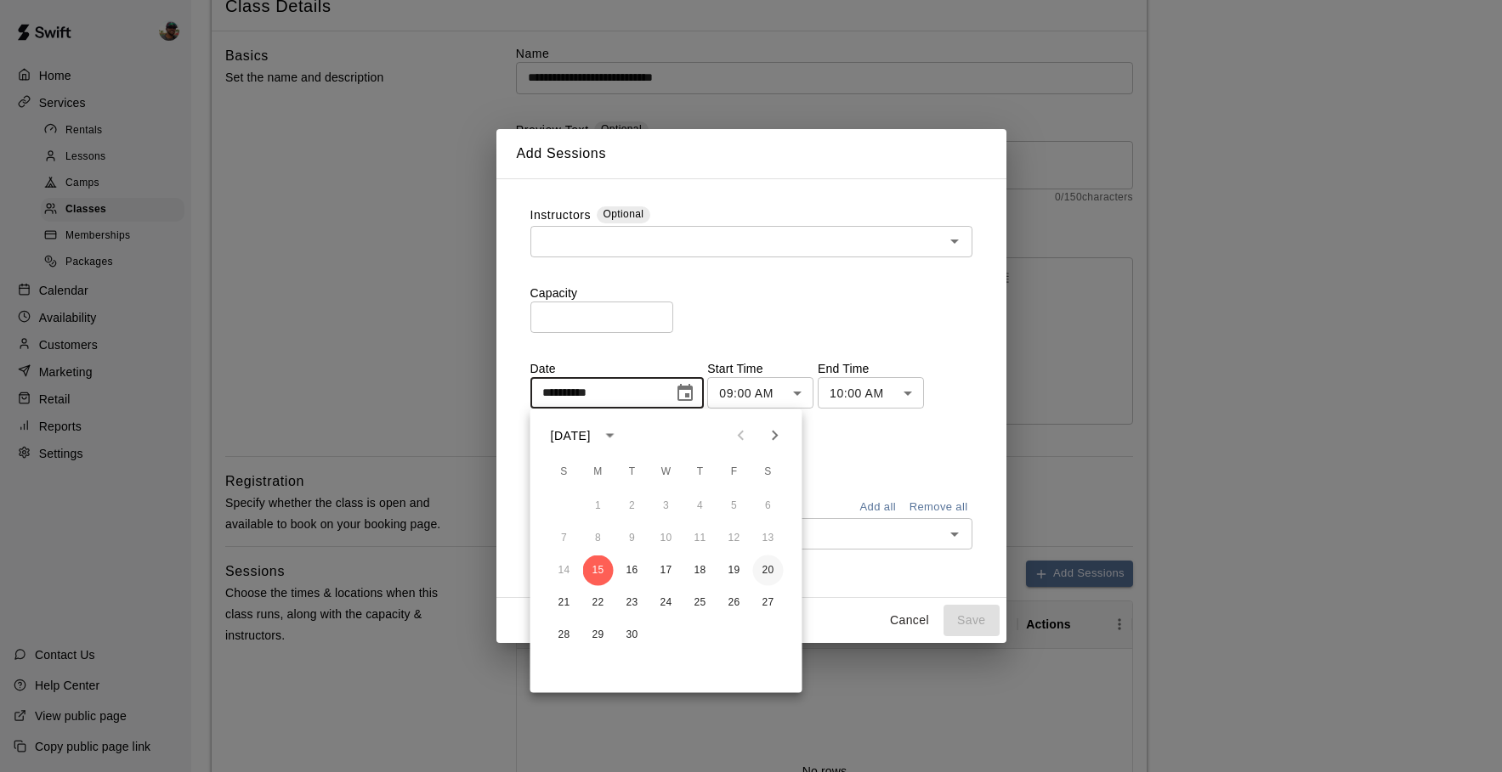
click at [757, 562] on button "20" at bounding box center [768, 571] width 31 height 31
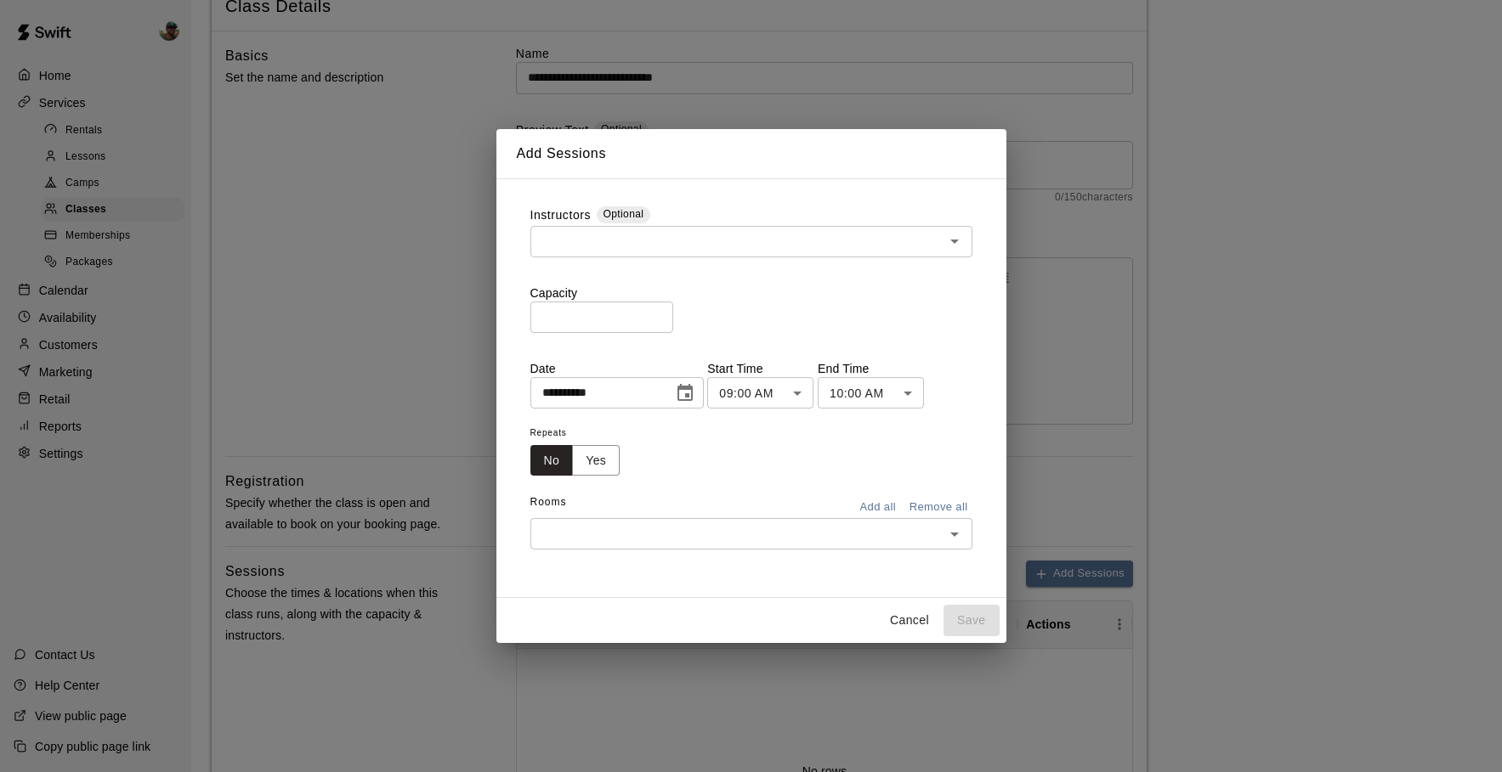
type input "**********"
click at [691, 406] on button "Choose date, selected date is Sep 20, 2025" at bounding box center [685, 393] width 34 height 34
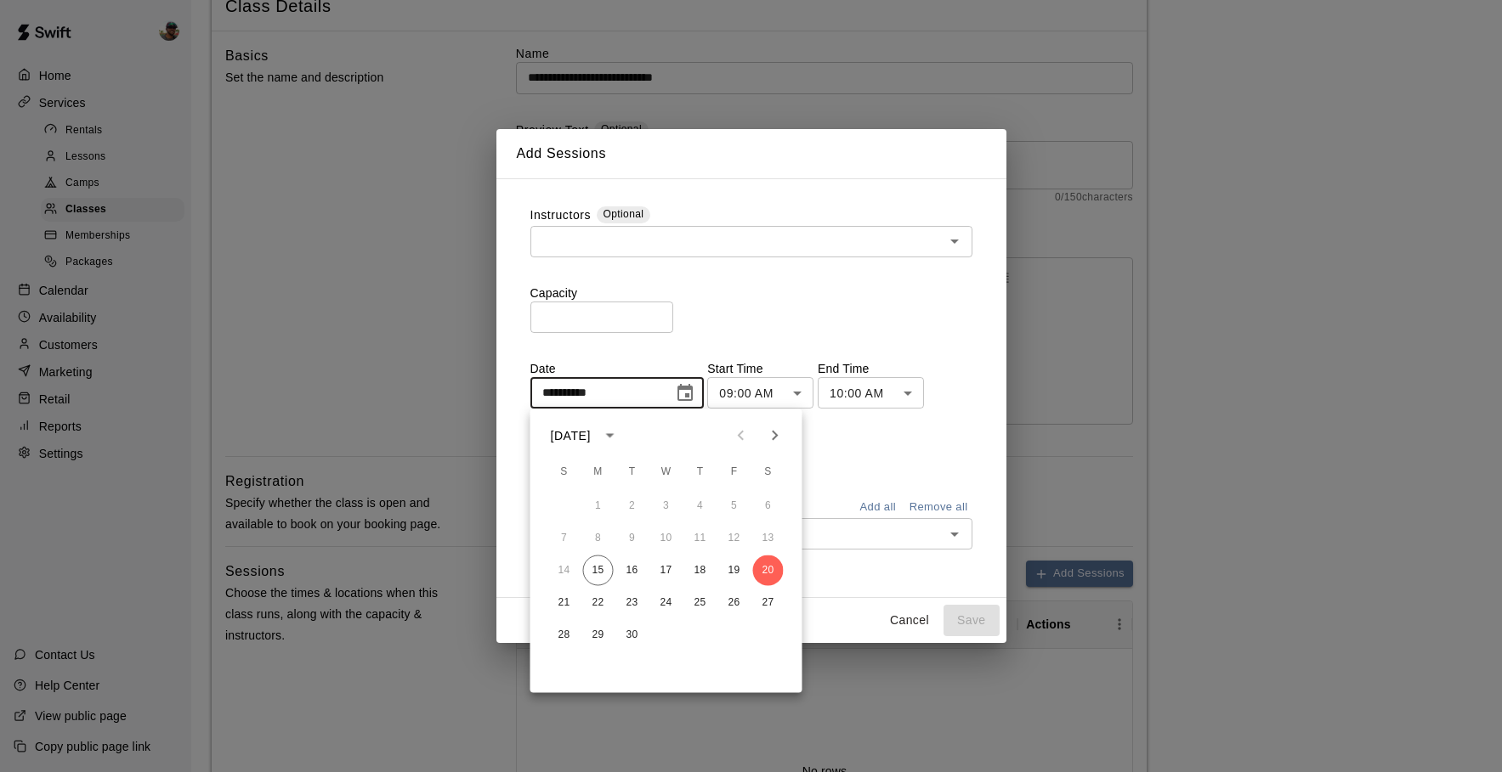
click at [847, 458] on div "Repeats No Yes" at bounding box center [751, 449] width 442 height 54
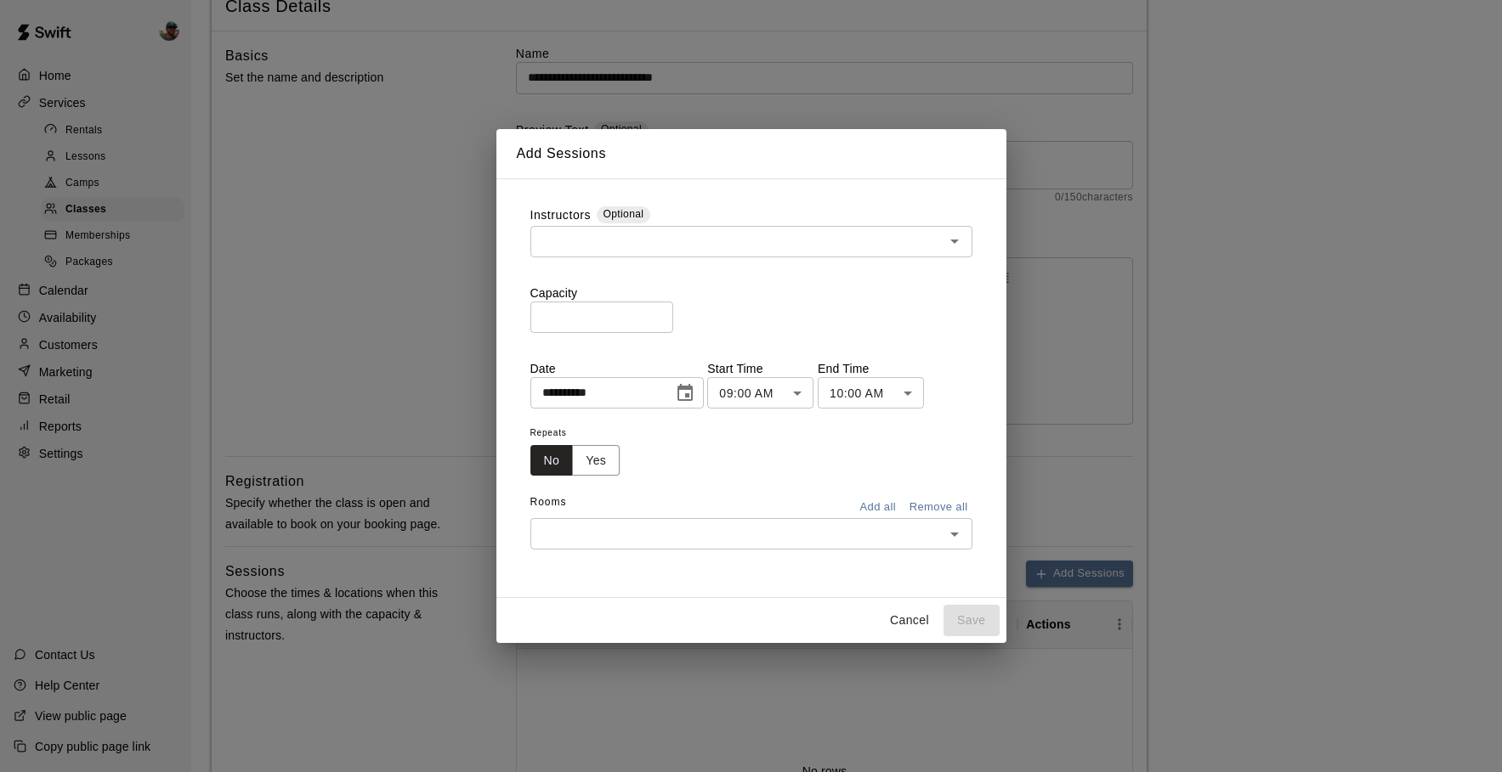
click at [860, 501] on button "Add all" at bounding box center [878, 508] width 54 height 26
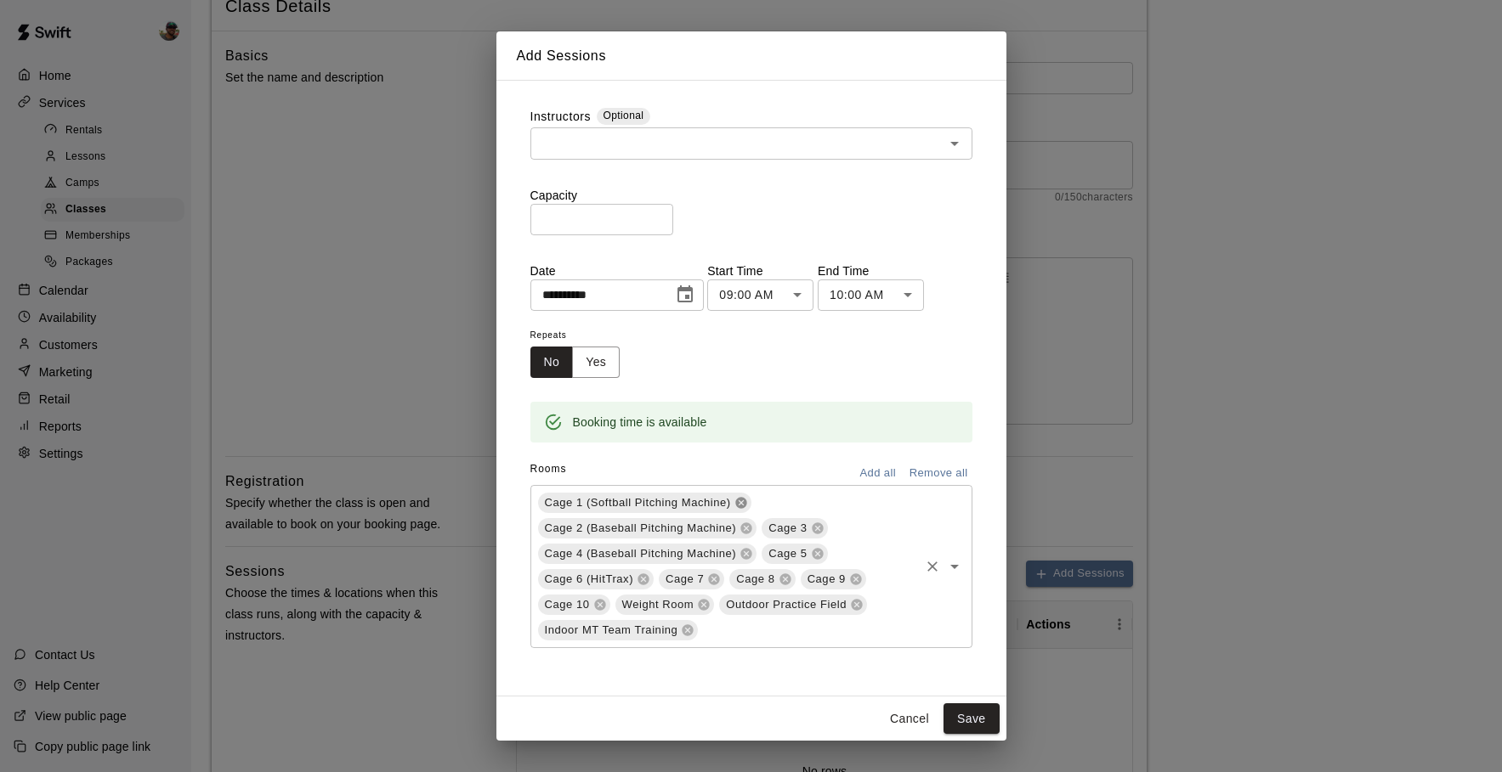
click at [740, 505] on icon at bounding box center [740, 502] width 11 height 11
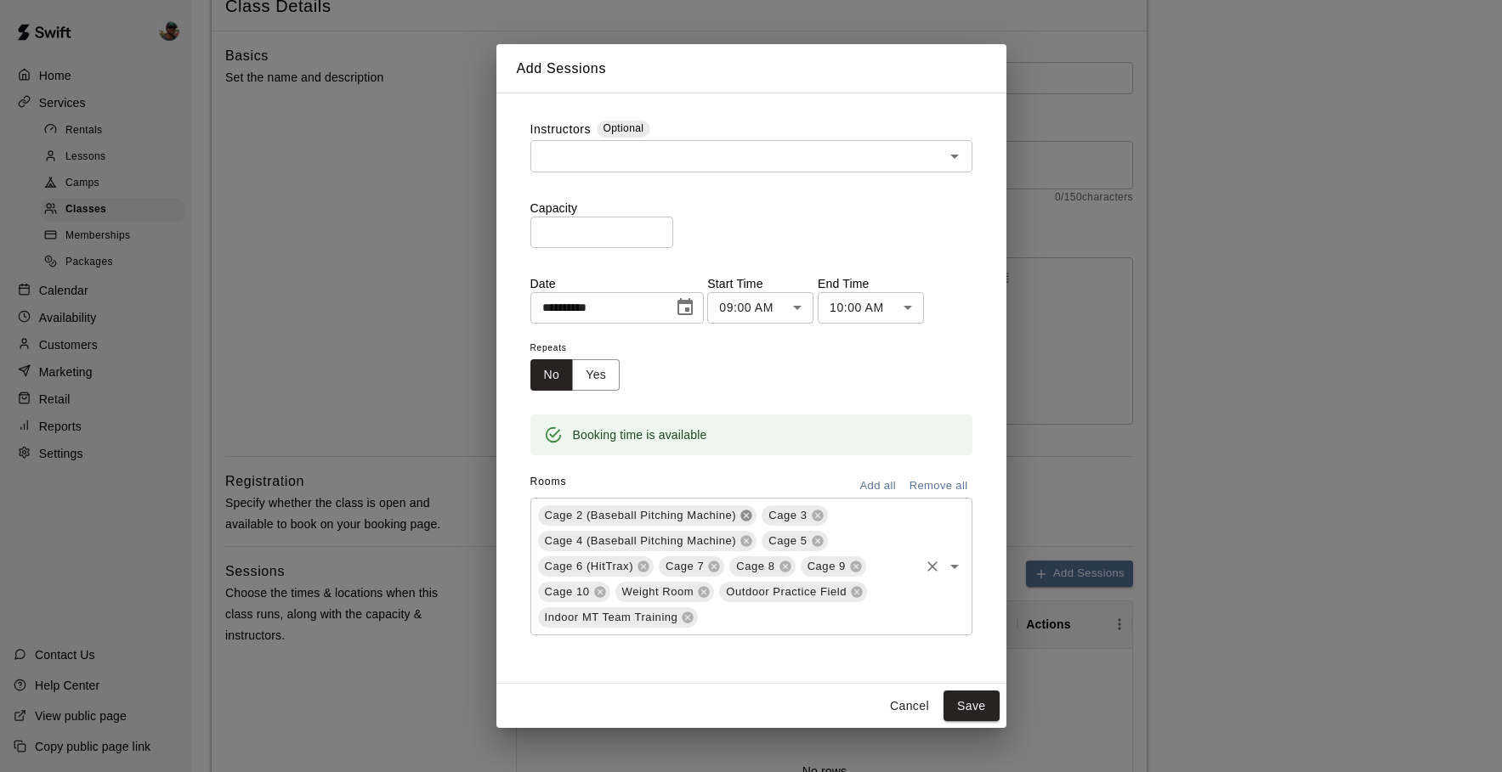
click at [744, 520] on icon at bounding box center [746, 515] width 11 height 11
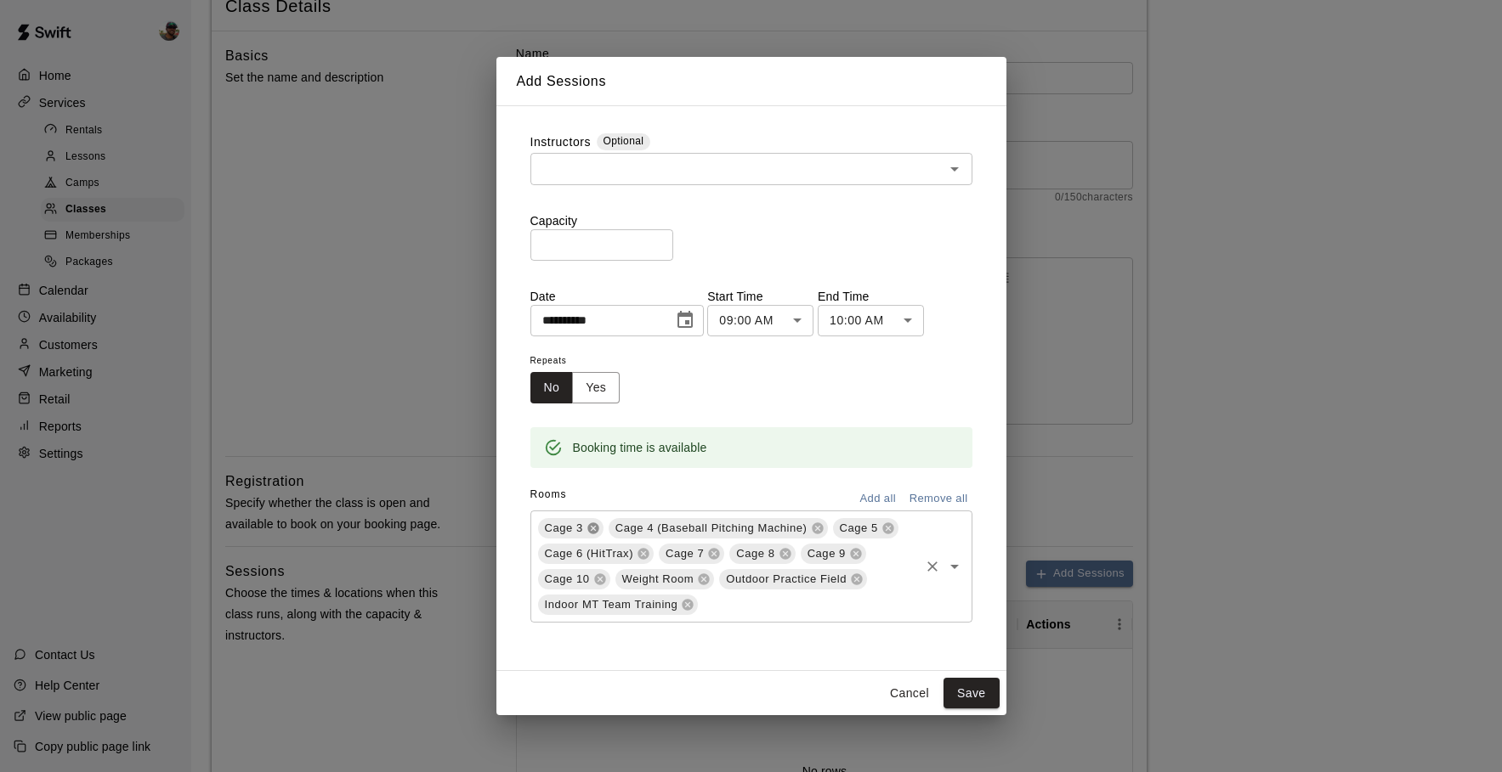
click at [596, 531] on icon at bounding box center [592, 528] width 11 height 11
click at [857, 580] on icon at bounding box center [857, 580] width 14 height 14
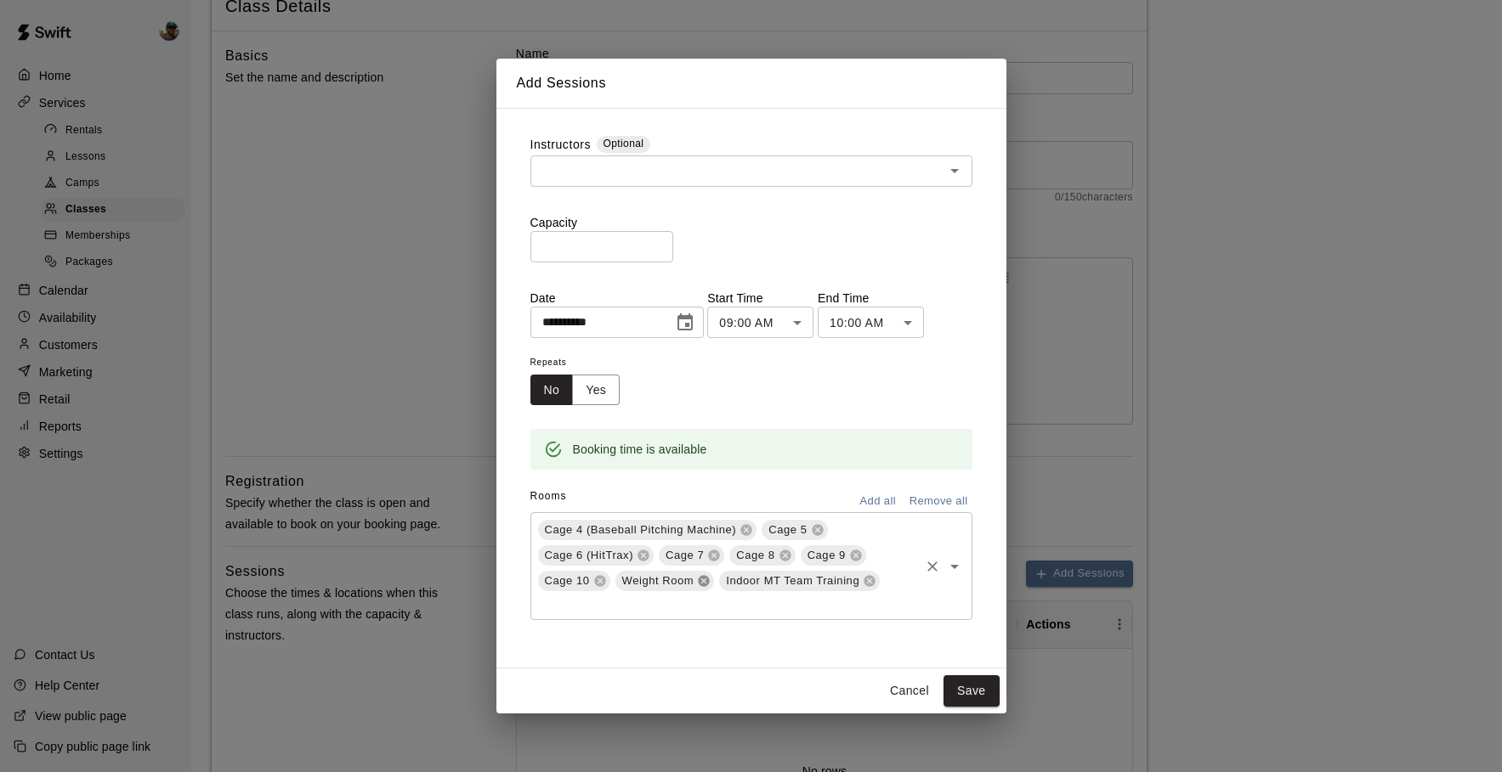
click at [707, 583] on icon at bounding box center [704, 581] width 11 height 11
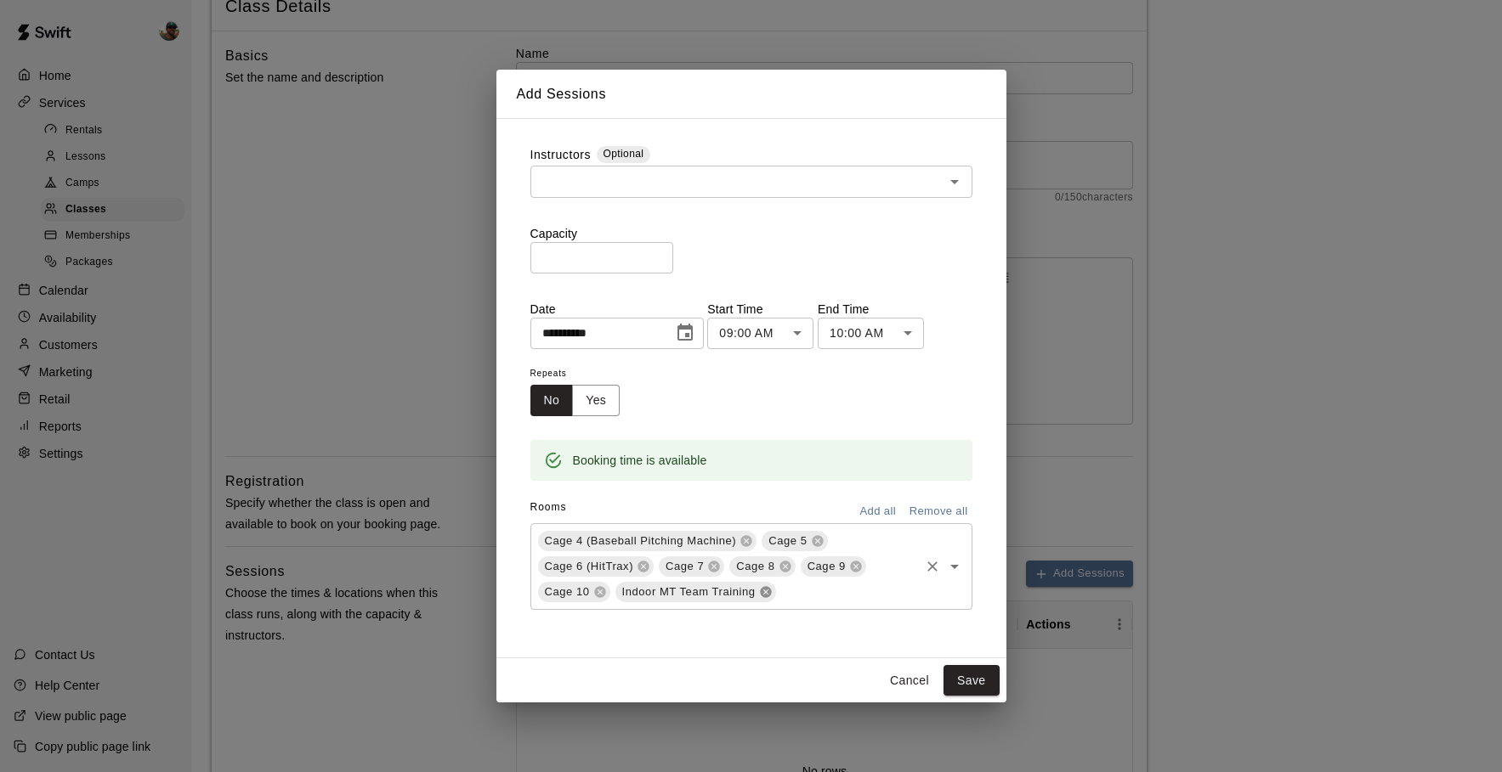
click at [764, 591] on icon at bounding box center [766, 593] width 14 height 14
click at [909, 330] on body "**********" at bounding box center [751, 595] width 1502 height 1401
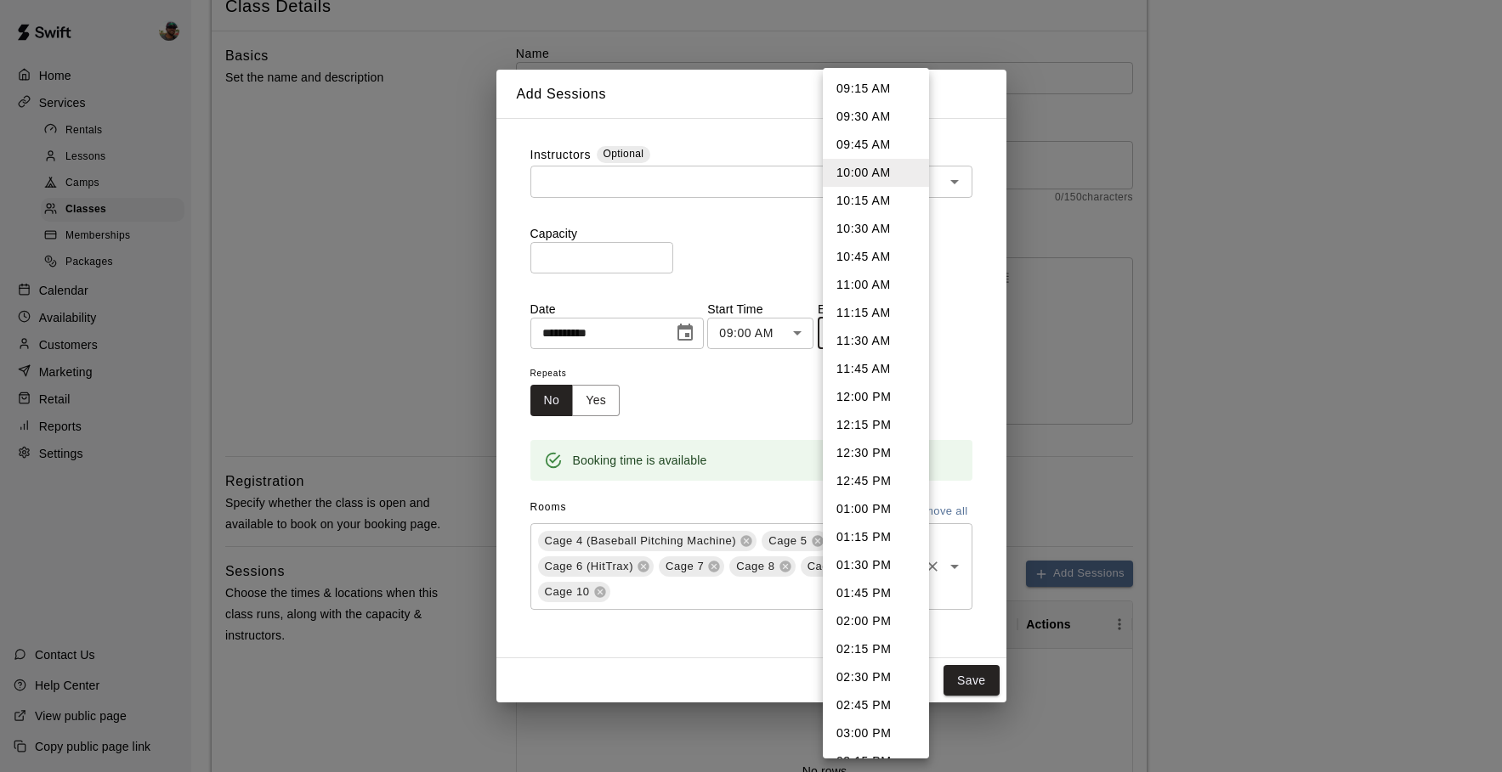
click at [777, 344] on div at bounding box center [751, 386] width 1502 height 772
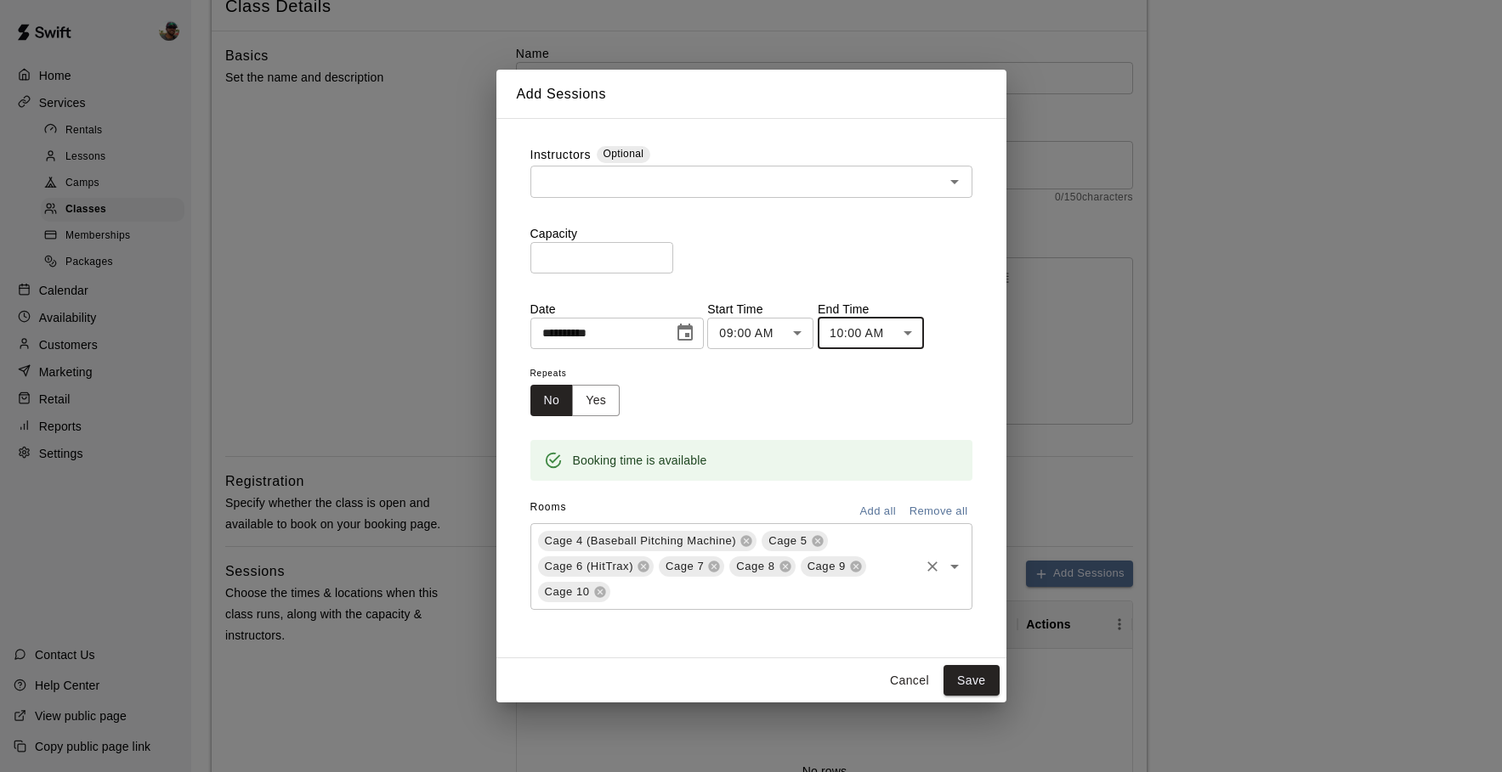
click at [788, 343] on div "09:15 AM 09:30 AM 09:45 AM 10:00 AM 10:15 AM 10:30 AM 10:45 AM 11:00 AM 11:15 A…" at bounding box center [751, 386] width 1502 height 772
click at [795, 333] on body "**********" at bounding box center [751, 595] width 1502 height 1401
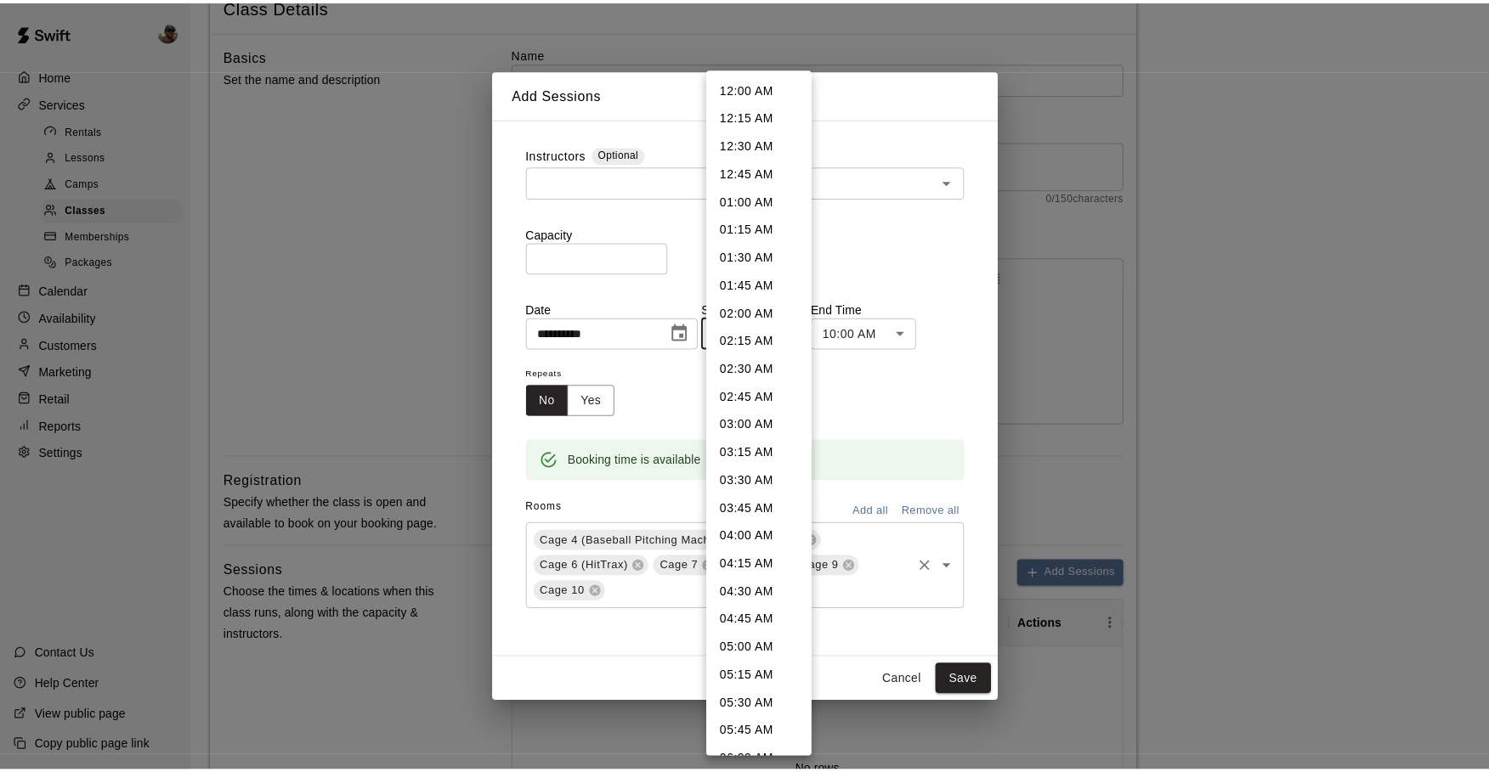
scroll to position [685, 0]
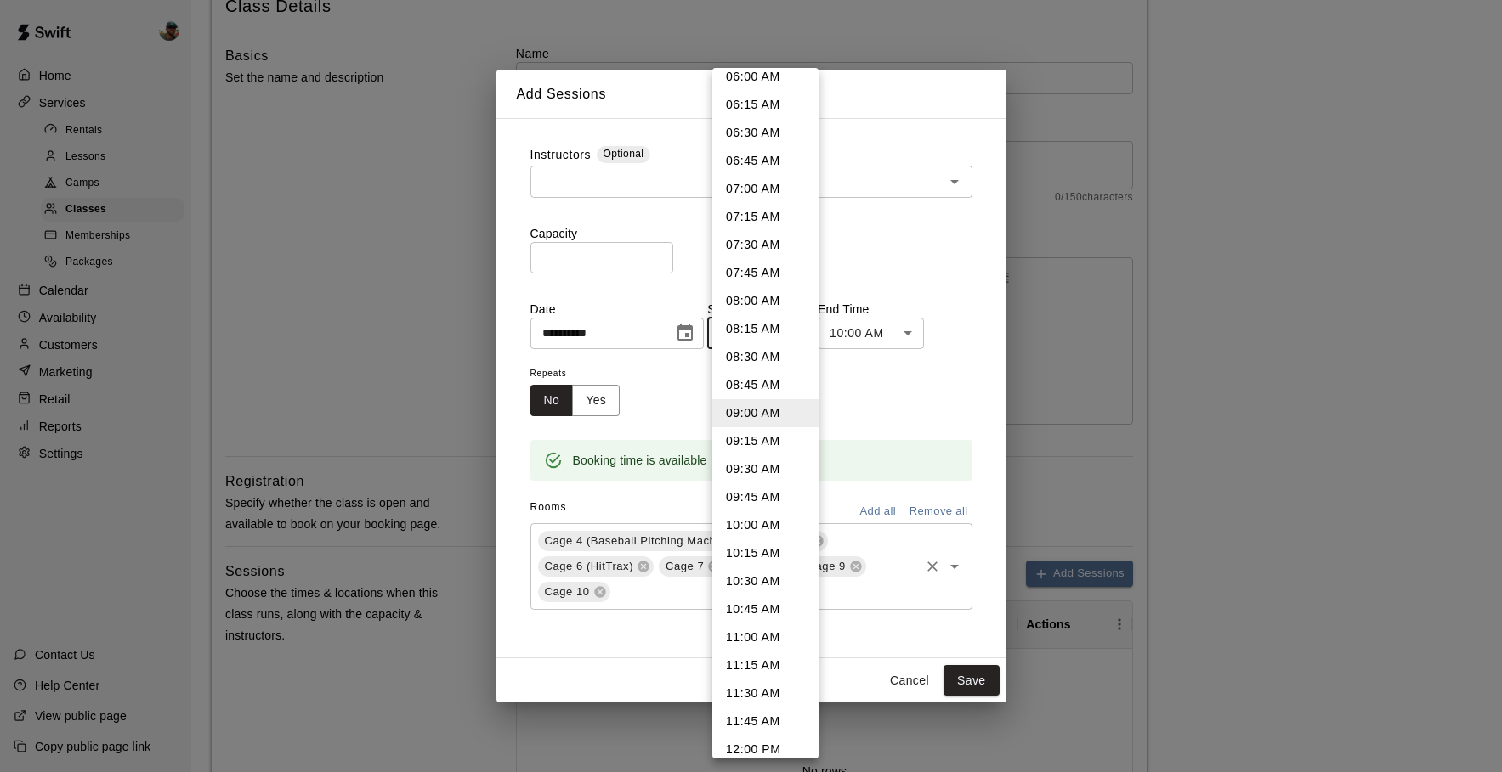
click at [753, 525] on li "10:00 AM" at bounding box center [765, 526] width 106 height 28
type input "********"
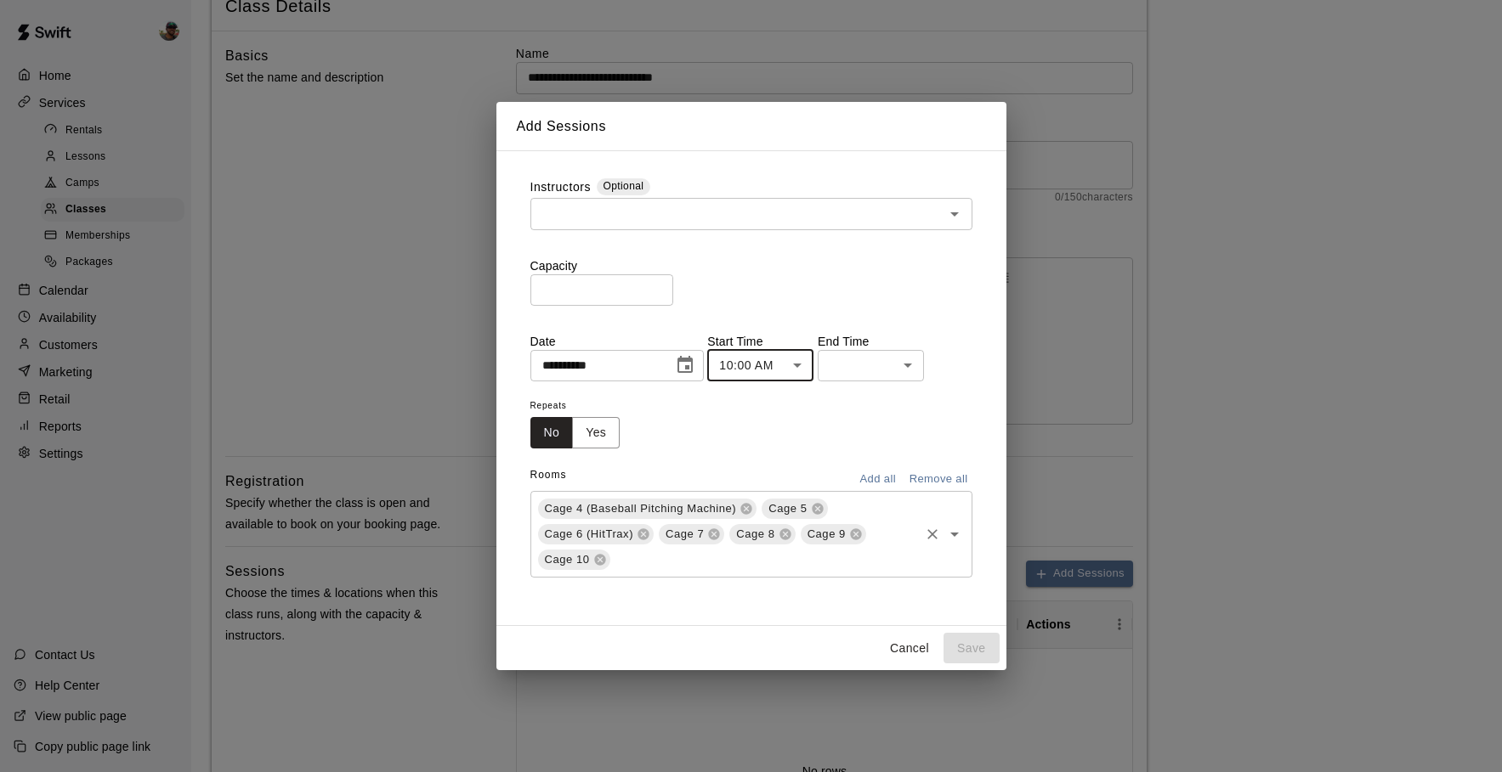
click at [888, 362] on body "**********" at bounding box center [751, 595] width 1502 height 1401
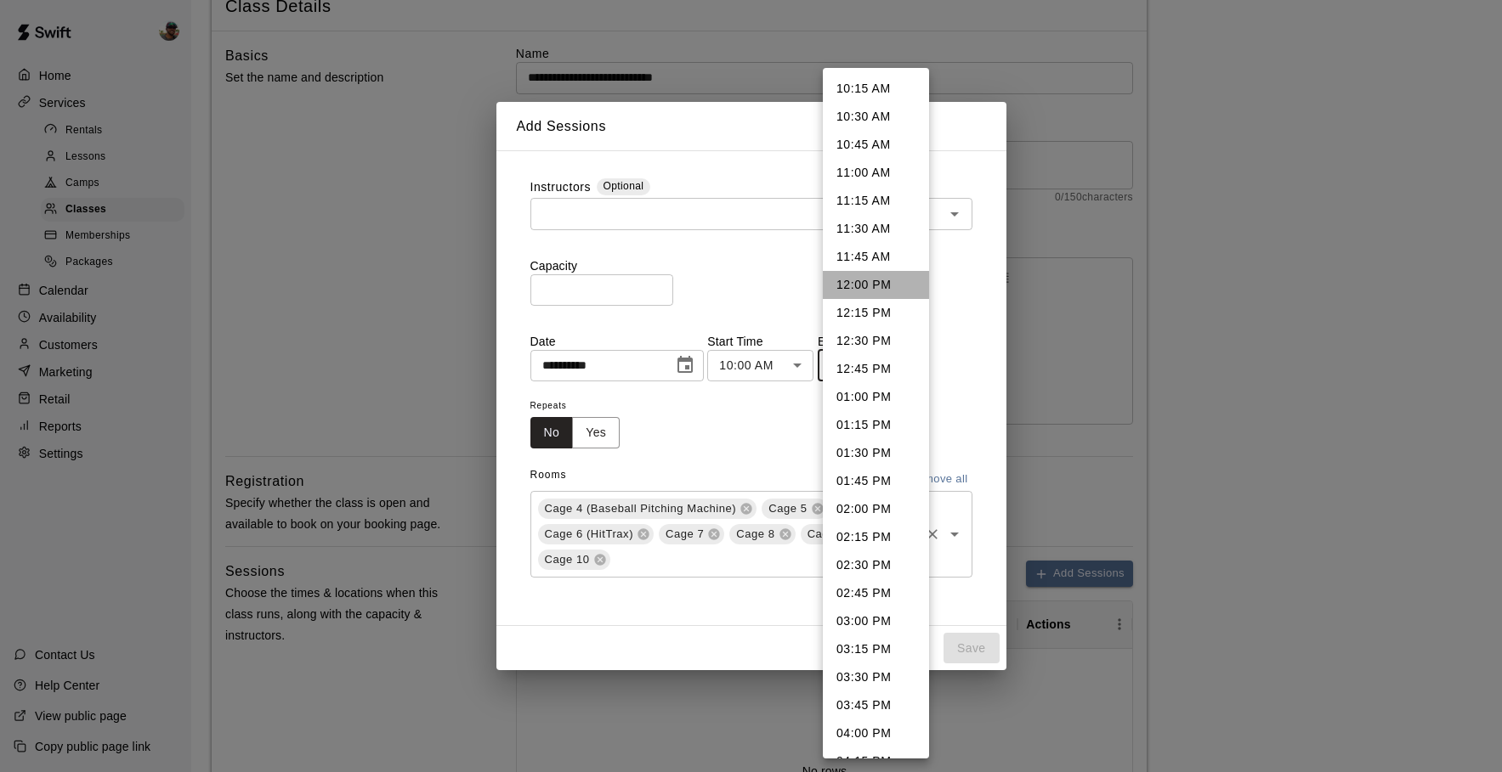
click at [875, 290] on li "12:00 PM" at bounding box center [876, 285] width 106 height 28
type input "********"
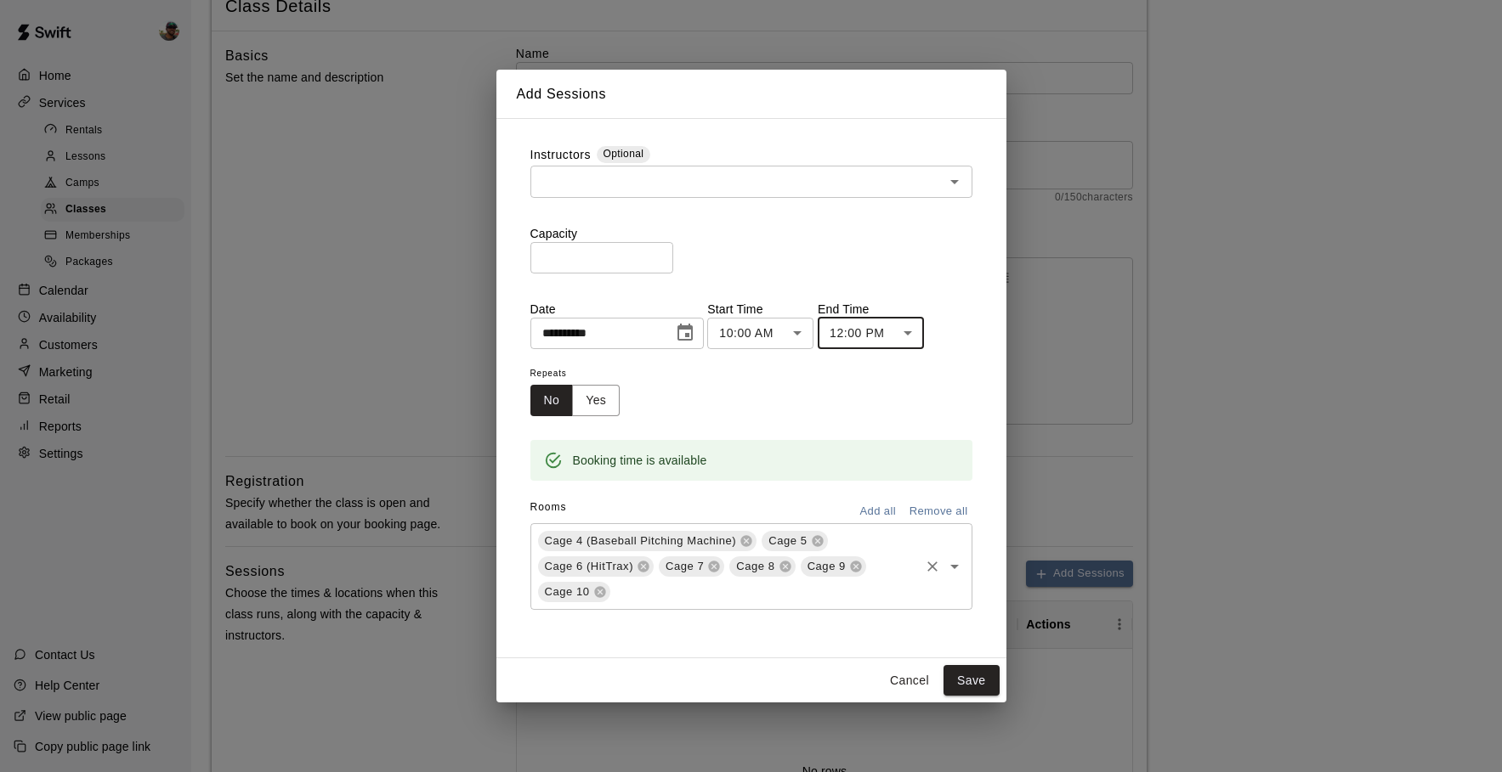
click at [673, 166] on div "​" at bounding box center [751, 181] width 442 height 31
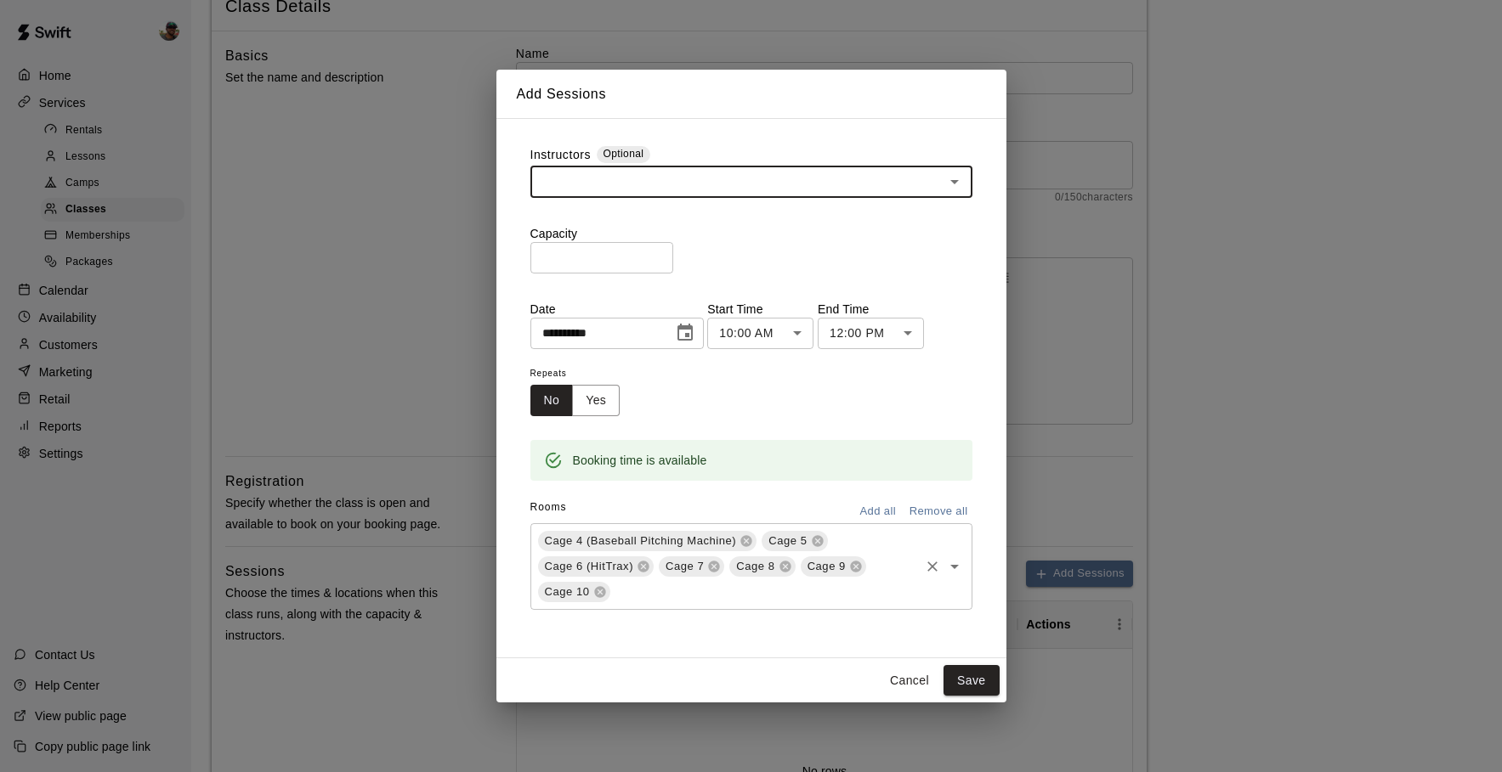
click at [631, 259] on input "*" at bounding box center [601, 257] width 143 height 31
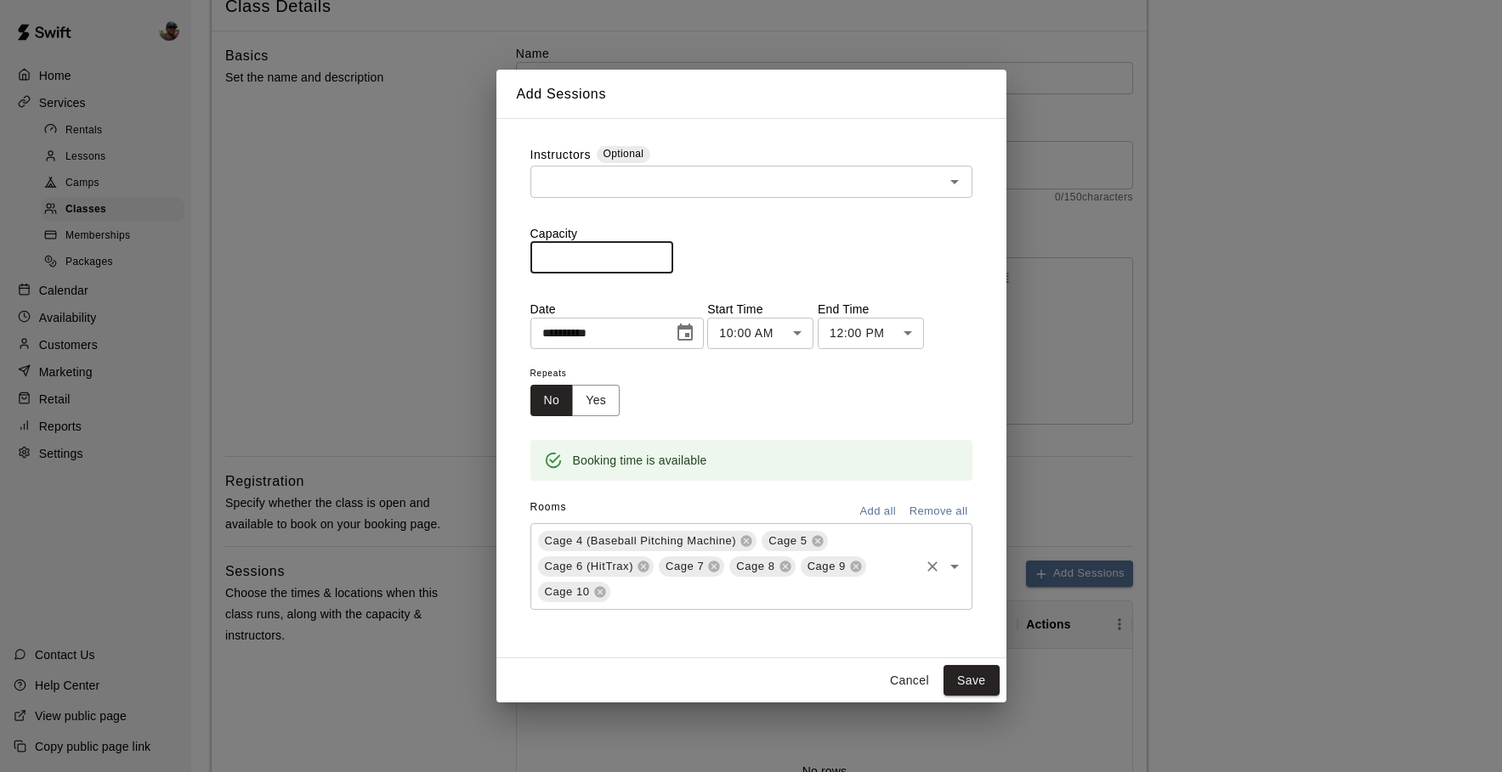
click at [631, 259] on input "*" at bounding box center [601, 257] width 143 height 31
type input "**"
click at [822, 185] on input "text" at bounding box center [737, 181] width 404 height 21
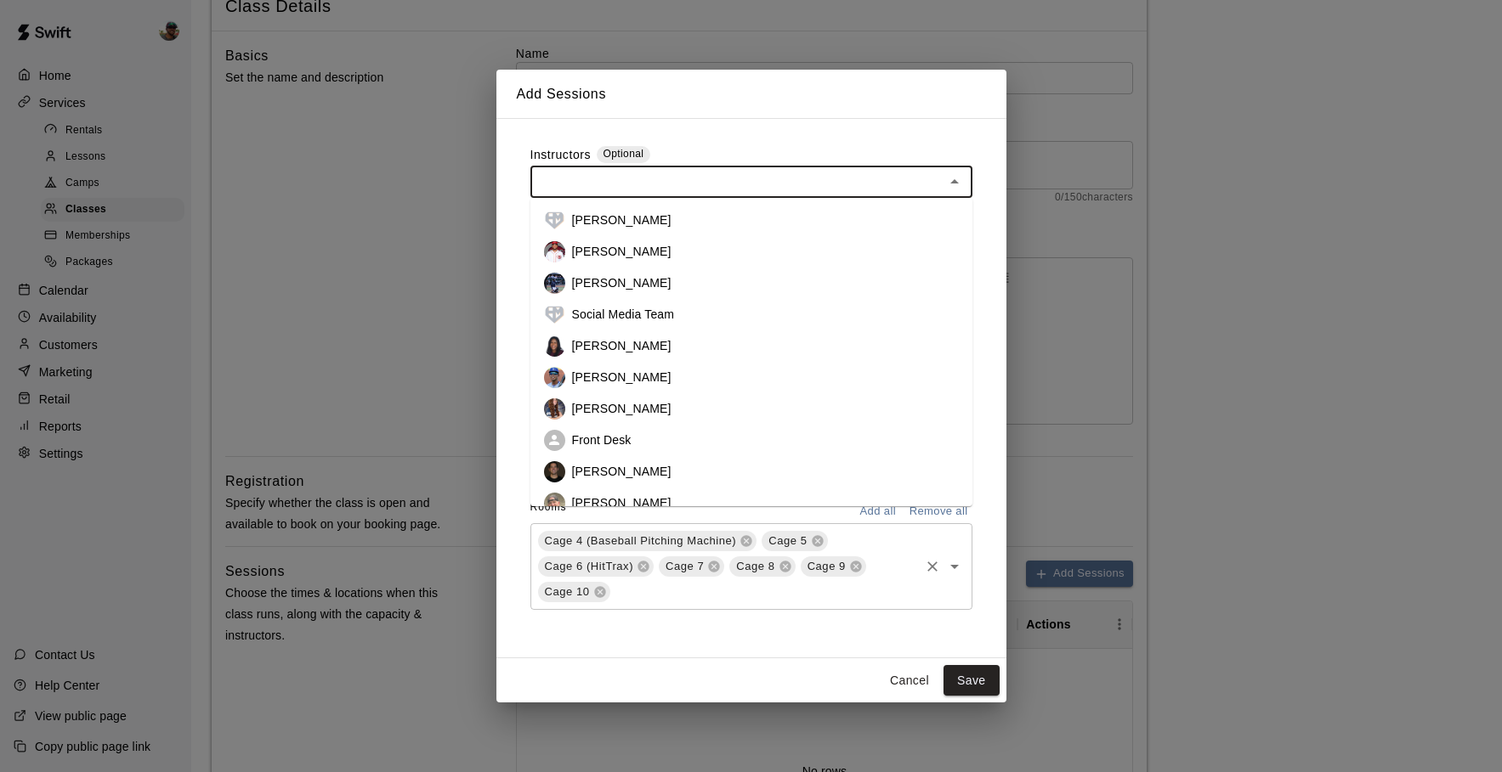
click at [653, 383] on p "[PERSON_NAME]" at bounding box center [621, 377] width 99 height 17
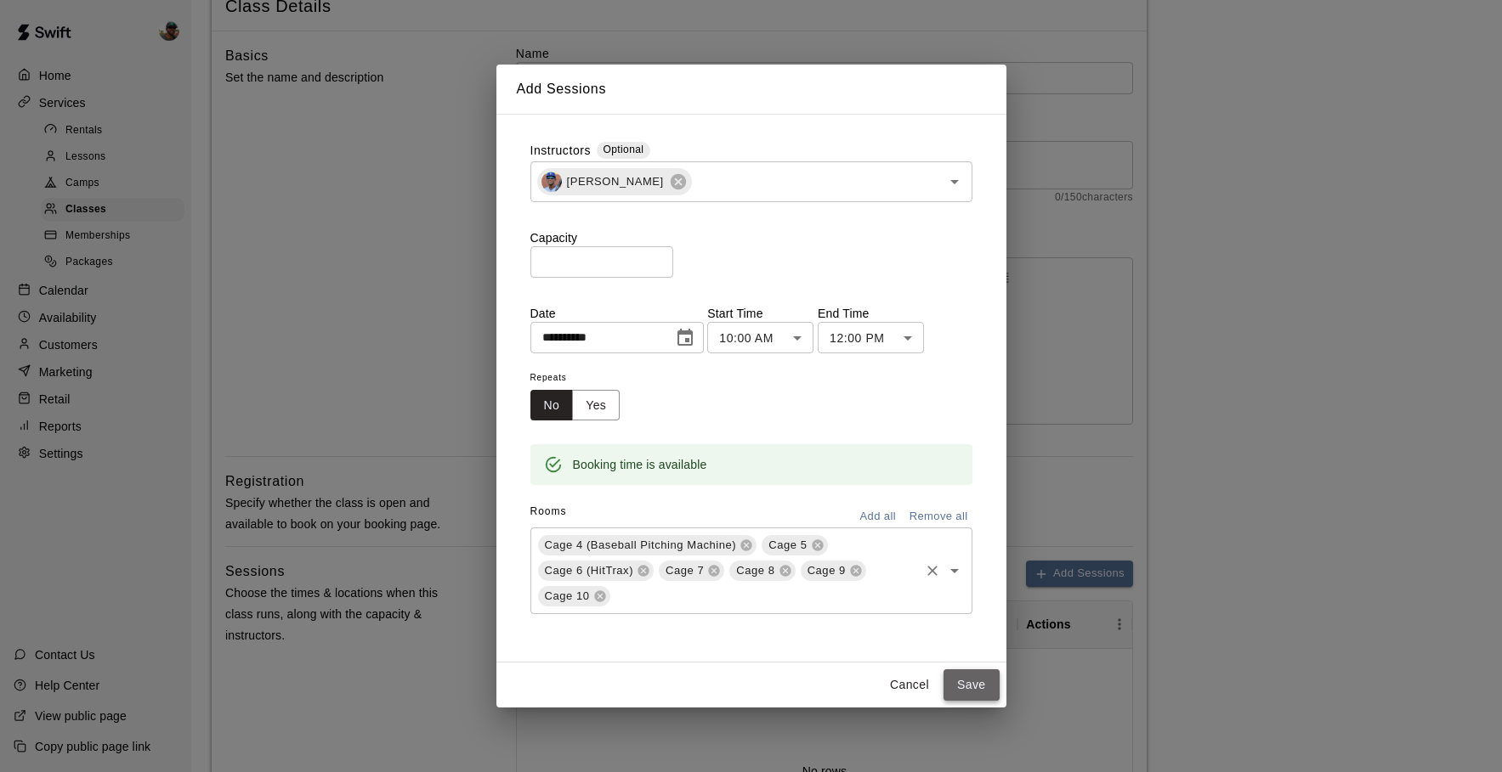
click at [969, 695] on button "Save" at bounding box center [971, 685] width 56 height 31
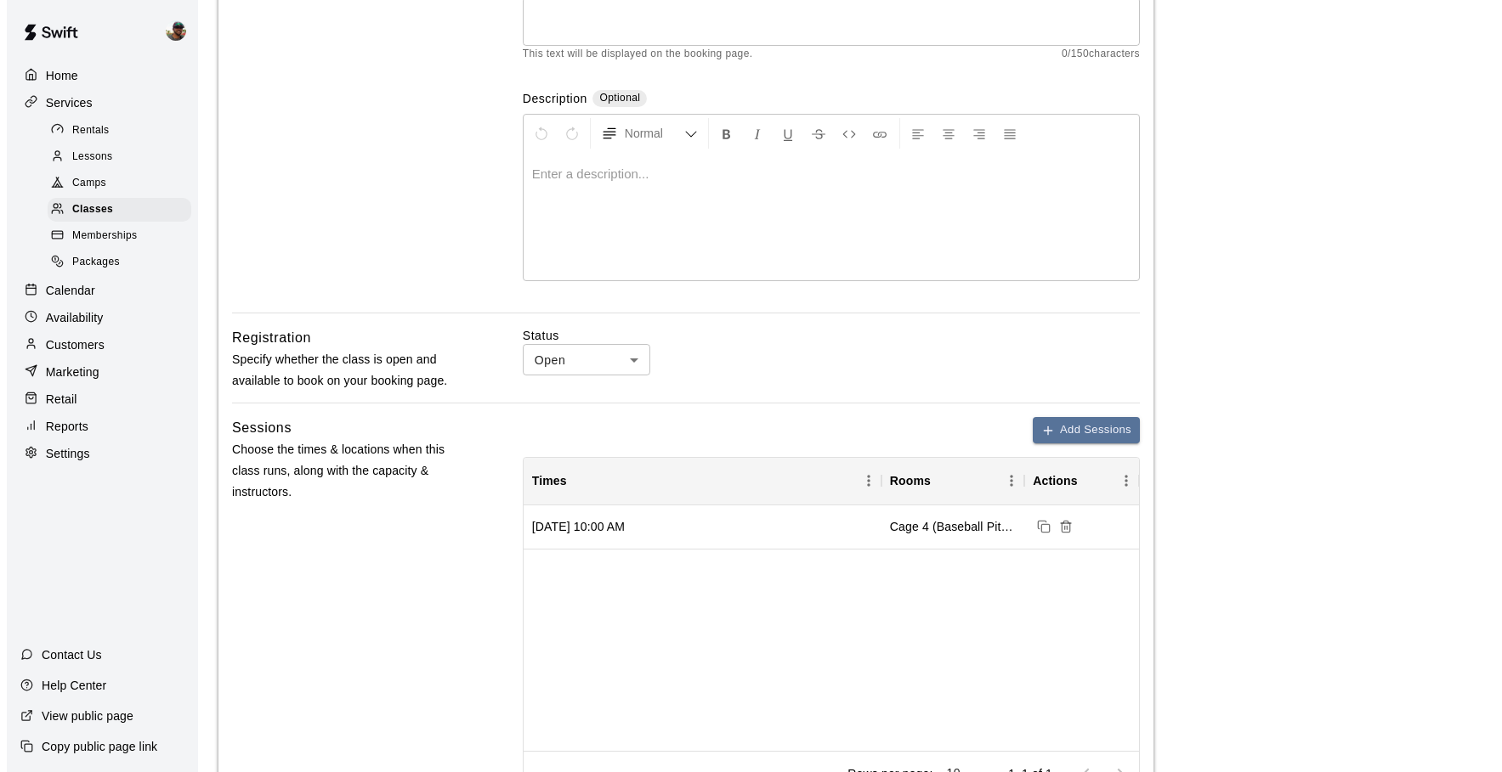
scroll to position [259, 0]
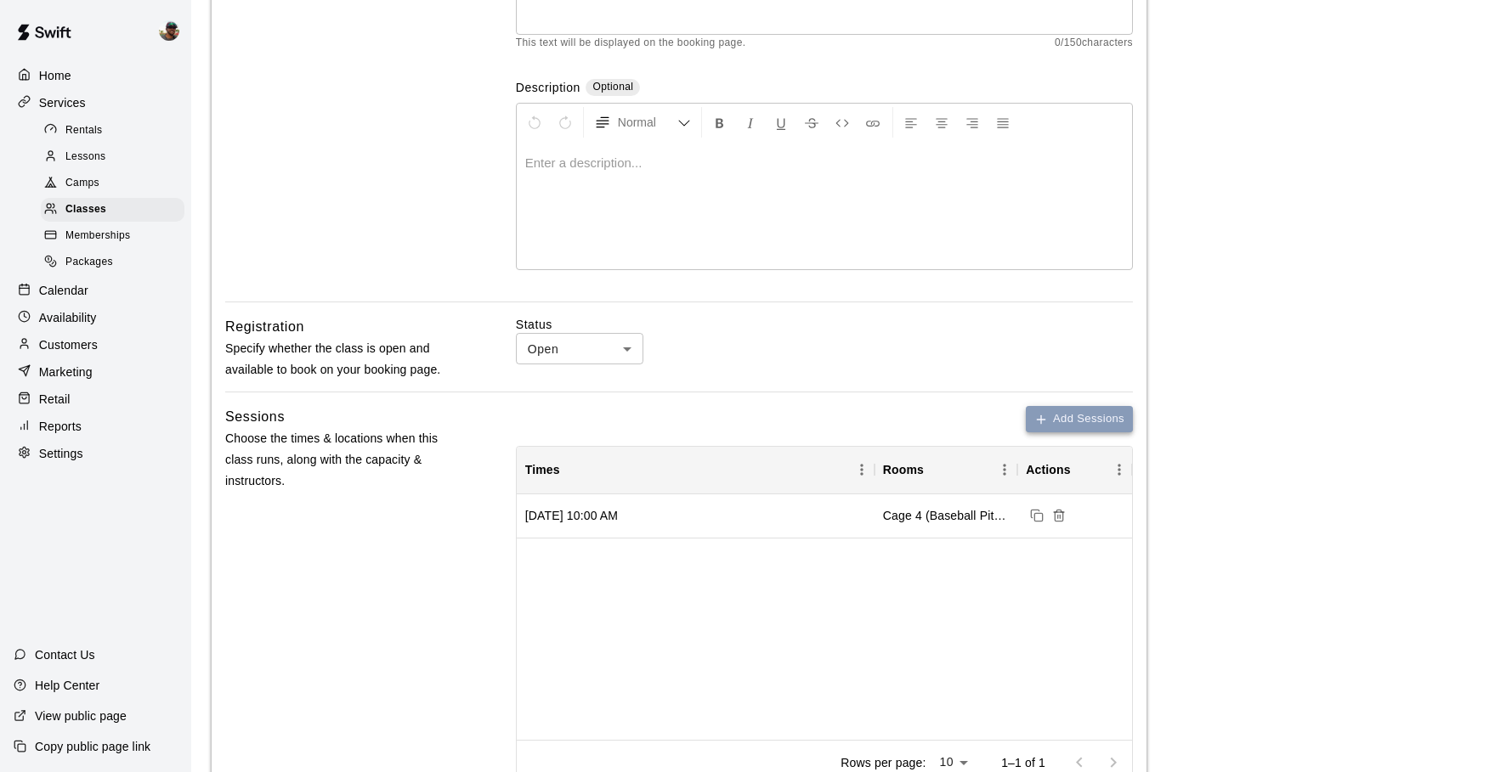
click at [1069, 413] on button "Add Sessions" at bounding box center [1079, 419] width 107 height 26
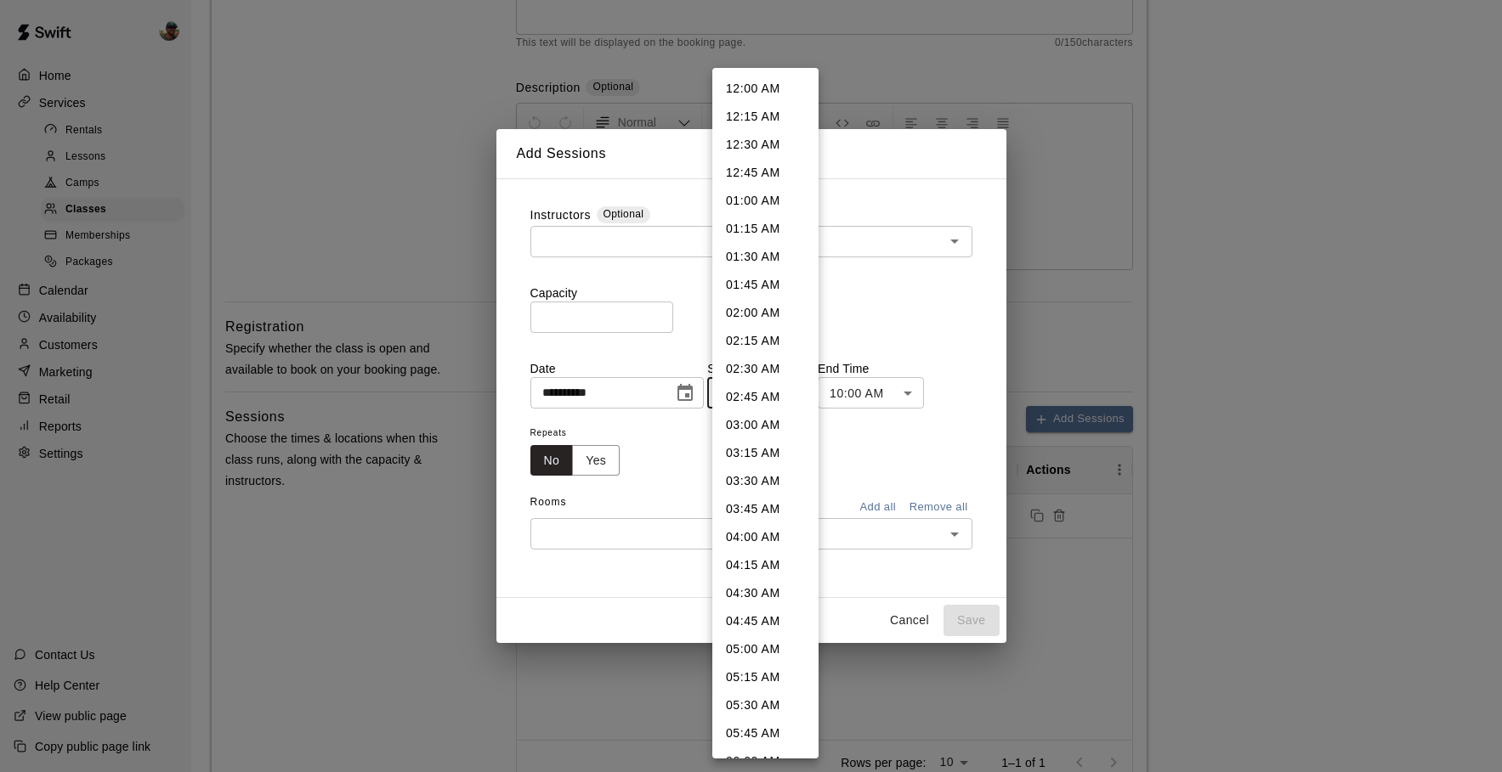
click at [805, 394] on body "**********" at bounding box center [751, 441] width 1502 height 1401
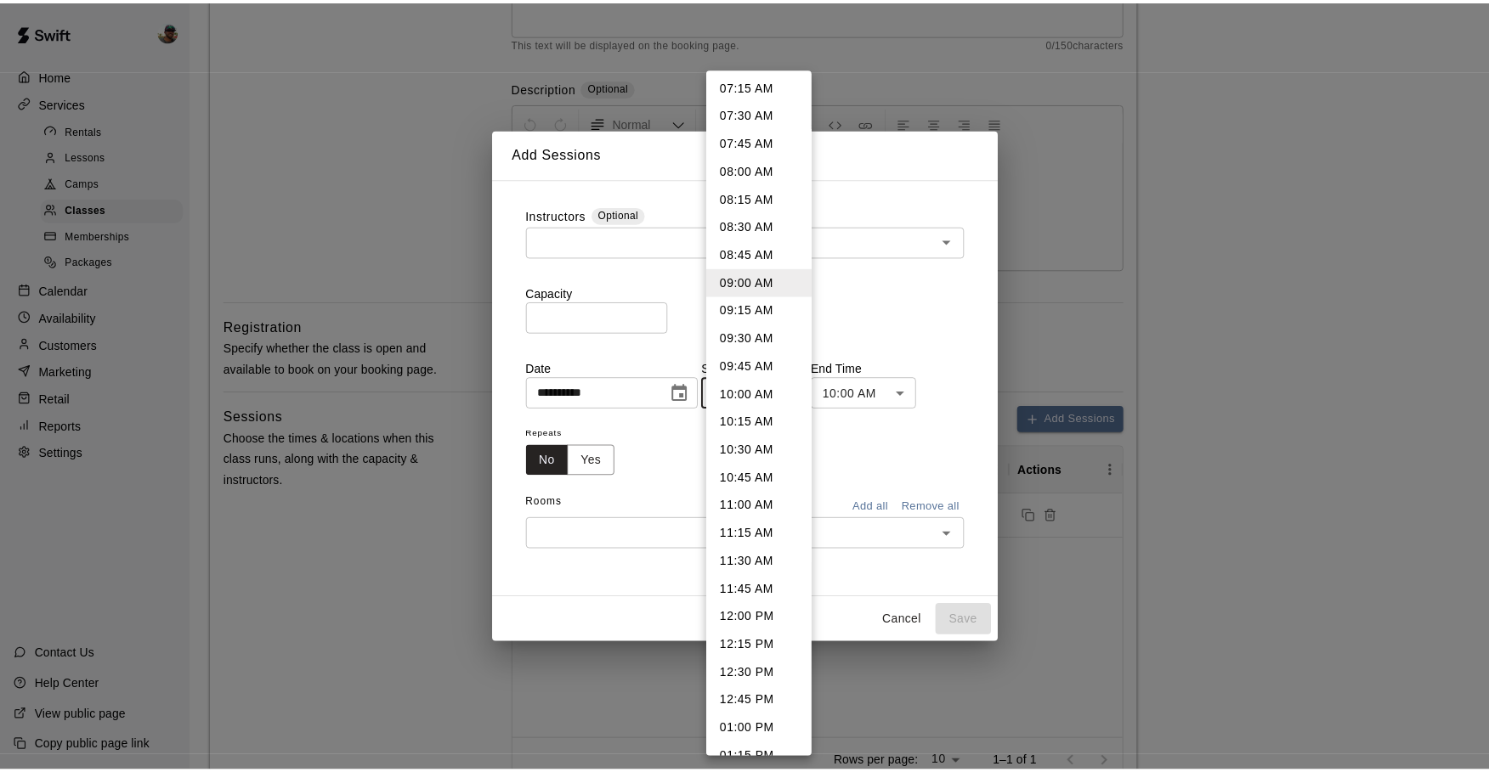
scroll to position [817, 0]
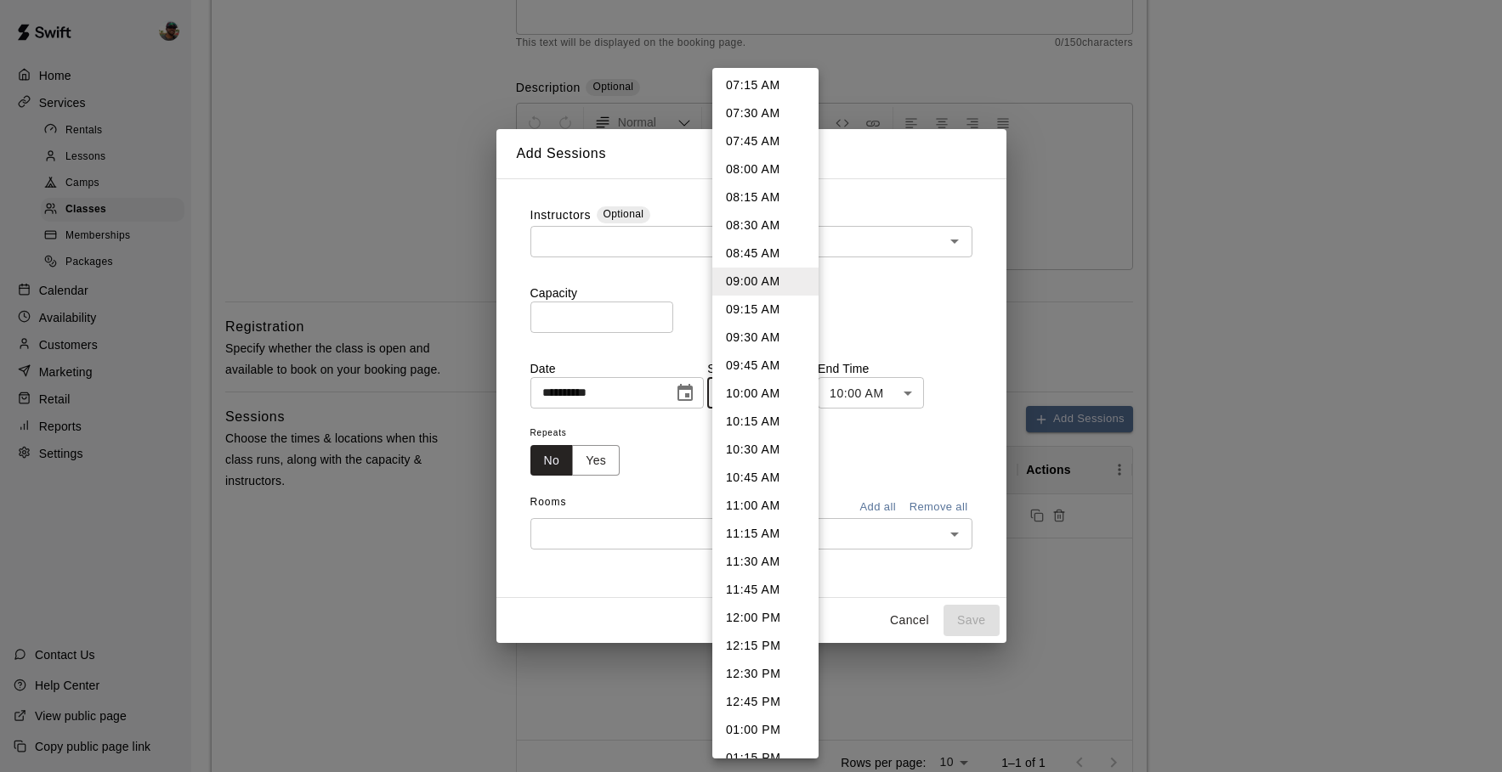
click at [756, 629] on li "12:00 PM" at bounding box center [765, 618] width 106 height 28
type input "********"
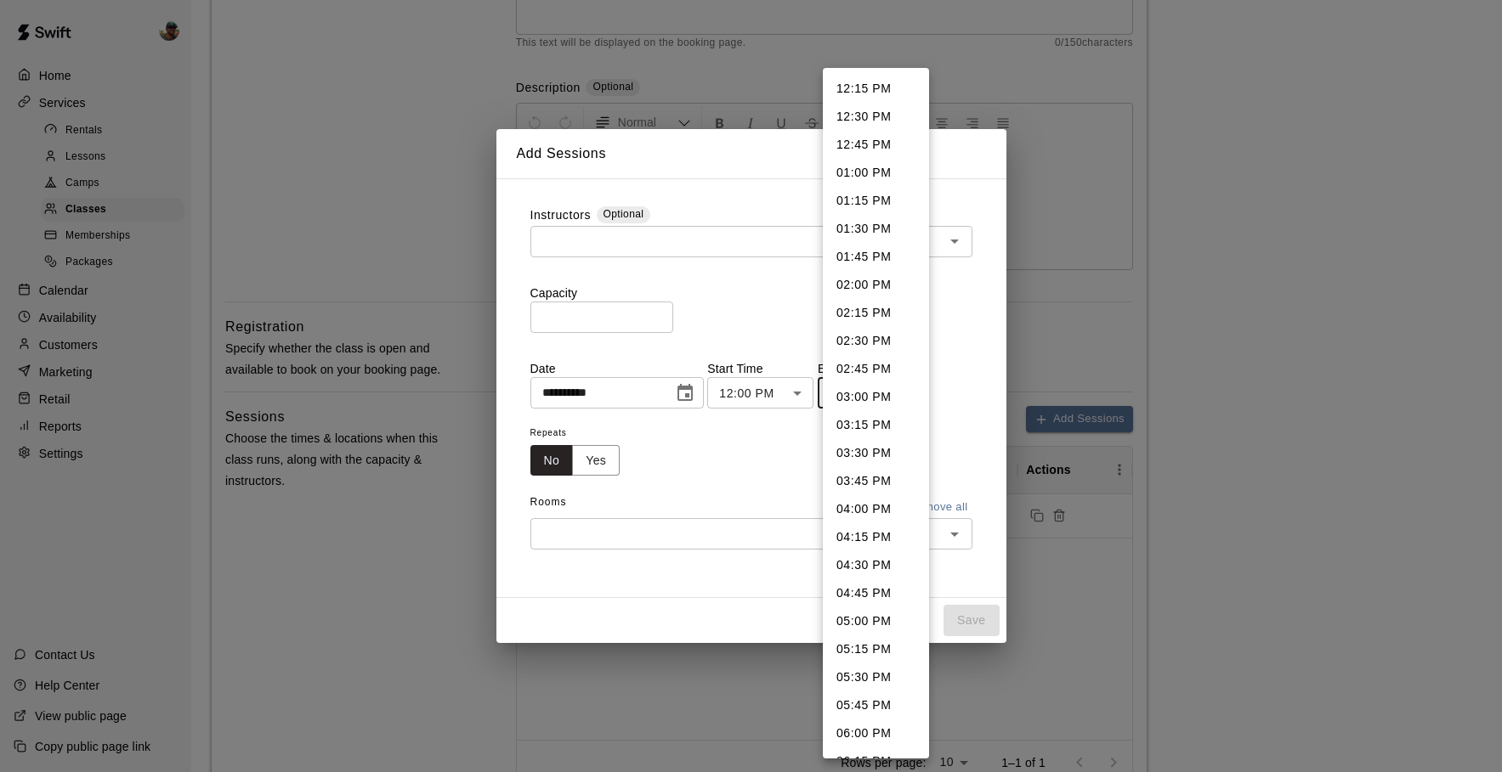
click at [874, 382] on body "**********" at bounding box center [751, 441] width 1502 height 1401
click at [873, 294] on li "02:00 PM" at bounding box center [876, 285] width 106 height 28
type input "********"
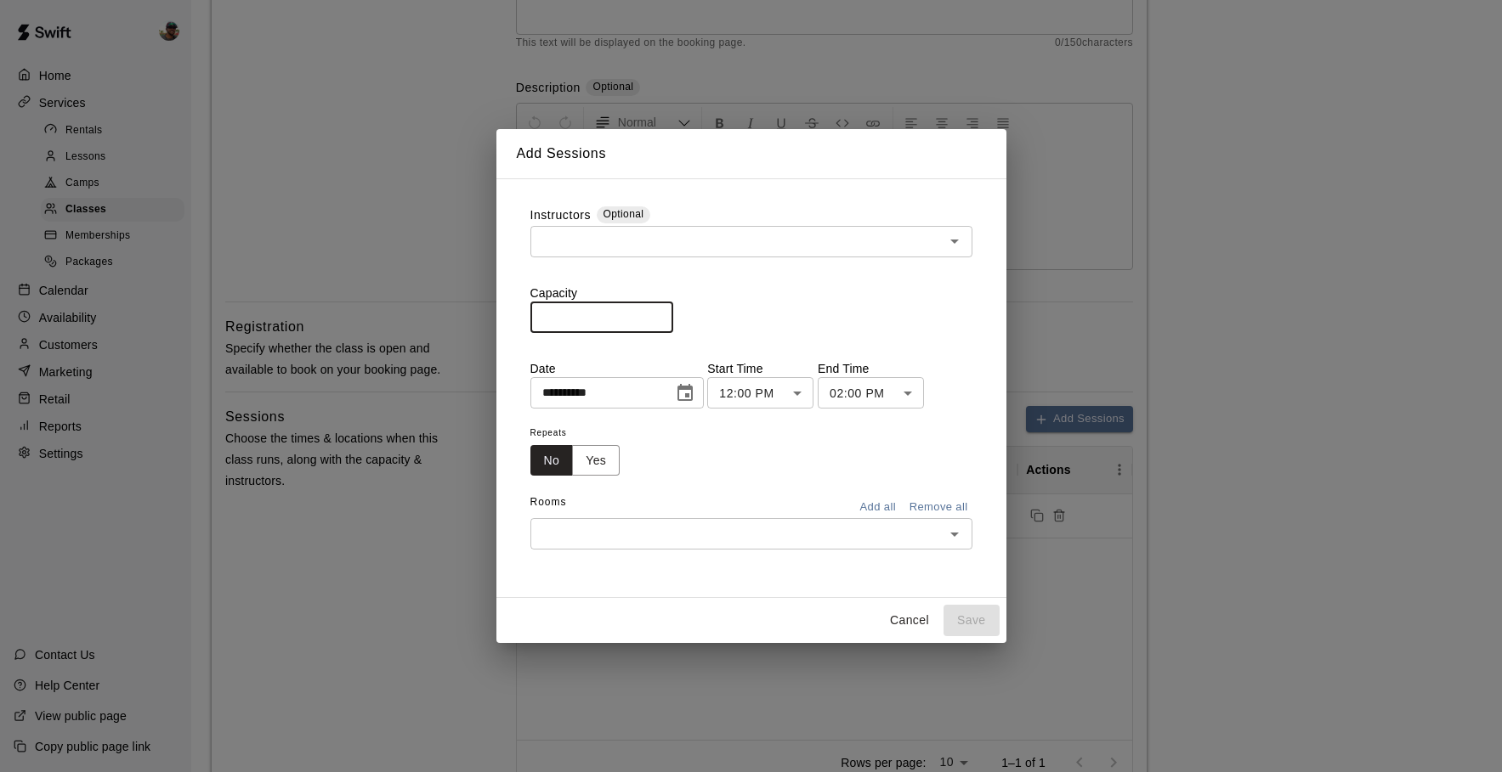
click at [621, 312] on input "*" at bounding box center [601, 317] width 143 height 31
click at [768, 229] on div "​" at bounding box center [751, 241] width 442 height 31
type input "**"
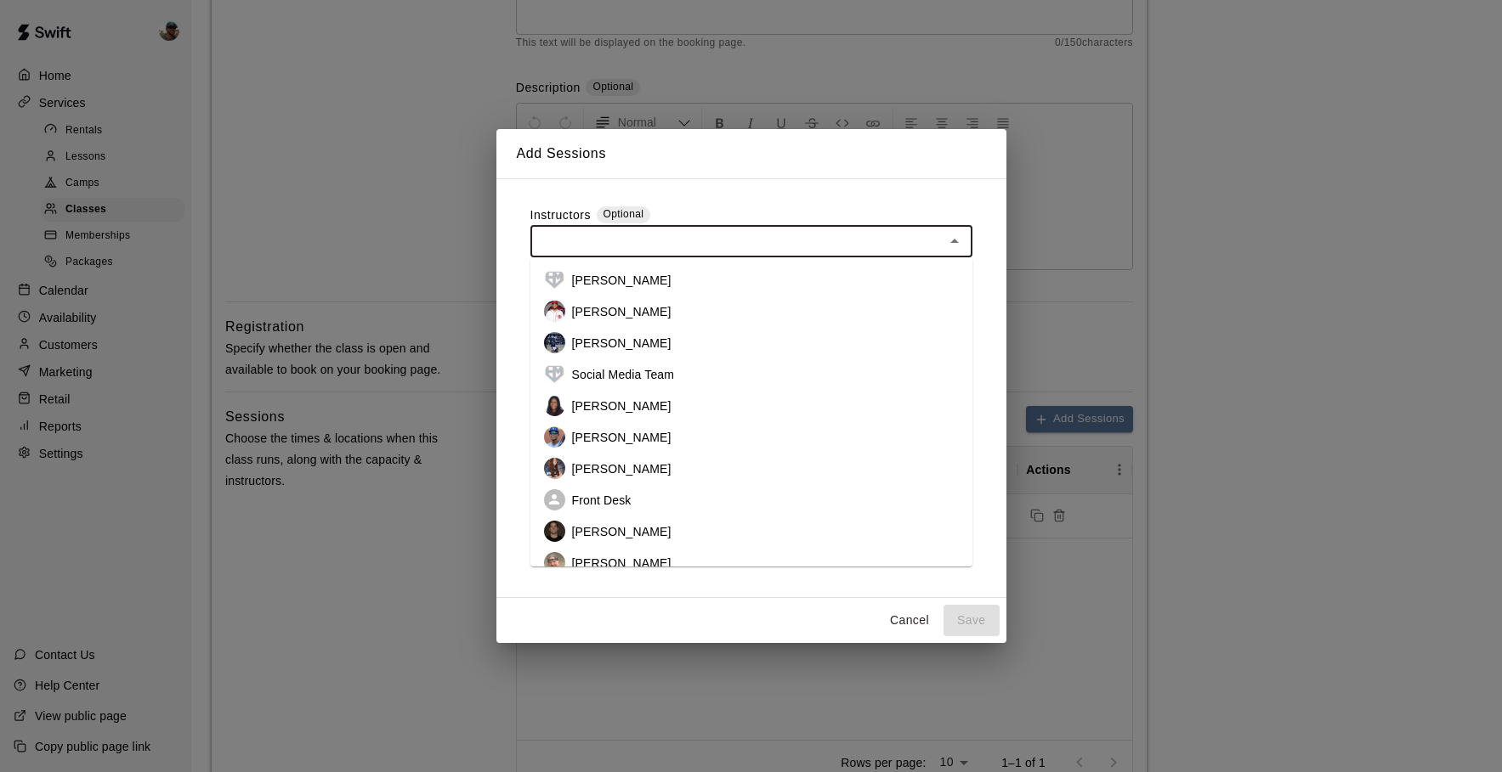
click at [637, 436] on p "[PERSON_NAME]" at bounding box center [621, 437] width 99 height 17
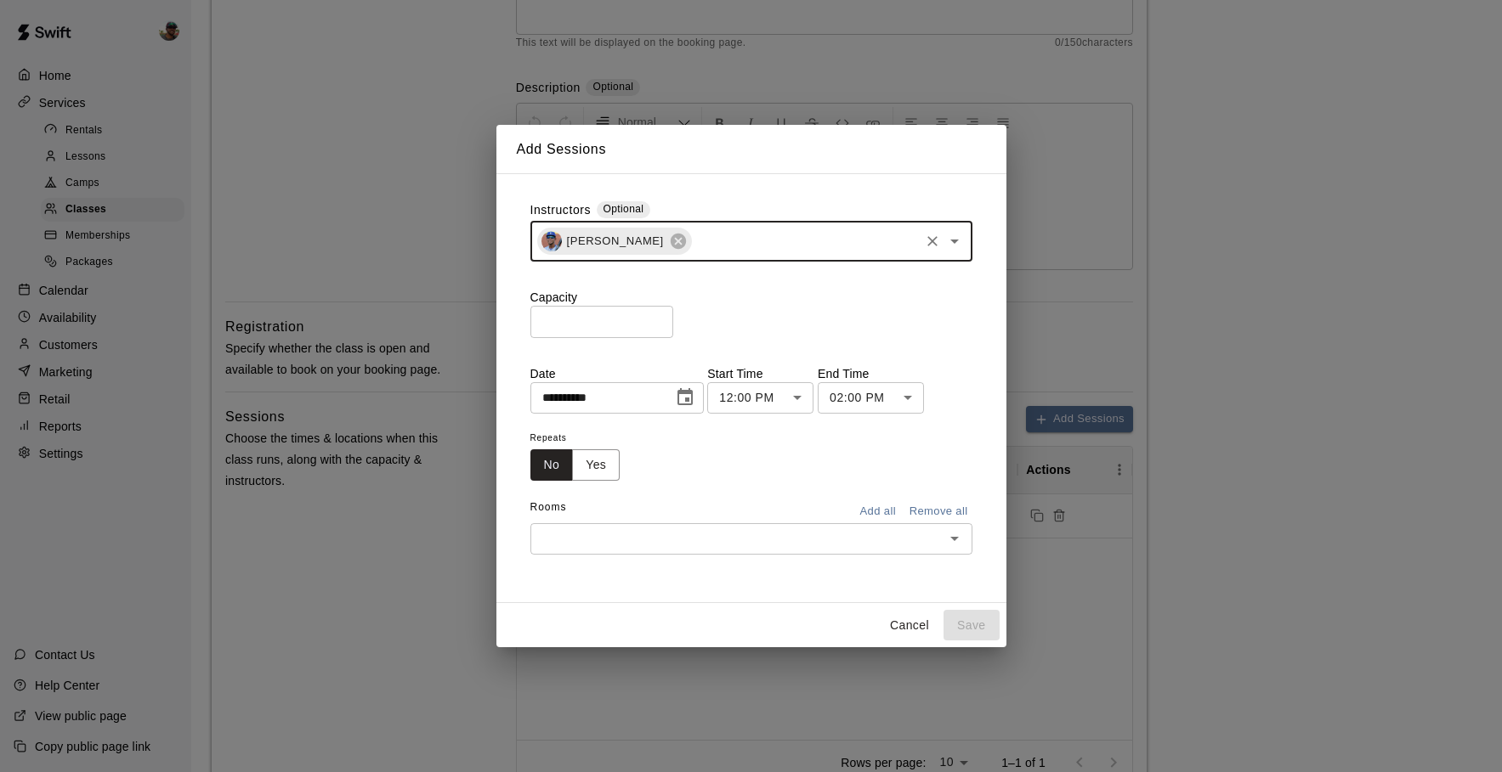
click at [863, 514] on button "Add all" at bounding box center [878, 512] width 54 height 26
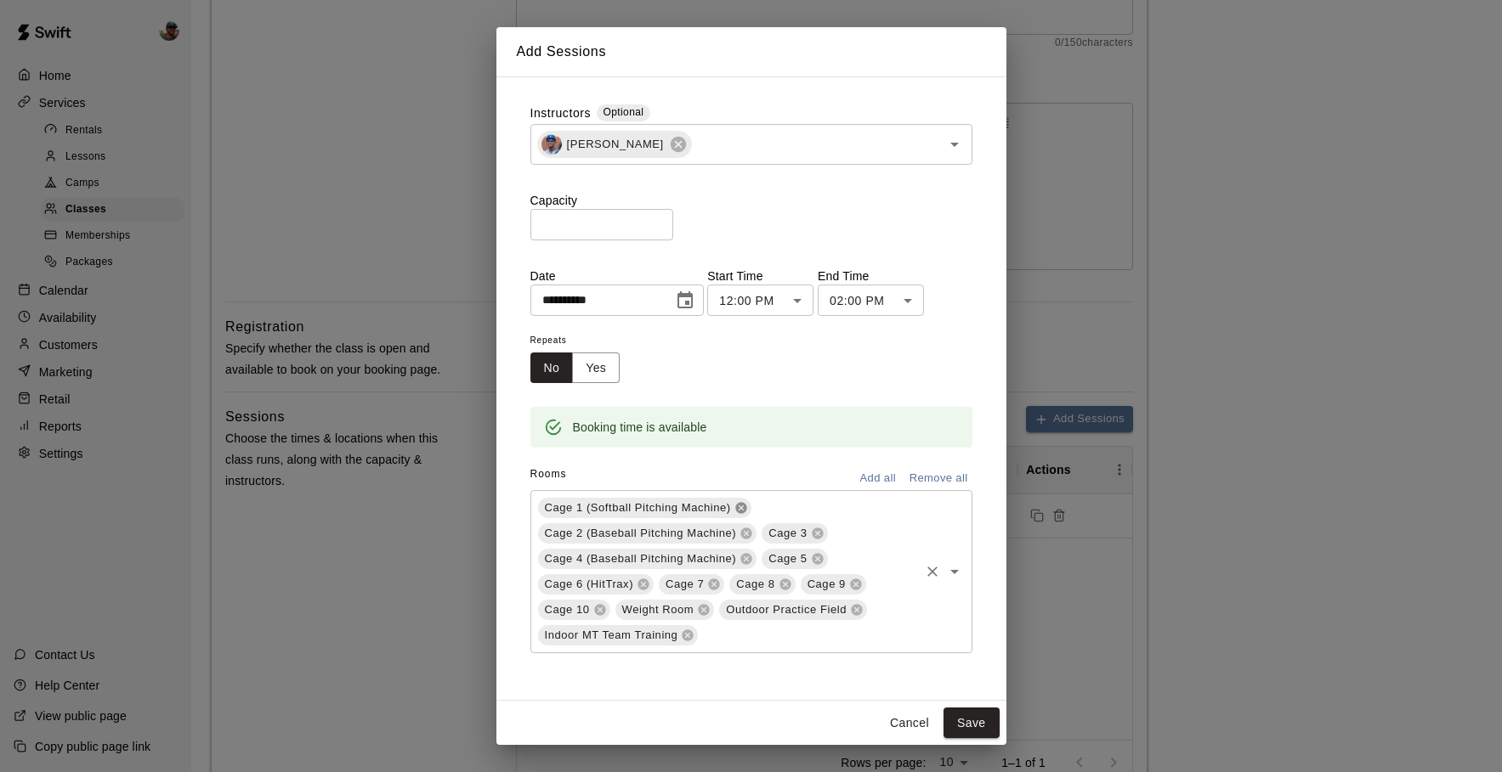
click at [739, 502] on icon at bounding box center [741, 508] width 14 height 14
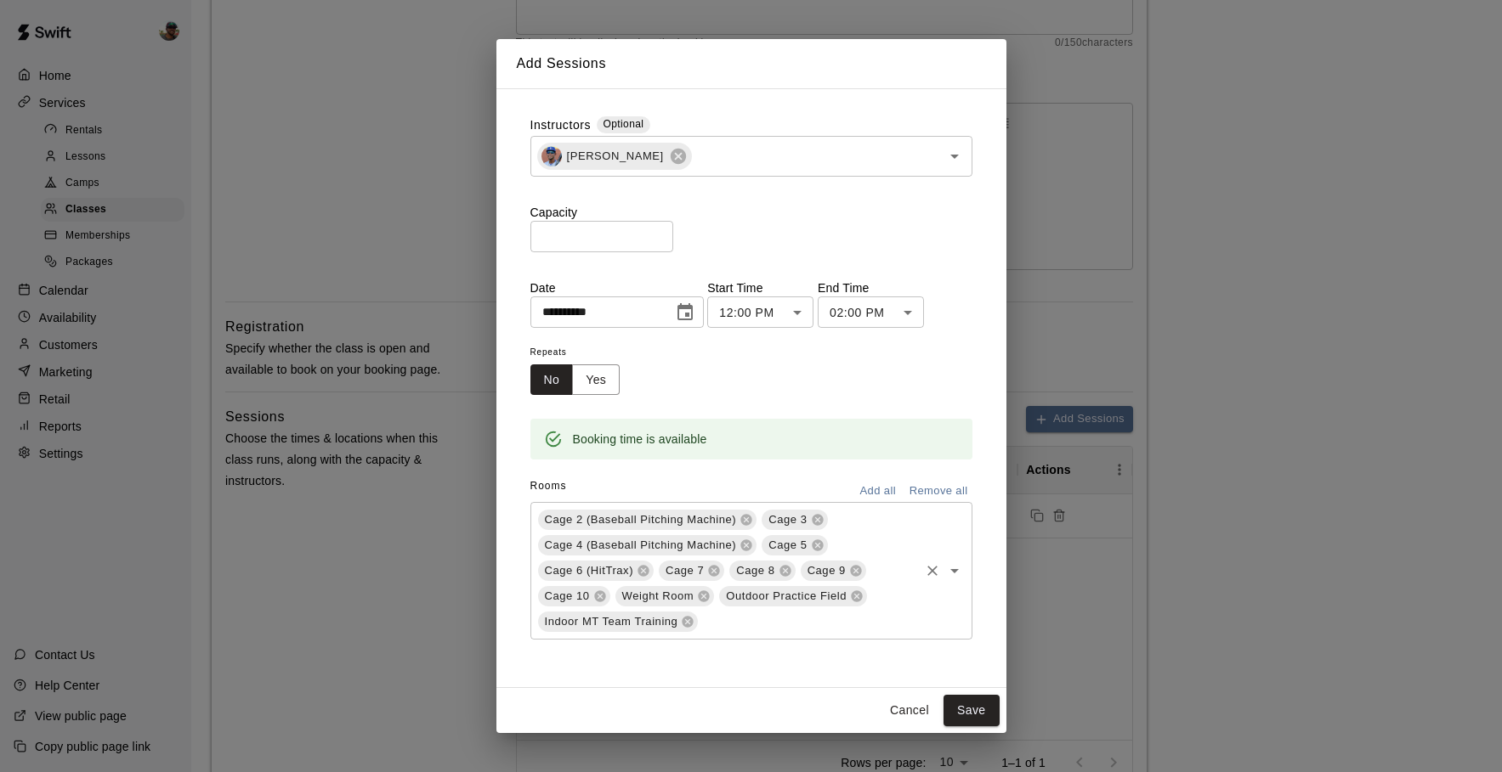
click at [741, 509] on div "Cage 2 (Baseball Pitching Machine) Cage 3 Cage 4 (Baseball Pitching Machine) Ca…" at bounding box center [751, 571] width 442 height 138
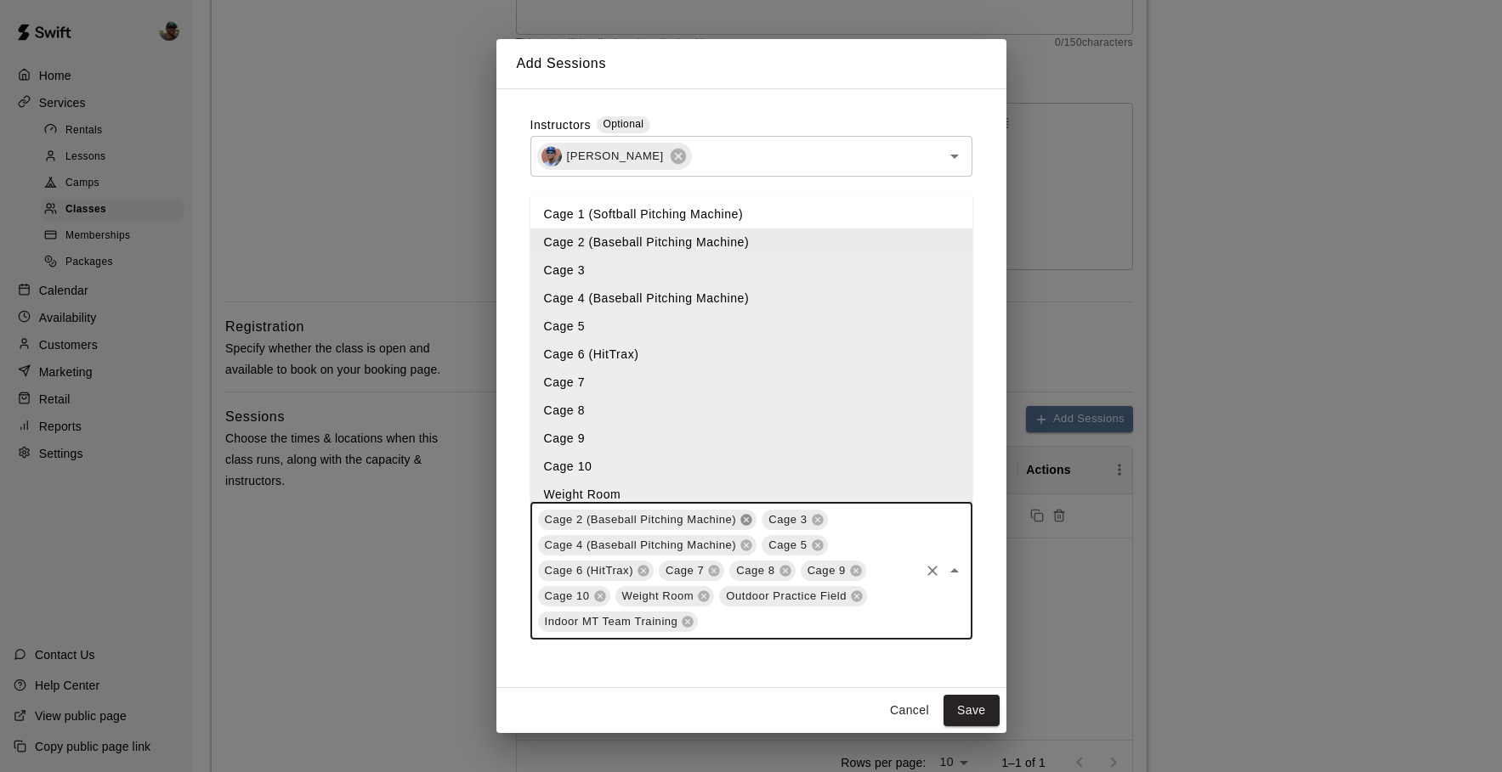
click at [746, 518] on icon at bounding box center [746, 520] width 11 height 11
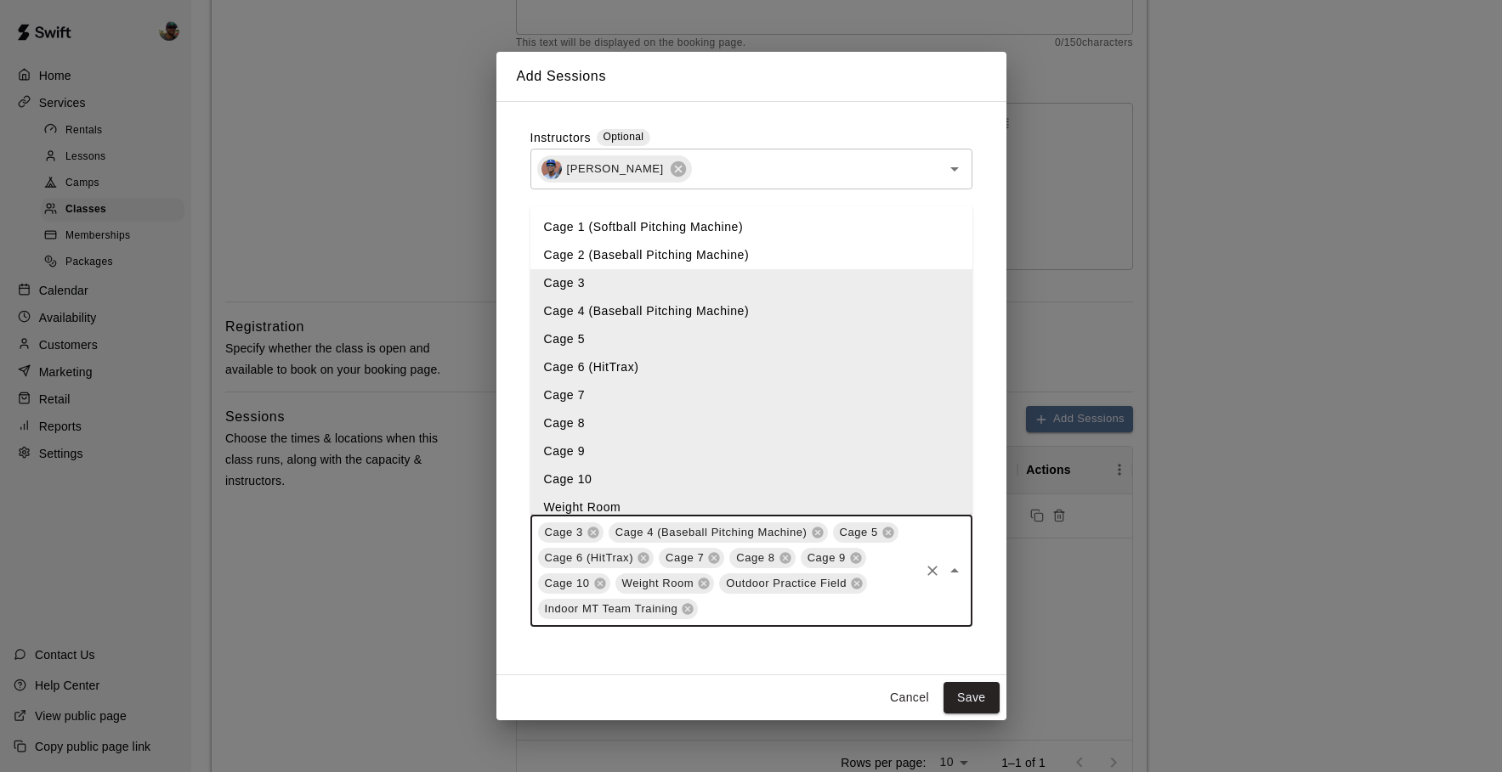
click at [594, 534] on icon at bounding box center [592, 533] width 11 height 11
click at [690, 608] on icon at bounding box center [687, 609] width 11 height 11
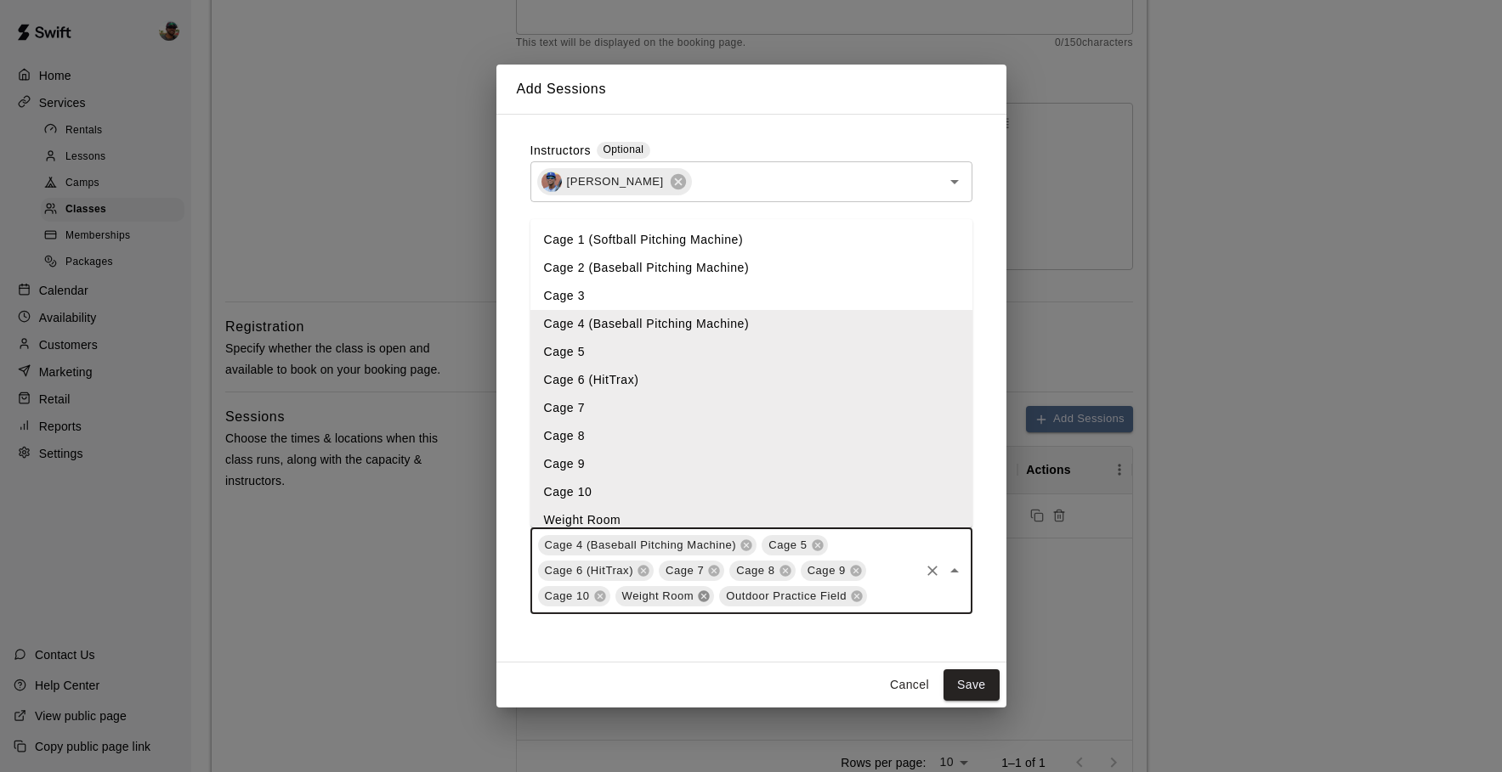
click at [704, 594] on icon at bounding box center [704, 596] width 11 height 11
click at [752, 595] on icon at bounding box center [752, 596] width 11 height 11
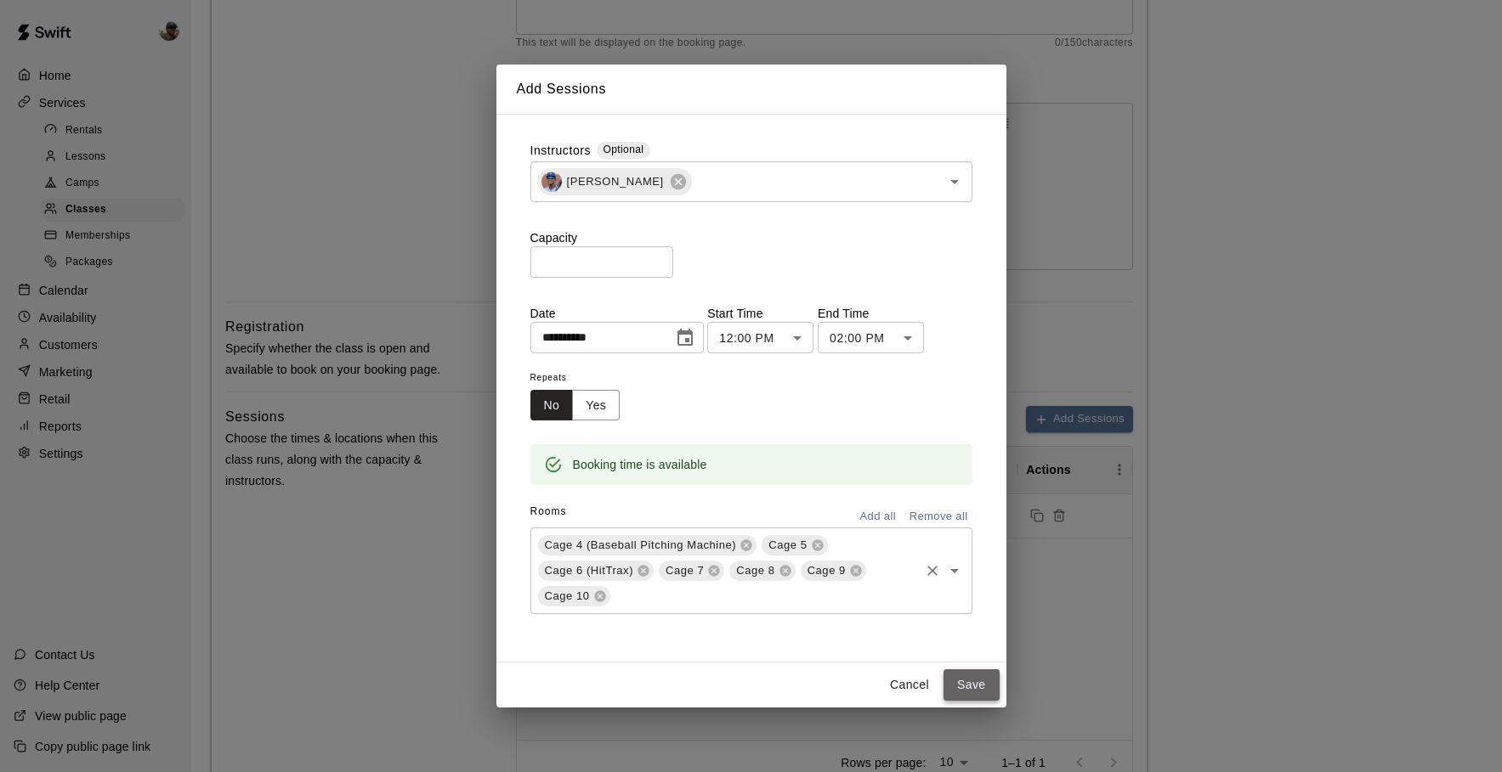
click at [961, 682] on button "Save" at bounding box center [971, 685] width 56 height 31
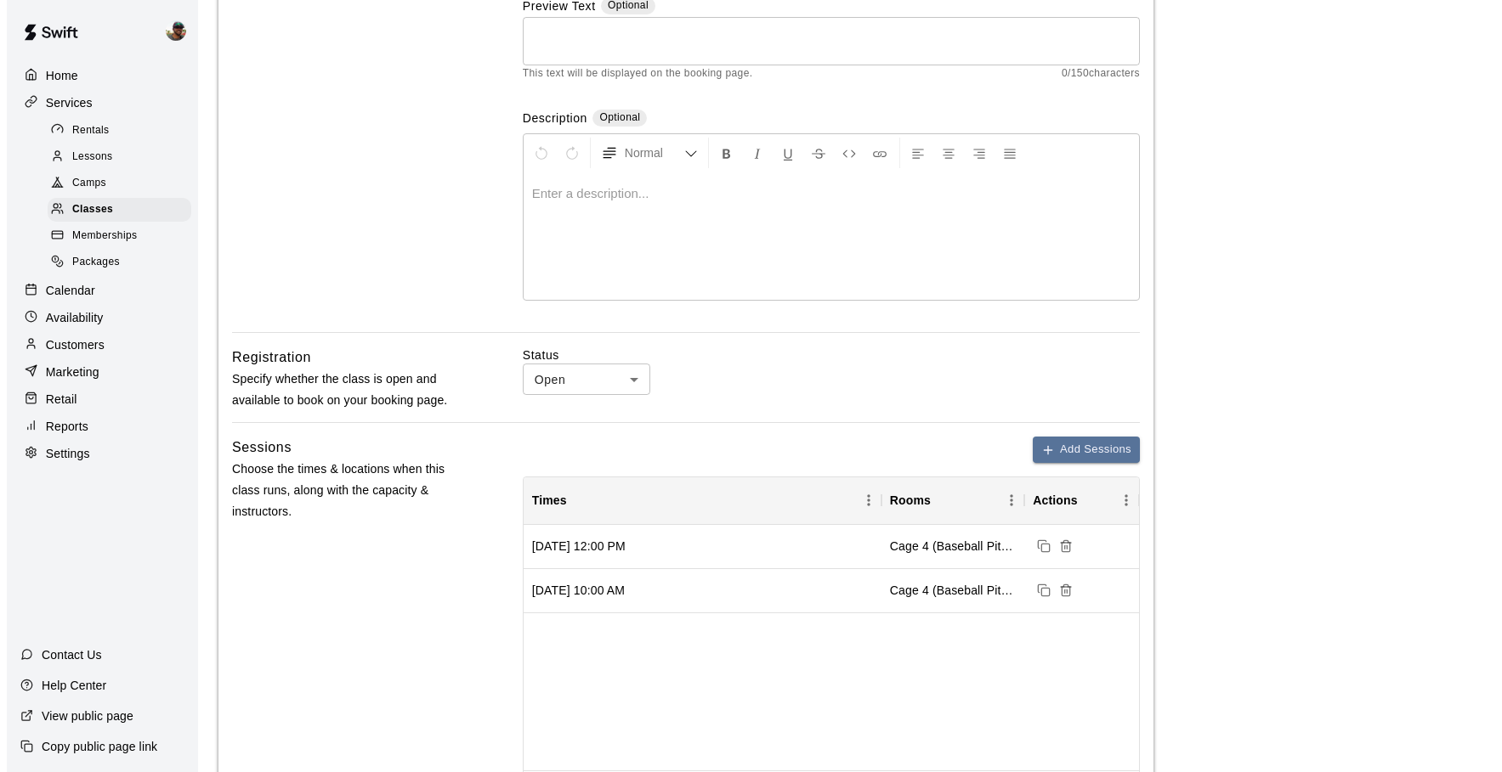
scroll to position [230, 0]
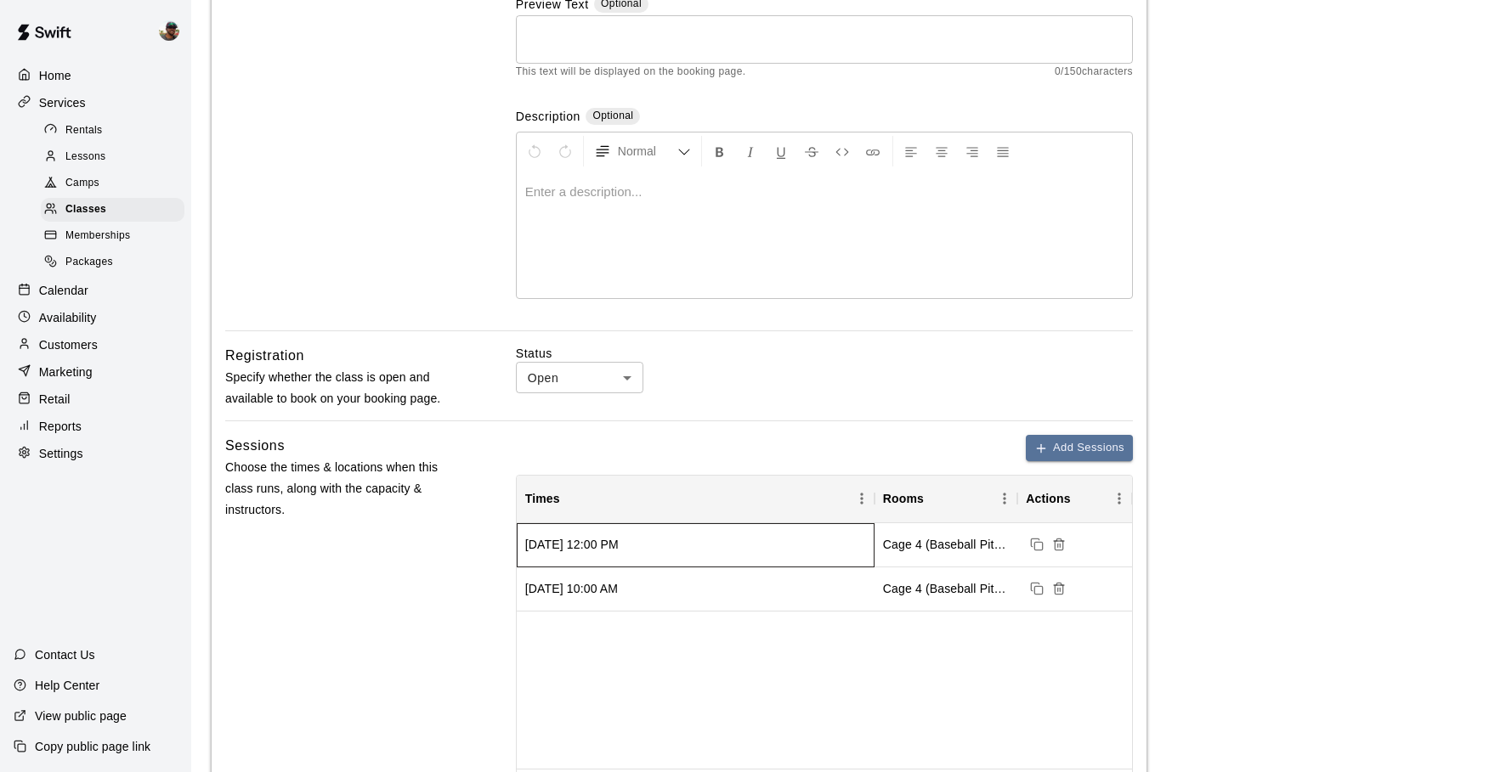
click at [619, 543] on div "[DATE] 12:00 PM" at bounding box center [571, 544] width 93 height 17
click at [1082, 552] on div at bounding box center [1074, 545] width 115 height 44
click at [1058, 546] on line "Session cannot be deleted because it is in the past" at bounding box center [1058, 546] width 0 height 3
click at [1064, 455] on button "Add Sessions" at bounding box center [1079, 448] width 107 height 26
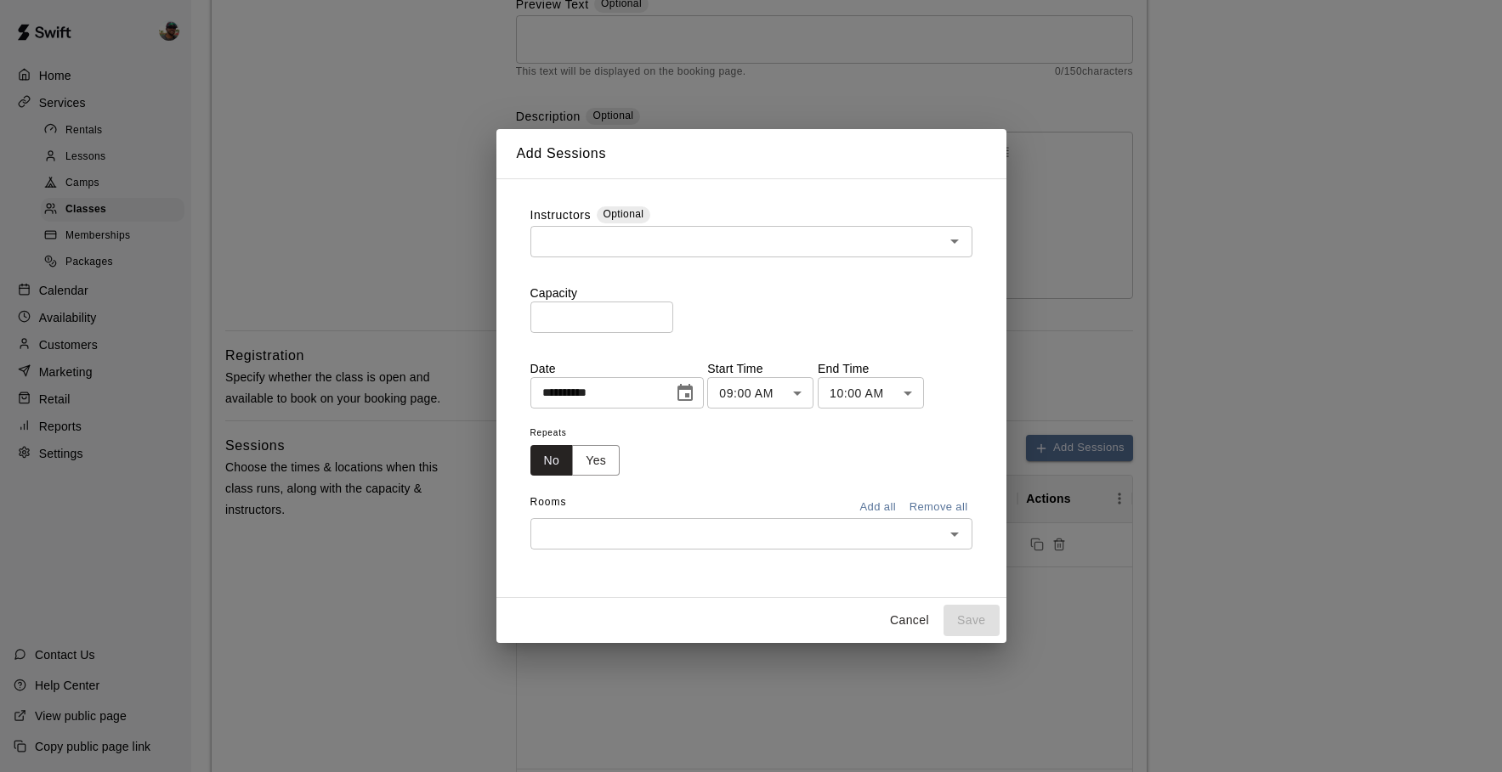
click at [845, 246] on input "text" at bounding box center [737, 241] width 404 height 21
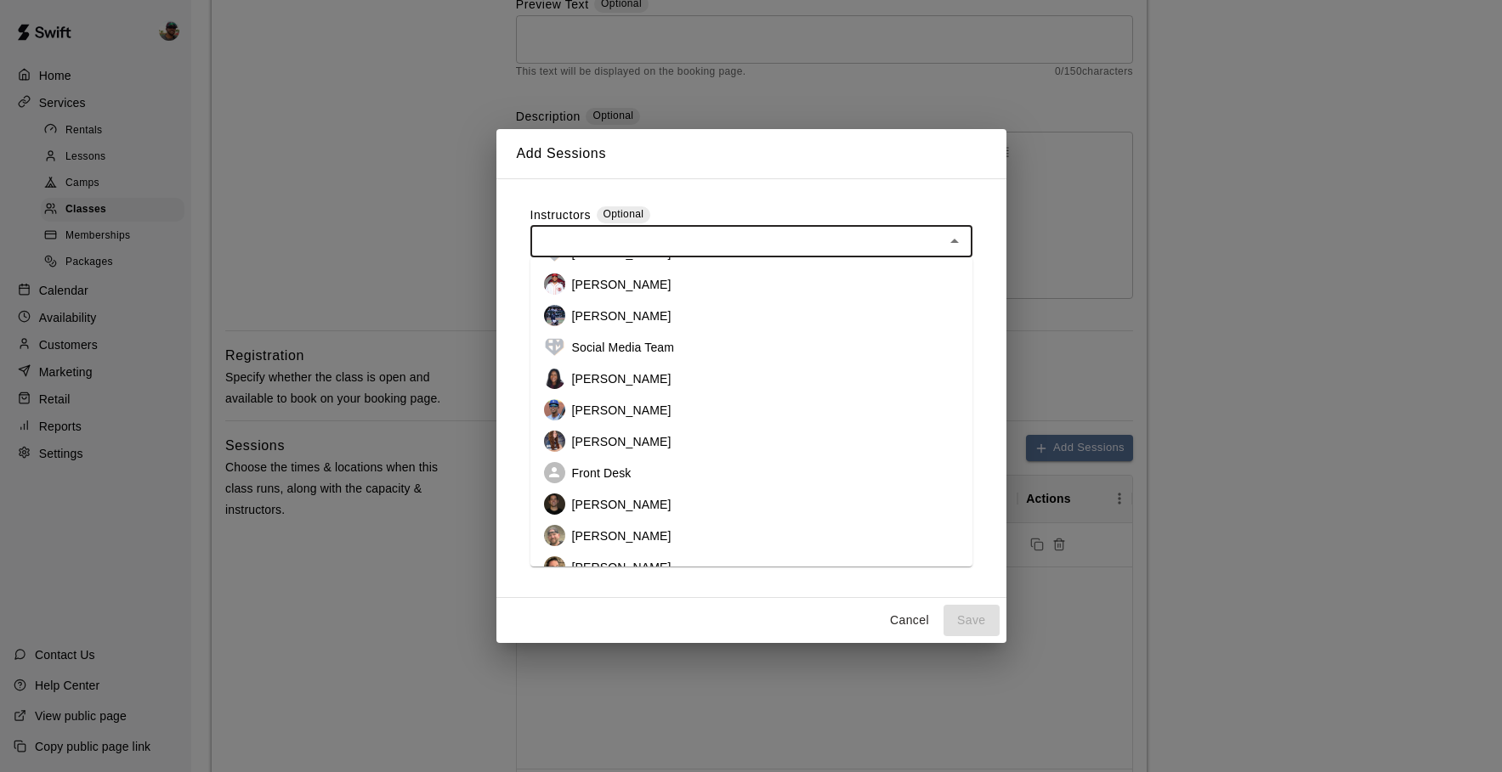
scroll to position [0, 0]
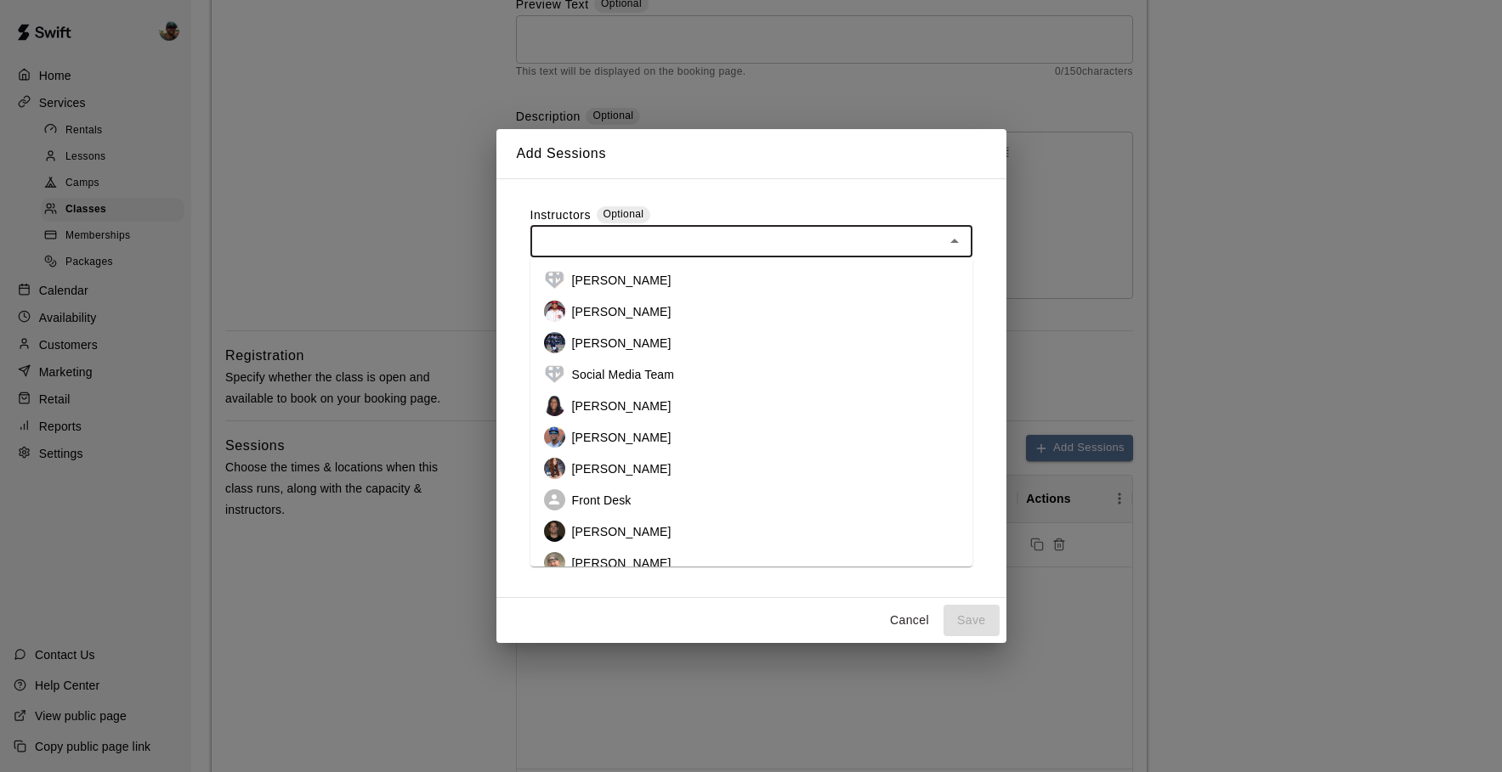
click at [619, 435] on p "[PERSON_NAME]" at bounding box center [621, 437] width 99 height 17
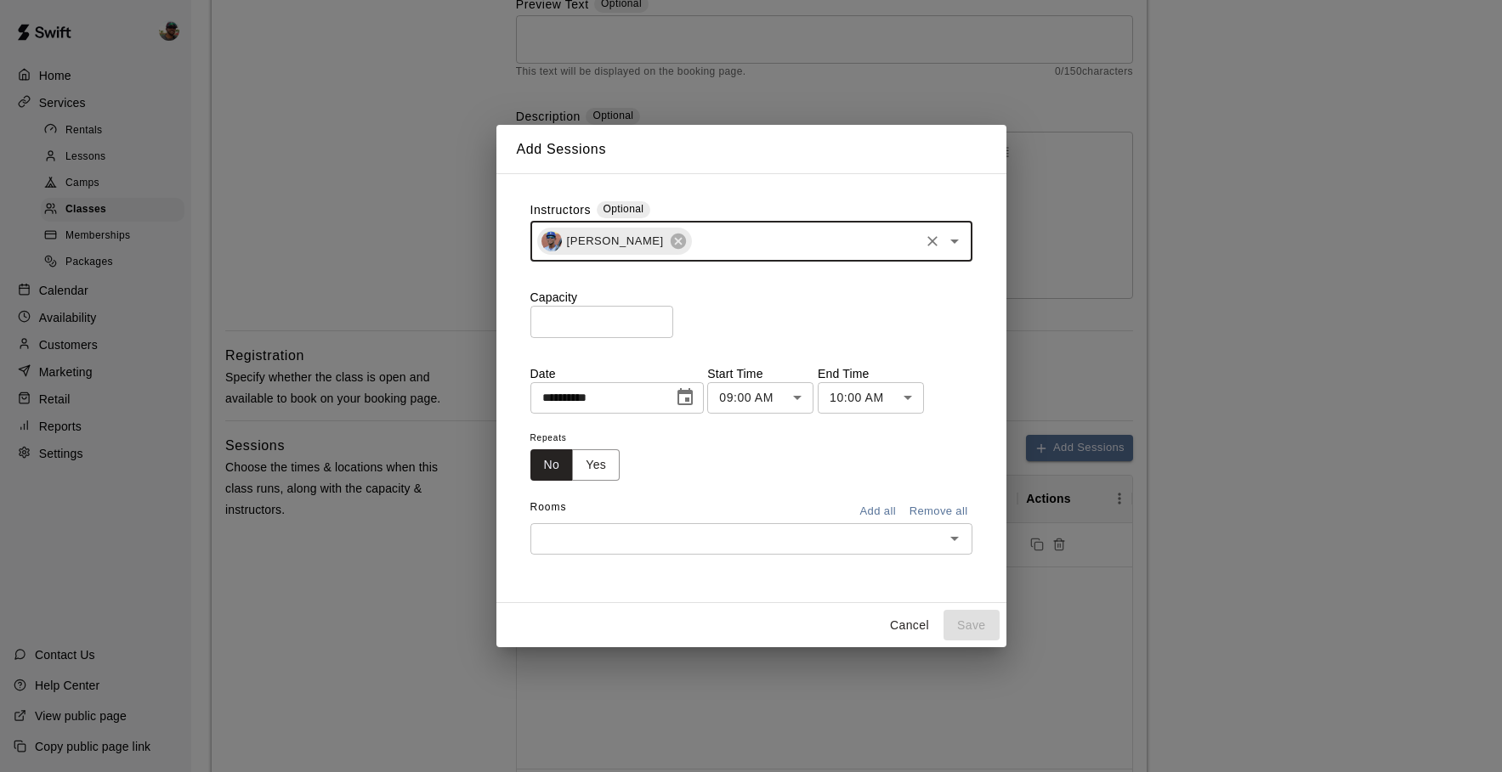
click at [619, 321] on input "*" at bounding box center [601, 321] width 143 height 31
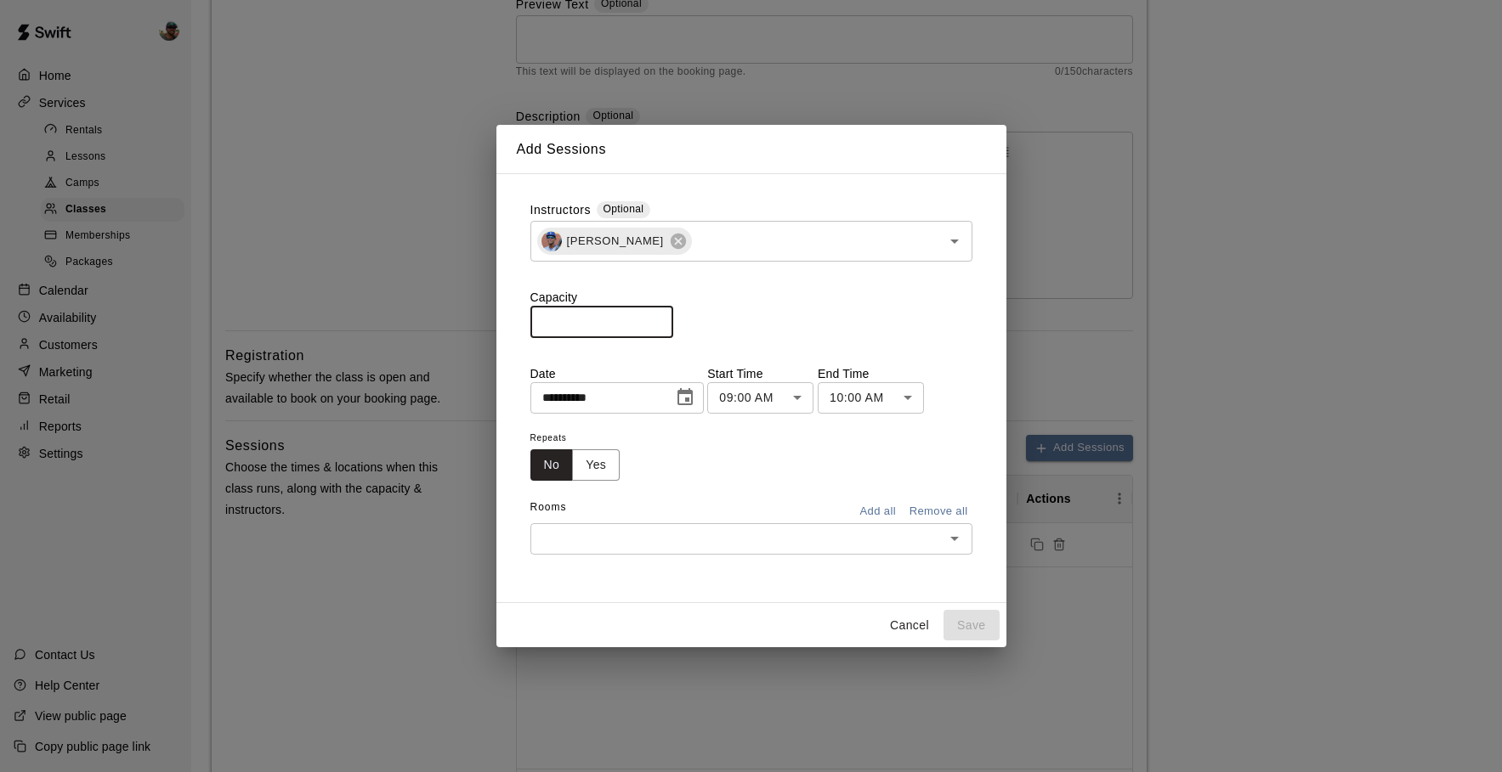
click at [619, 321] on input "*" at bounding box center [601, 321] width 143 height 31
type input "**"
click at [693, 398] on icon "Choose date, selected date is Sep 15, 2025" at bounding box center [685, 398] width 20 height 20
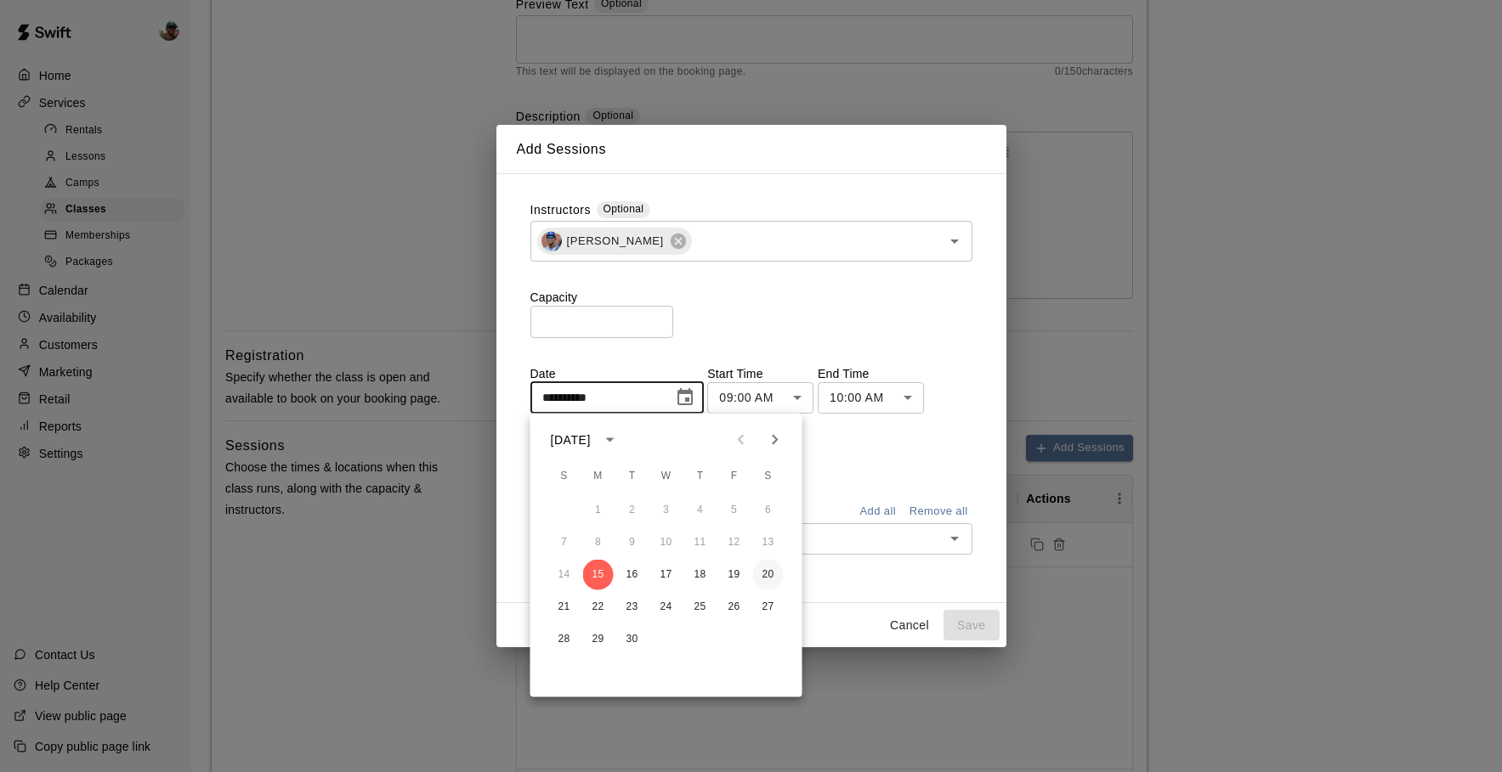
click at [767, 570] on button "20" at bounding box center [768, 575] width 31 height 31
type input "**********"
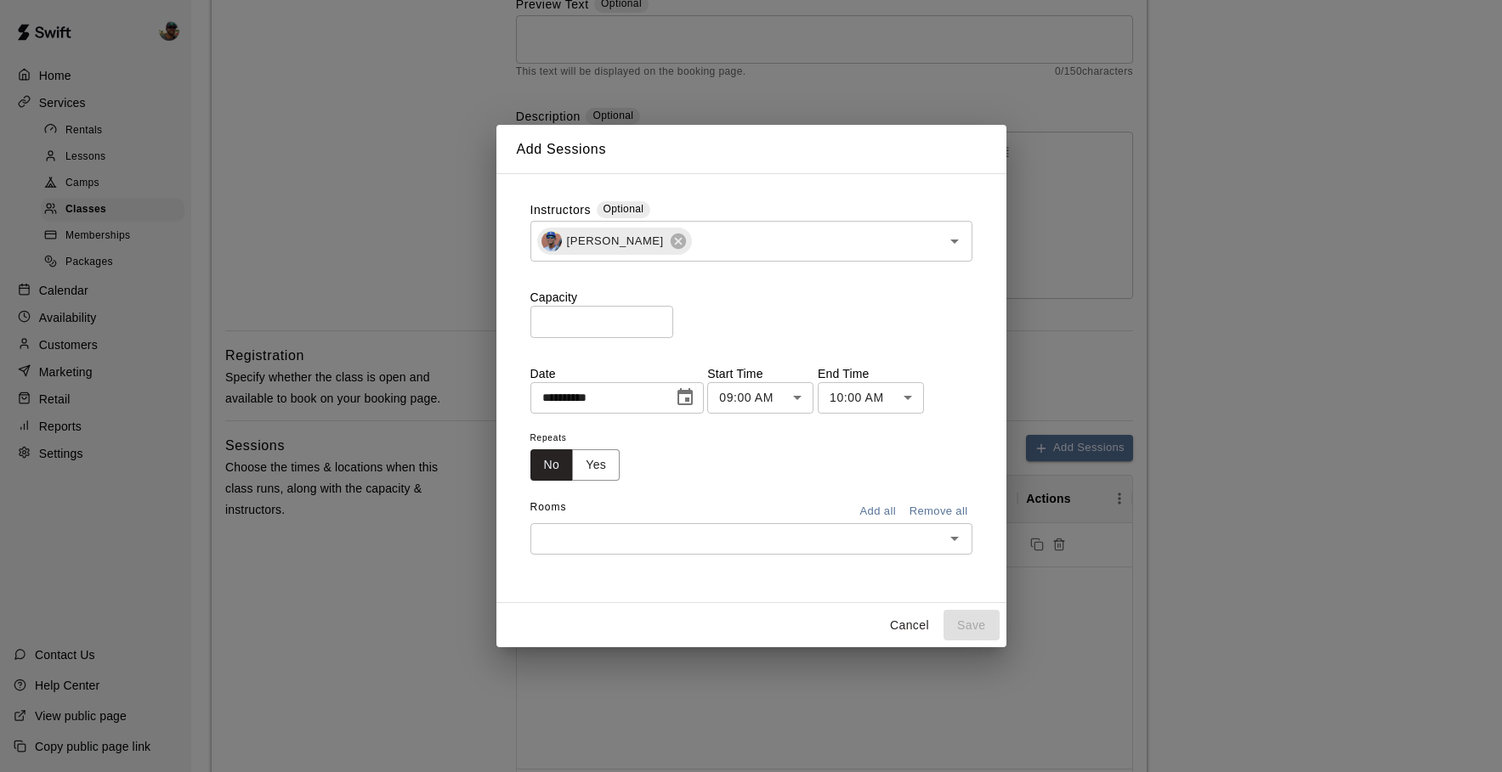
click at [799, 388] on body "**********" at bounding box center [751, 470] width 1502 height 1401
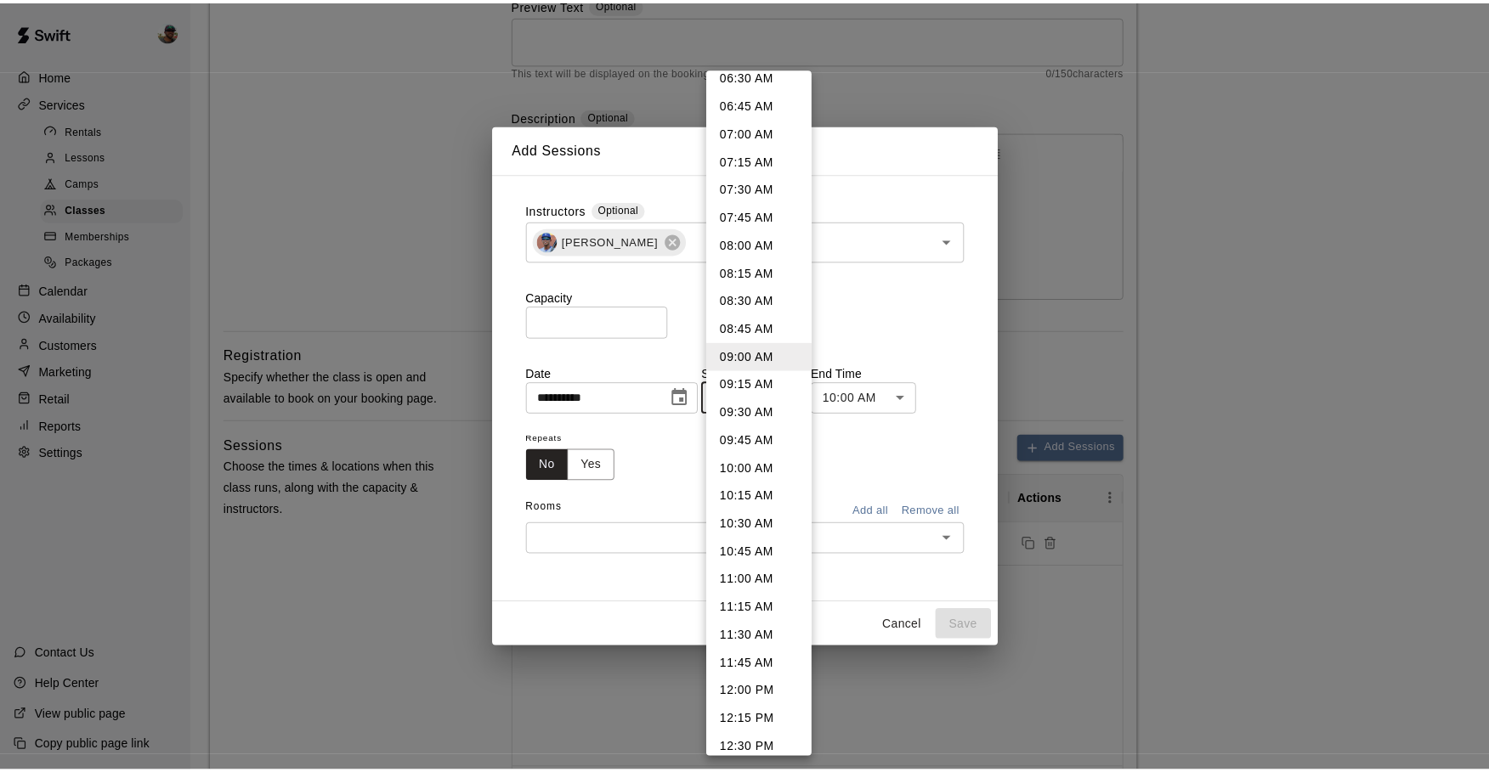
scroll to position [744, 0]
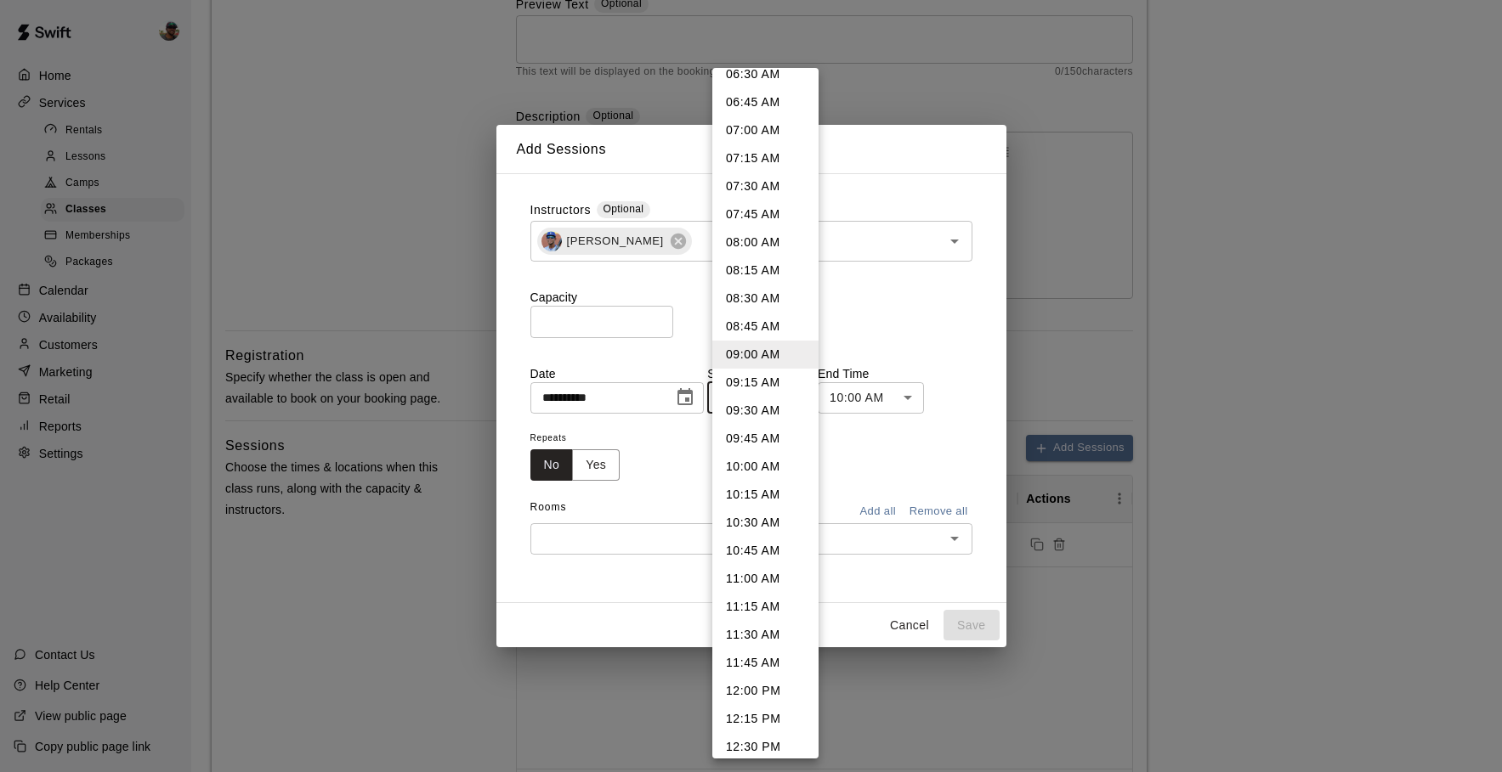
click at [750, 701] on li "12:00 PM" at bounding box center [765, 691] width 106 height 28
type input "********"
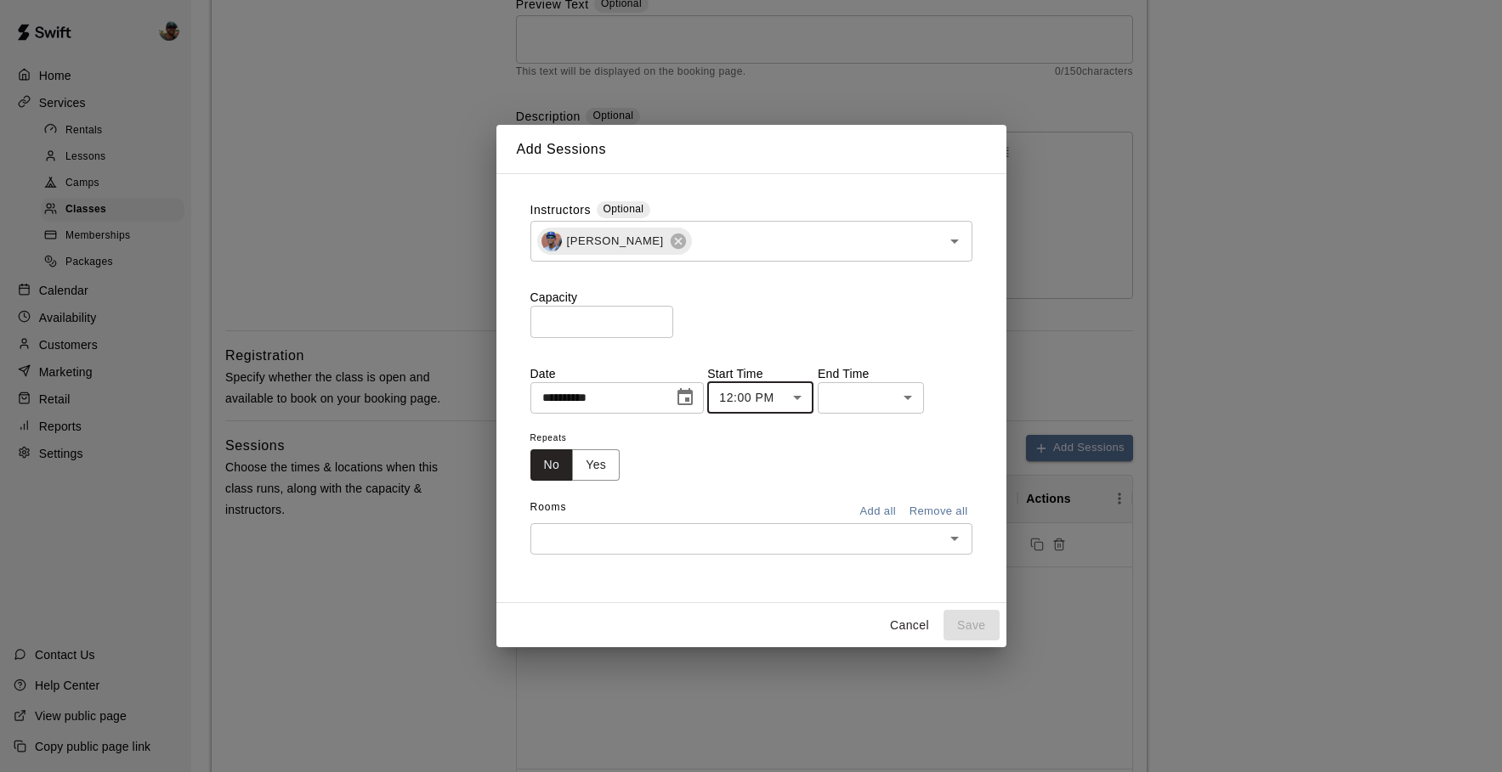
click at [914, 400] on body "**********" at bounding box center [751, 470] width 1502 height 1401
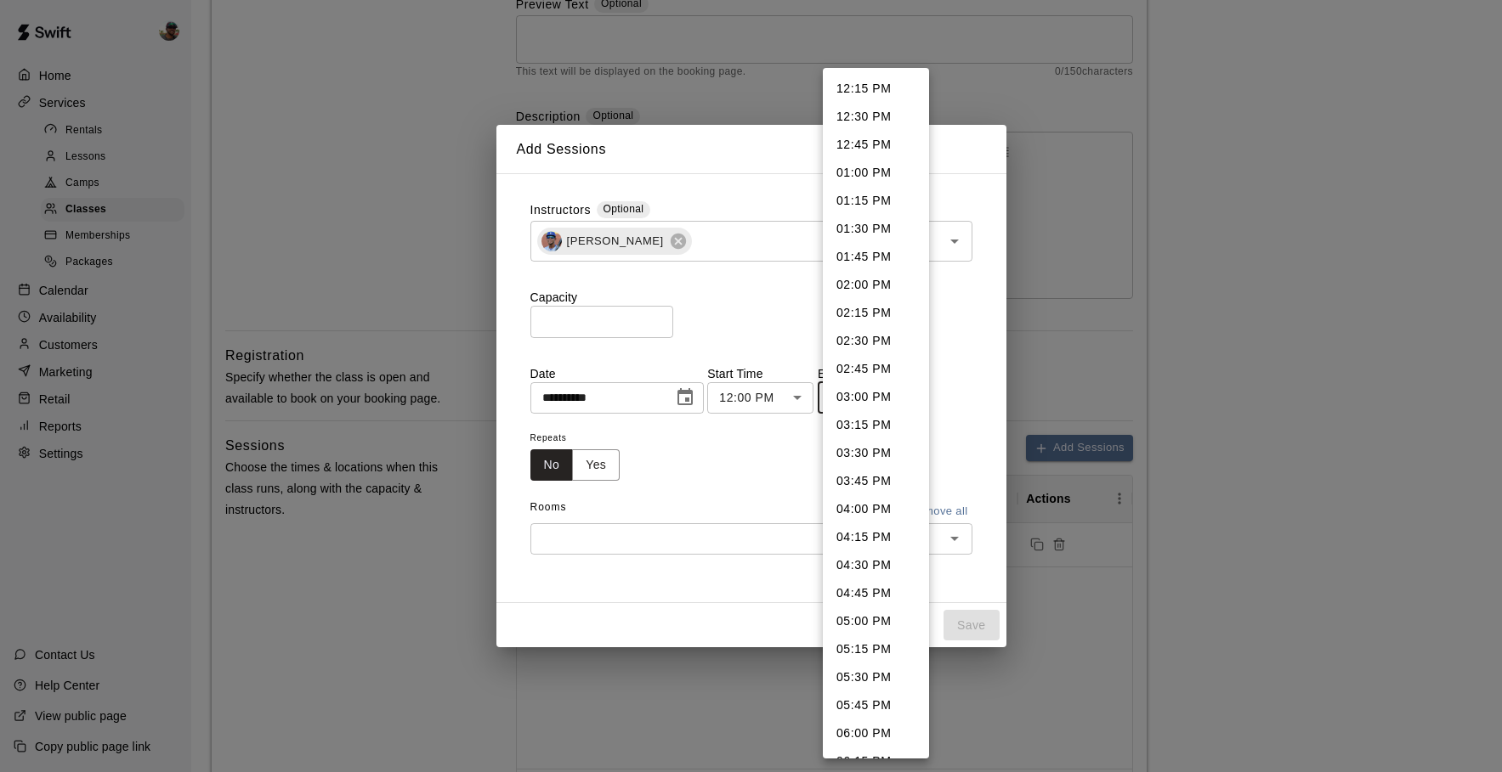
click at [867, 283] on li "02:00 PM" at bounding box center [876, 285] width 106 height 28
type input "********"
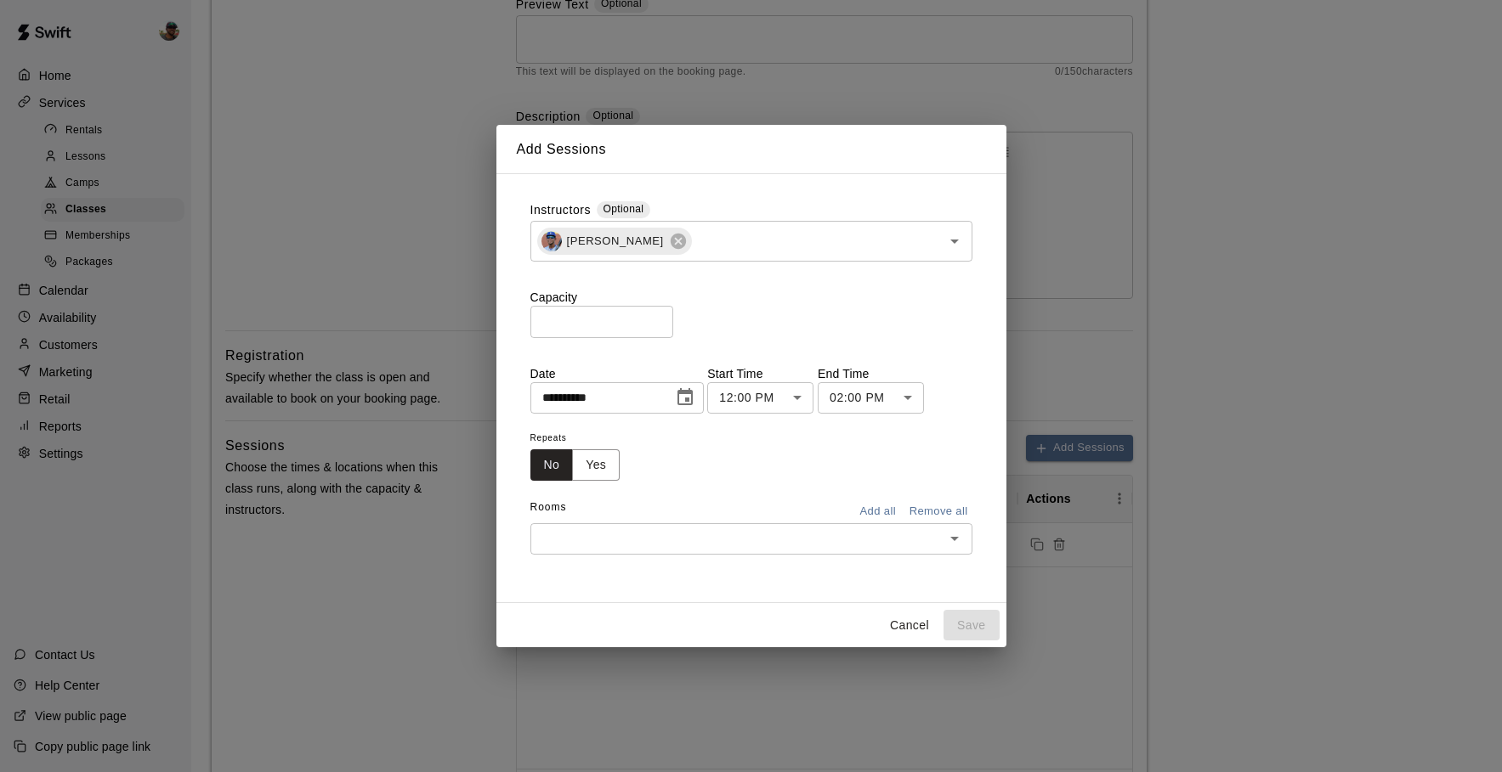
click at [858, 498] on div "Rooms Add all Remove all" at bounding box center [751, 509] width 442 height 29
click at [870, 509] on button "Add all" at bounding box center [878, 512] width 54 height 26
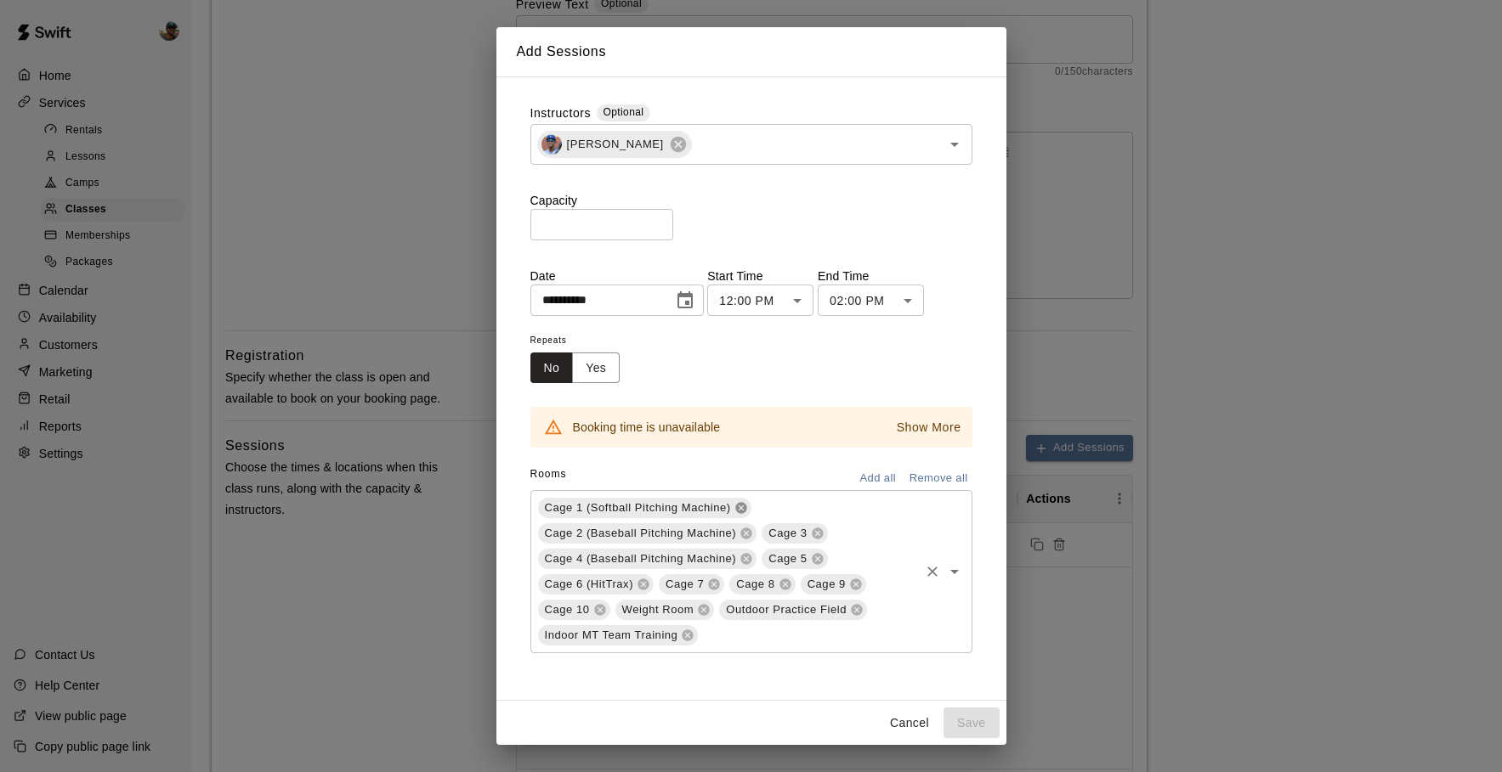
click at [745, 507] on icon at bounding box center [740, 507] width 11 height 11
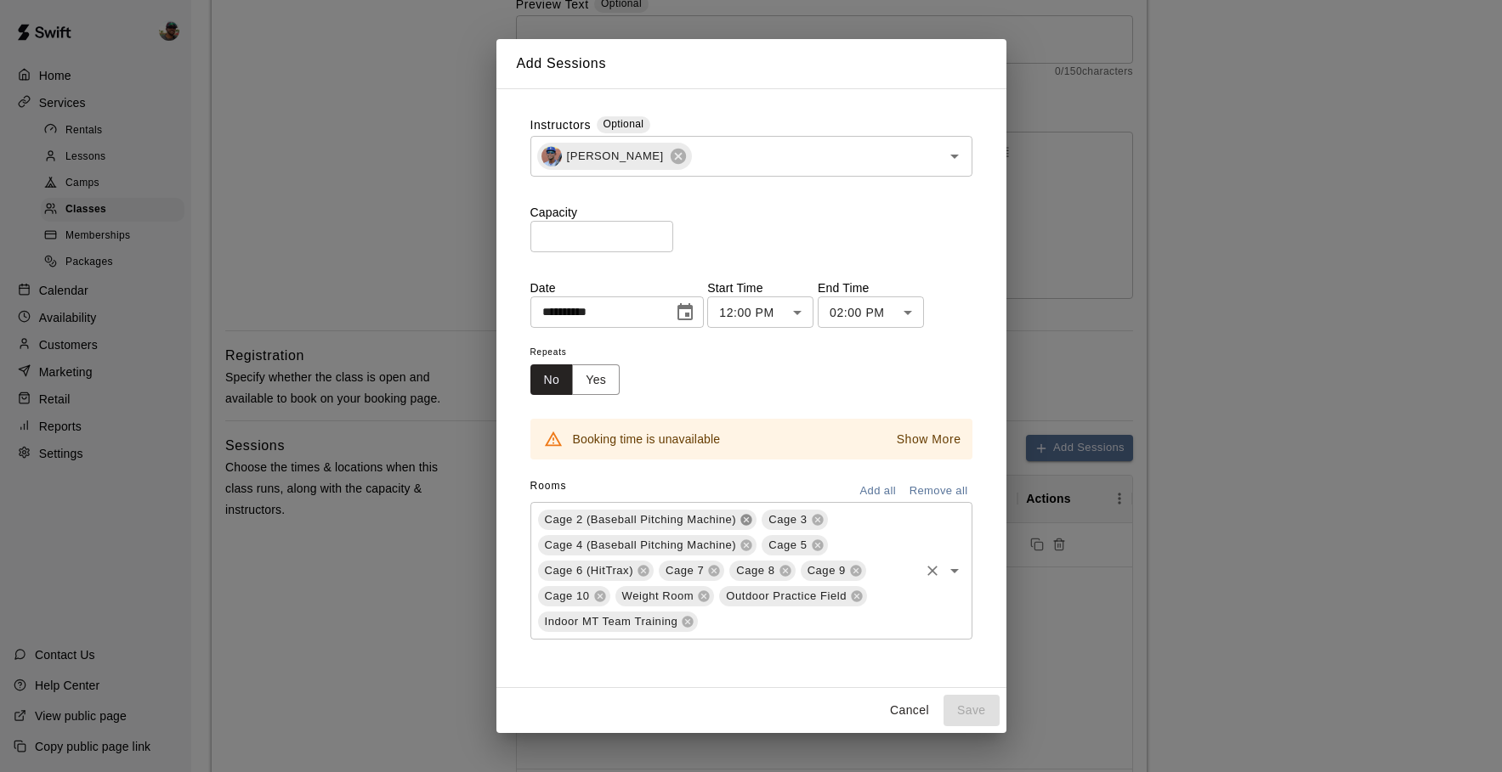
click at [748, 518] on icon at bounding box center [746, 520] width 11 height 11
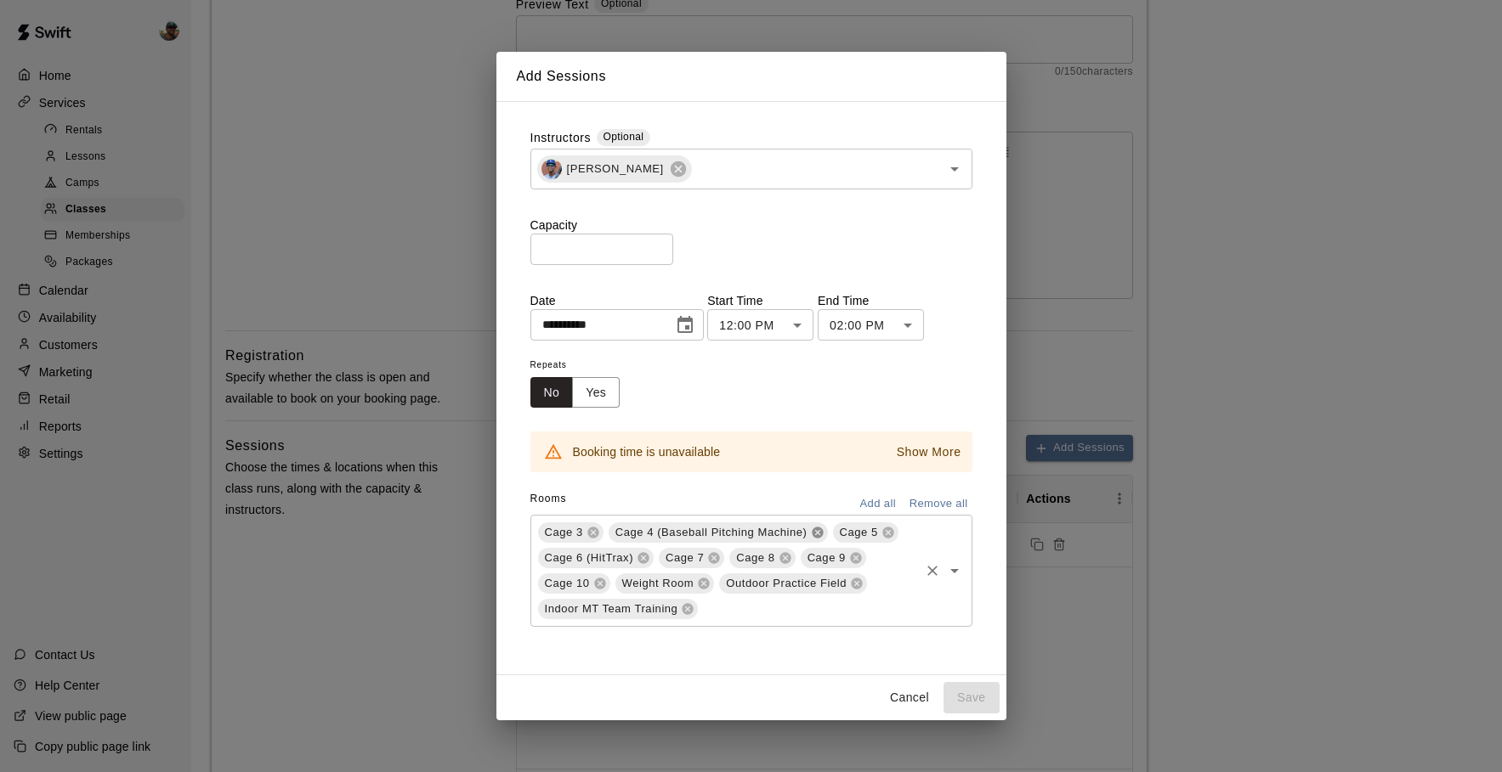
click at [821, 530] on icon at bounding box center [817, 533] width 11 height 11
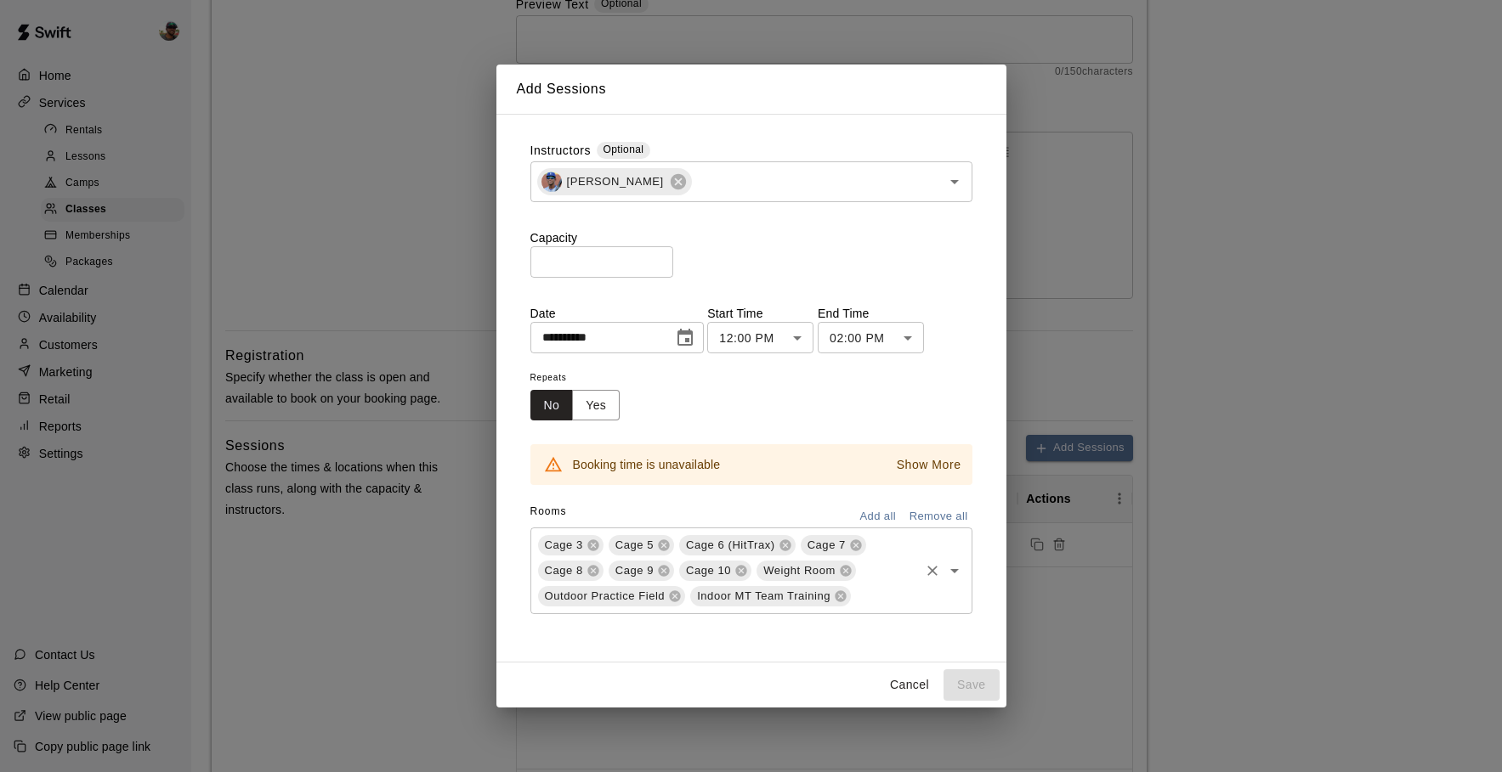
click at [788, 544] on icon at bounding box center [784, 545] width 11 height 11
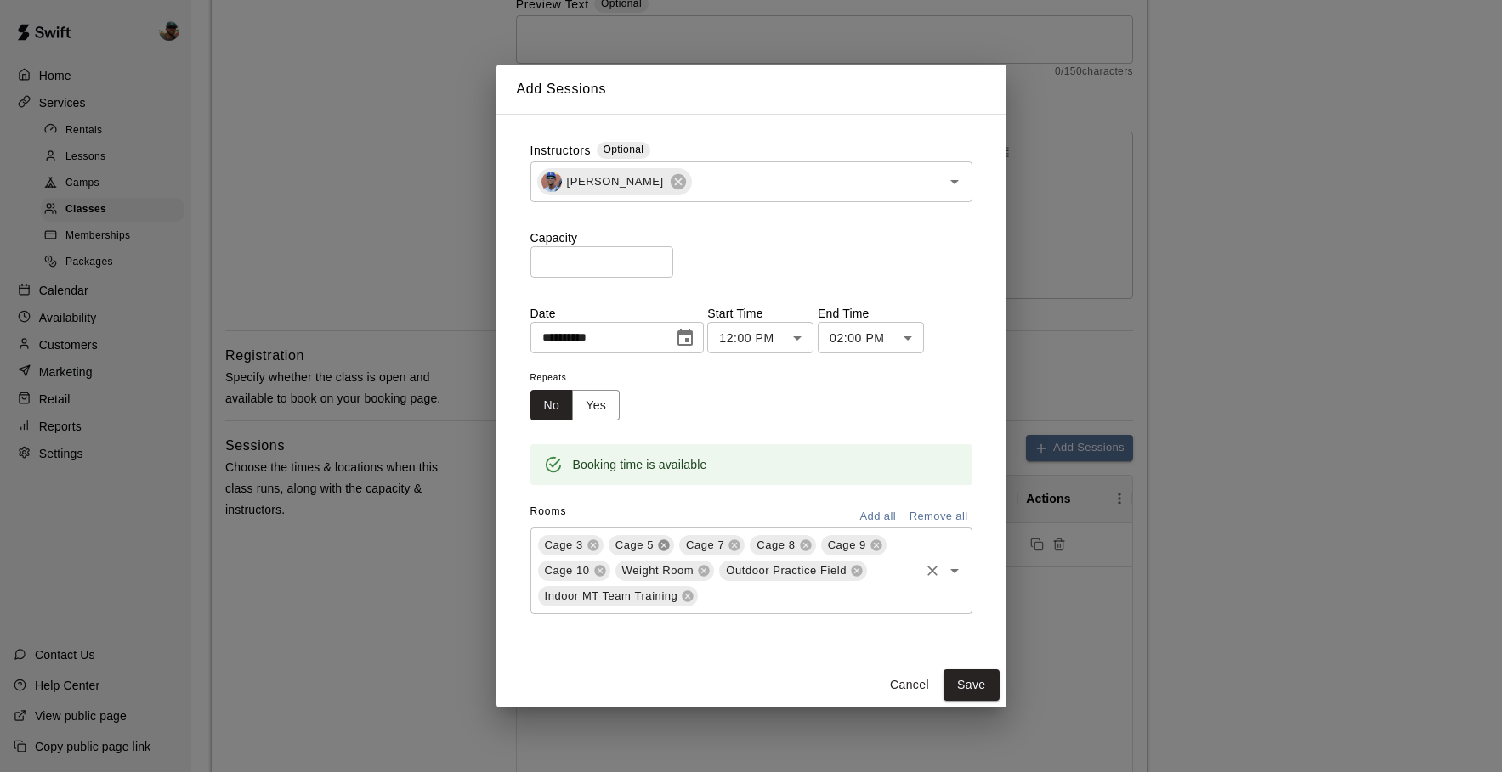
click at [661, 543] on icon at bounding box center [664, 546] width 14 height 14
click at [597, 543] on icon at bounding box center [592, 545] width 11 height 11
click at [693, 602] on icon at bounding box center [688, 597] width 14 height 14
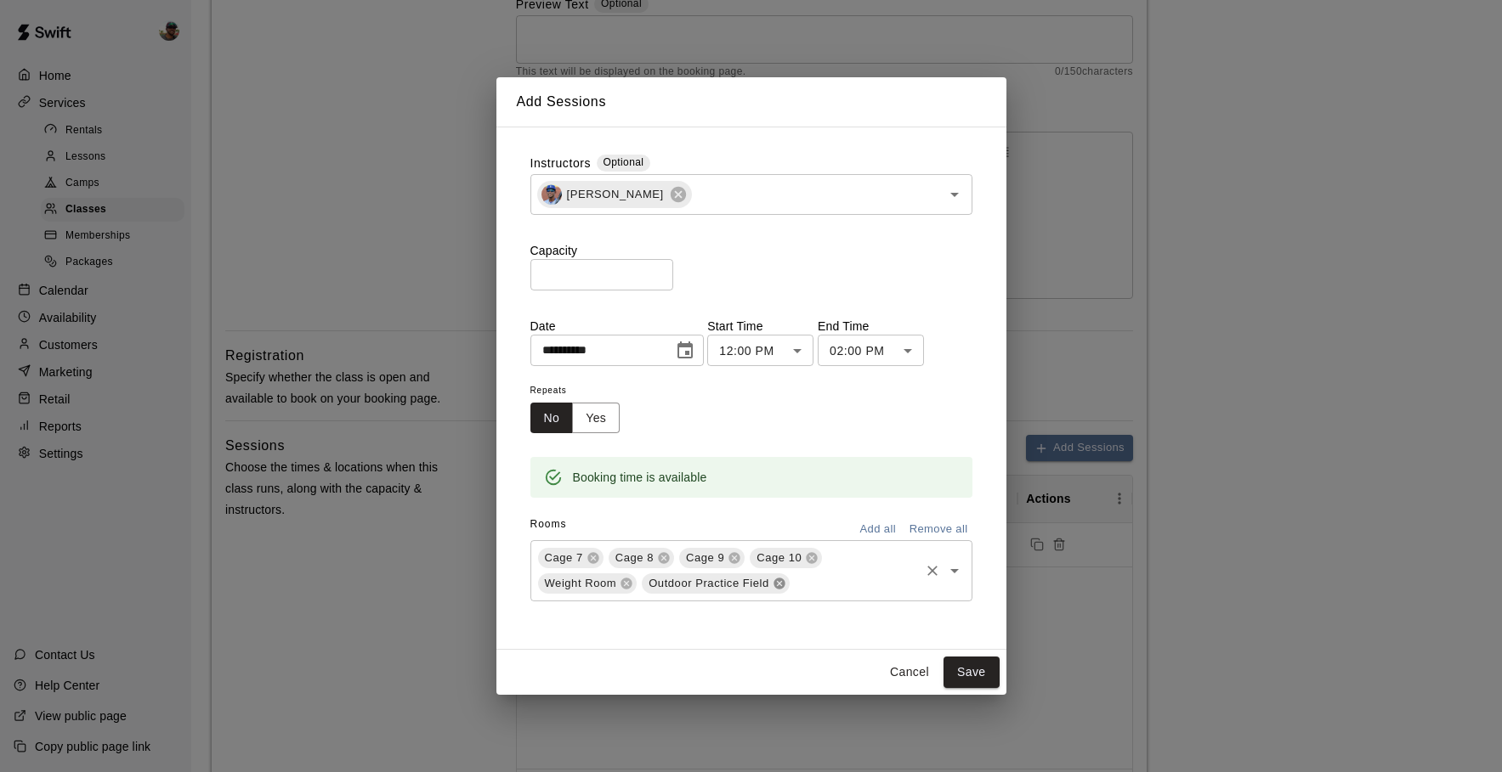
click at [777, 589] on icon at bounding box center [778, 584] width 11 height 11
click at [630, 587] on icon at bounding box center [626, 584] width 11 height 11
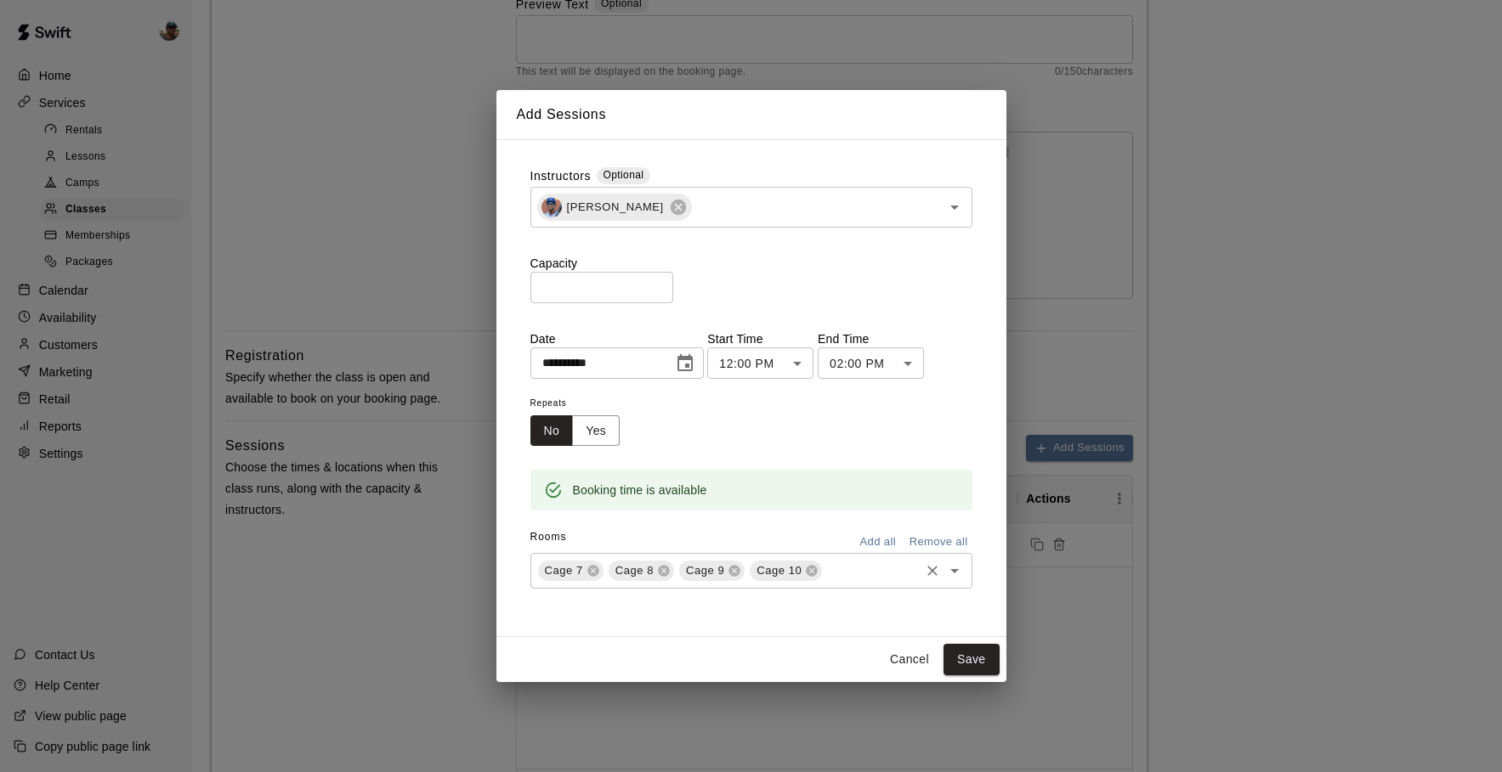
click at [953, 565] on icon "Open" at bounding box center [954, 571] width 20 height 20
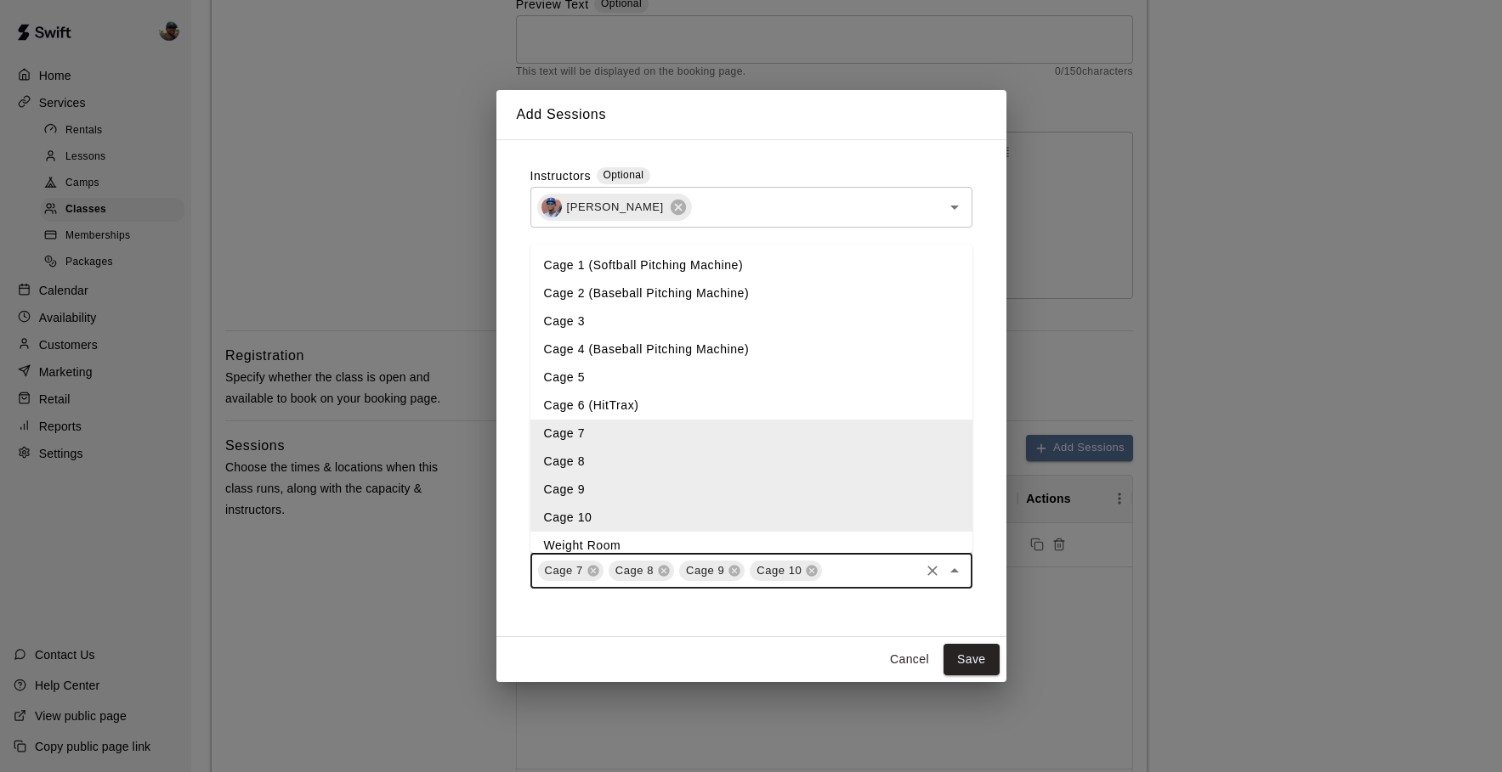
click at [606, 388] on li "Cage 5" at bounding box center [751, 378] width 442 height 28
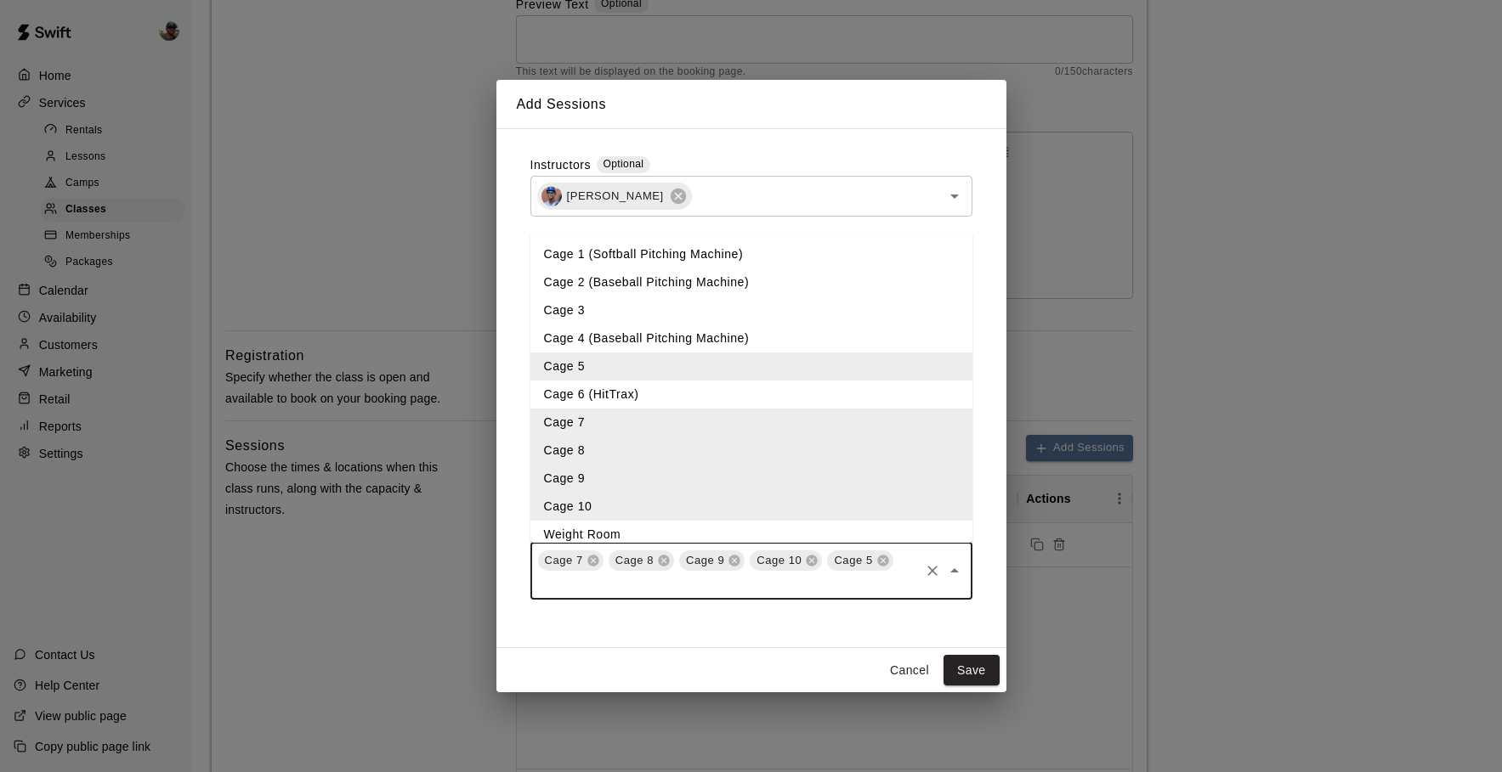
click at [756, 580] on input "text" at bounding box center [726, 584] width 382 height 21
click at [642, 342] on li "Cage 4 (Baseball Pitching Machine)" at bounding box center [751, 339] width 442 height 28
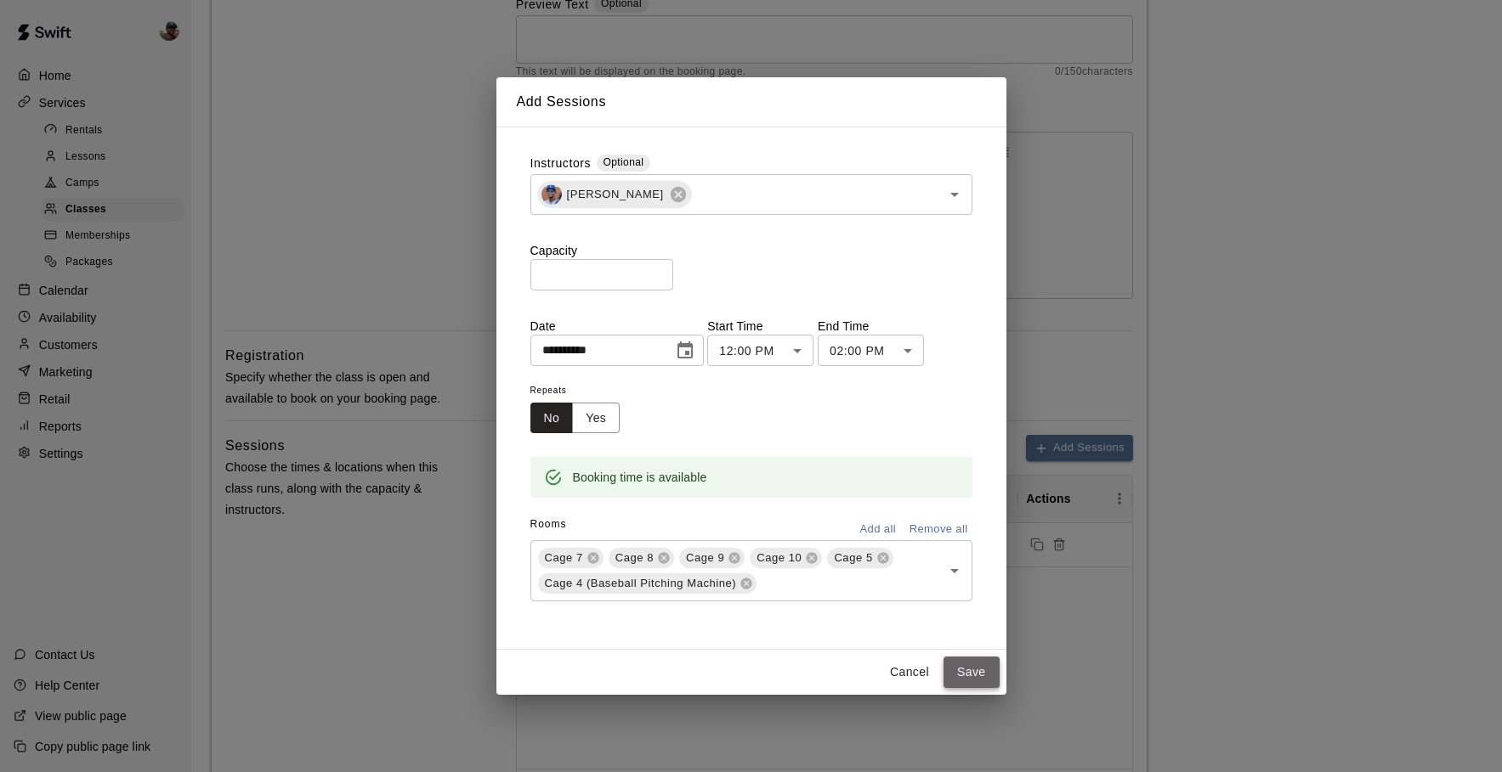
click at [976, 667] on button "Save" at bounding box center [971, 672] width 56 height 31
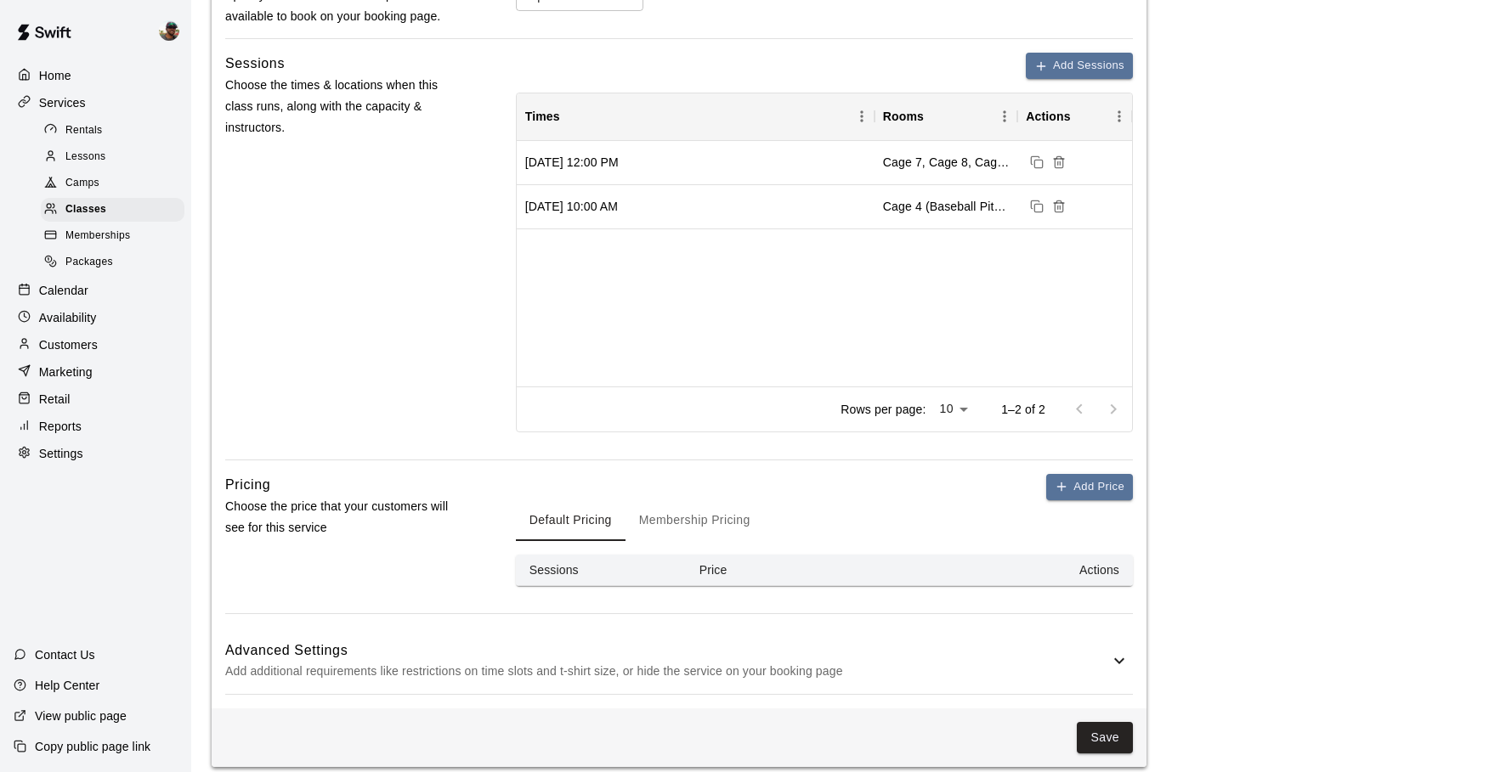
scroll to position [625, 0]
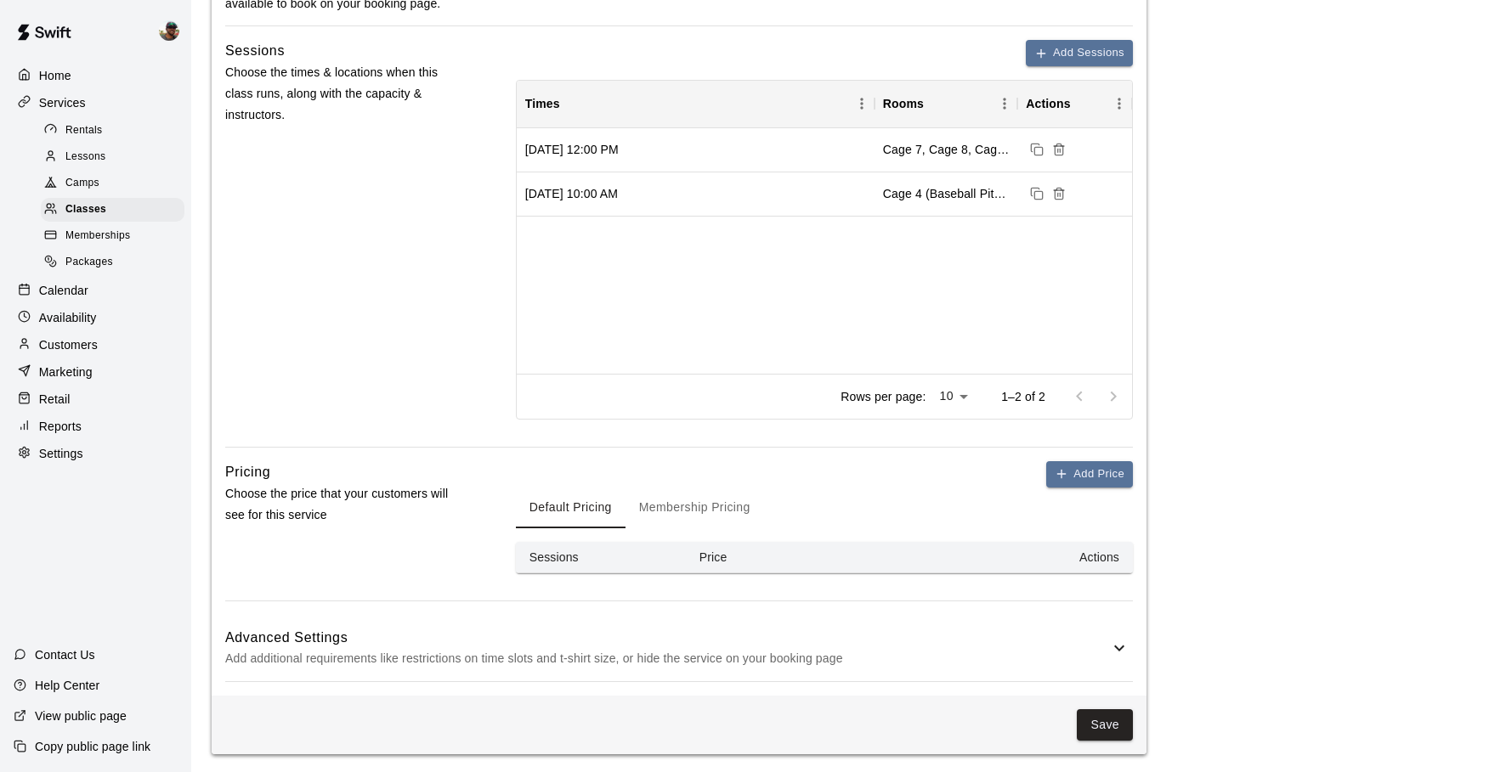
click at [689, 643] on h6 "Advanced Settings" at bounding box center [667, 638] width 884 height 22
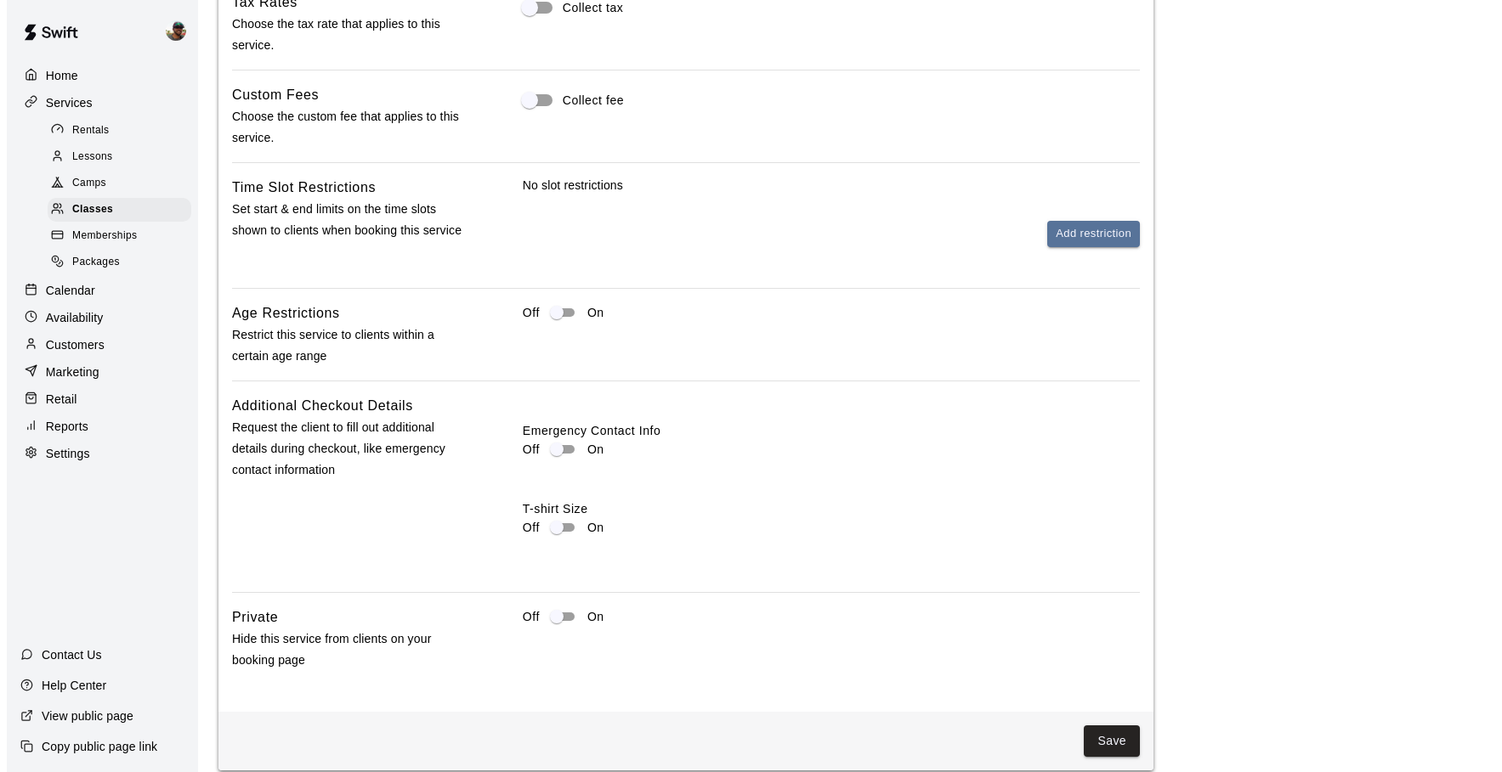
scroll to position [1362, 0]
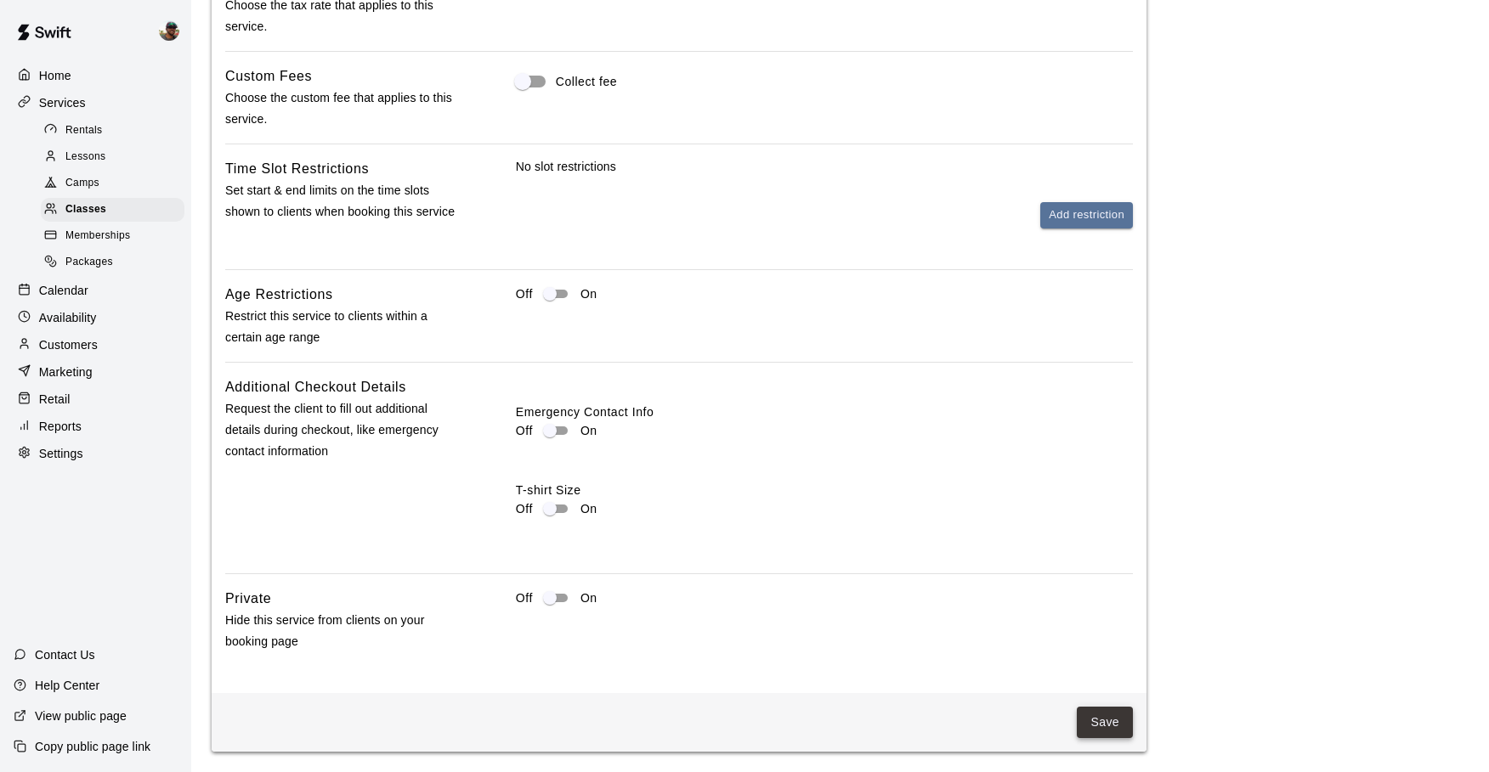
click at [1090, 715] on button "Save" at bounding box center [1105, 722] width 56 height 31
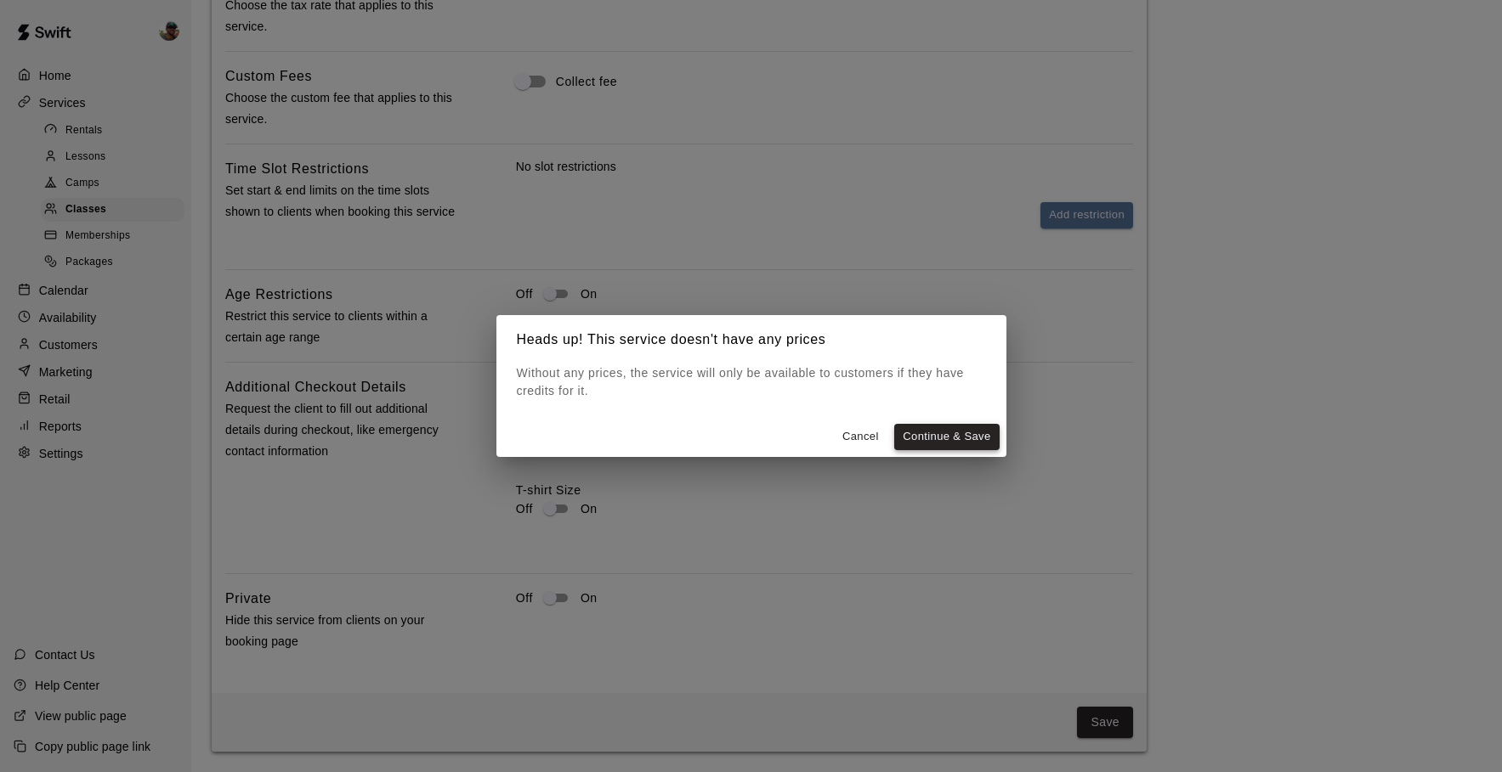
click at [934, 444] on button "Continue & Save" at bounding box center [946, 437] width 105 height 26
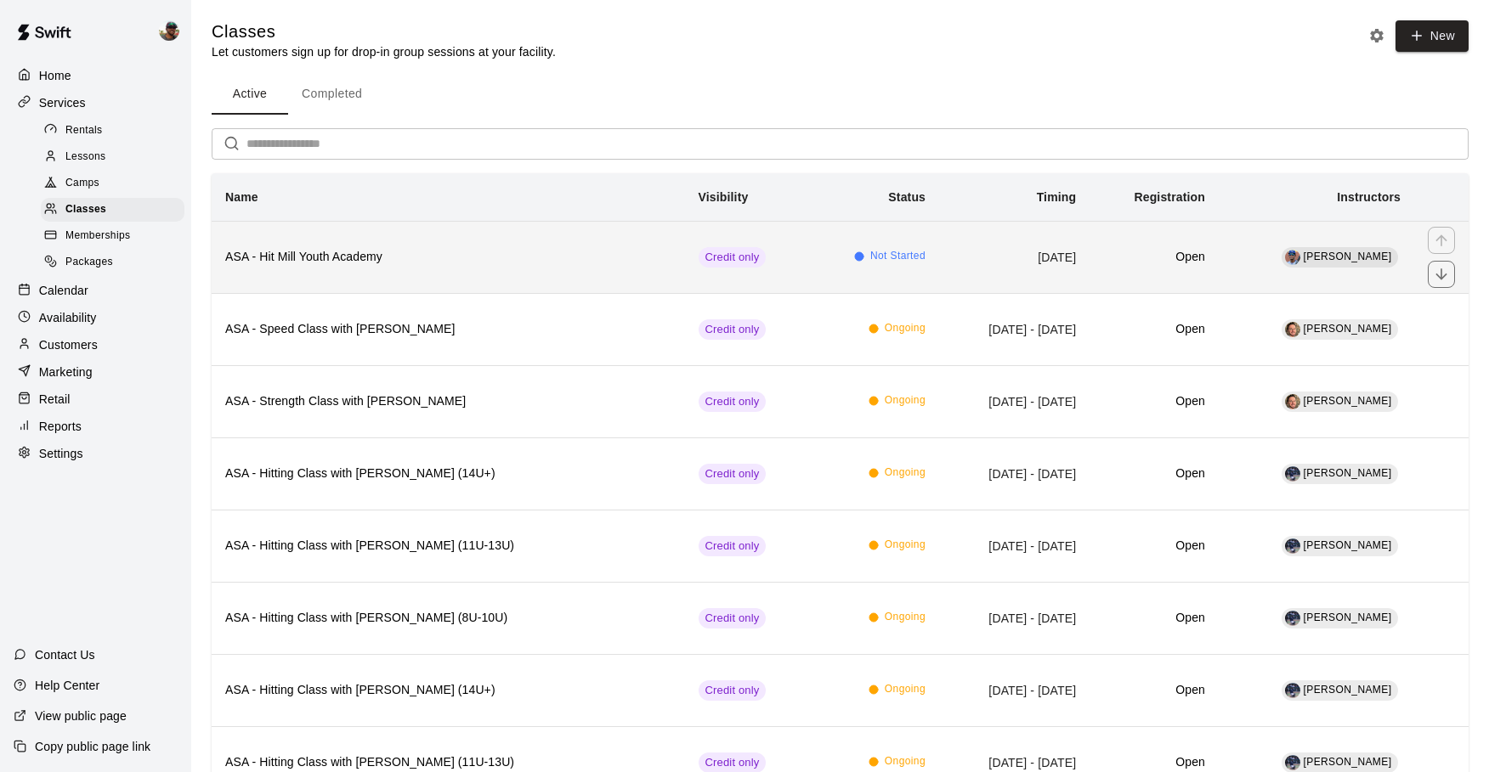
click at [534, 262] on h6 "ASA - Hit Mill Youth Academy" at bounding box center [448, 257] width 446 height 19
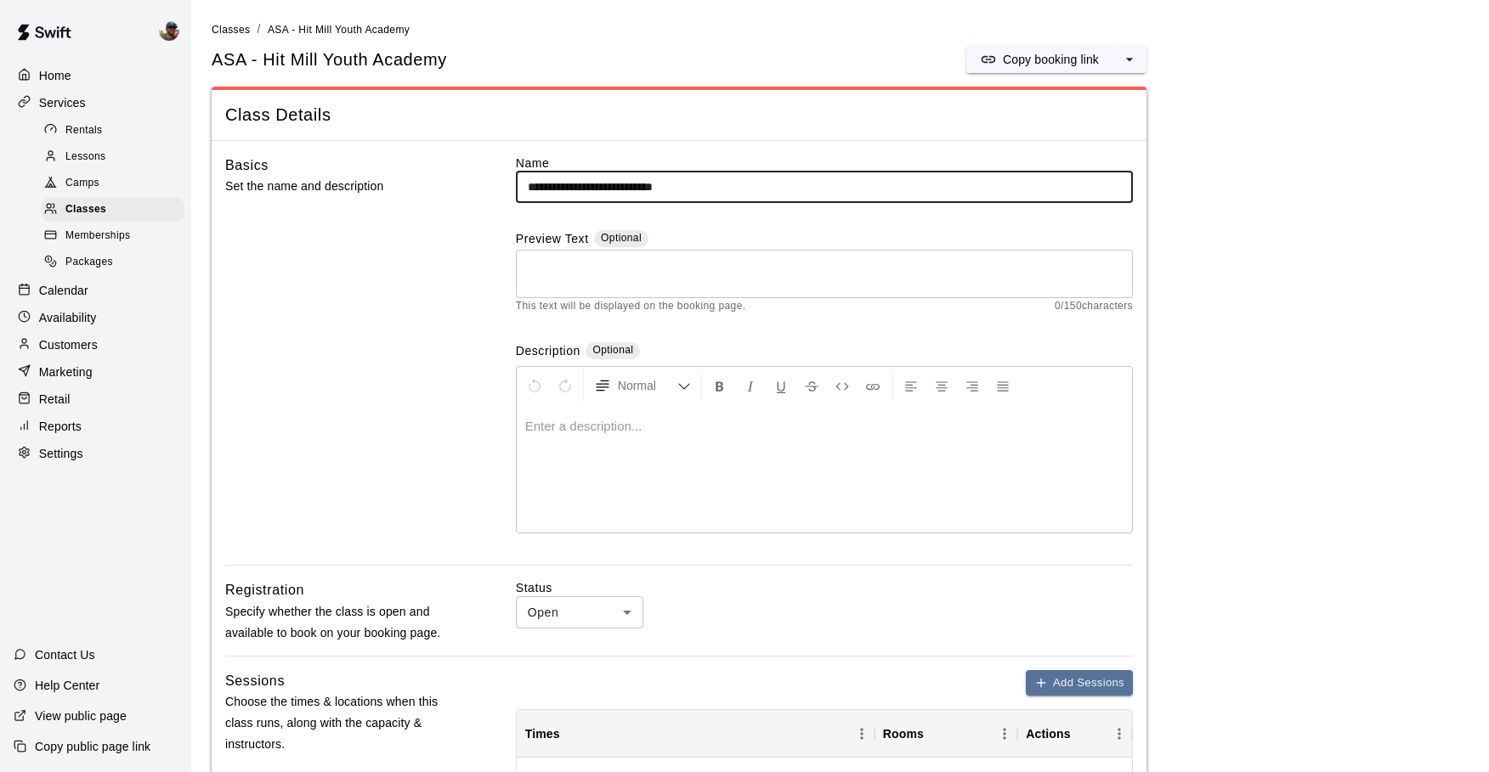
click at [88, 286] on div "Calendar" at bounding box center [96, 290] width 164 height 25
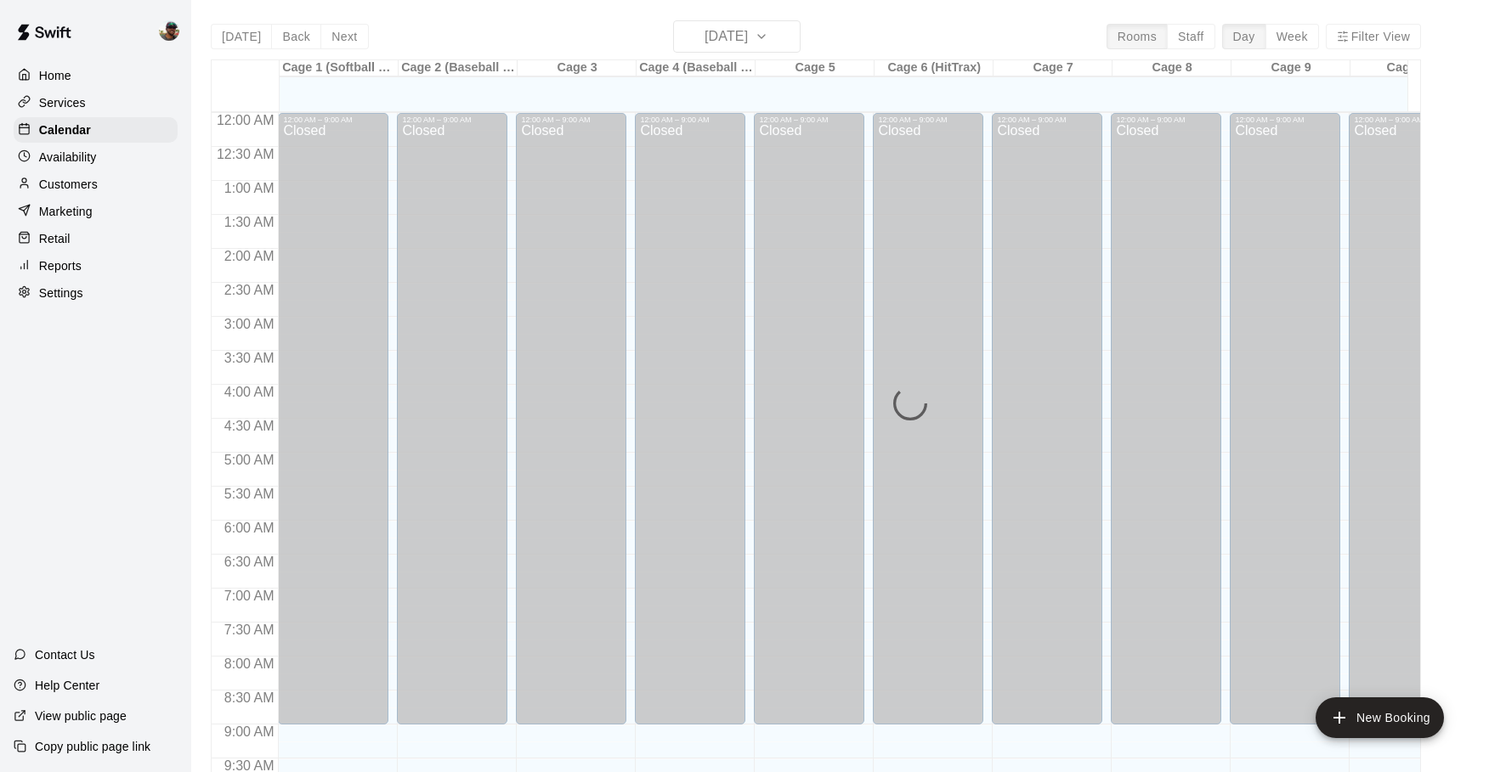
scroll to position [903, 0]
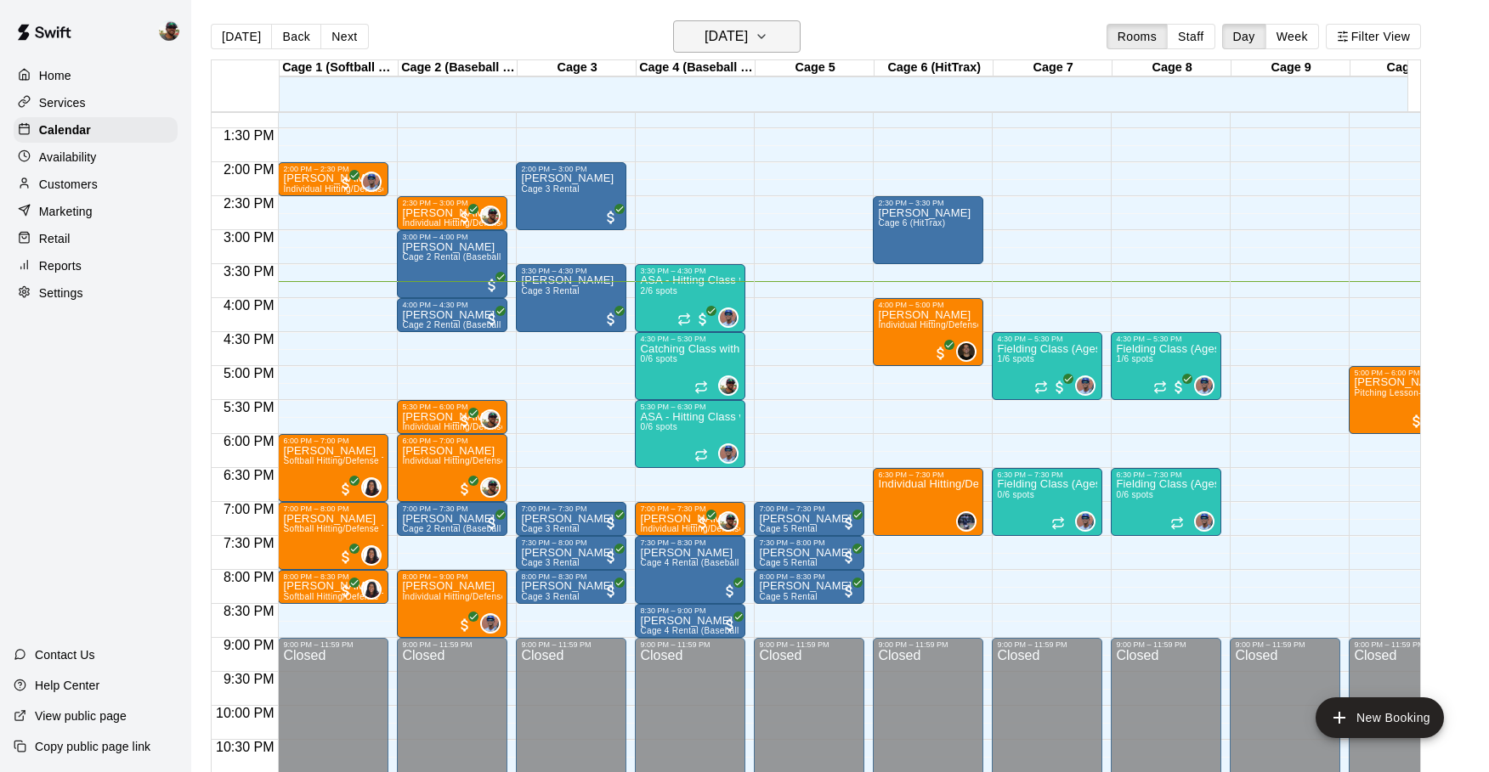
click at [768, 44] on icon "button" at bounding box center [762, 36] width 14 height 20
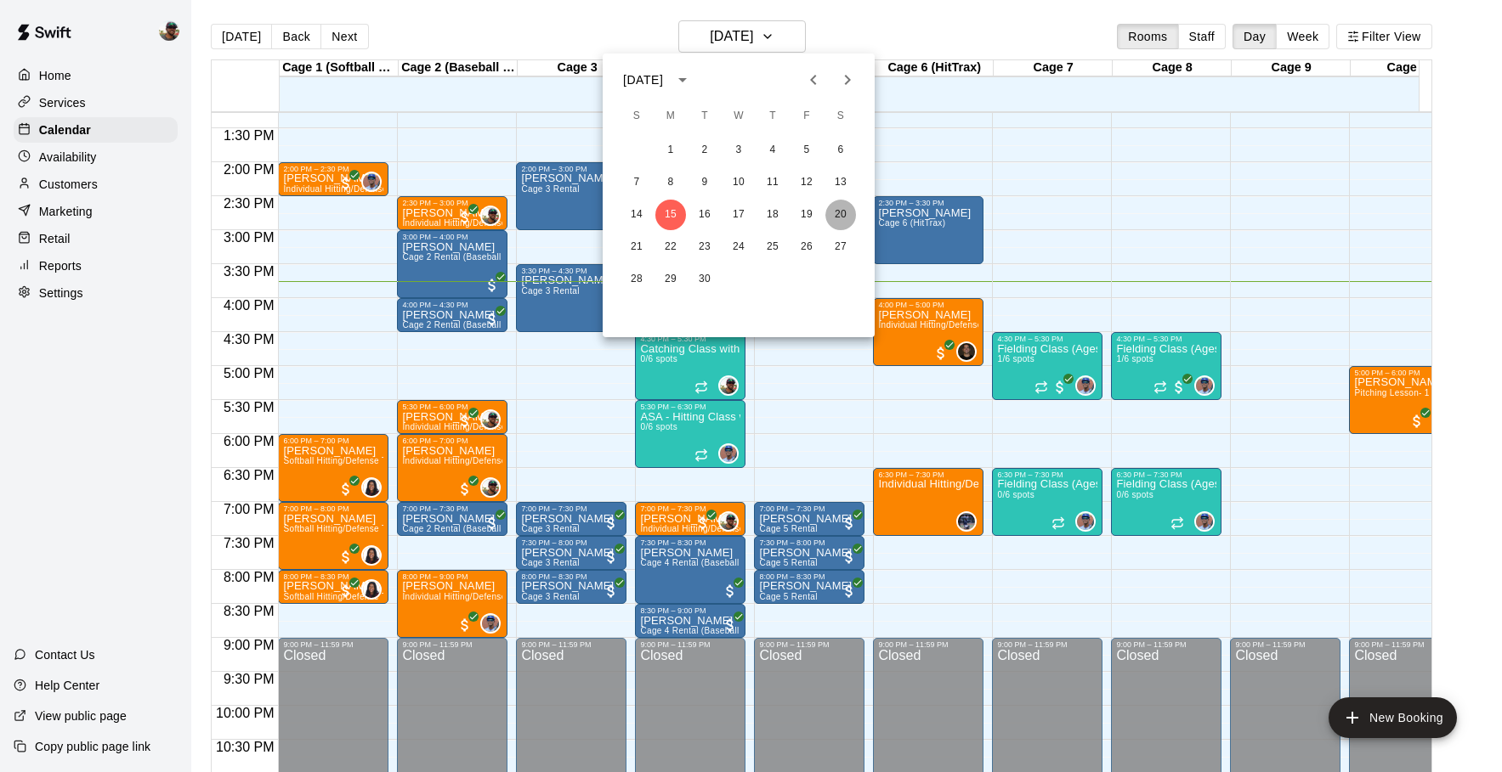
click at [843, 216] on button "20" at bounding box center [840, 215] width 31 height 31
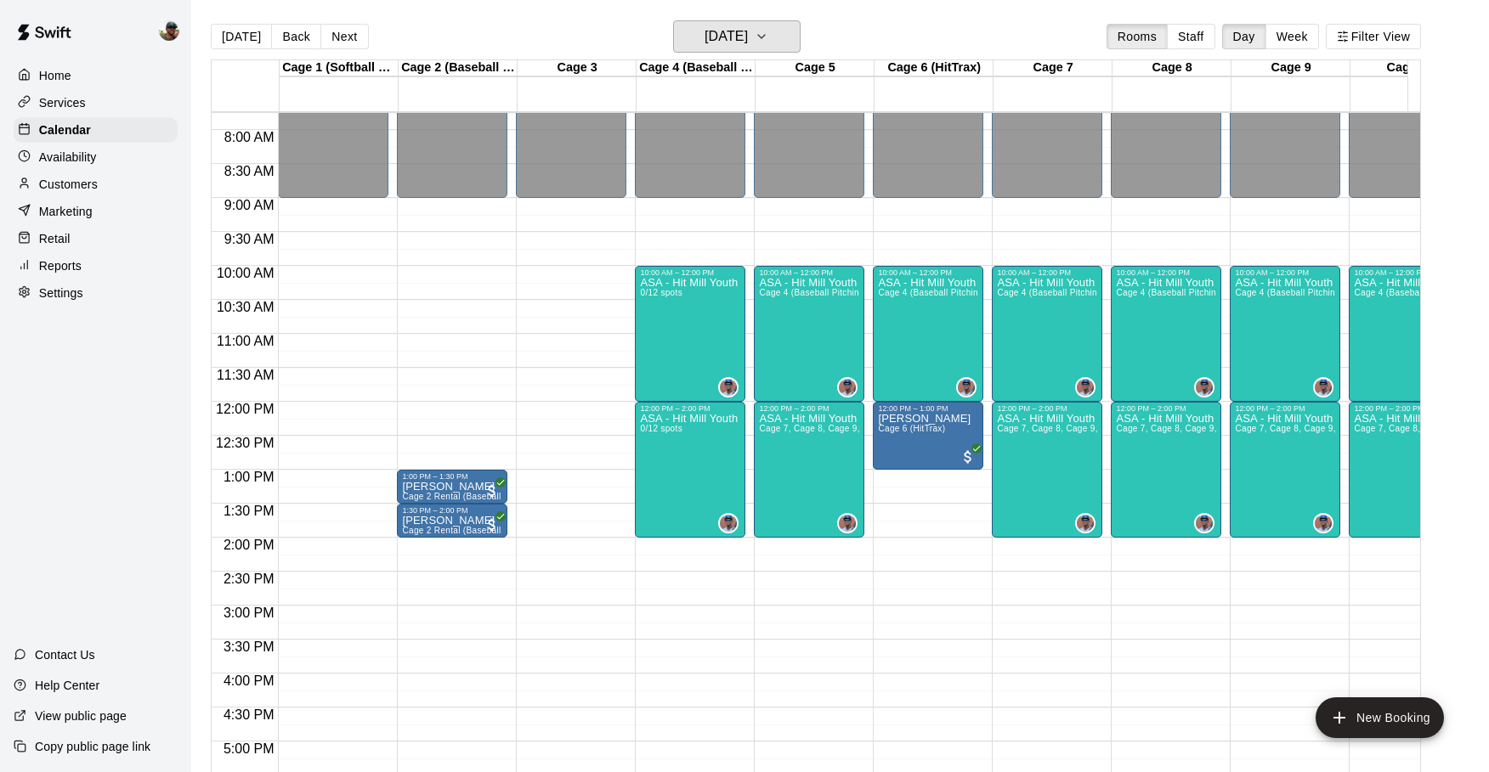
scroll to position [534, 0]
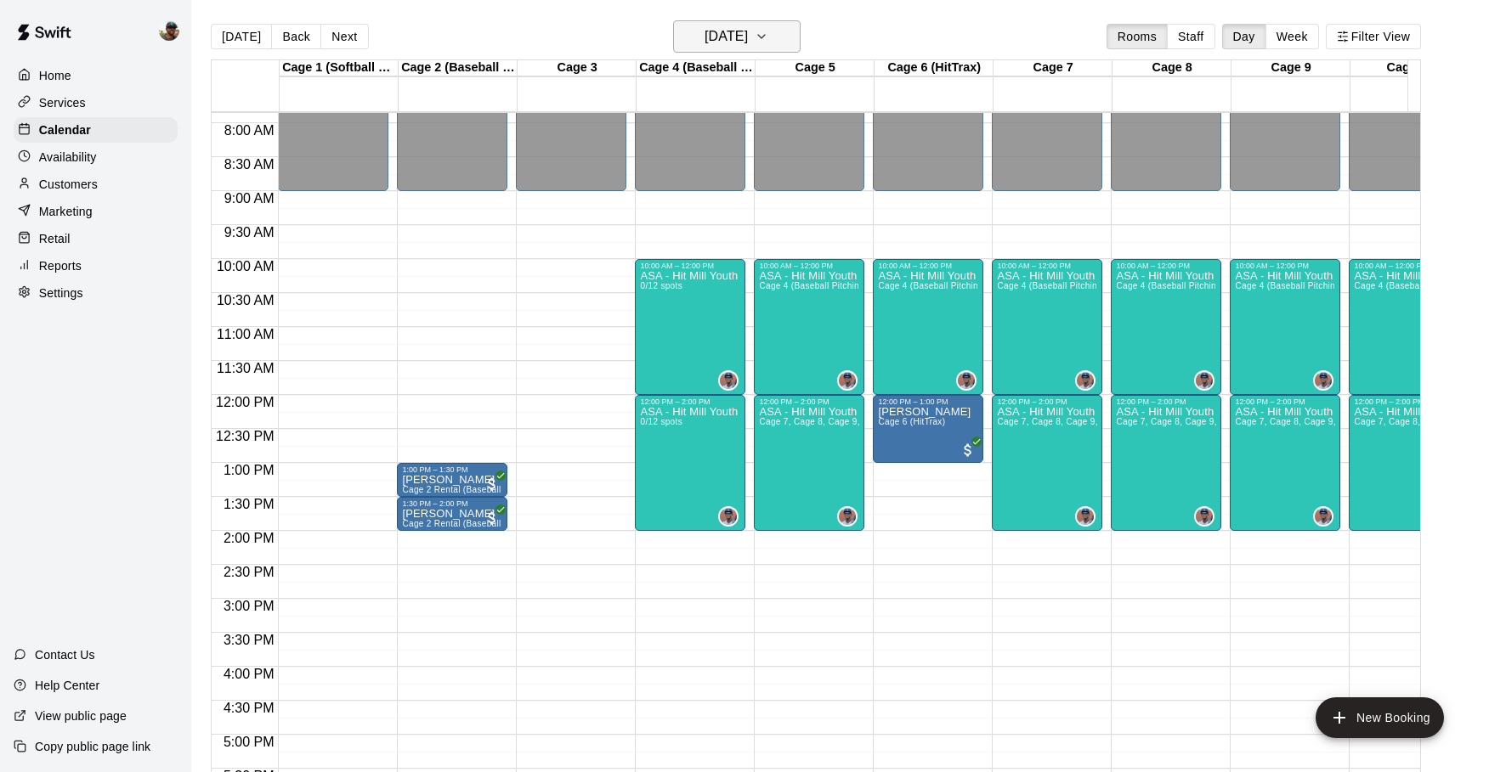
click at [768, 35] on icon "button" at bounding box center [762, 36] width 14 height 20
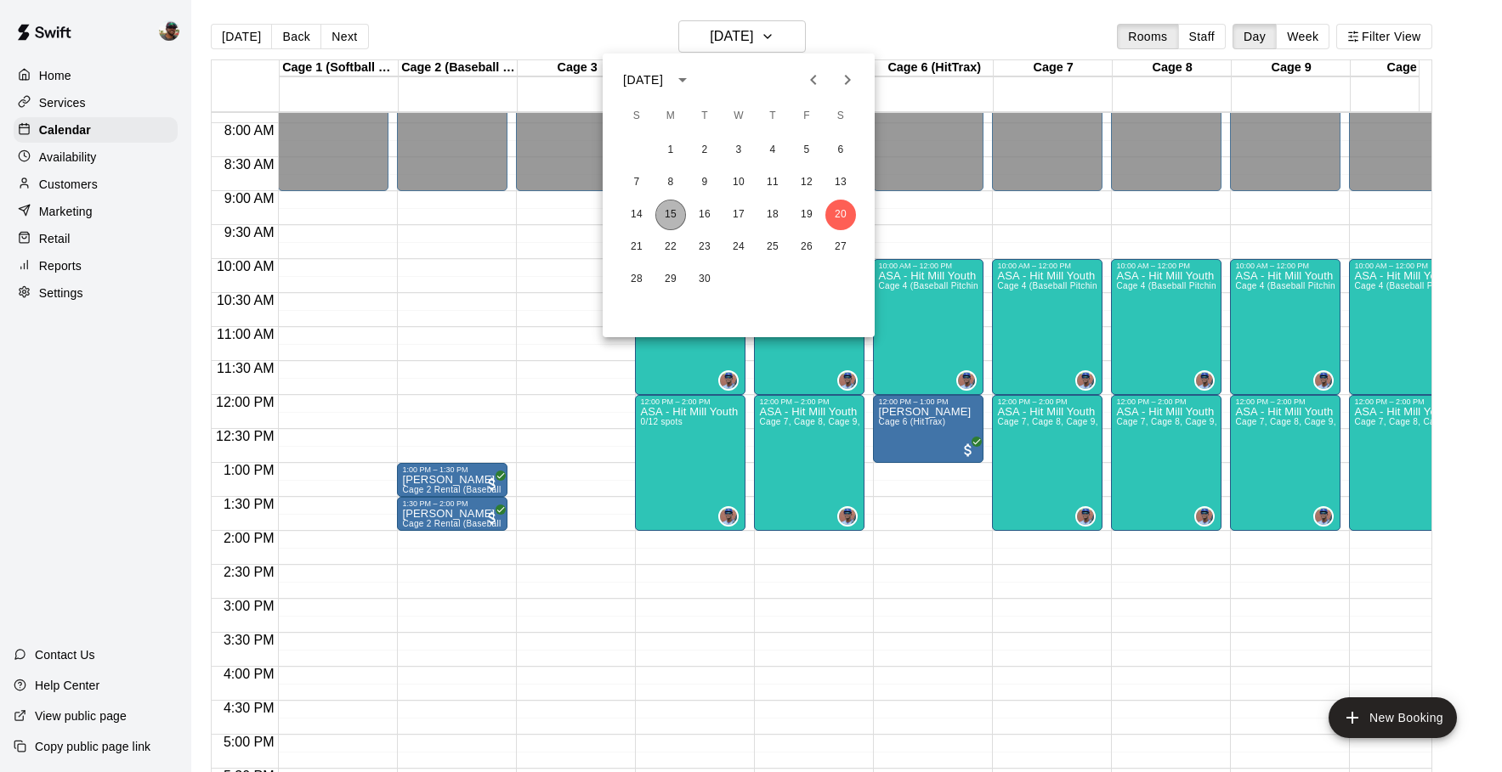
click at [662, 215] on button "15" at bounding box center [670, 215] width 31 height 31
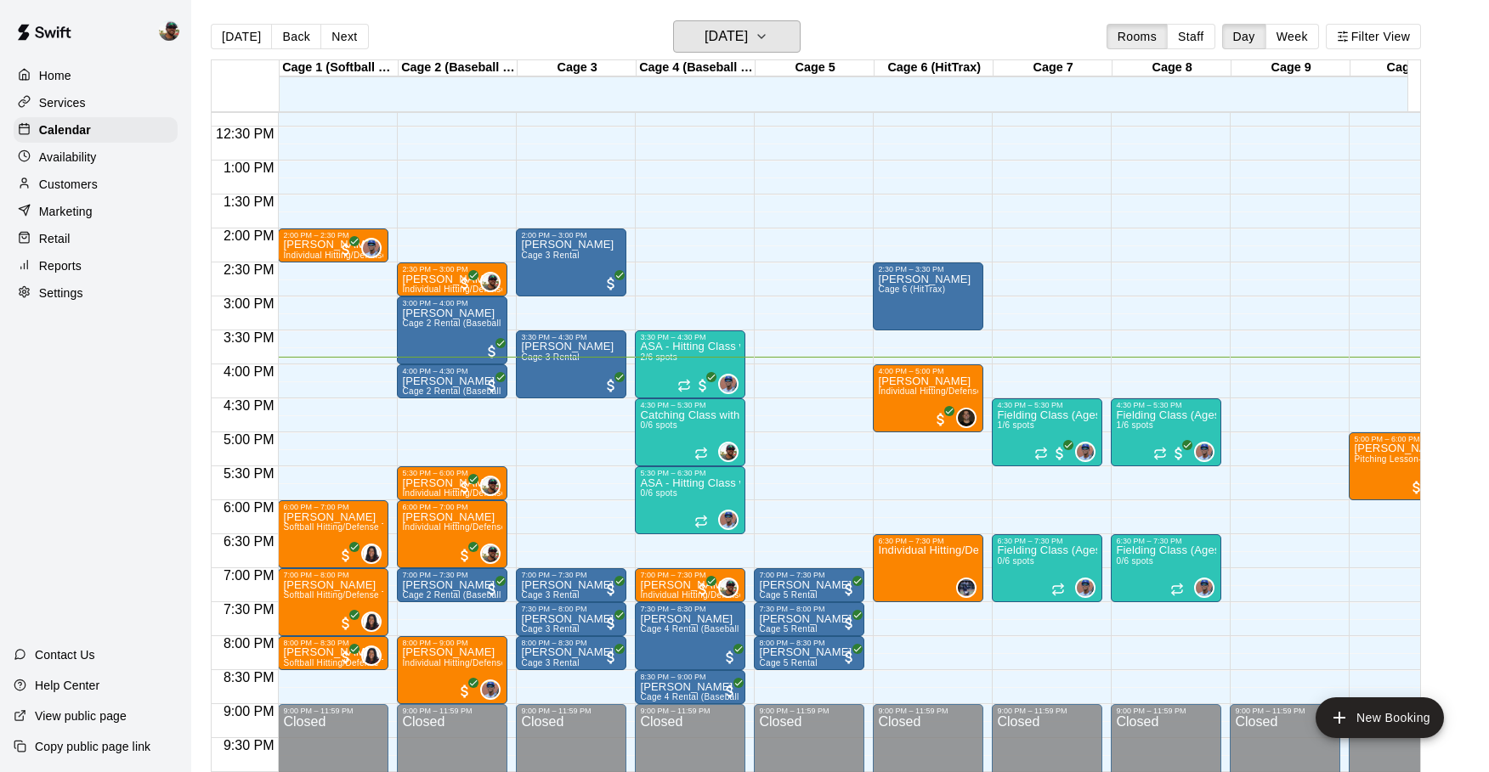
scroll to position [851, 0]
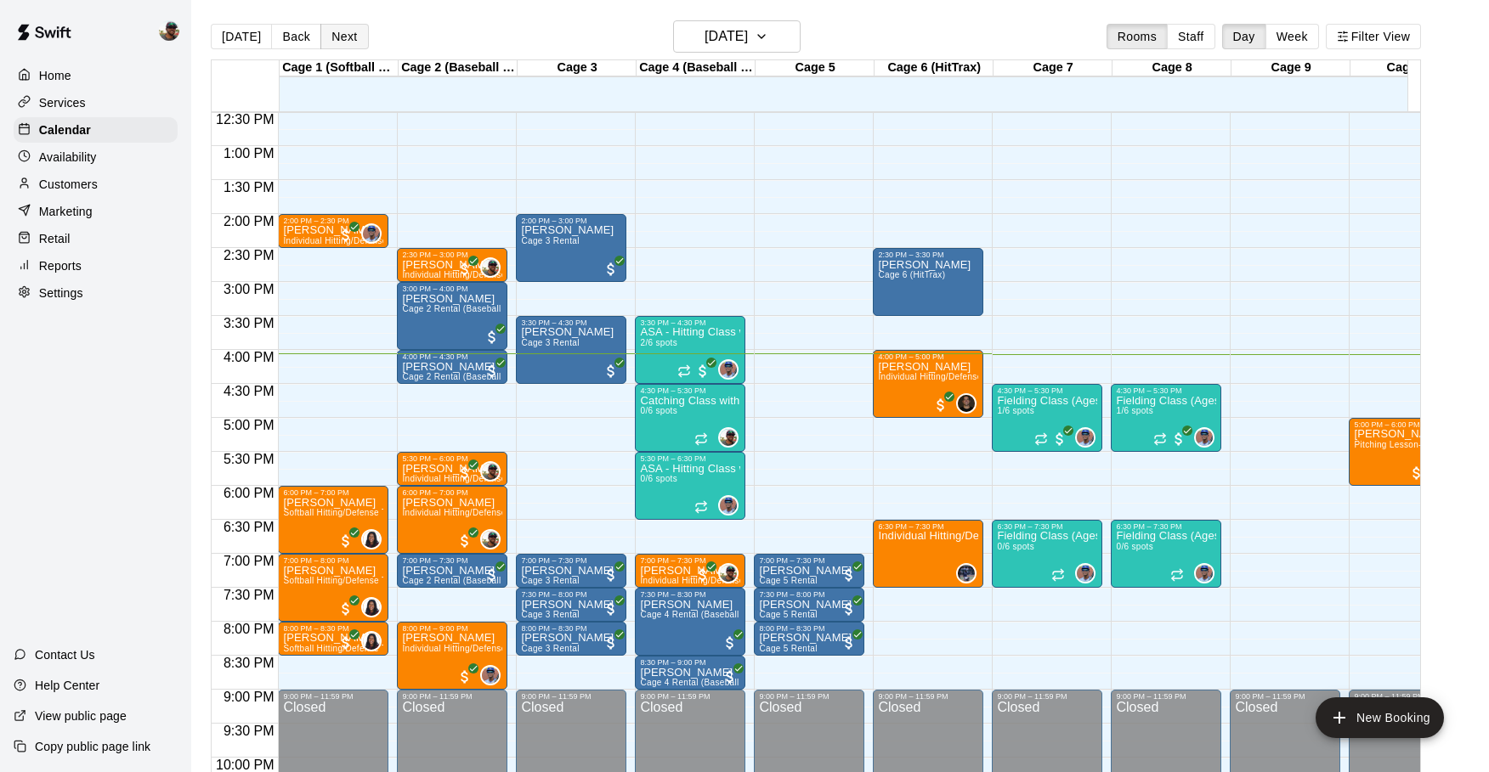
click at [330, 31] on button "Next" at bounding box center [344, 36] width 48 height 25
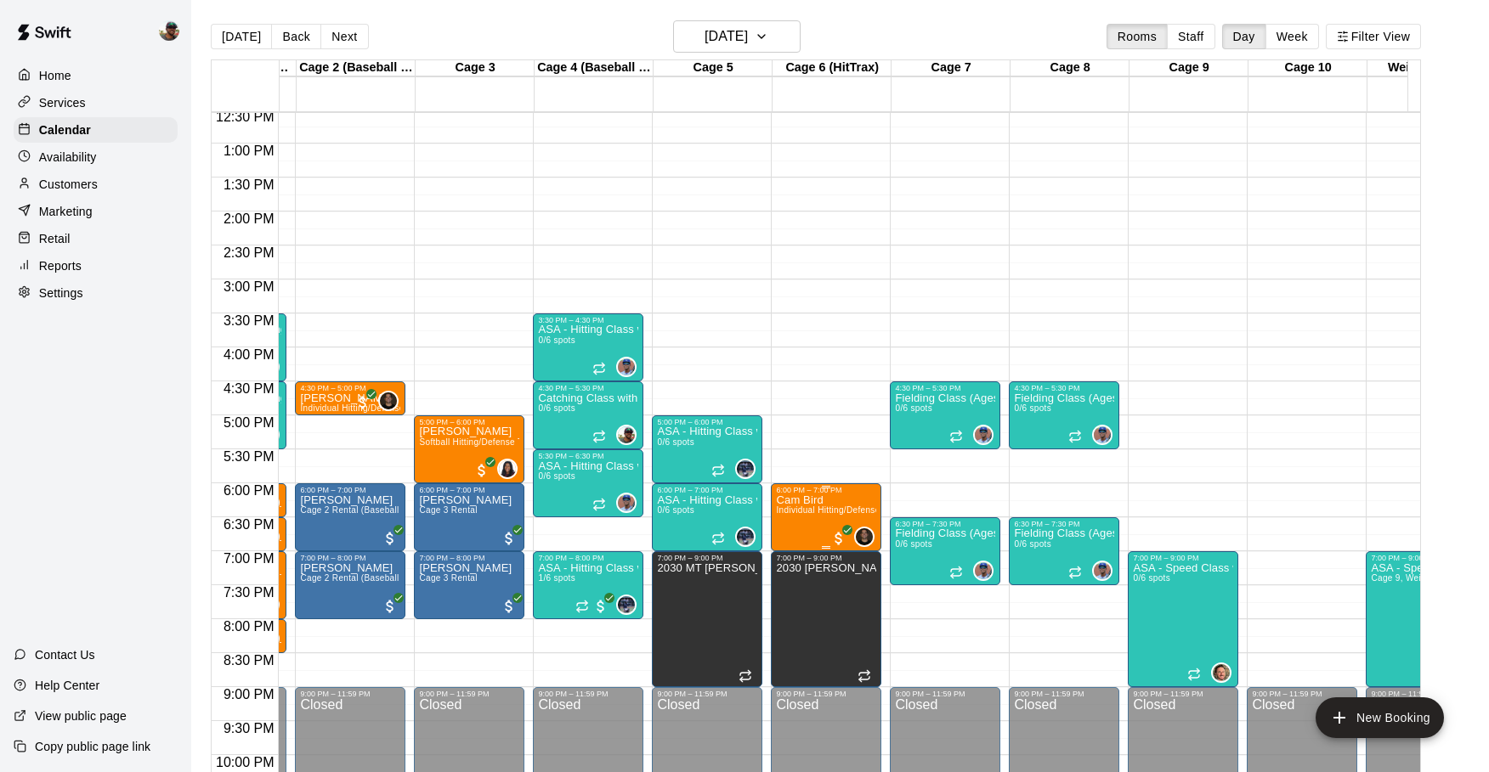
scroll to position [0, 0]
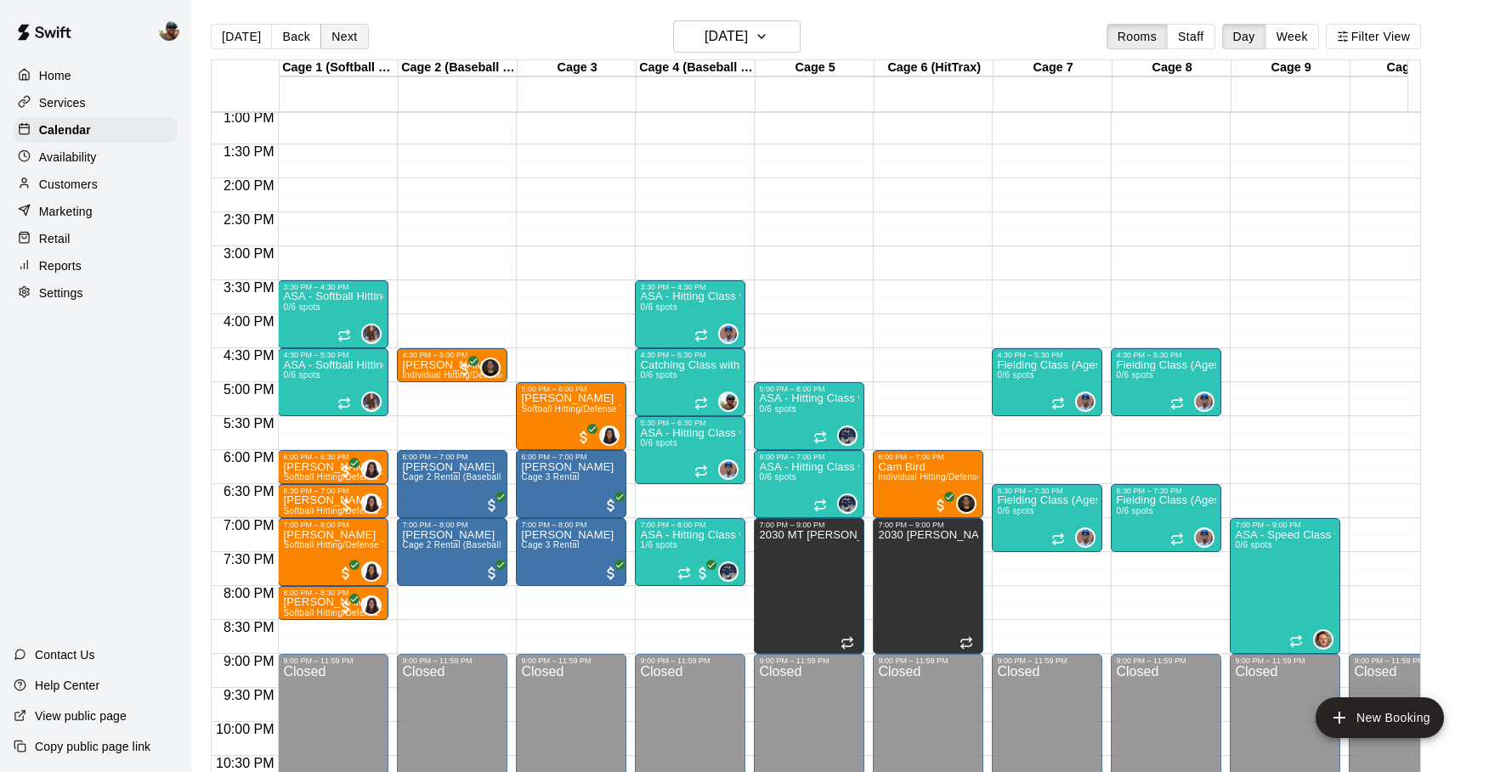
click at [343, 37] on button "Next" at bounding box center [344, 36] width 48 height 25
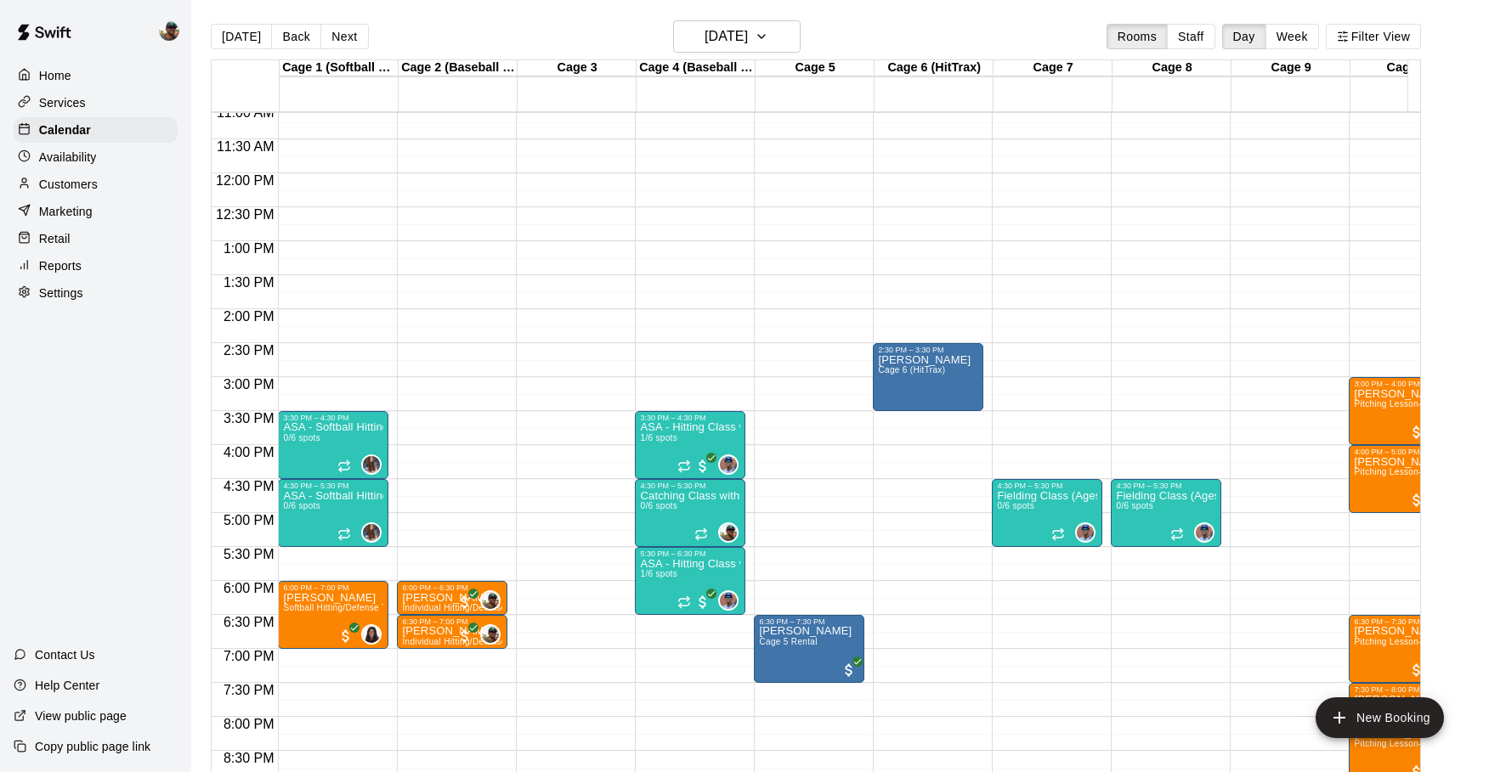
scroll to position [724, 0]
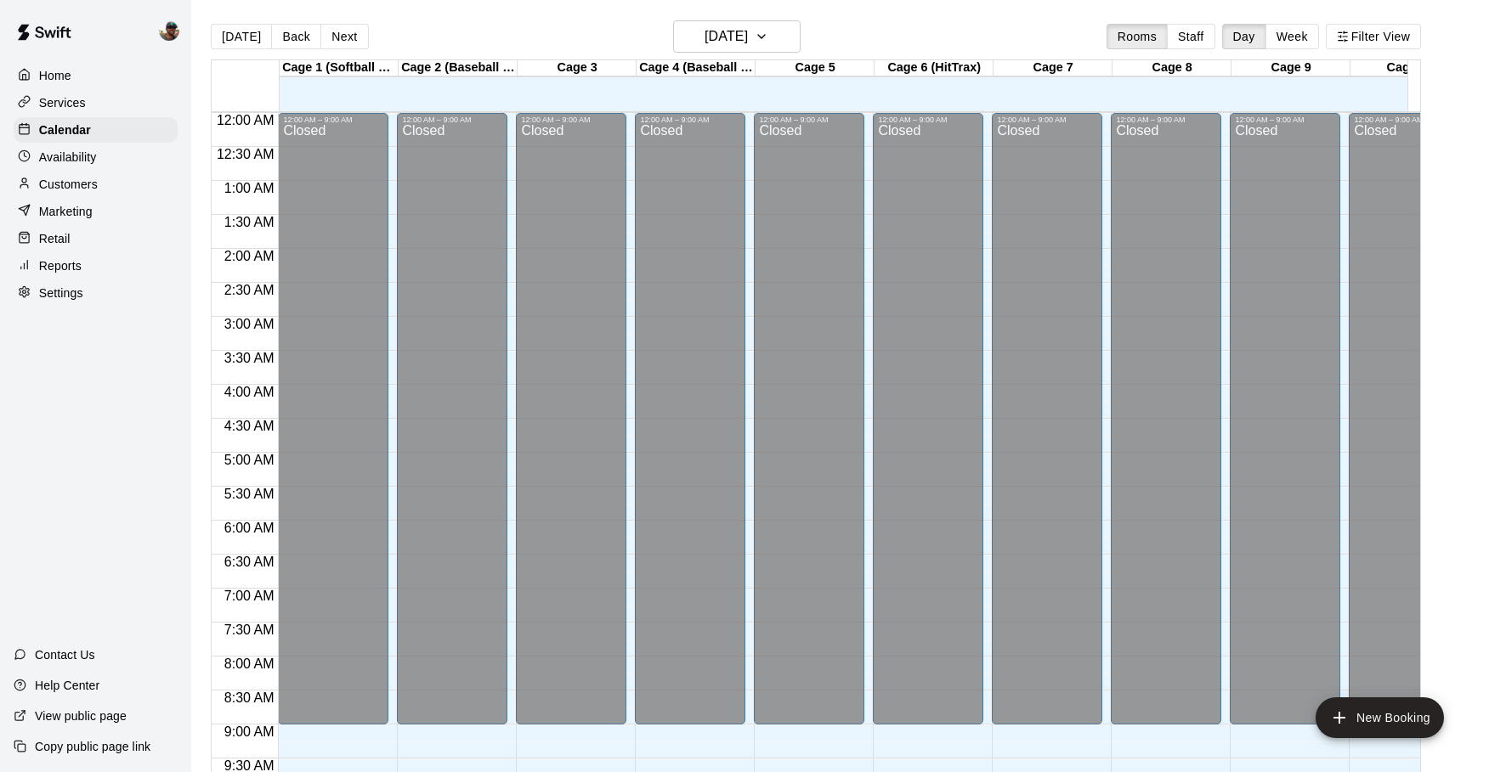
scroll to position [935, 0]
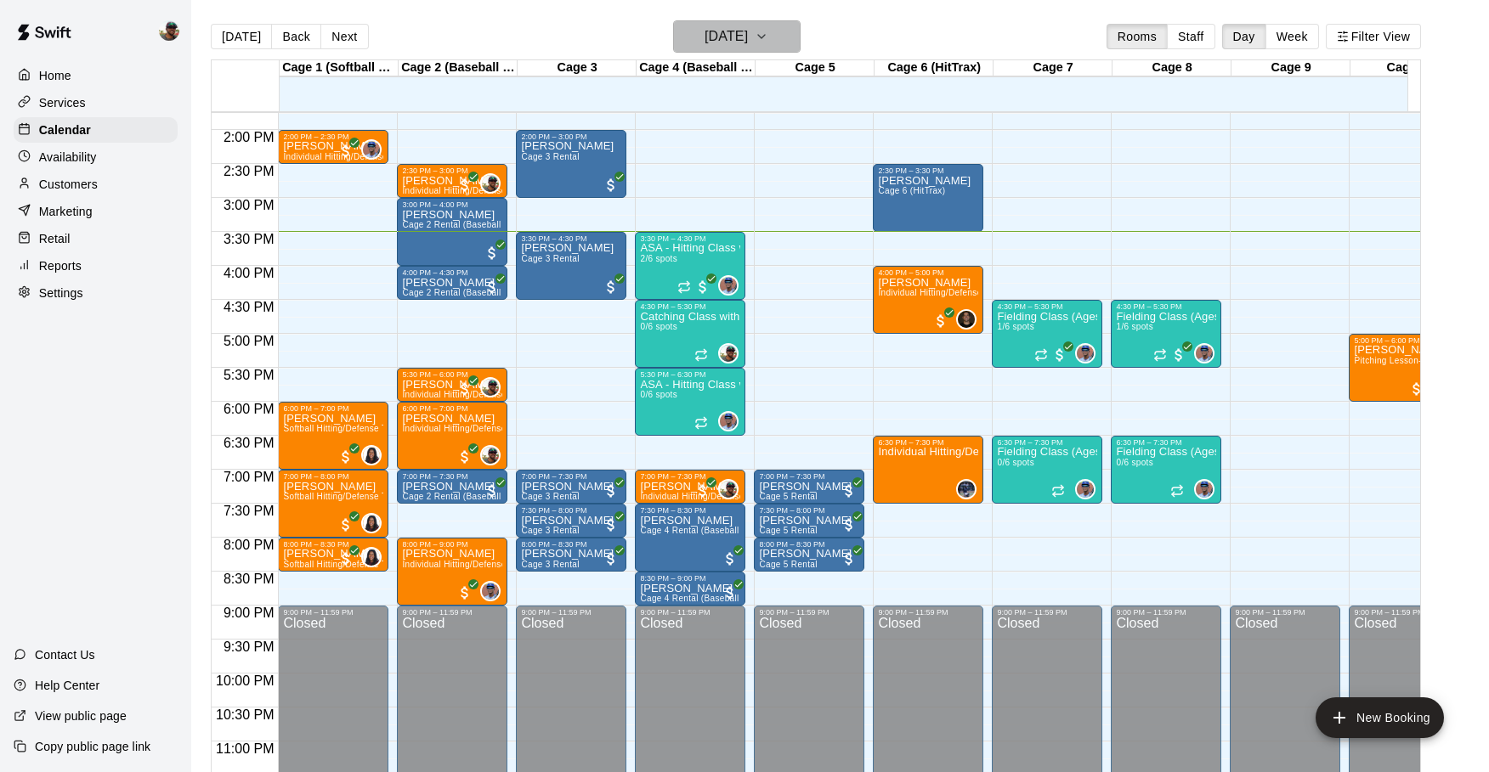
click at [768, 39] on icon "button" at bounding box center [762, 36] width 14 height 20
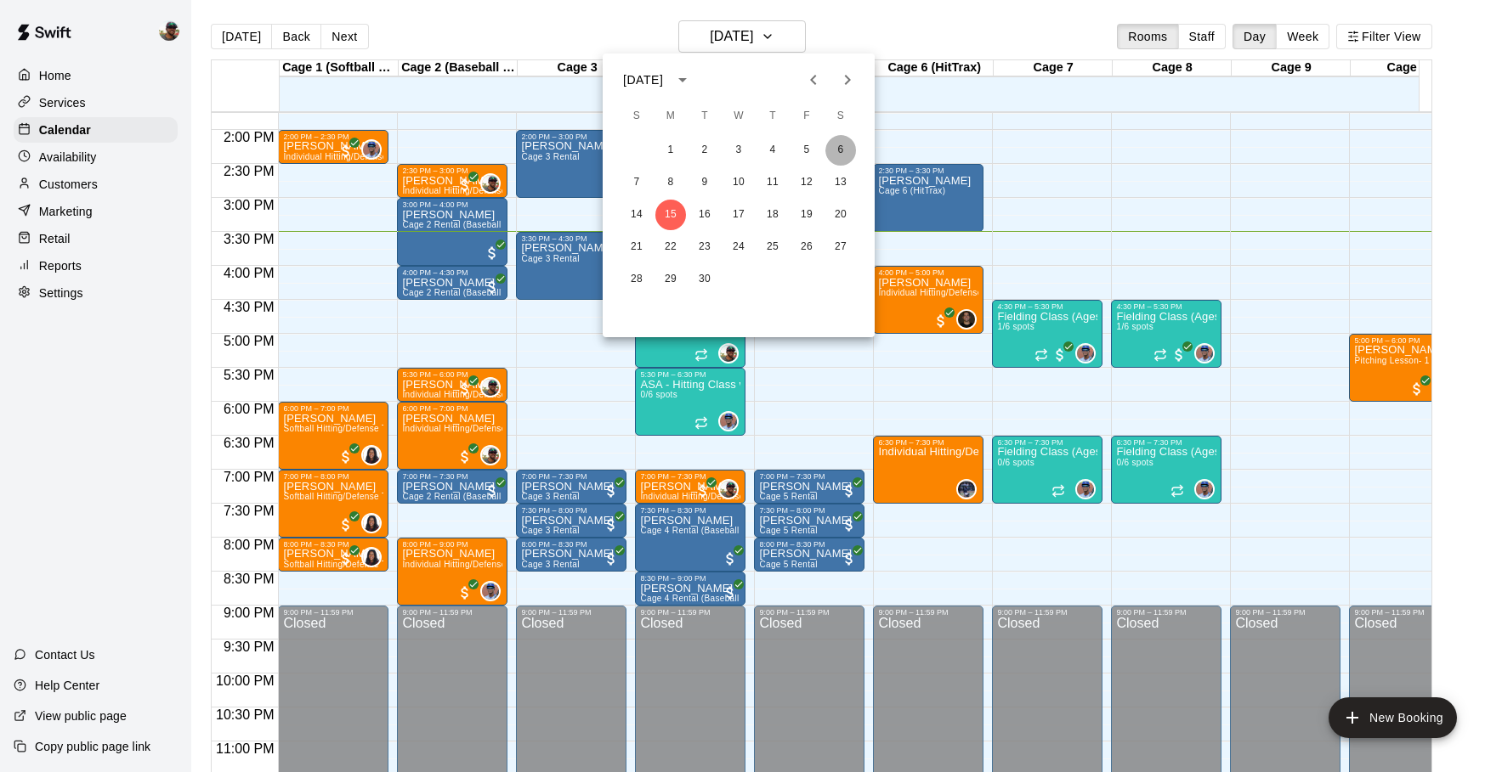
click at [840, 138] on button "6" at bounding box center [840, 150] width 31 height 31
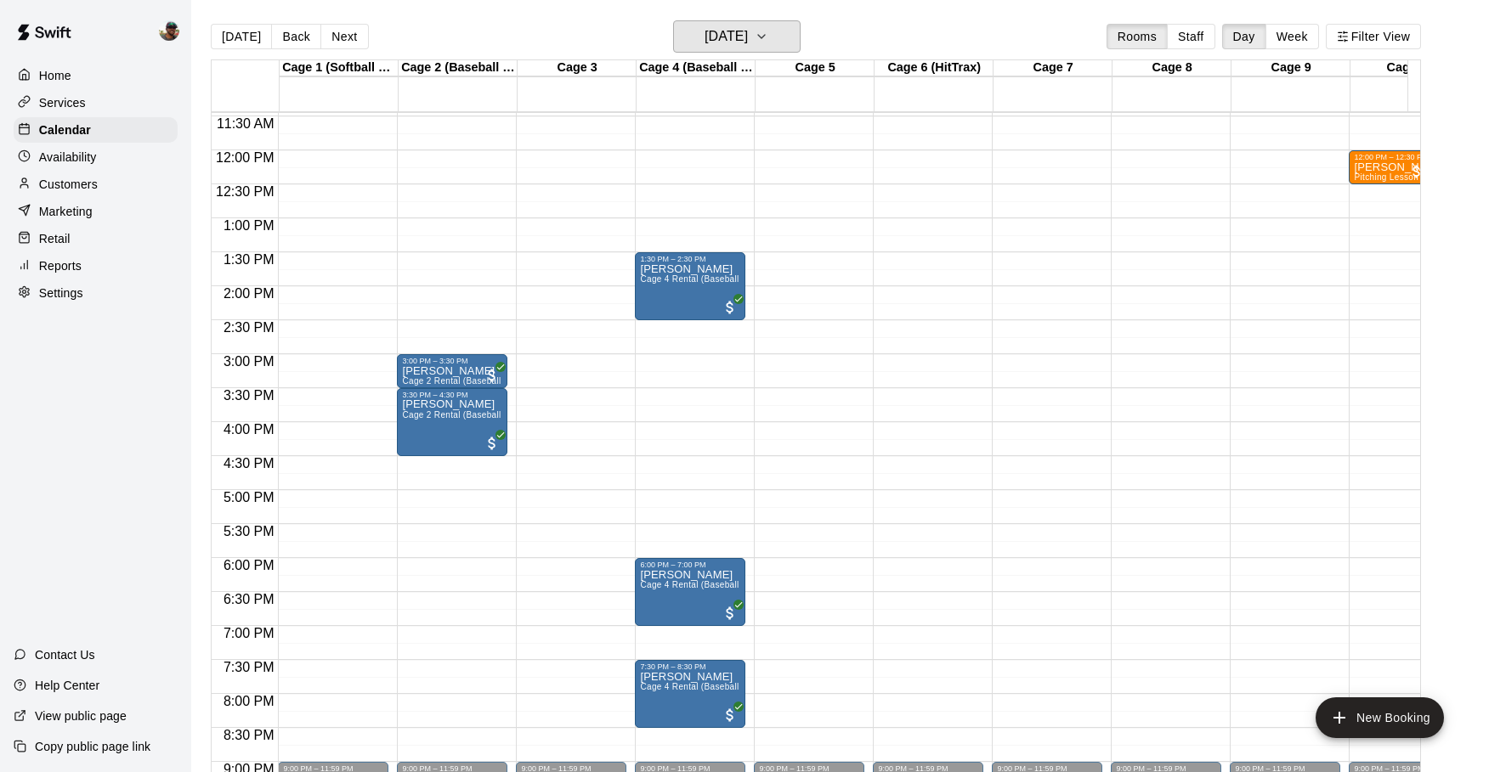
scroll to position [710, 0]
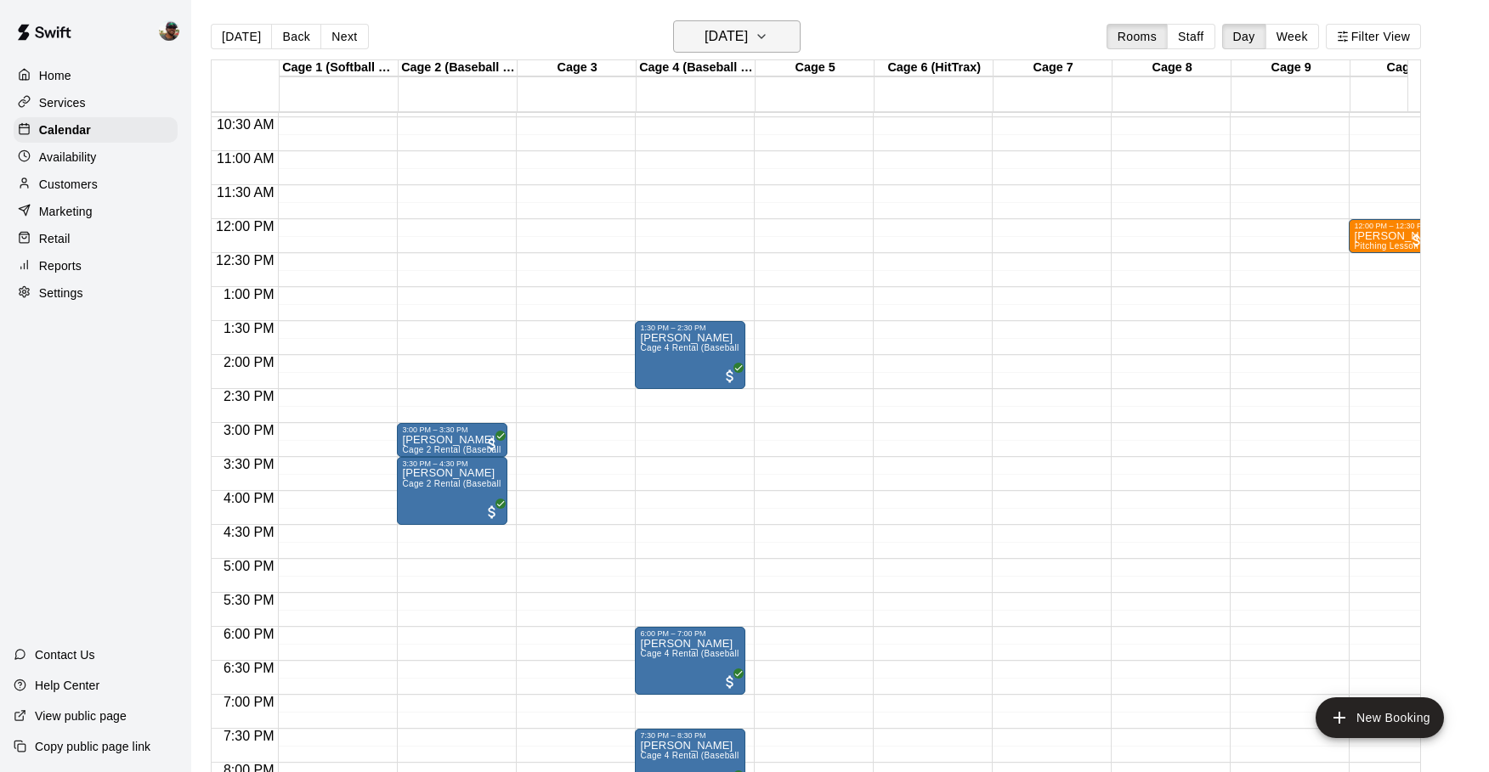
click at [768, 43] on icon "button" at bounding box center [762, 36] width 14 height 20
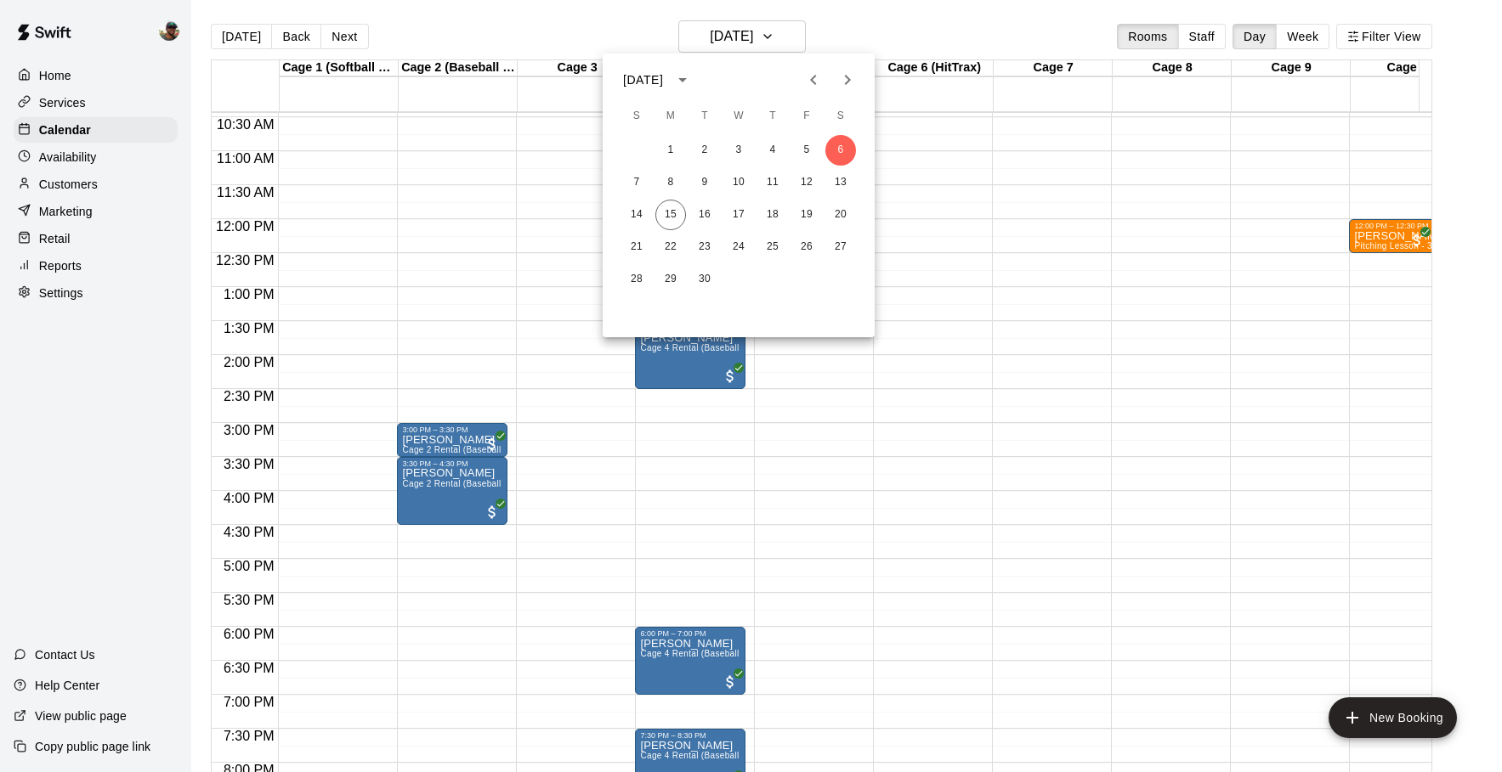
click at [819, 76] on icon "Previous month" at bounding box center [813, 80] width 20 height 20
click at [840, 276] on button "30" at bounding box center [840, 279] width 31 height 31
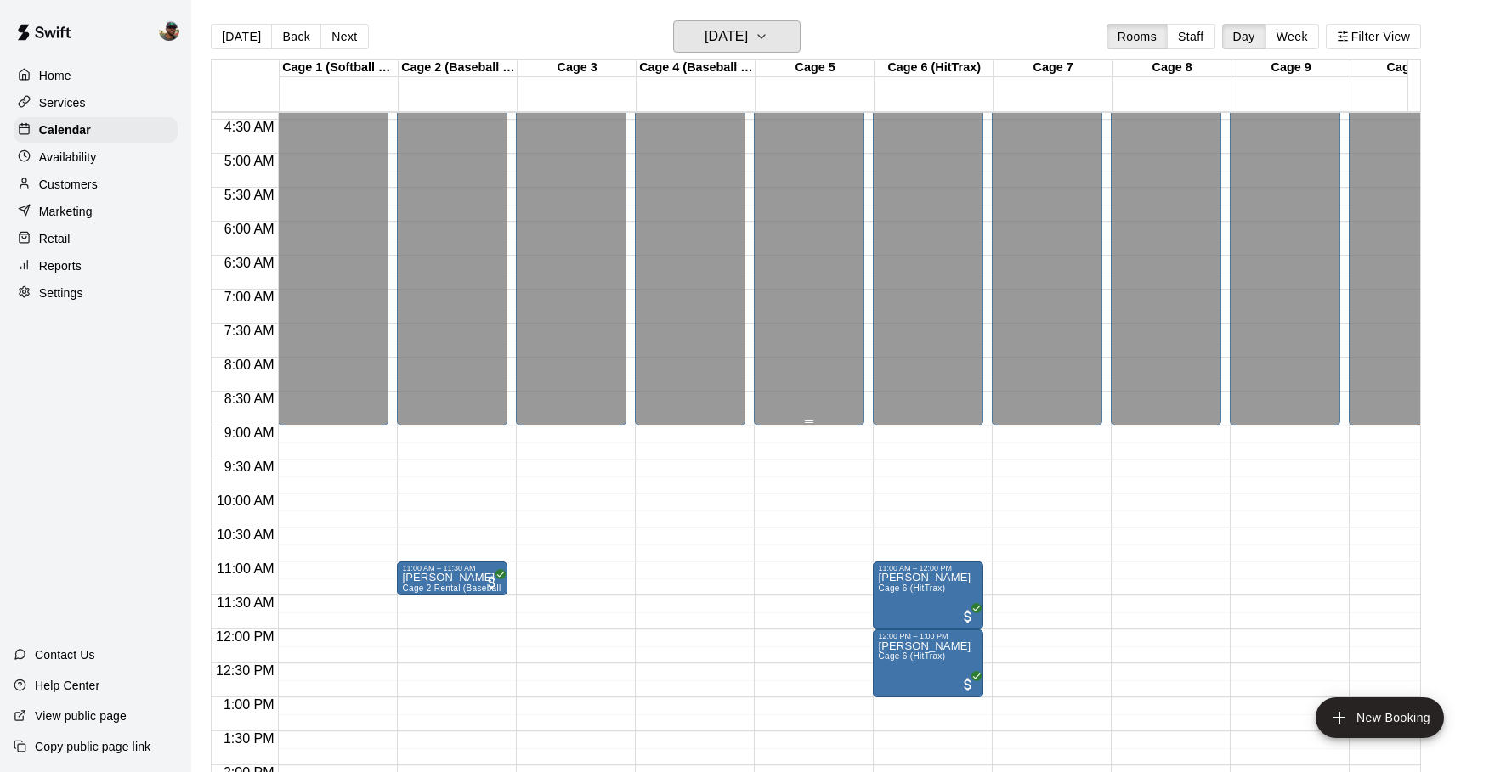
scroll to position [341, 0]
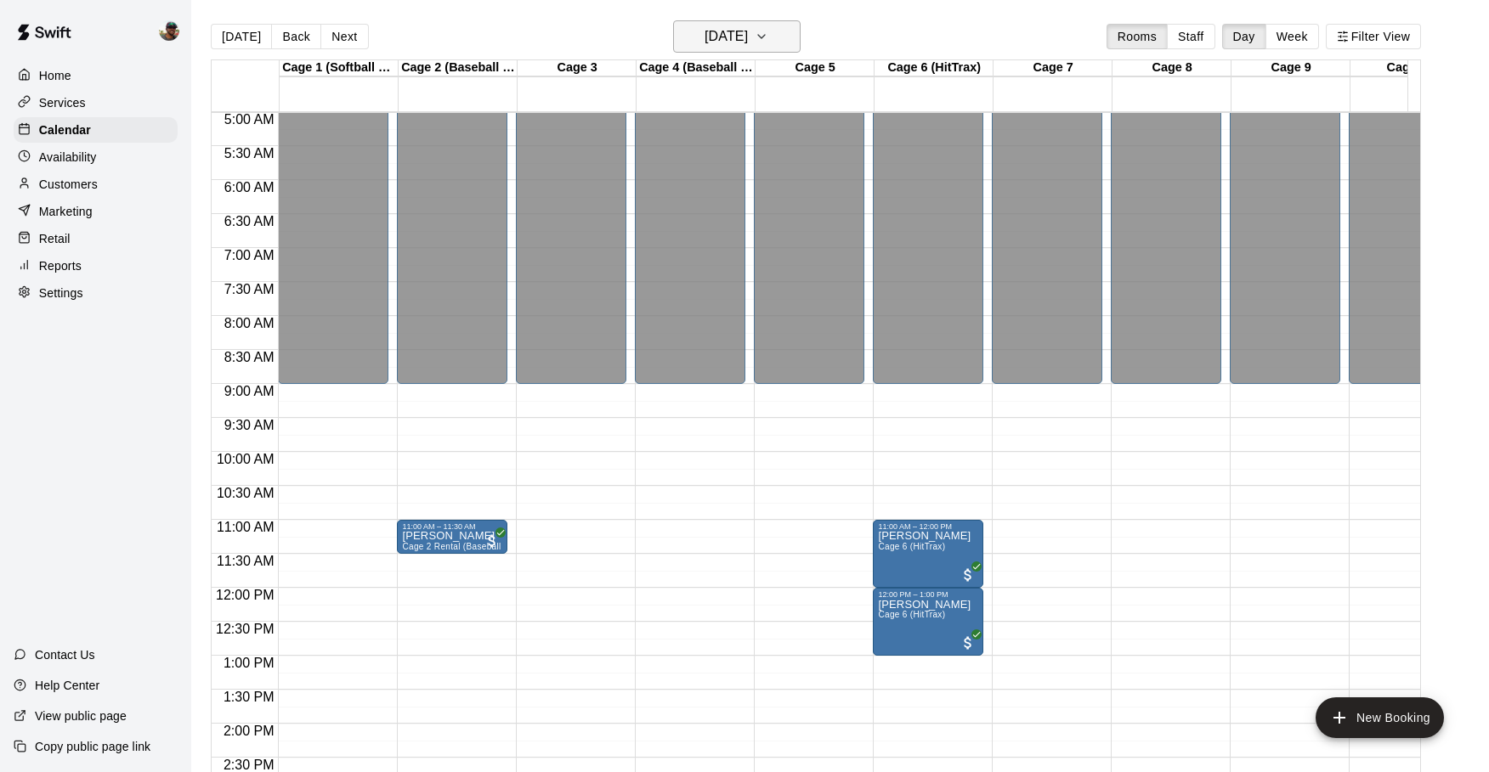
click at [790, 48] on button "Saturday Aug 30" at bounding box center [736, 36] width 127 height 32
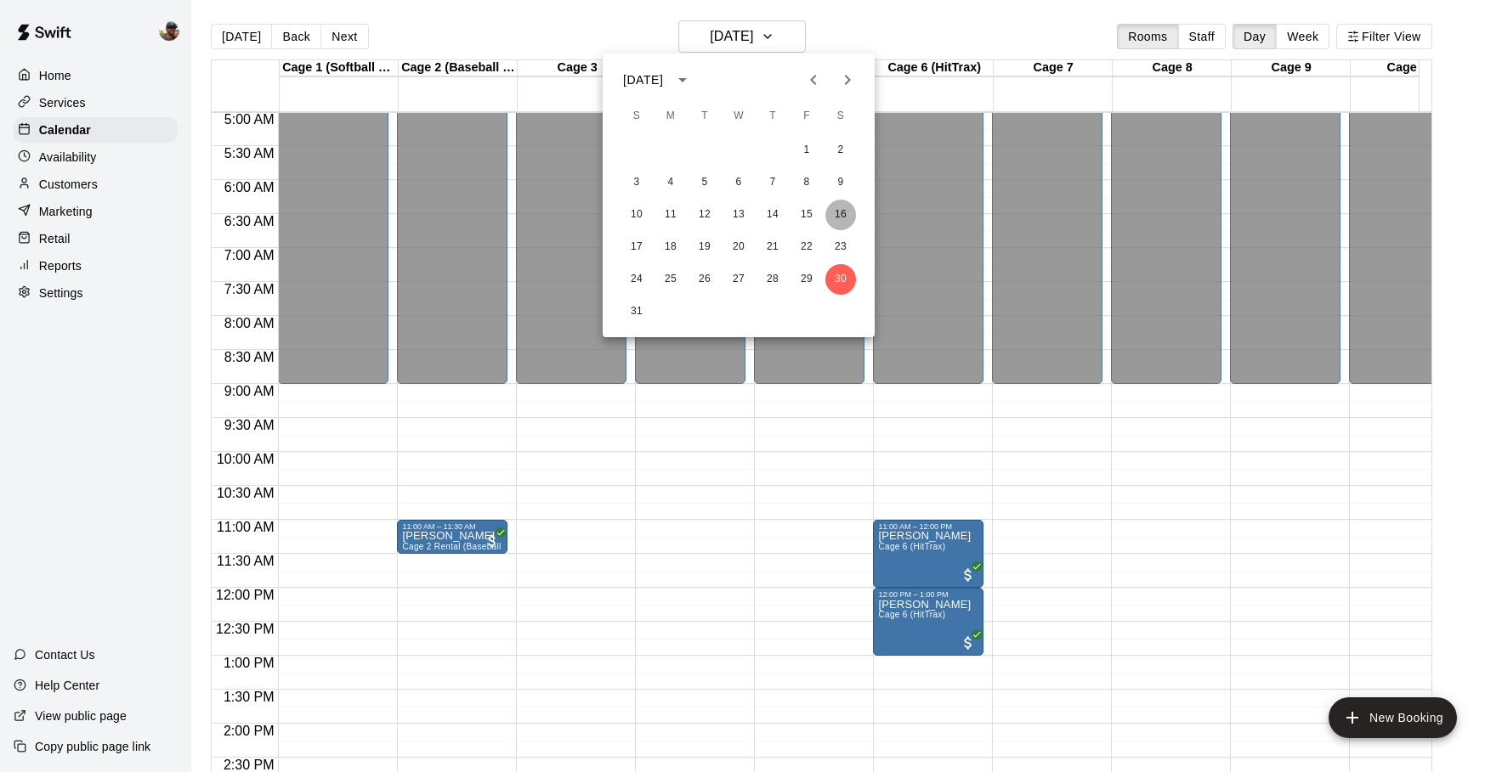
click at [843, 221] on button "16" at bounding box center [840, 215] width 31 height 31
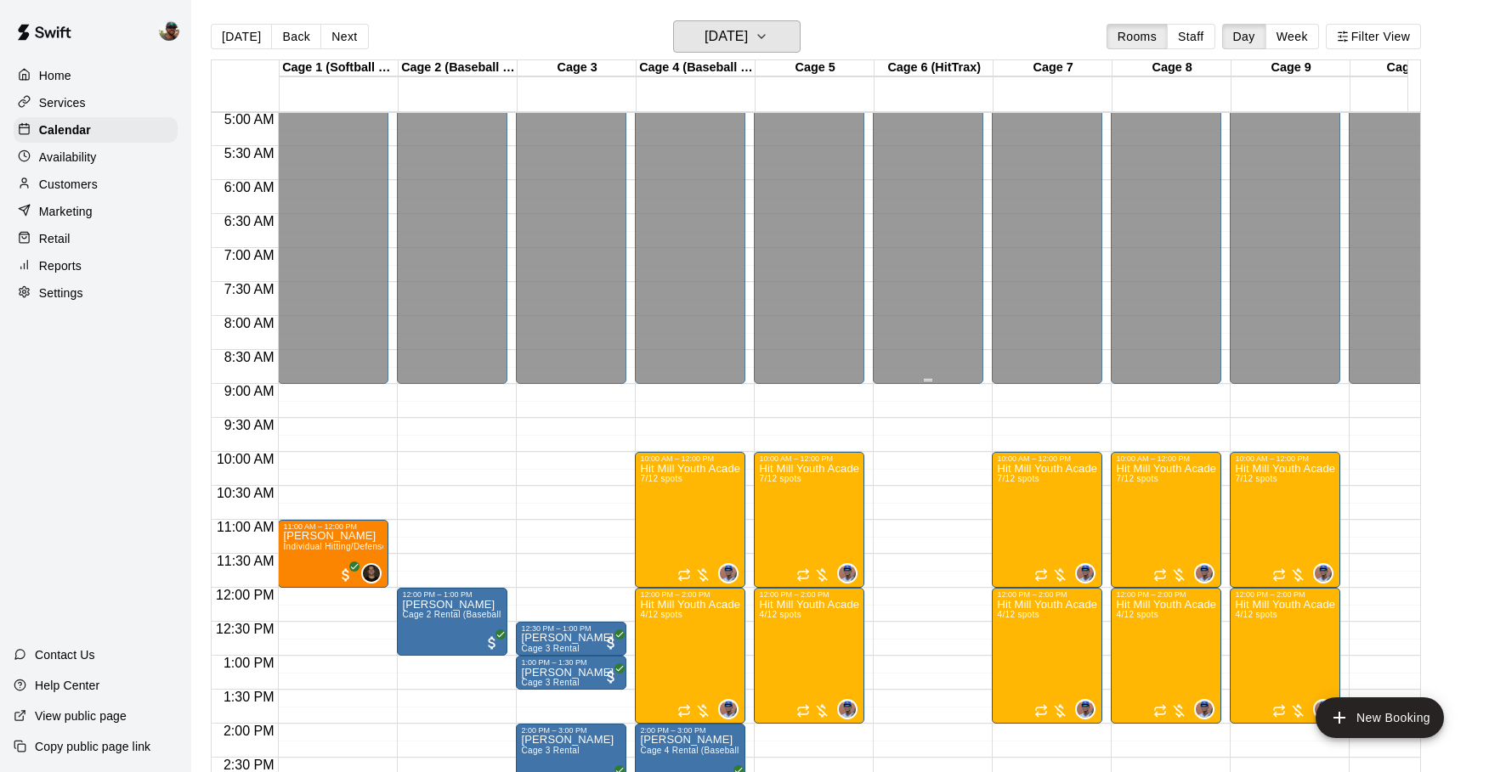
scroll to position [407, 0]
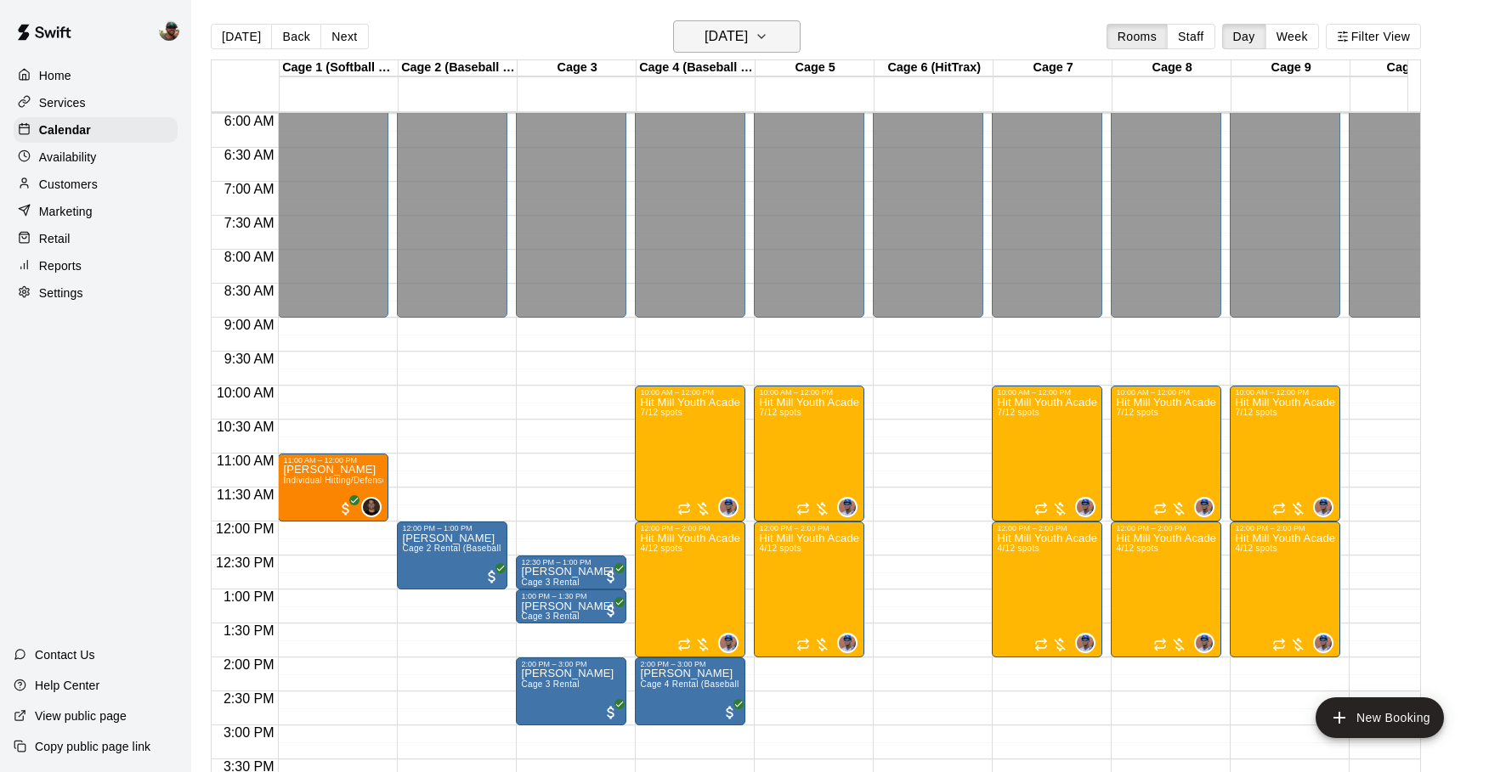
click at [768, 43] on icon "button" at bounding box center [762, 36] width 14 height 20
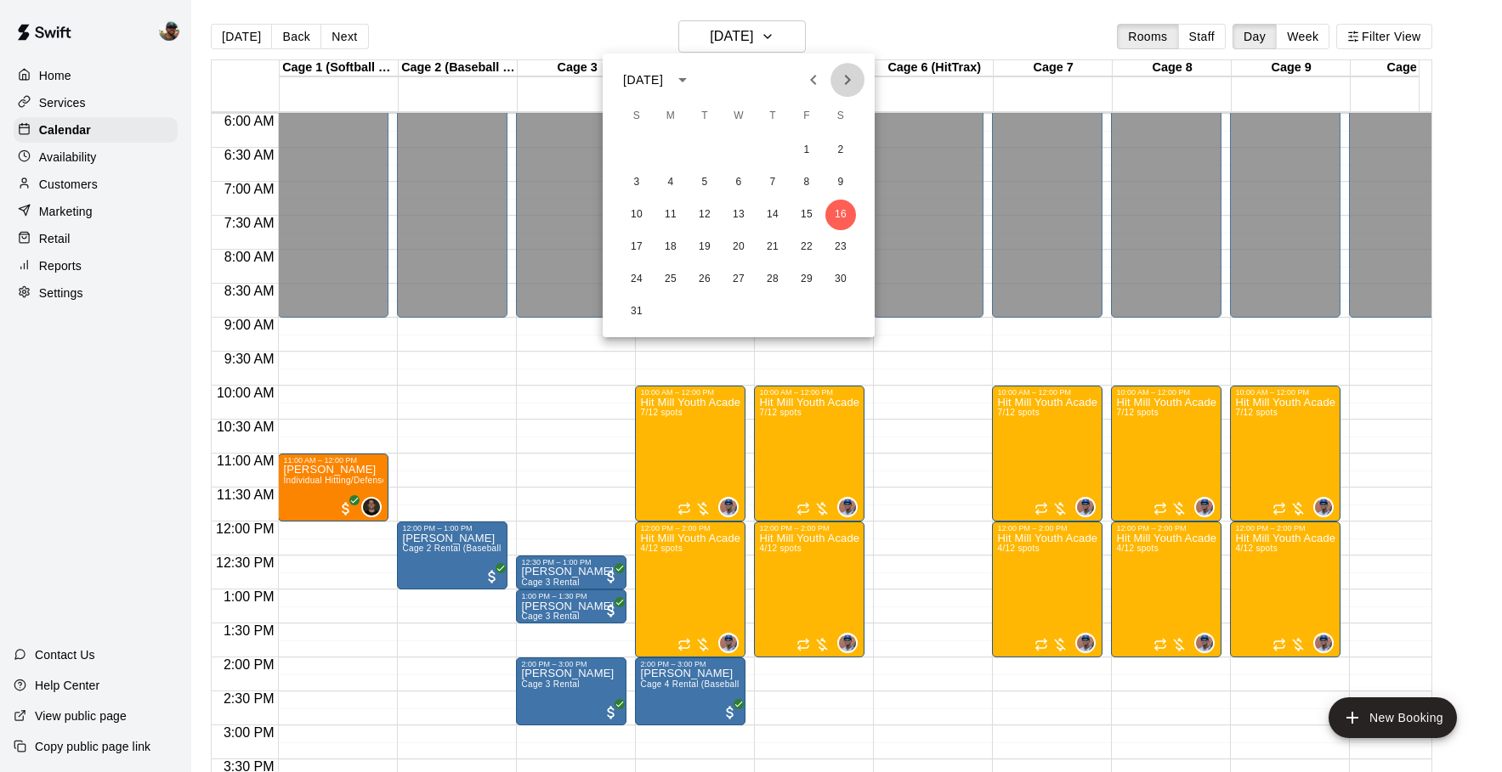
click at [845, 75] on icon "Next month" at bounding box center [848, 80] width 6 height 10
click at [839, 216] on button "20" at bounding box center [840, 215] width 31 height 31
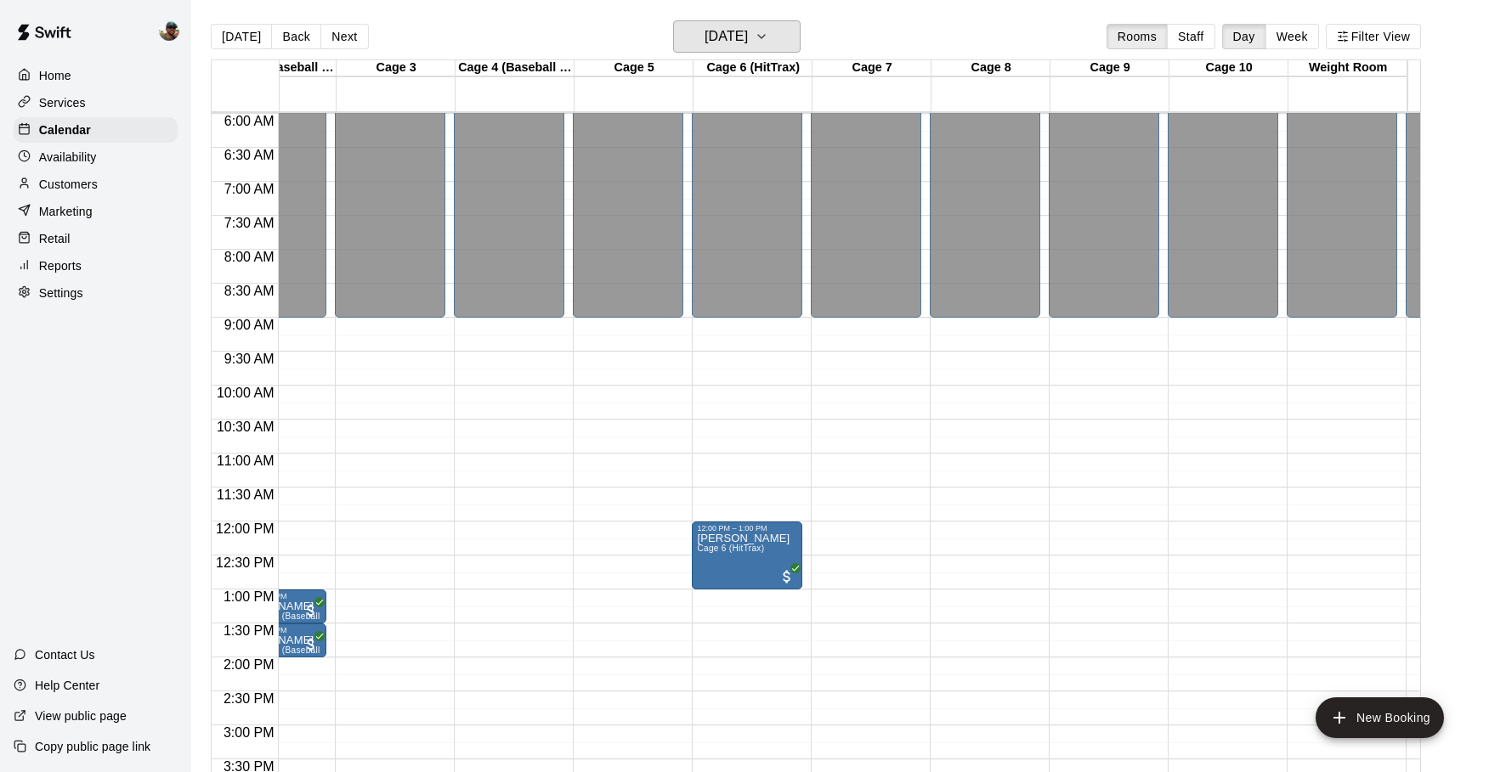
scroll to position [0, 184]
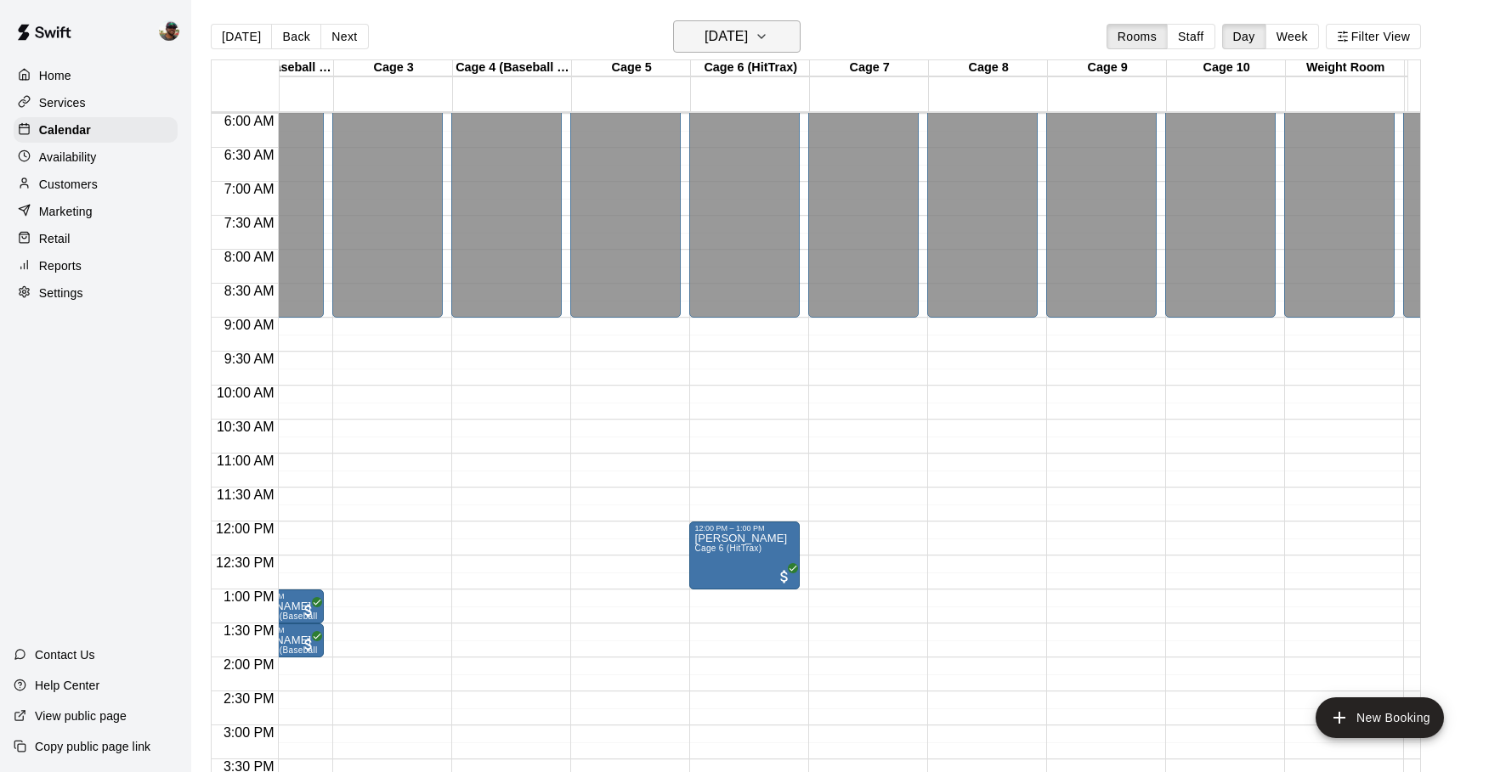
click at [768, 34] on icon "button" at bounding box center [762, 36] width 14 height 20
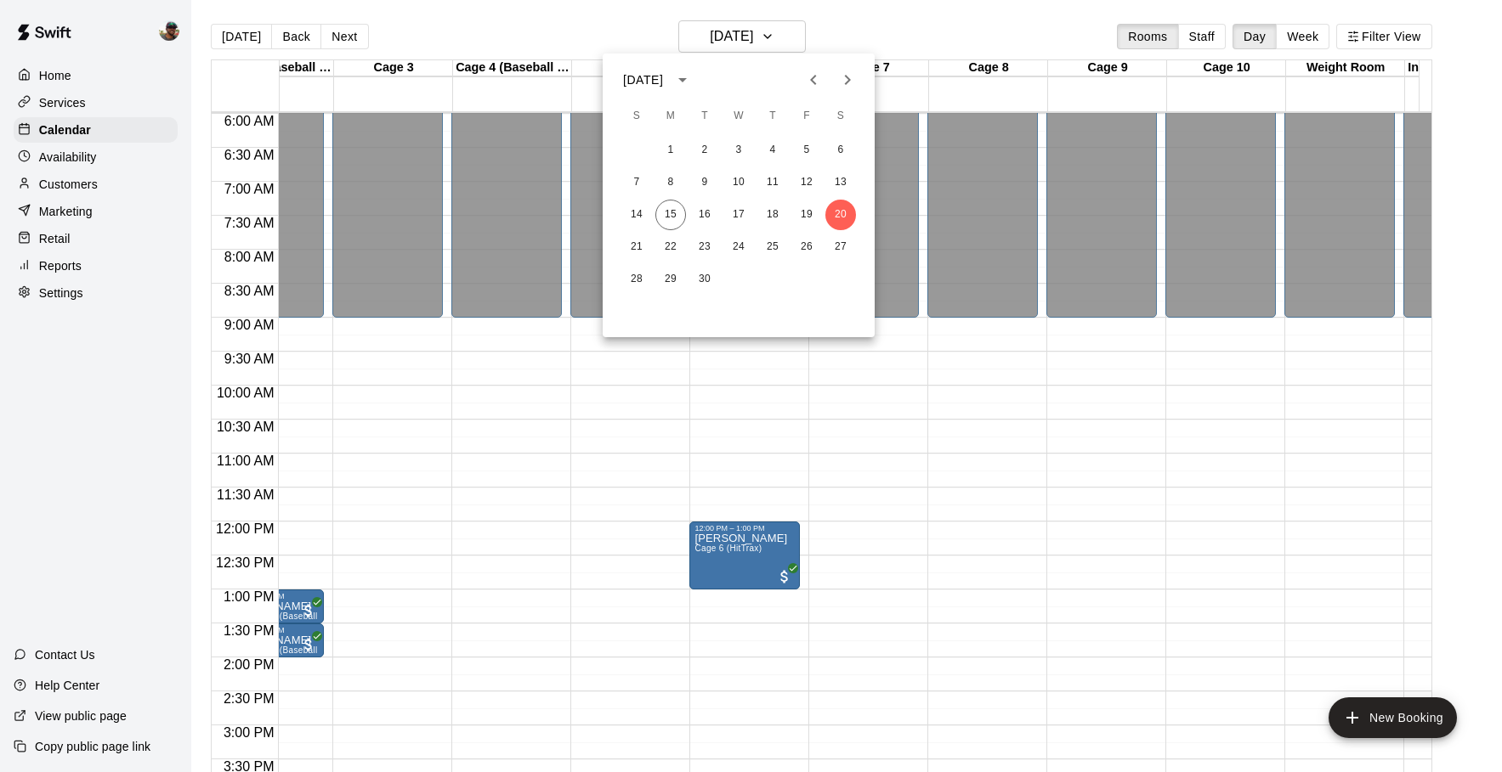
click at [814, 85] on icon "Previous month" at bounding box center [813, 80] width 20 height 20
click at [838, 254] on button "23" at bounding box center [840, 247] width 31 height 31
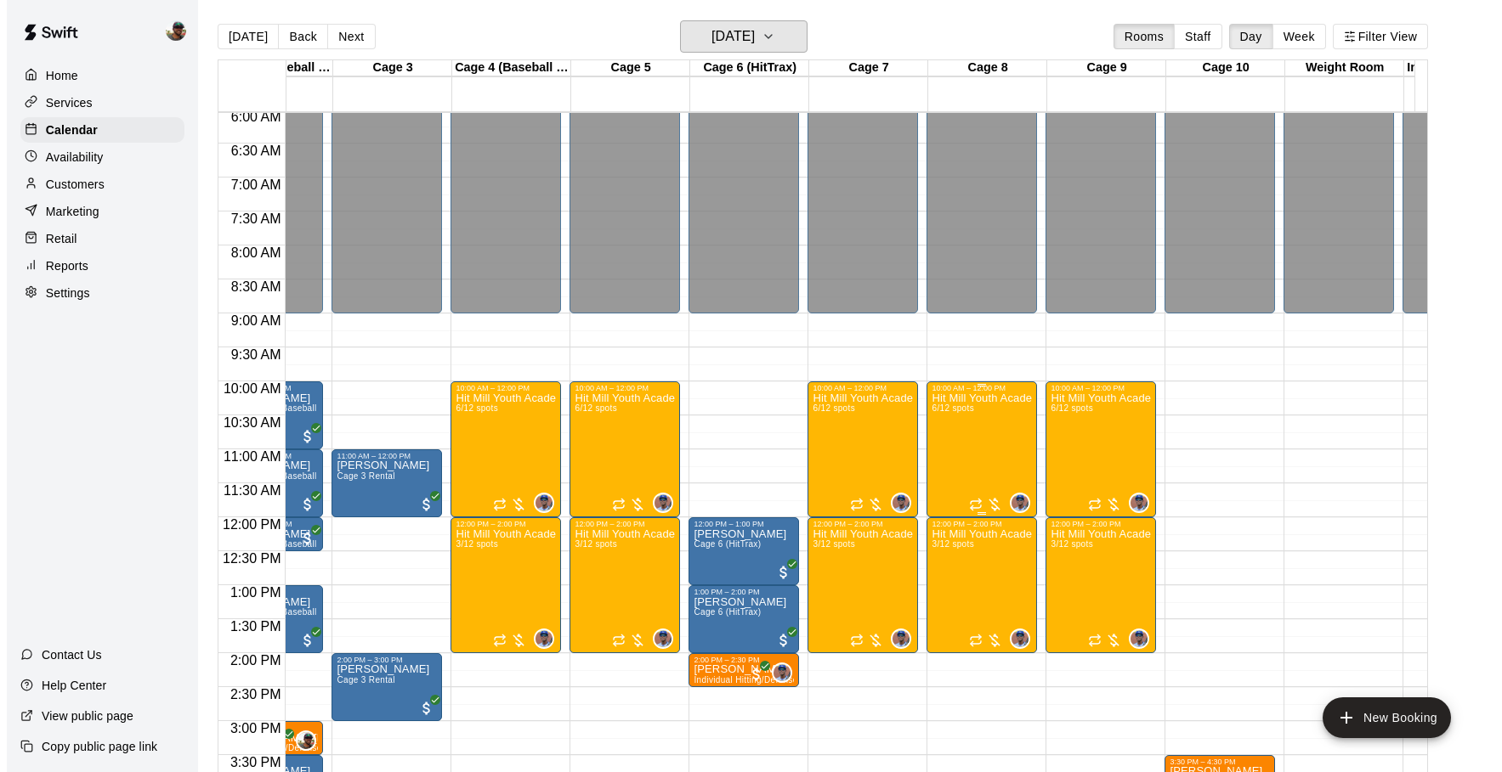
scroll to position [413, 191]
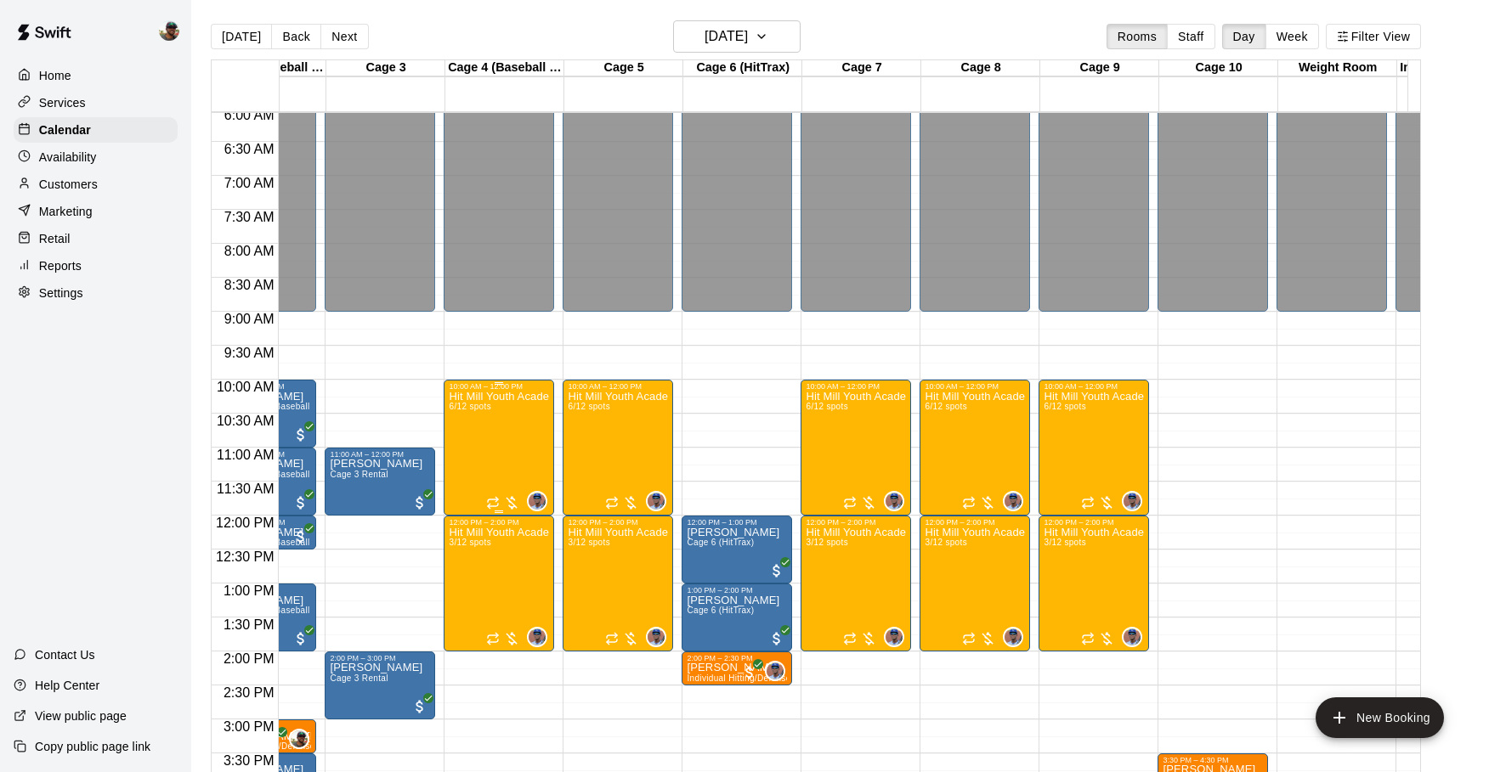
click at [529, 457] on div "Hit Mill Youth Academy Defensive & Hitting Clinic (Ages 8U-10U) 6/12 spots" at bounding box center [499, 777] width 100 height 772
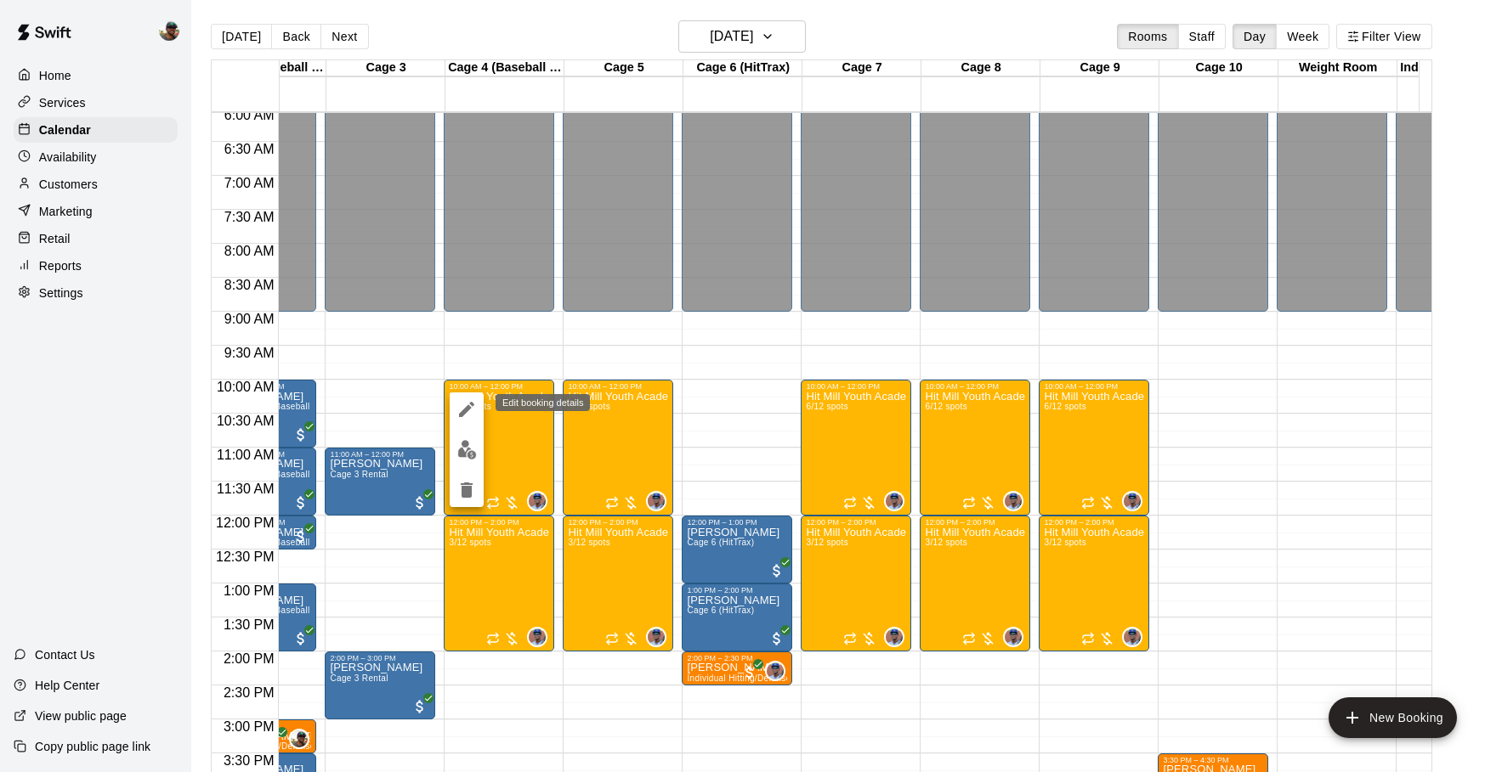
click at [467, 405] on icon "edit" at bounding box center [466, 409] width 15 height 15
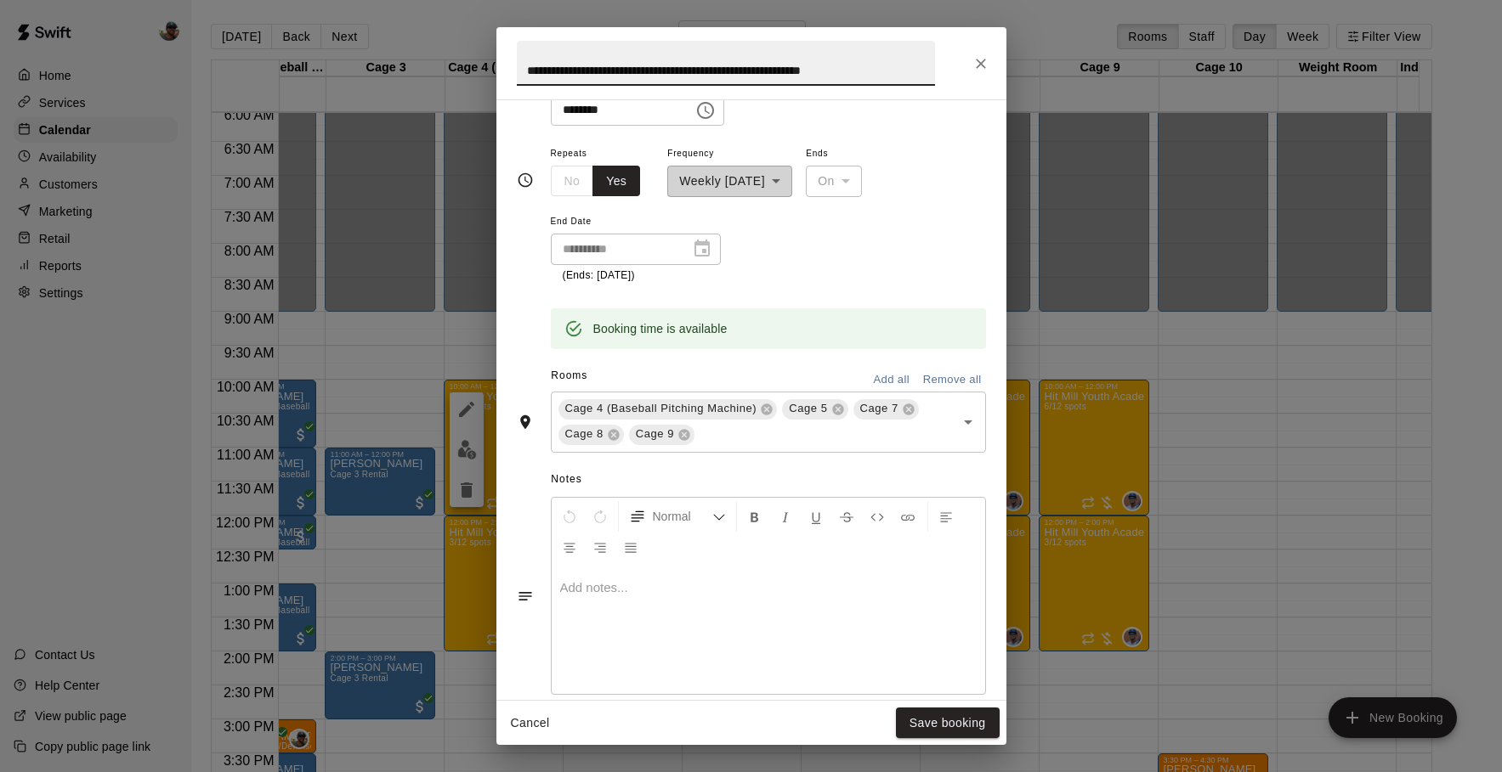
scroll to position [244, 0]
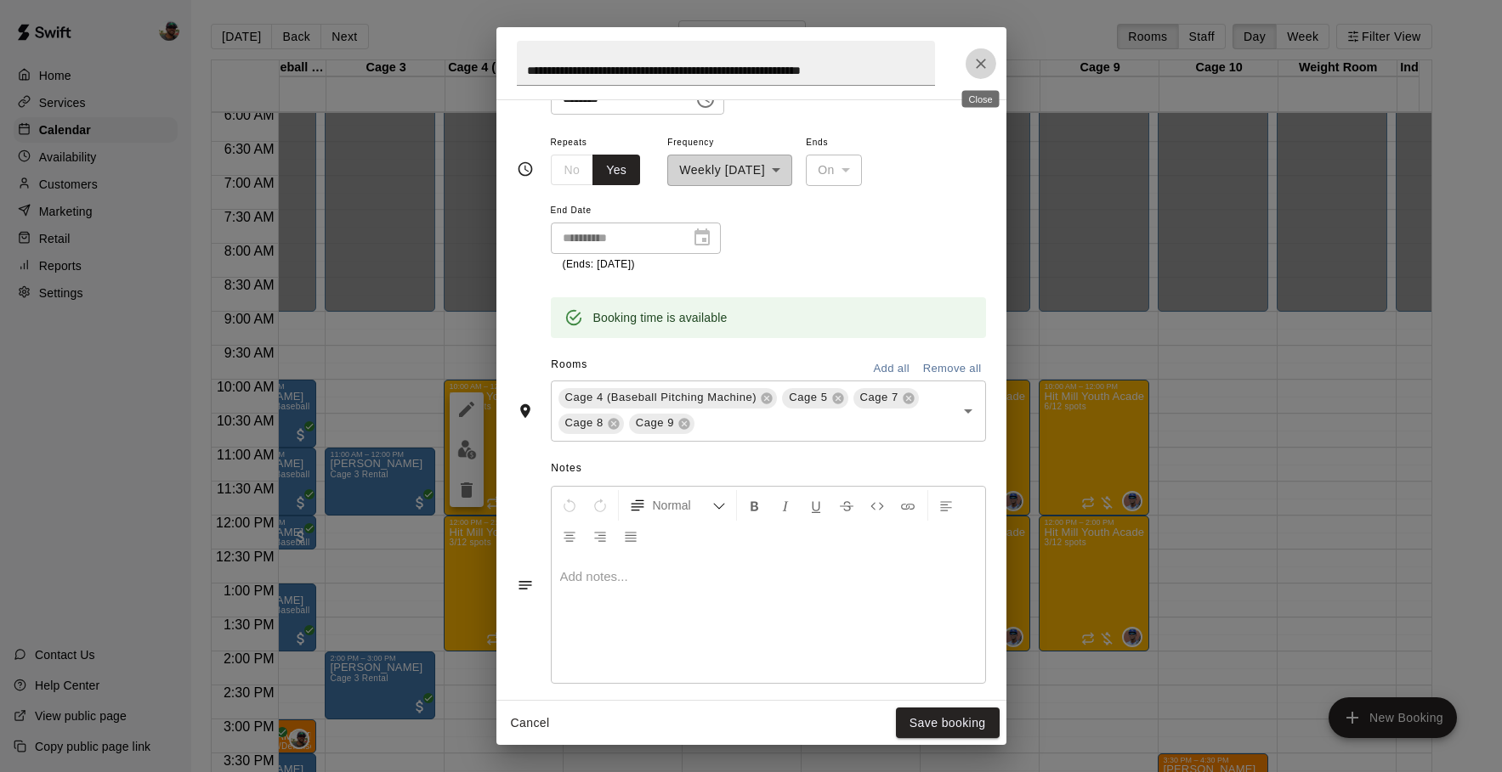
click at [981, 55] on icon "Close" at bounding box center [980, 63] width 17 height 17
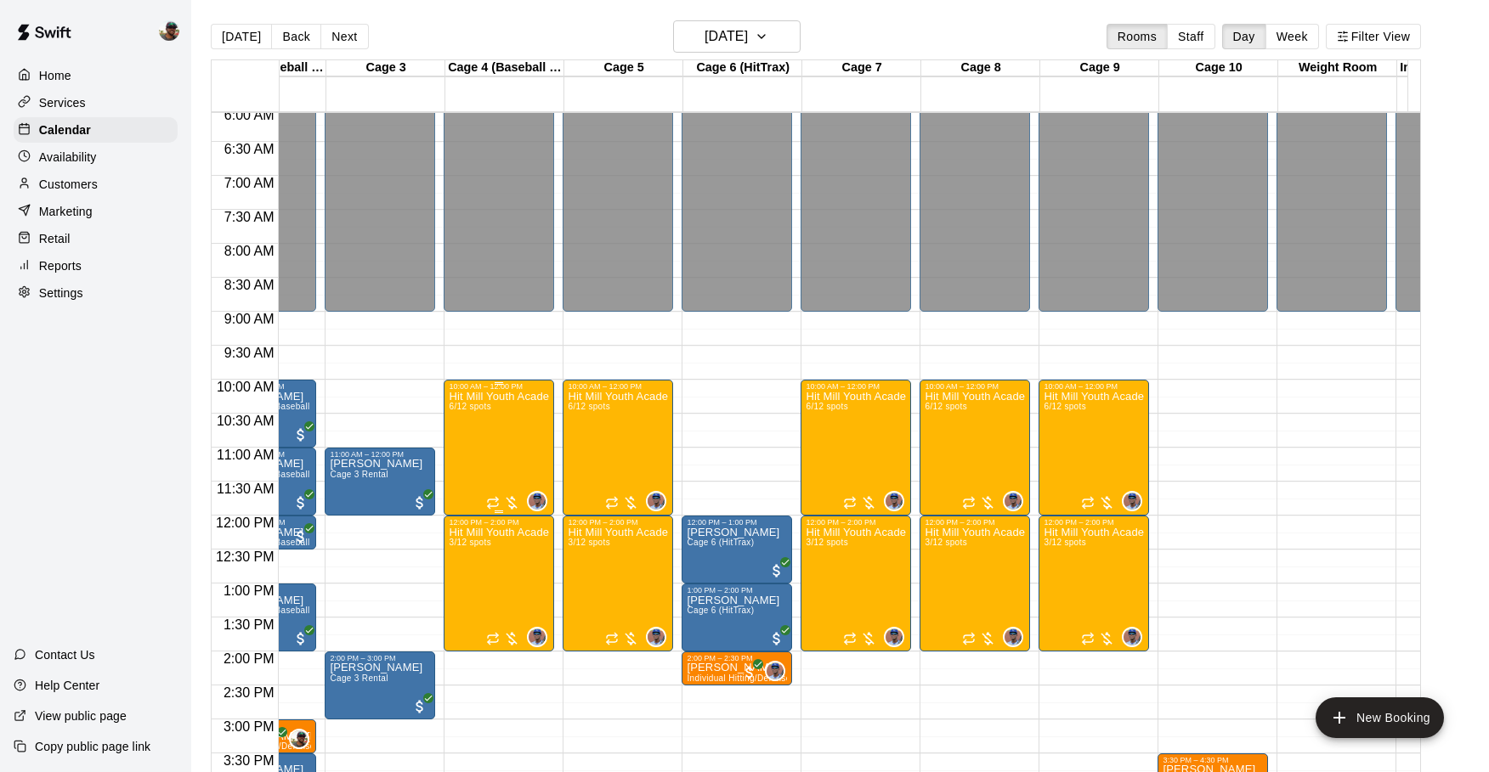
click at [529, 422] on div "Hit Mill Youth Academy Defensive & Hitting Clinic (Ages 8U-10U) 6/12 spots" at bounding box center [499, 777] width 100 height 772
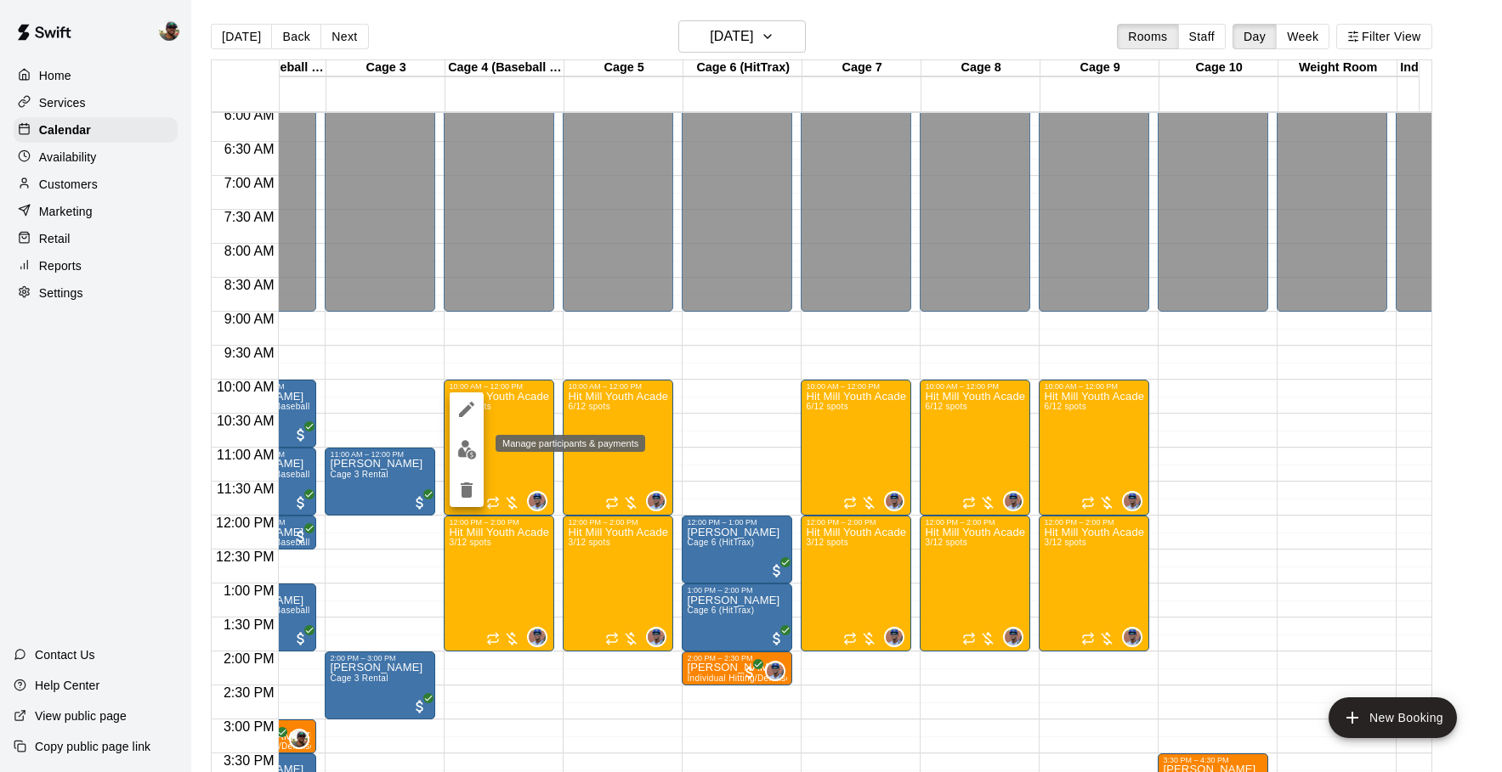
click at [461, 444] on img "edit" at bounding box center [467, 450] width 20 height 20
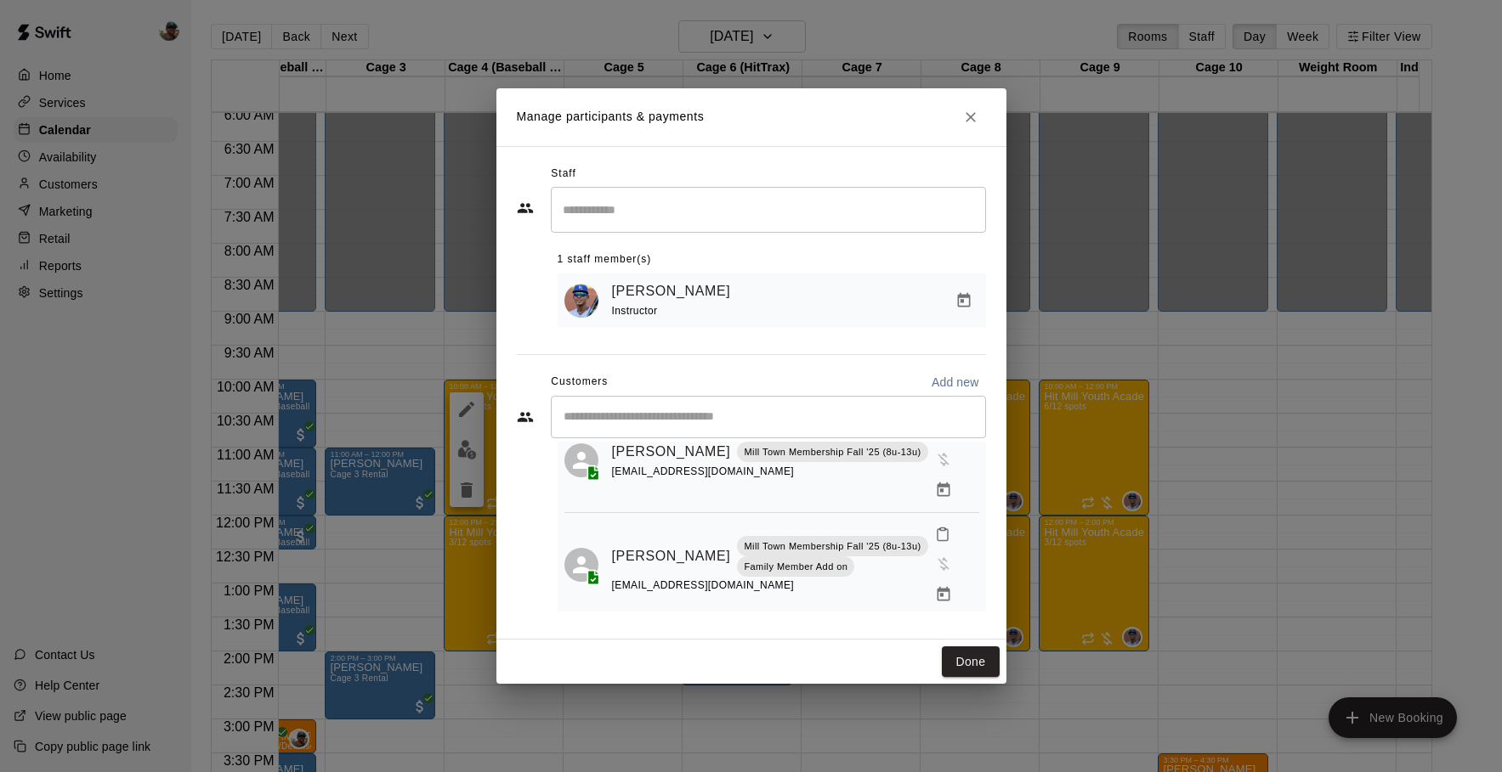
scroll to position [272, 0]
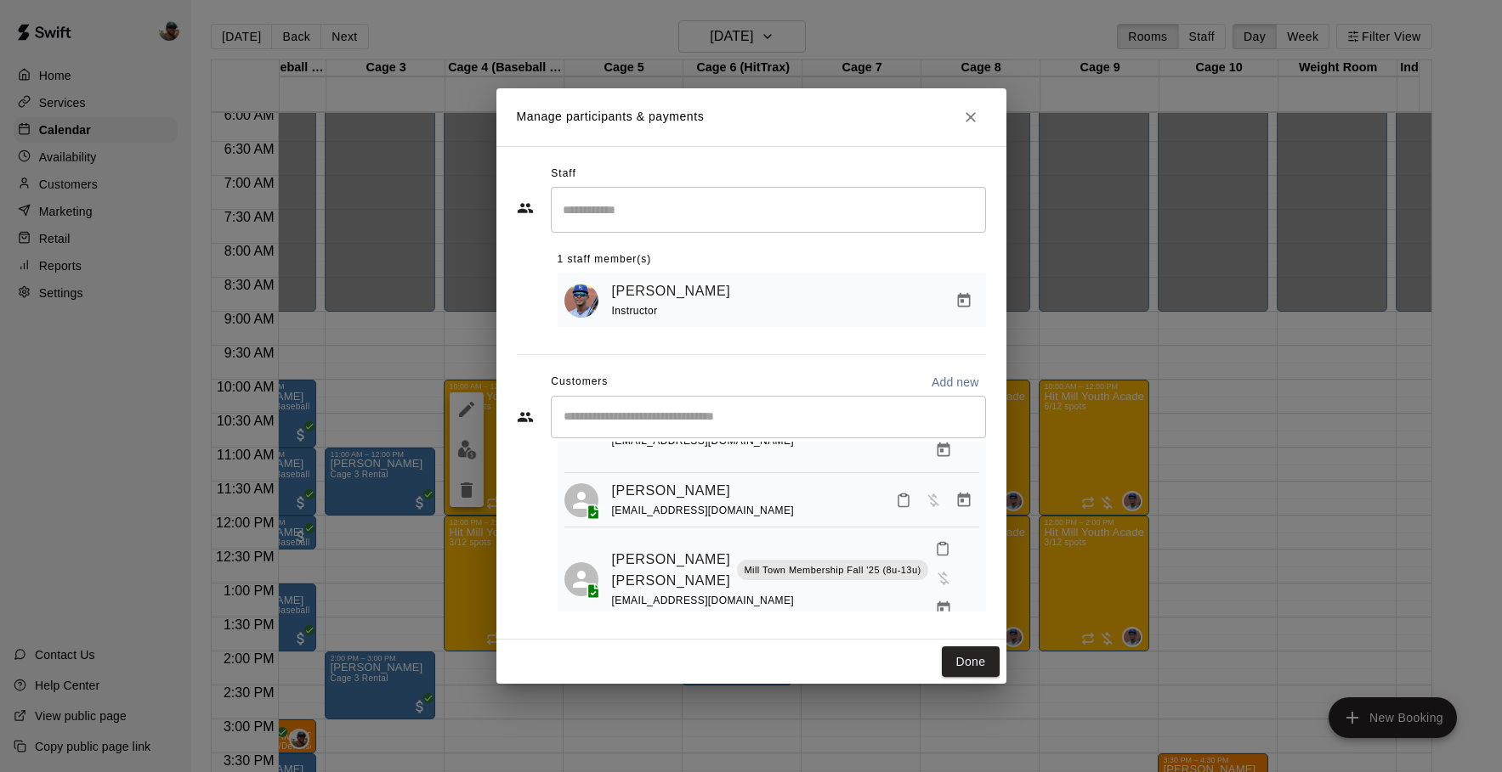
click at [983, 127] on h2 "Manage participants & payments" at bounding box center [751, 117] width 510 height 58
click at [974, 113] on icon "Close" at bounding box center [970, 117] width 17 height 17
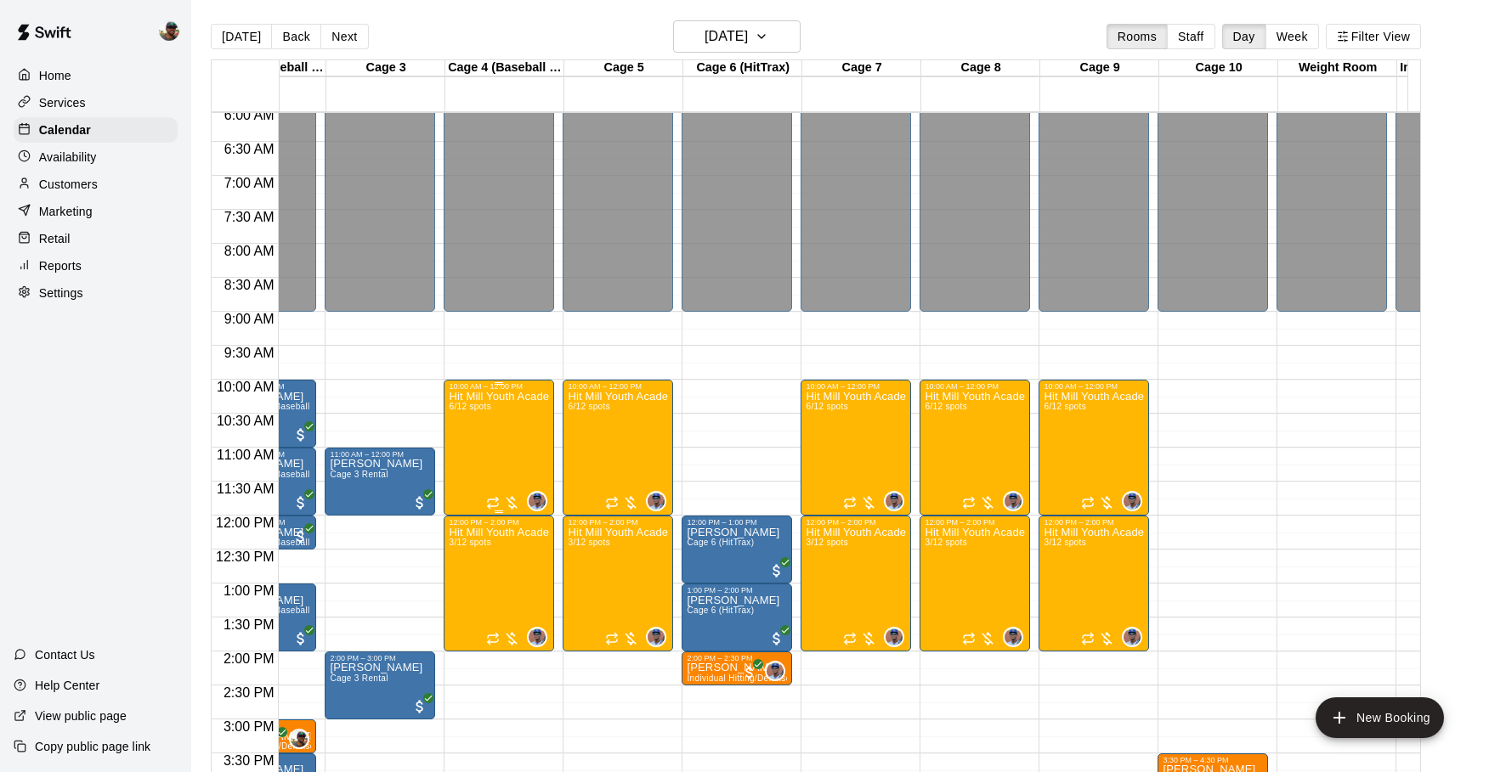
click at [515, 422] on div "Hit Mill Youth Academy Defensive & Hitting Clinic (Ages 8U-10U) 6/12 spots" at bounding box center [499, 777] width 100 height 772
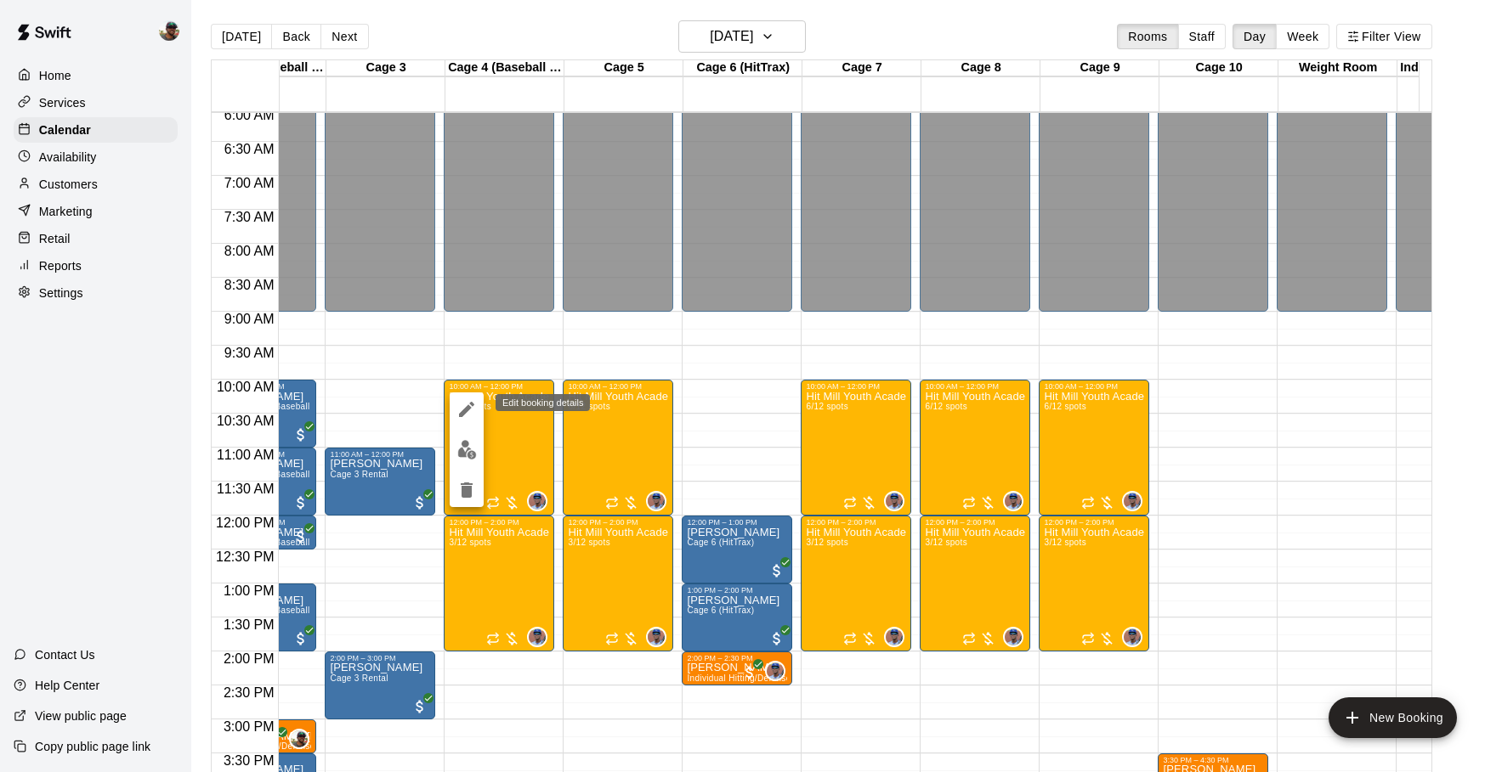
click at [469, 416] on icon "edit" at bounding box center [466, 409] width 20 height 20
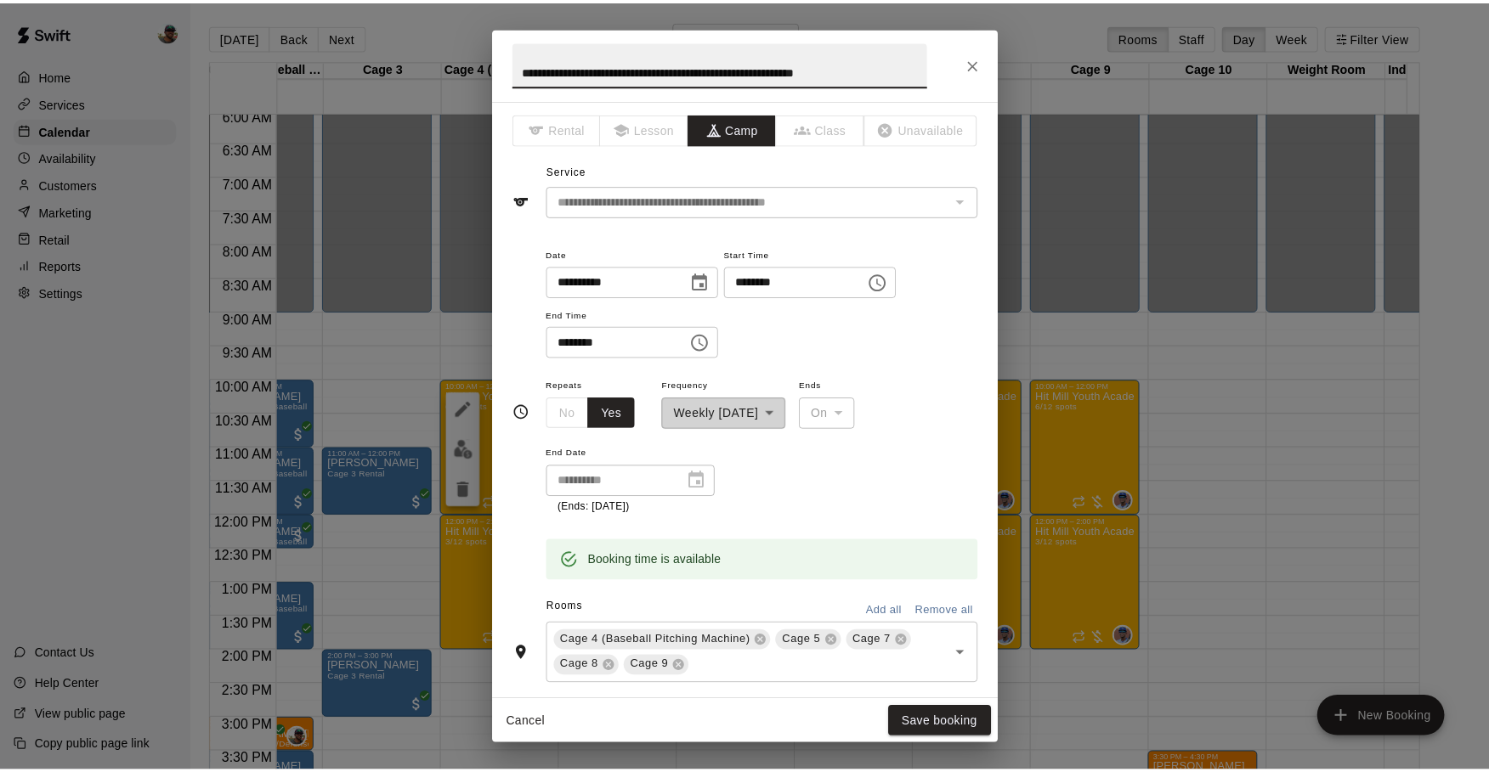
scroll to position [0, 0]
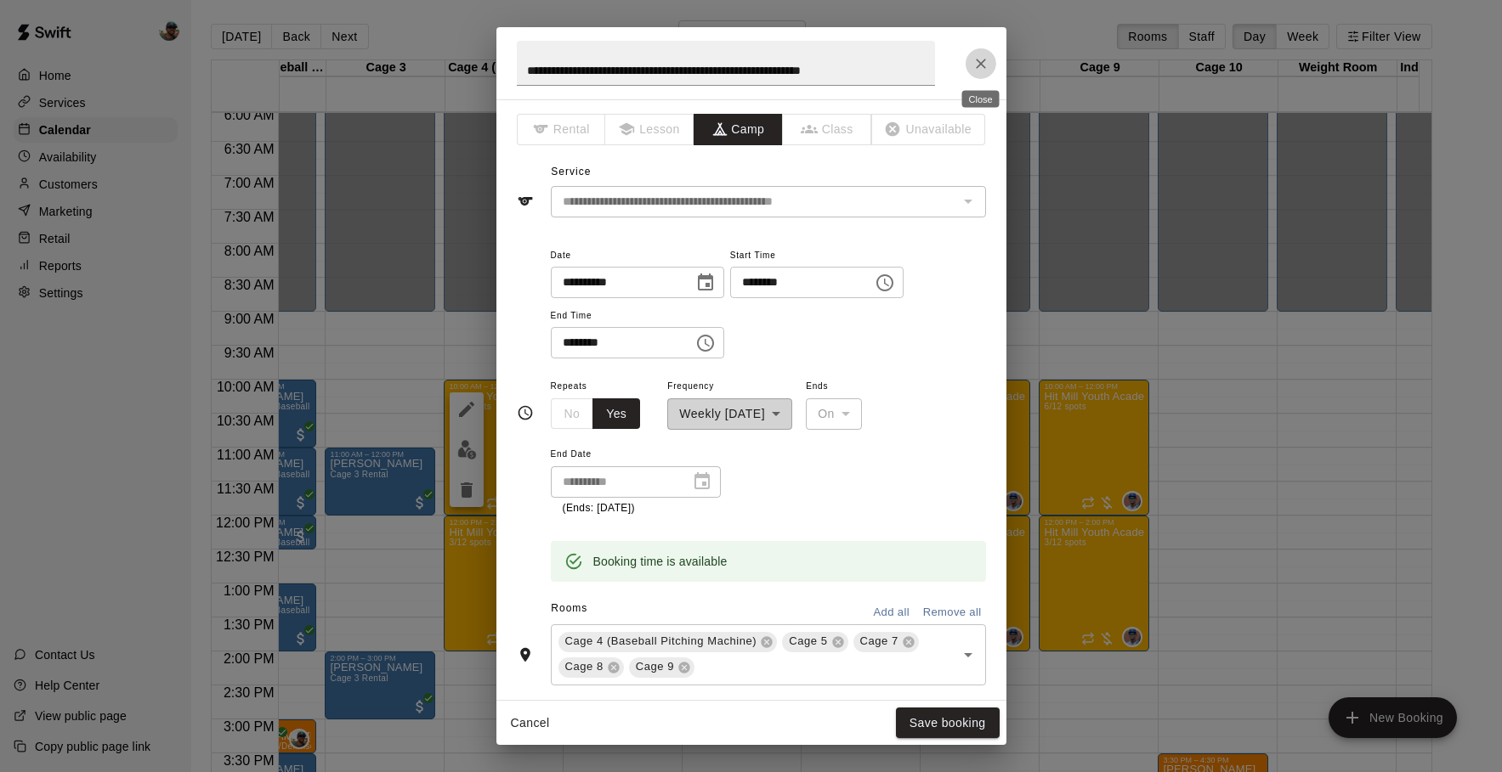
click at [982, 65] on icon "Close" at bounding box center [981, 64] width 10 height 10
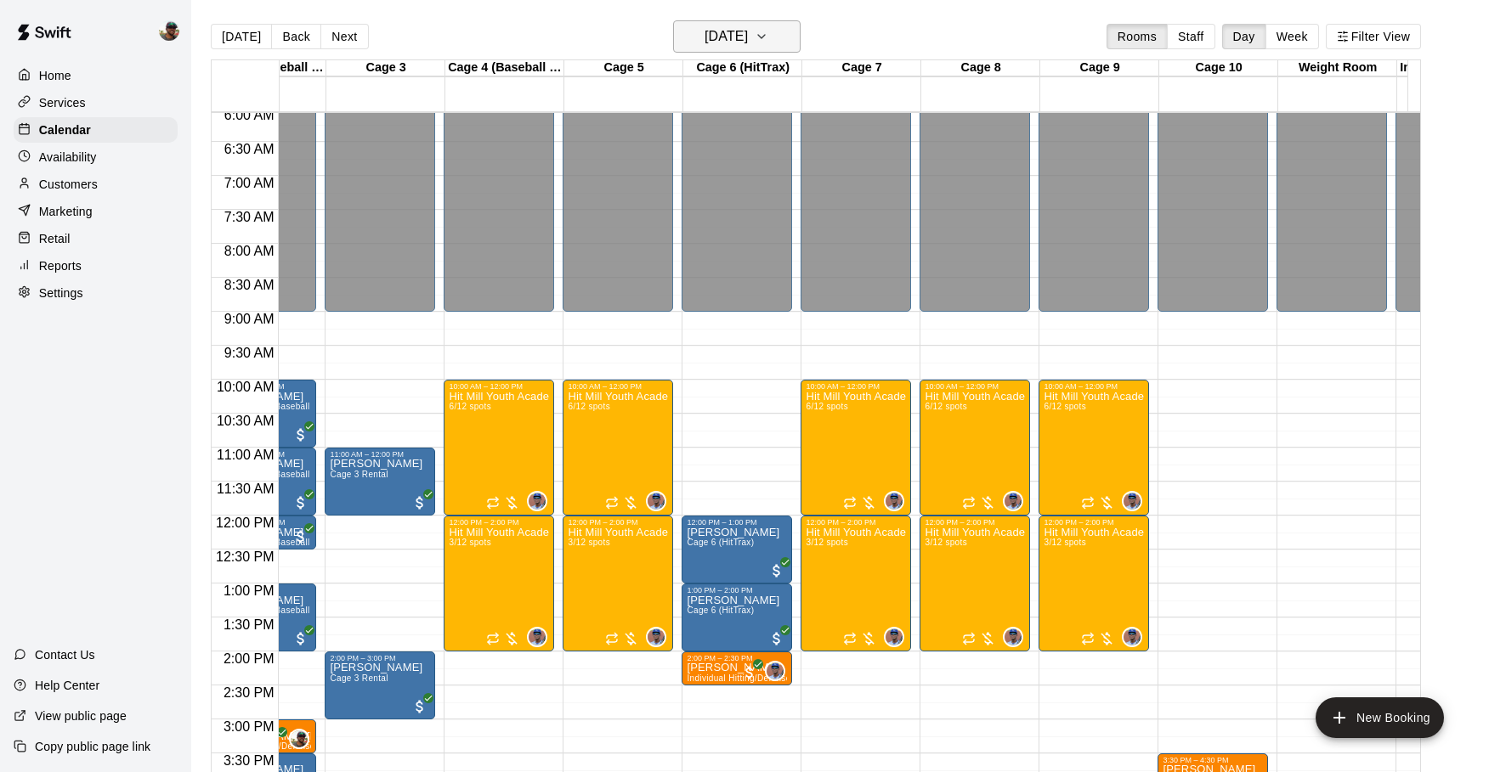
click at [801, 38] on button "Saturday Aug 23" at bounding box center [736, 36] width 127 height 32
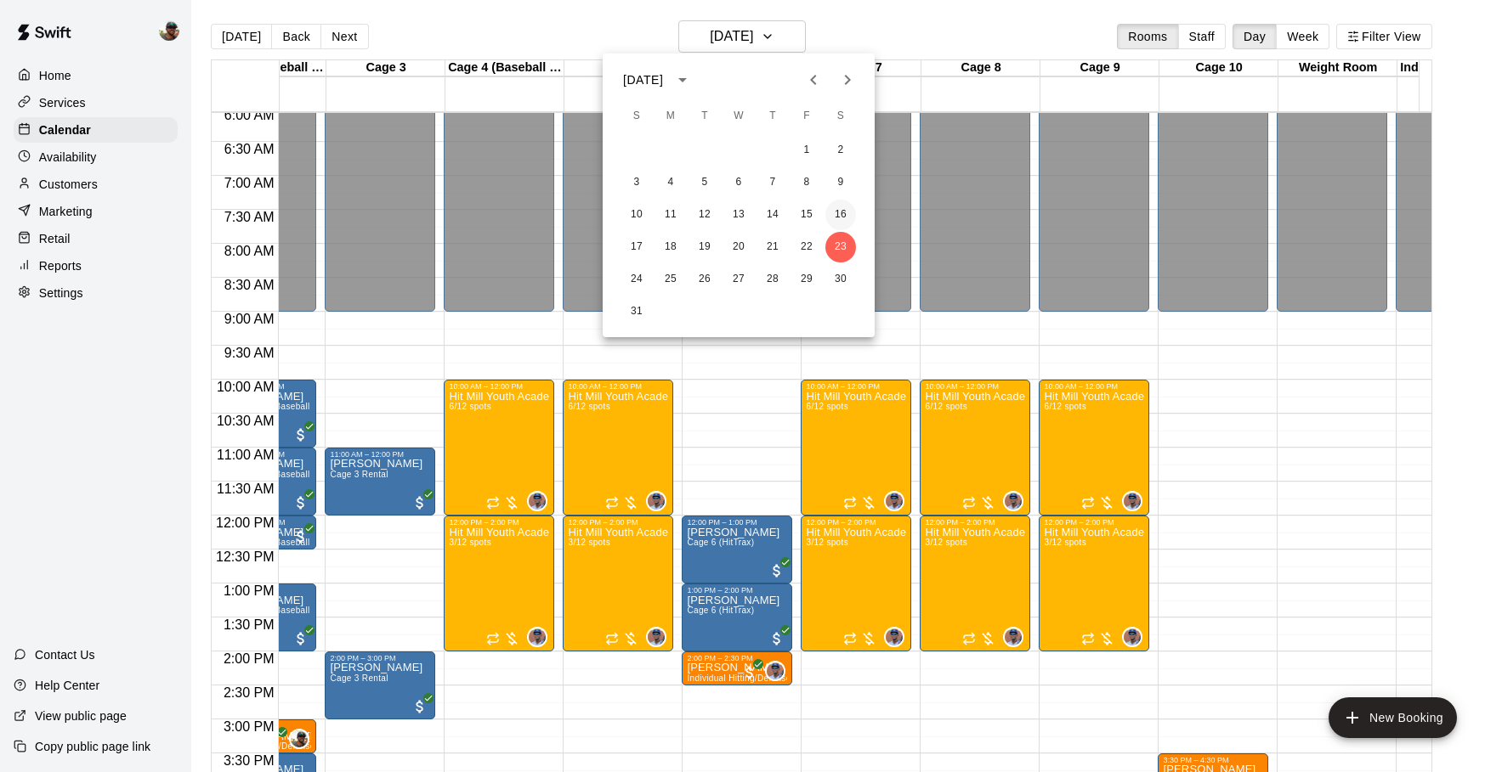
click at [832, 209] on button "16" at bounding box center [840, 215] width 31 height 31
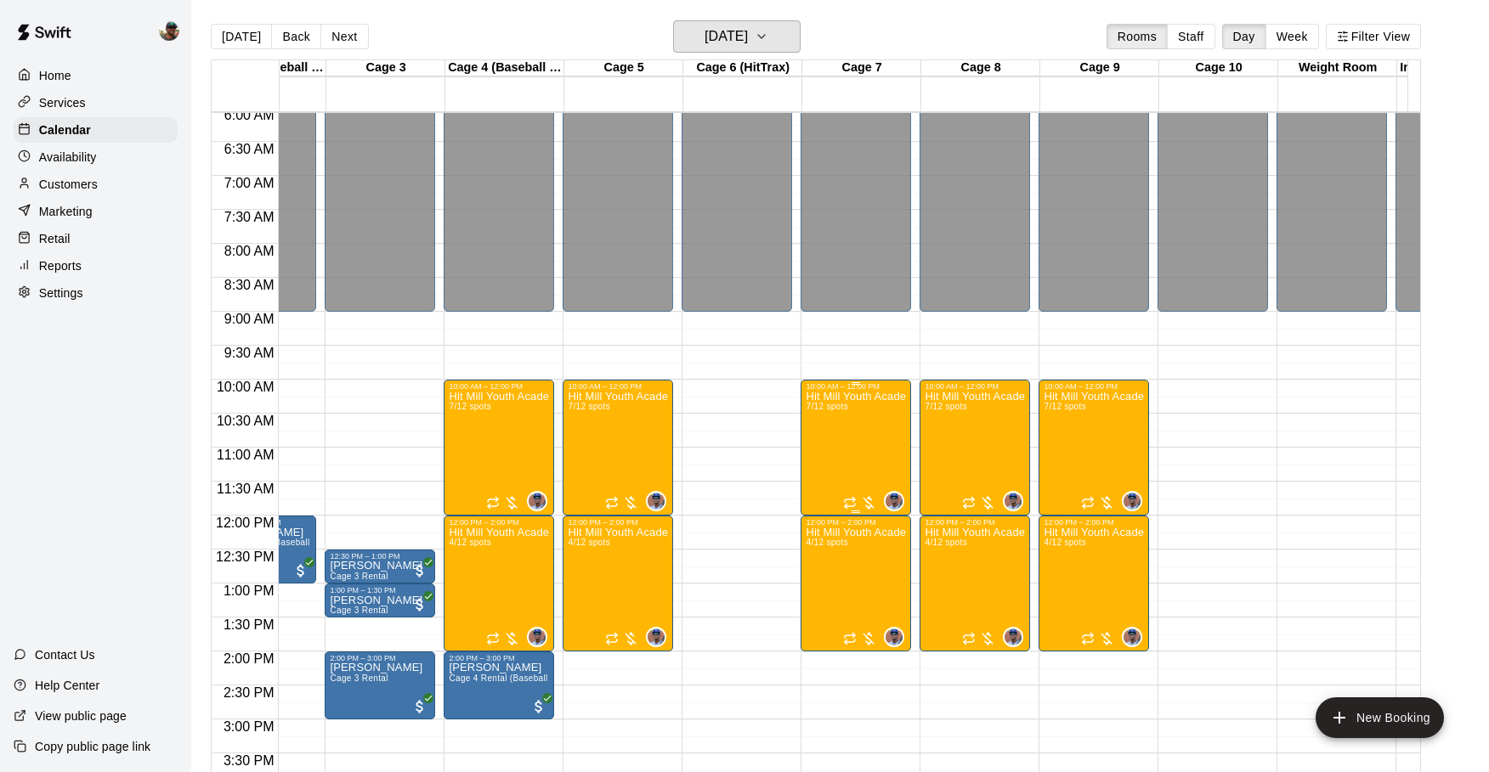
scroll to position [432, 191]
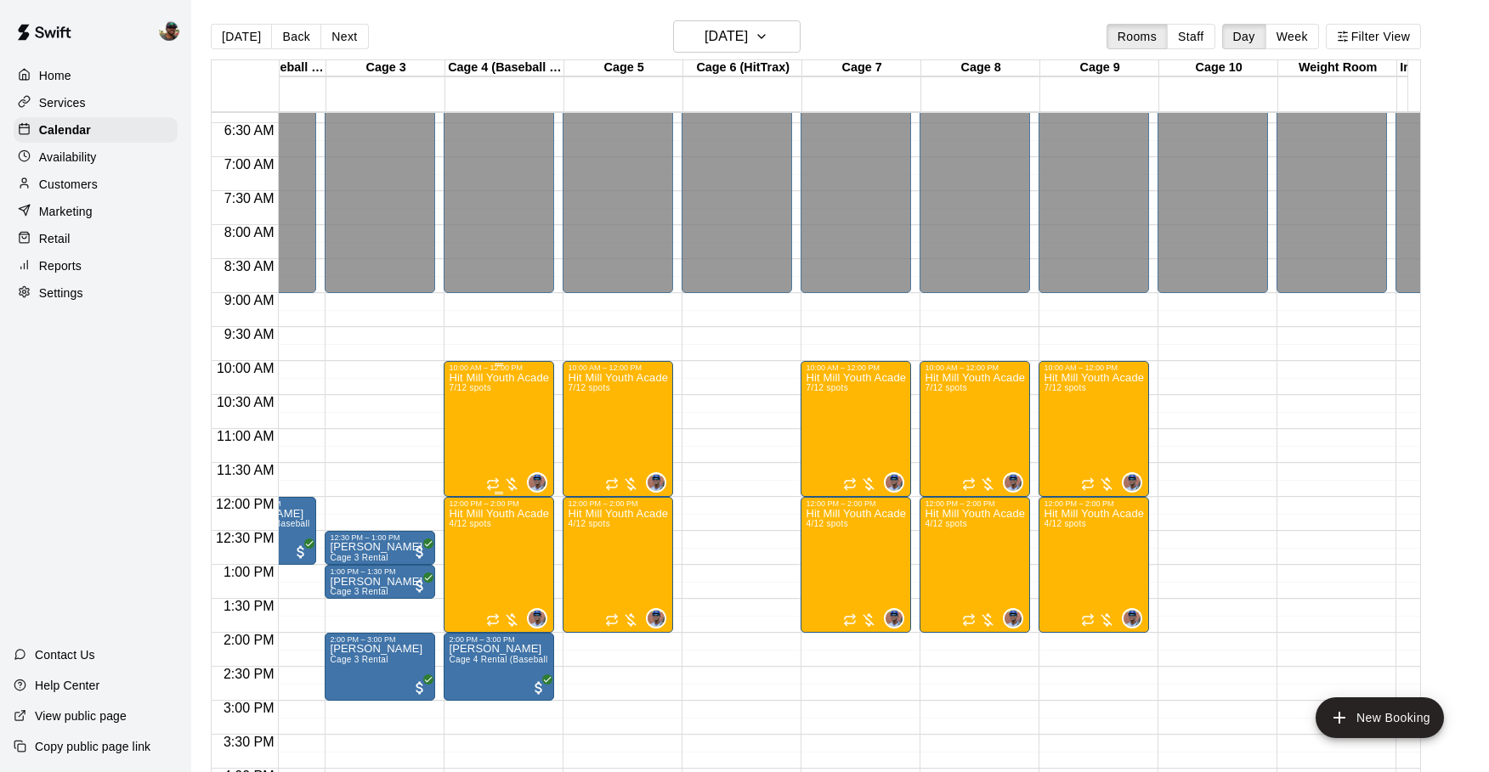
click at [512, 413] on div "Hit Mill Youth Academy Defensive & Hitting Clinic (Ages 8U-10U) 7/12 spots" at bounding box center [499, 758] width 100 height 772
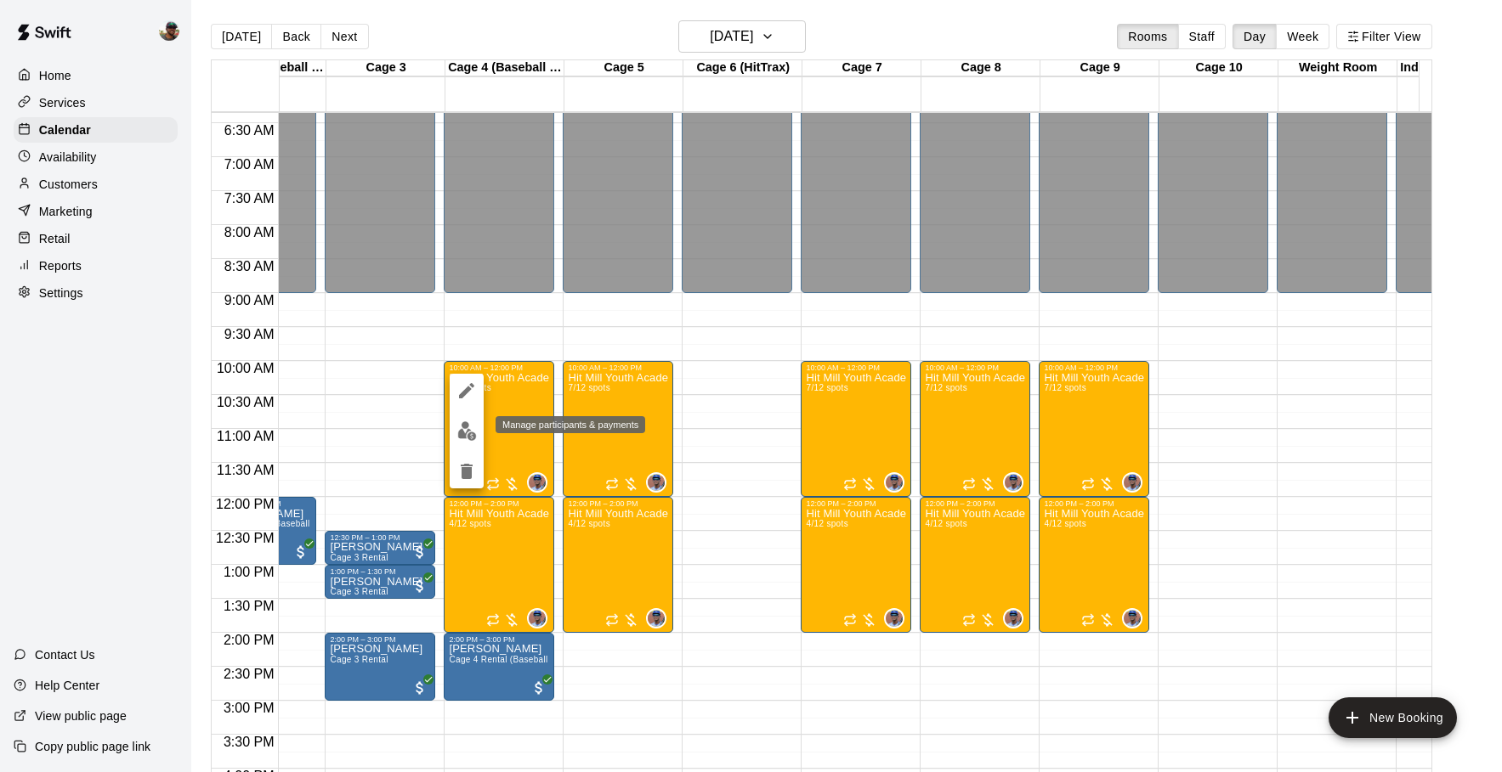
click at [469, 427] on img "edit" at bounding box center [467, 432] width 20 height 20
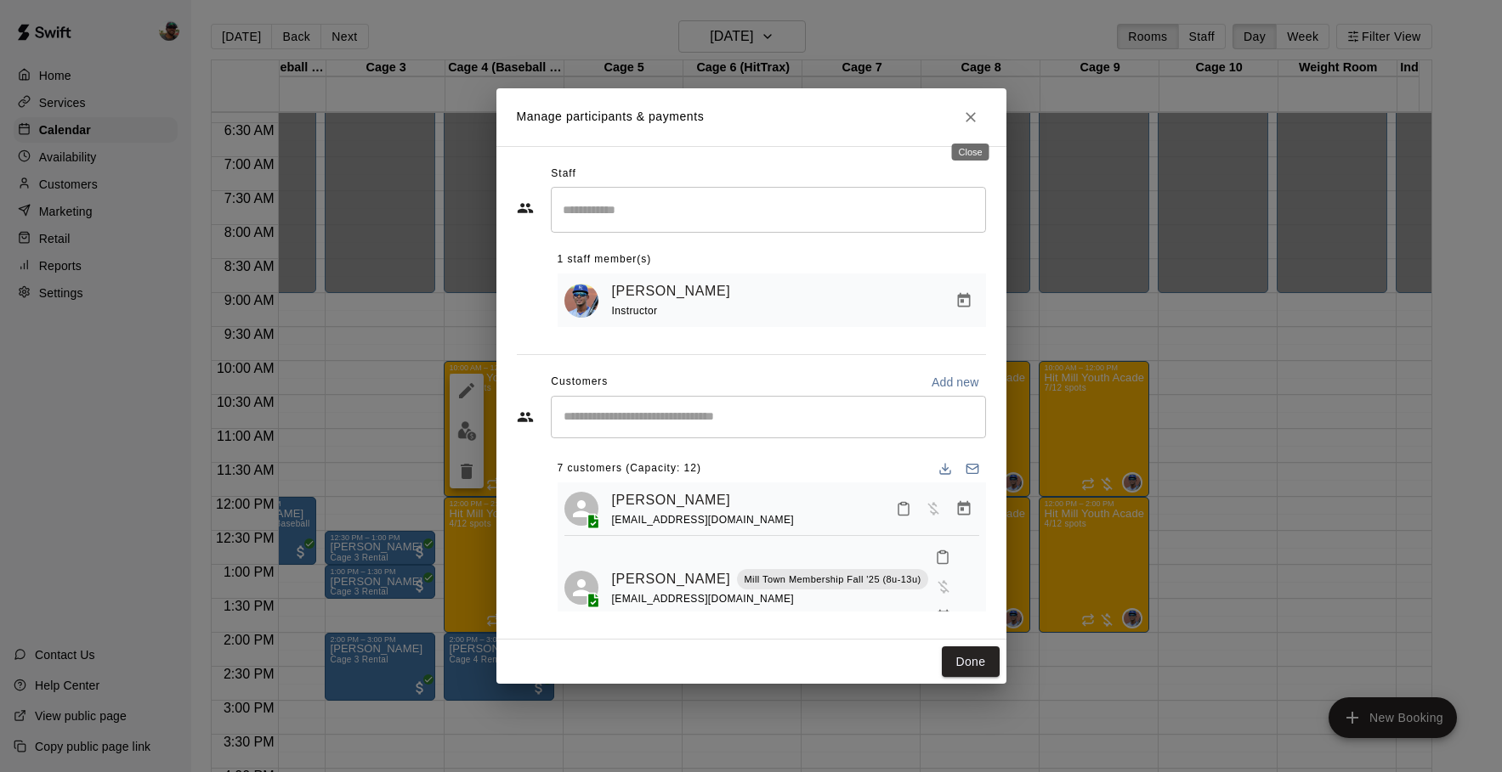
click at [975, 110] on icon "Close" at bounding box center [970, 117] width 17 height 17
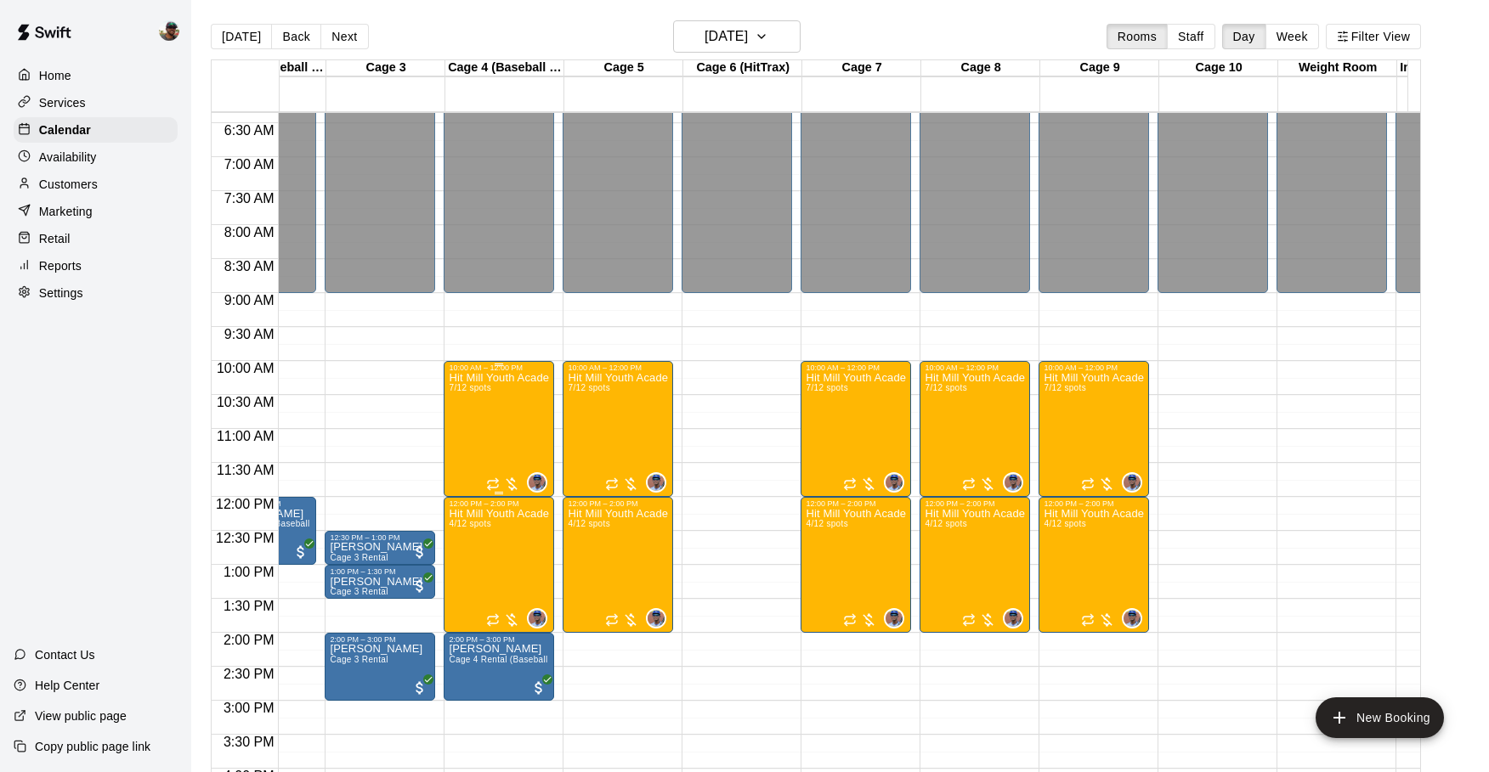
click at [500, 405] on div "Hit Mill Youth Academy Defensive & Hitting Clinic (Ages 8U-10U) 7/12 spots" at bounding box center [499, 758] width 100 height 772
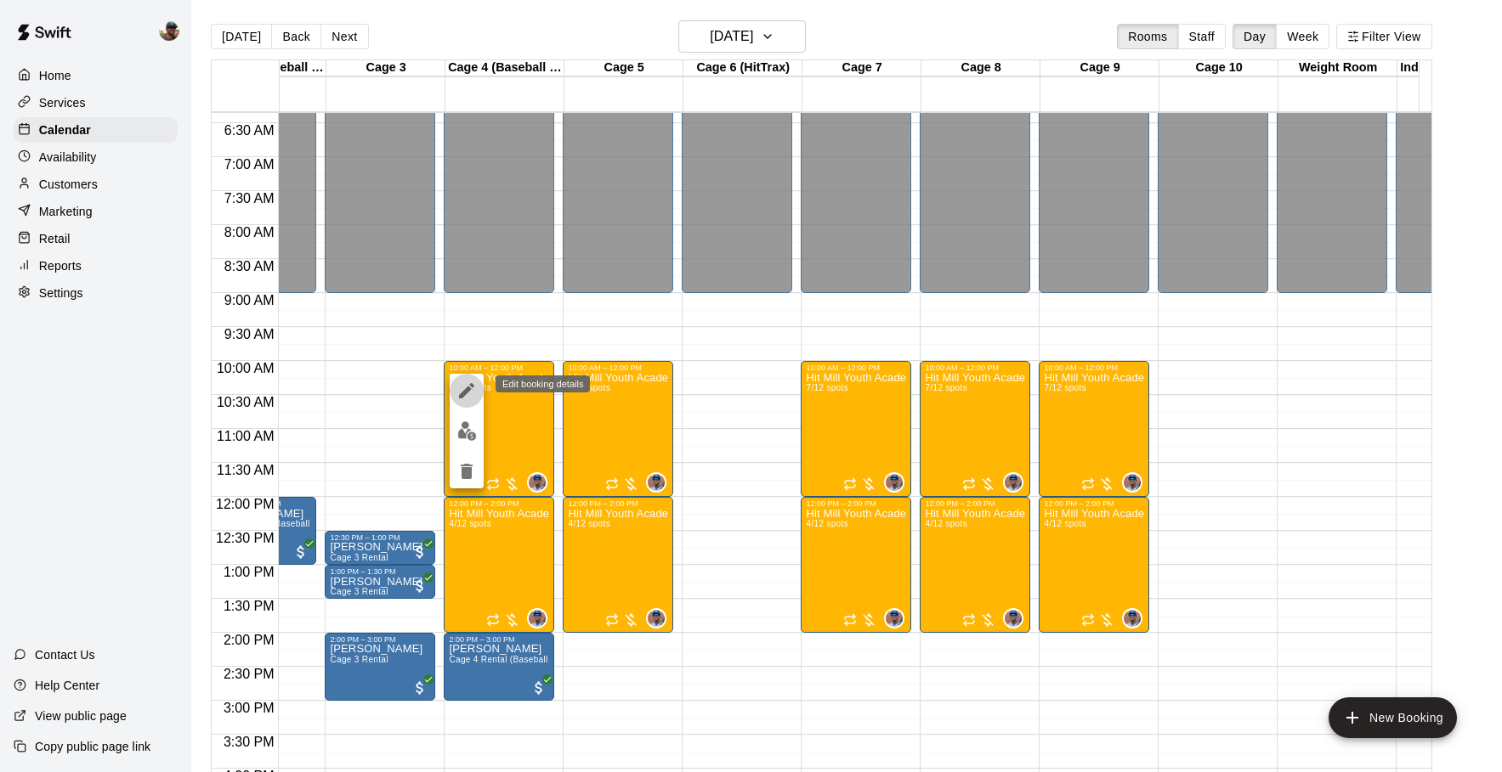
click at [470, 401] on button "edit" at bounding box center [467, 391] width 34 height 34
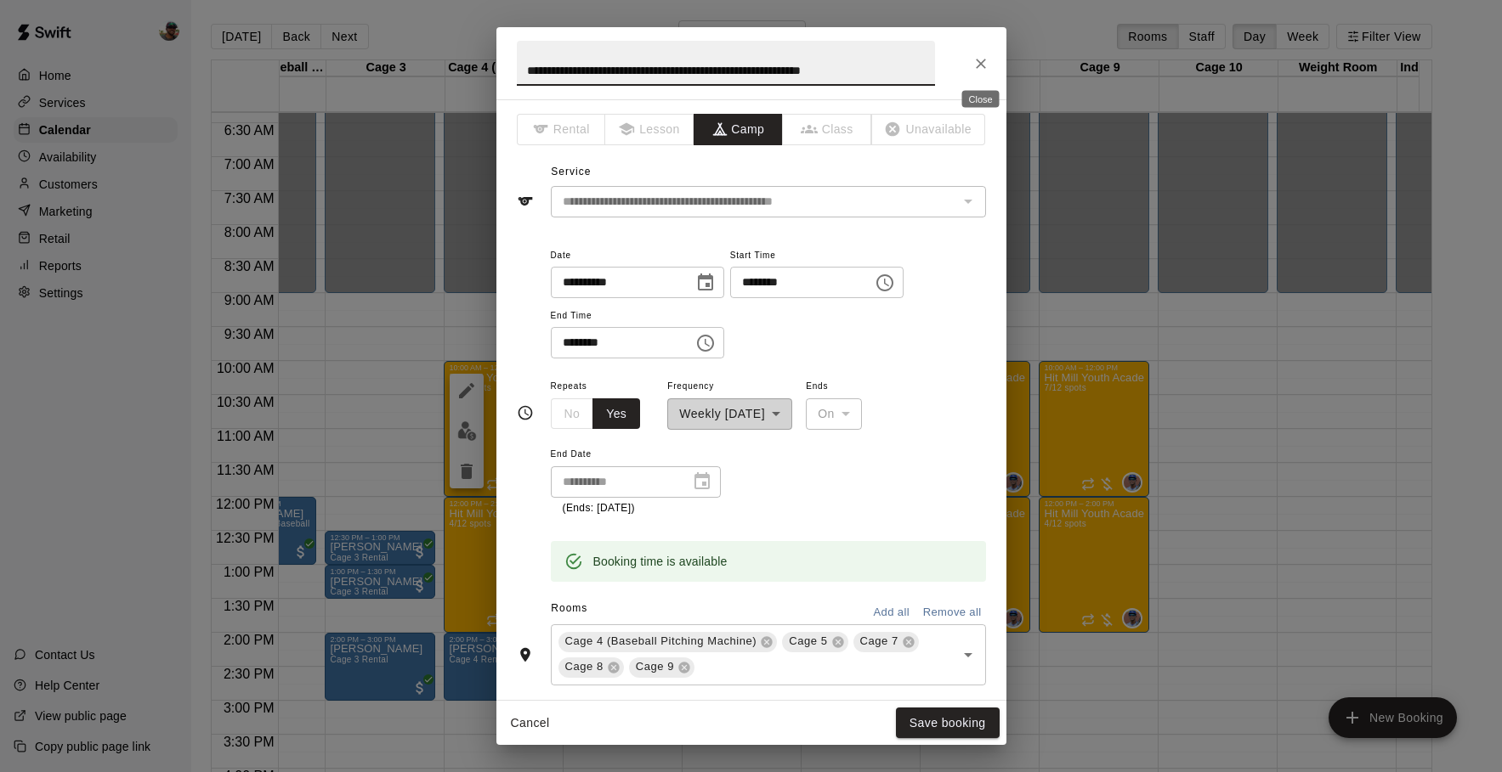
click at [982, 64] on icon "Close" at bounding box center [980, 63] width 17 height 17
